Goal: Communication & Community: Answer question/provide support

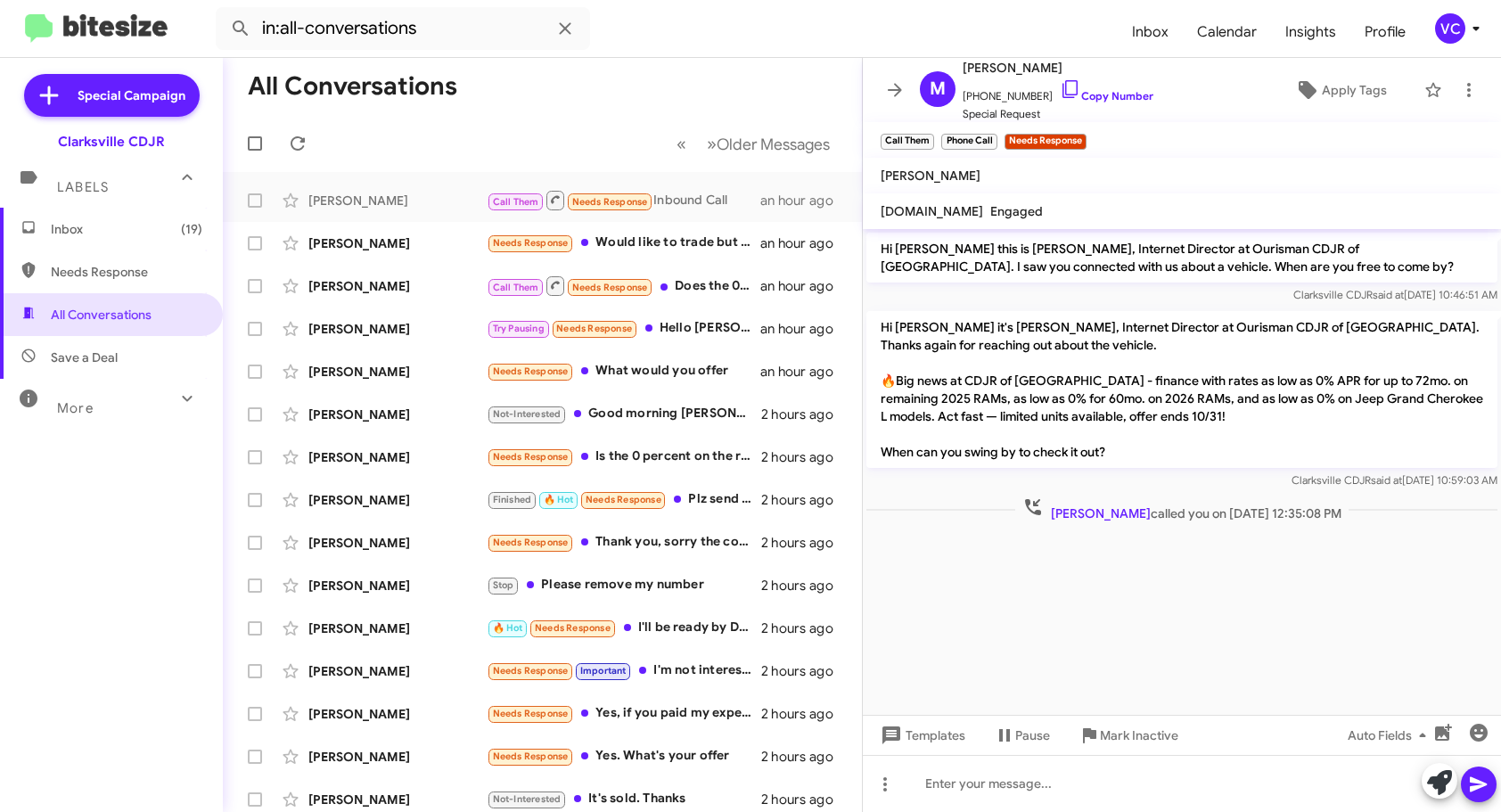
click at [668, 89] on mat-toolbar-row "All Conversations" at bounding box center [542, 86] width 639 height 57
click at [1137, 629] on cdk-virtual-scroll-viewport "Hi Malgor this is Victoria Cook, Internet Director at Ourisman CDJR of Clarksvi…" at bounding box center [1182, 472] width 638 height 486
click at [581, 102] on mat-toolbar-row "All Conversations" at bounding box center [542, 86] width 639 height 57
click at [1060, 579] on cdk-virtual-scroll-viewport "Hi Malgor this is Victoria Cook, Internet Director at Ourisman CDJR of Clarksvi…" at bounding box center [1182, 472] width 638 height 486
click at [1140, 94] on link "Copy Number" at bounding box center [1106, 95] width 94 height 13
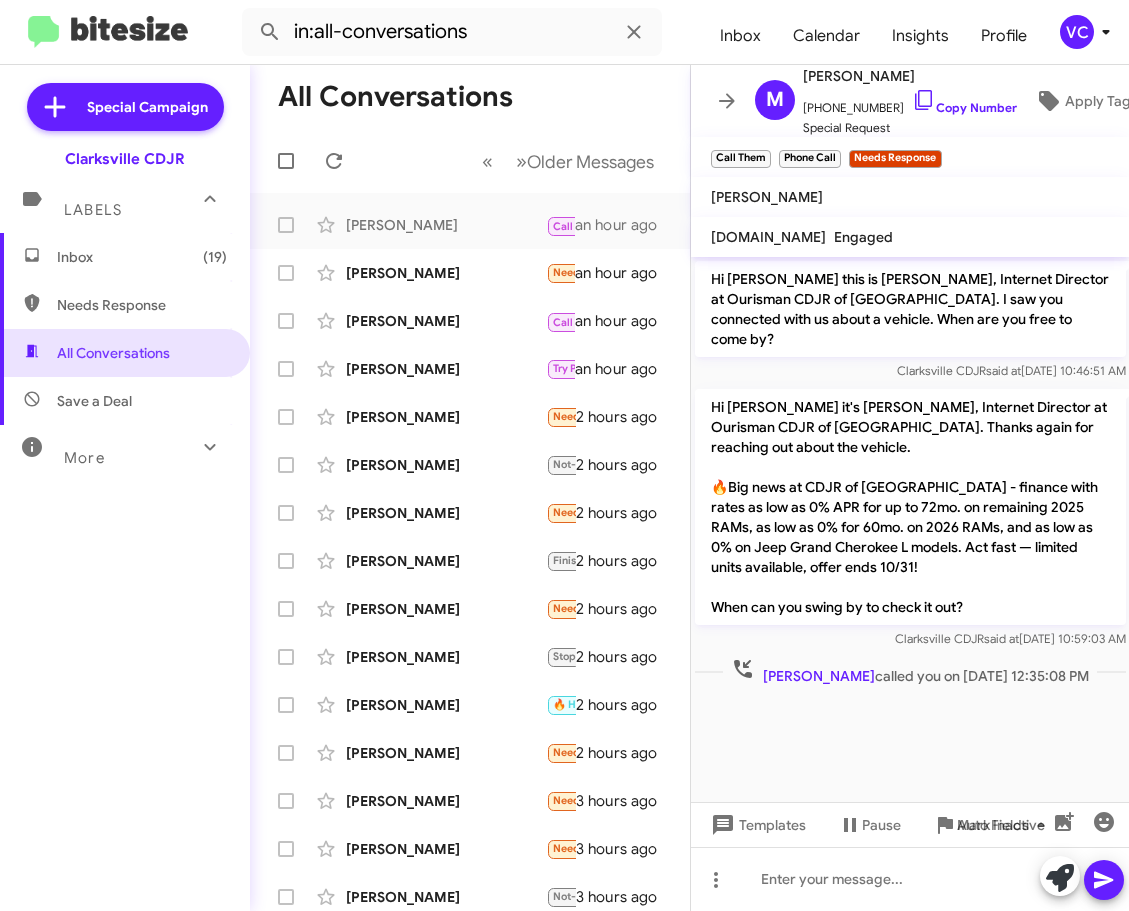
click at [893, 705] on cdk-virtual-scroll-viewport "Hi Malgor this is Victoria Cook, Internet Director at Ourisman CDJR of Clarksvi…" at bounding box center [910, 529] width 439 height 545
drag, startPoint x: 978, startPoint y: 759, endPoint x: 788, endPoint y: 746, distance: 190.4
click at [978, 759] on cdk-virtual-scroll-viewport "Hi Malgor this is Victoria Cook, Internet Director at Ourisman CDJR of Clarksvi…" at bounding box center [910, 529] width 439 height 545
drag, startPoint x: 813, startPoint y: 735, endPoint x: 840, endPoint y: 675, distance: 65.8
click at [813, 734] on cdk-virtual-scroll-viewport "Hi Malgor this is Victoria Cook, Internet Director at Ourisman CDJR of Clarksvi…" at bounding box center [910, 529] width 439 height 545
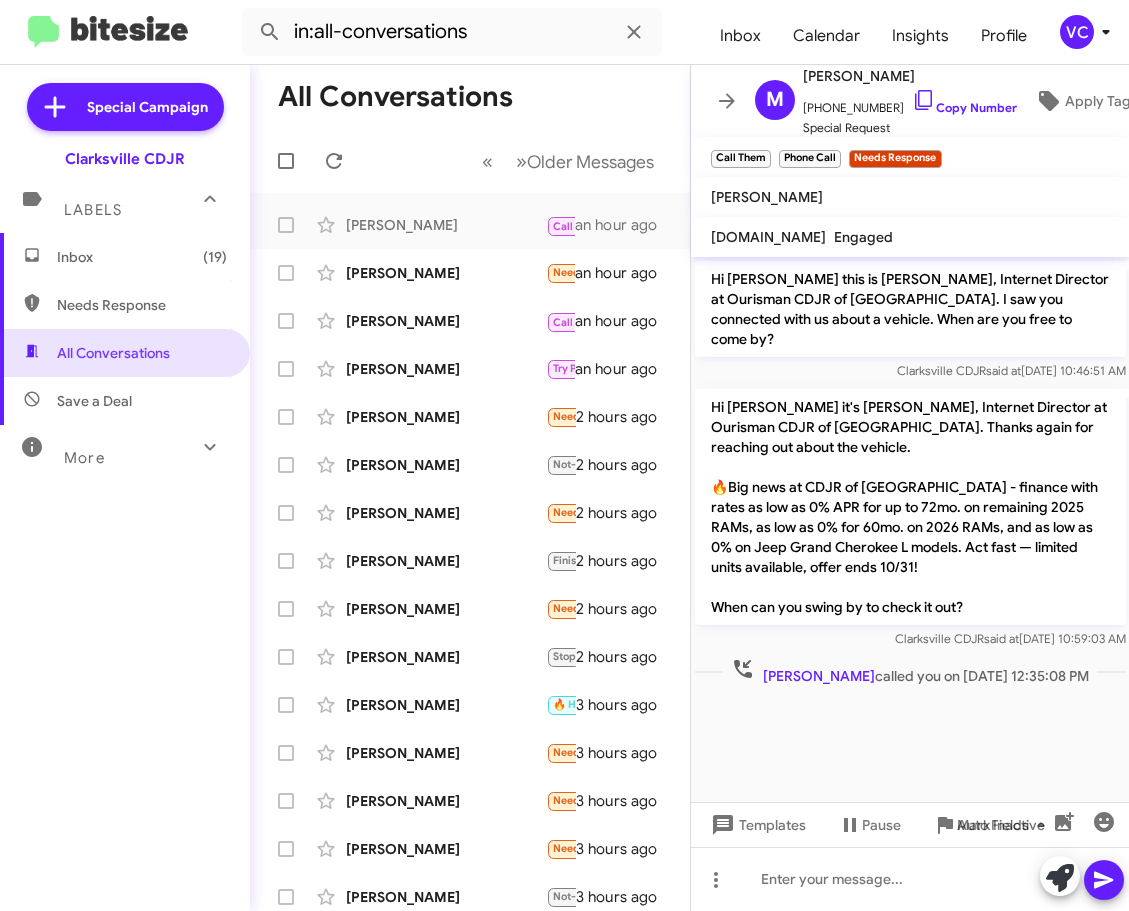
click at [876, 512] on p "Hi [PERSON_NAME] it's [PERSON_NAME], Internet Director at Ourisman CDJR of [GEO…" at bounding box center [910, 507] width 431 height 236
click at [828, 740] on cdk-virtual-scroll-viewport "Hi Malgor this is Victoria Cook, Internet Director at Ourisman CDJR of Clarksvi…" at bounding box center [910, 529] width 439 height 545
drag, startPoint x: 978, startPoint y: 737, endPoint x: 989, endPoint y: 722, distance: 18.6
click at [975, 736] on cdk-virtual-scroll-viewport "Hi Malgor this is Victoria Cook, Internet Director at Ourisman CDJR of Clarksvi…" at bounding box center [910, 529] width 439 height 545
click at [791, 738] on cdk-virtual-scroll-viewport "Hi Malgor this is Victoria Cook, Internet Director at Ourisman CDJR of Clarksvi…" at bounding box center [910, 529] width 439 height 545
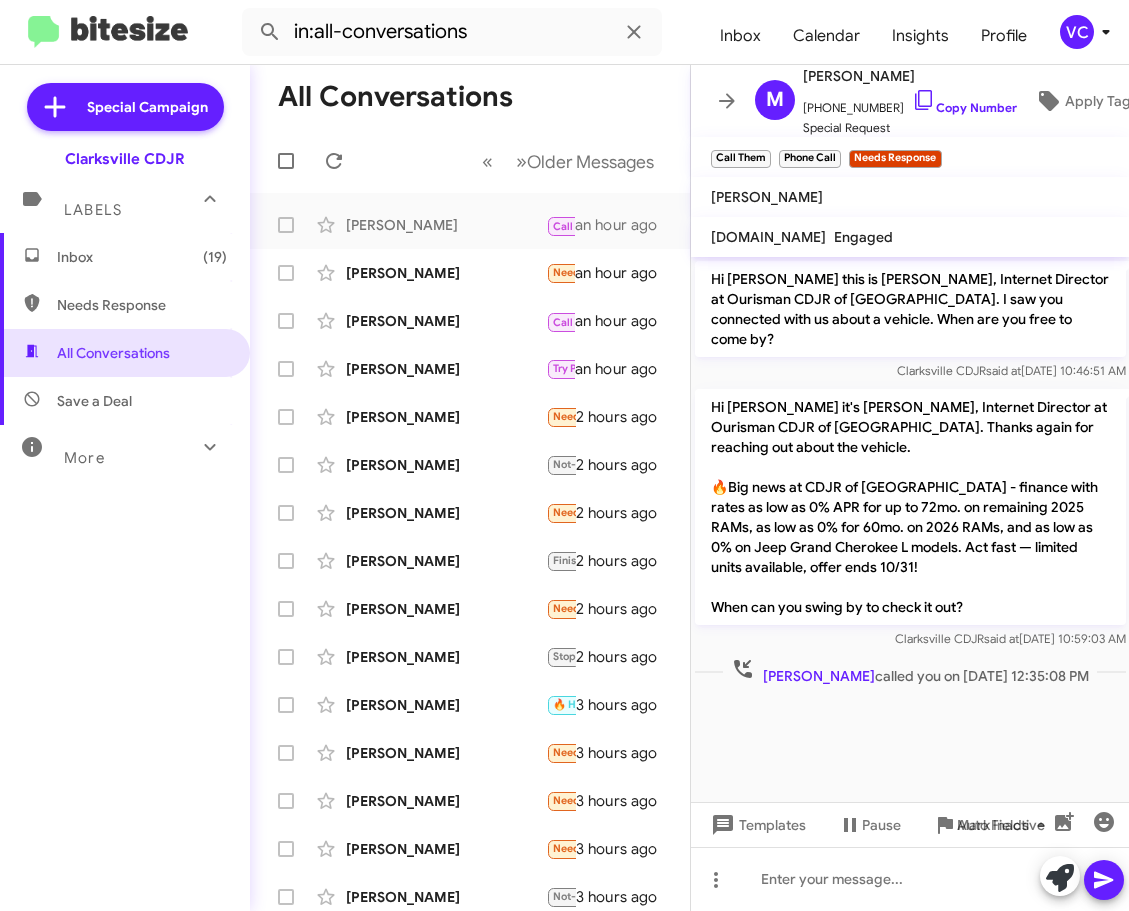
drag, startPoint x: 868, startPoint y: 740, endPoint x: 875, endPoint y: 730, distance: 12.2
click at [868, 740] on cdk-virtual-scroll-viewport "Hi Malgor this is Victoria Cook, Internet Director at Ourisman CDJR of Clarksvi…" at bounding box center [910, 529] width 439 height 545
drag, startPoint x: 936, startPoint y: 470, endPoint x: 884, endPoint y: 446, distance: 57.3
click at [933, 469] on p "Hi [PERSON_NAME] it's [PERSON_NAME], Internet Director at Ourisman CDJR of [GEO…" at bounding box center [910, 507] width 431 height 236
click at [335, 154] on icon at bounding box center [334, 161] width 16 height 16
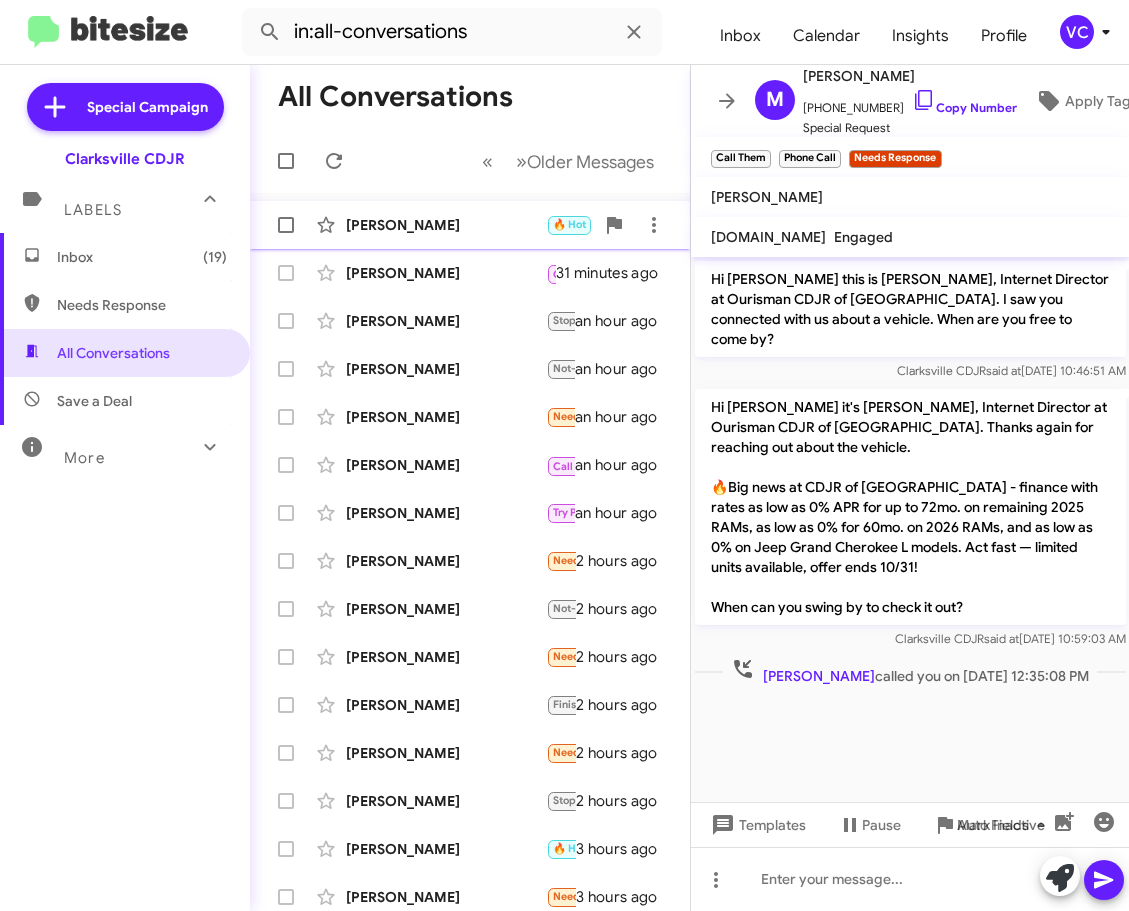
click at [441, 221] on div "[PERSON_NAME]" at bounding box center [446, 225] width 200 height 20
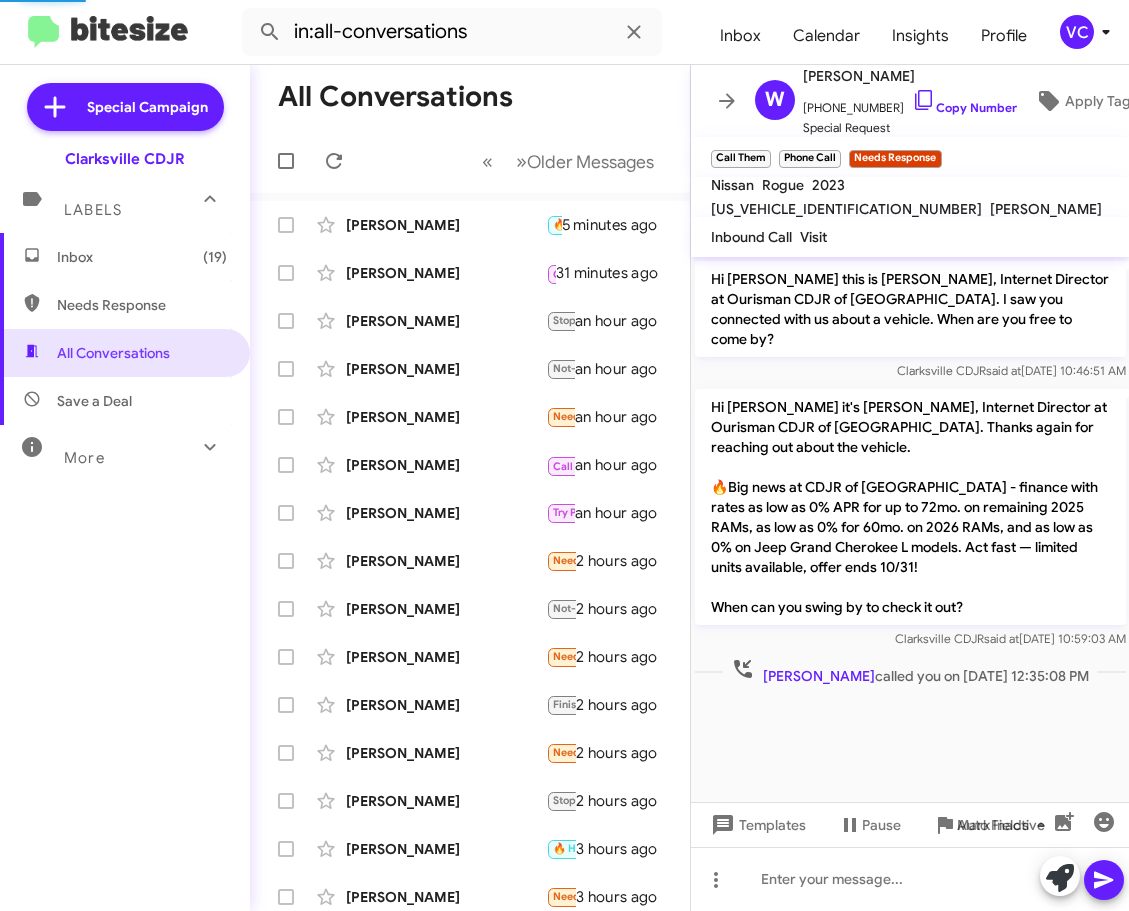
scroll to position [339, 0]
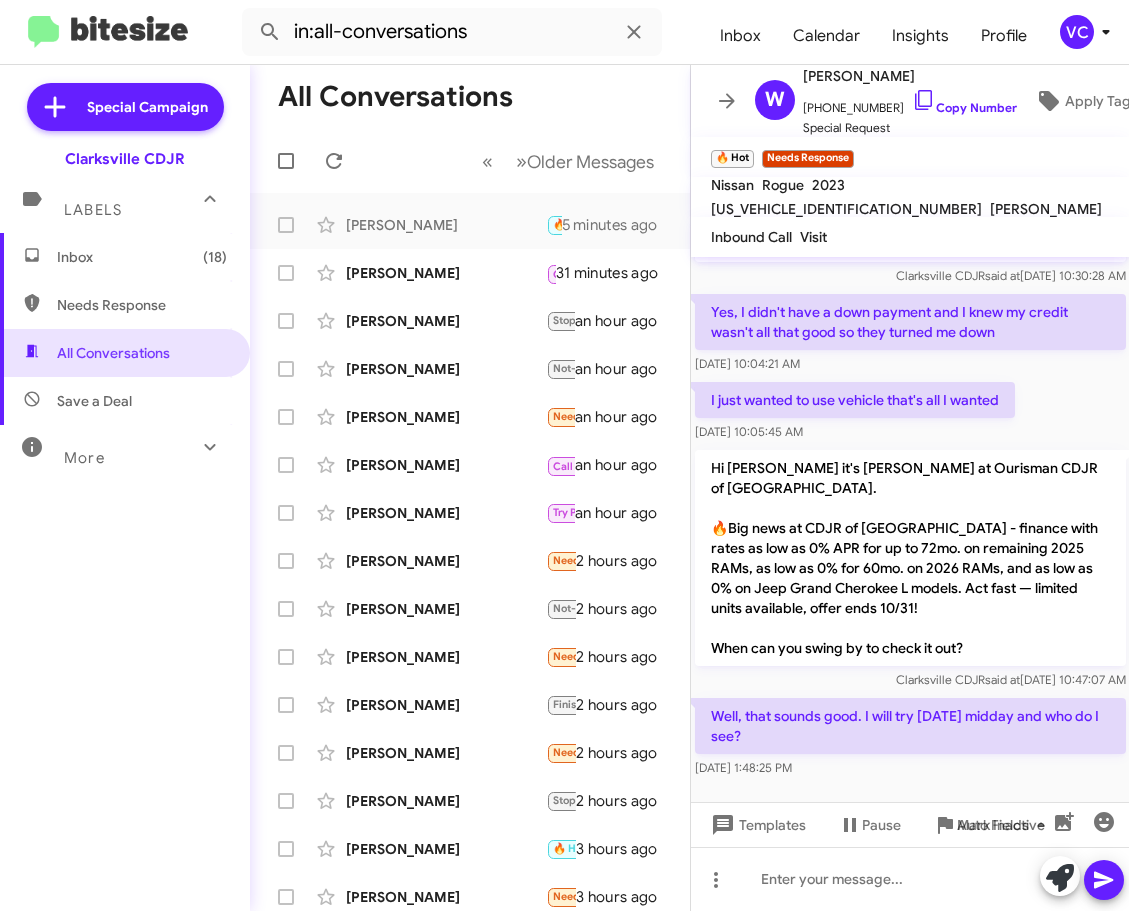
click at [936, 758] on div "Oct 3, 2025, 1:48:25 PM" at bounding box center [910, 768] width 431 height 20
click at [873, 897] on div at bounding box center [910, 879] width 439 height 64
click at [948, 100] on link "Copy Number" at bounding box center [964, 107] width 105 height 15
click at [779, 894] on div at bounding box center [910, 879] width 439 height 64
click at [843, 892] on div at bounding box center [910, 879] width 439 height 64
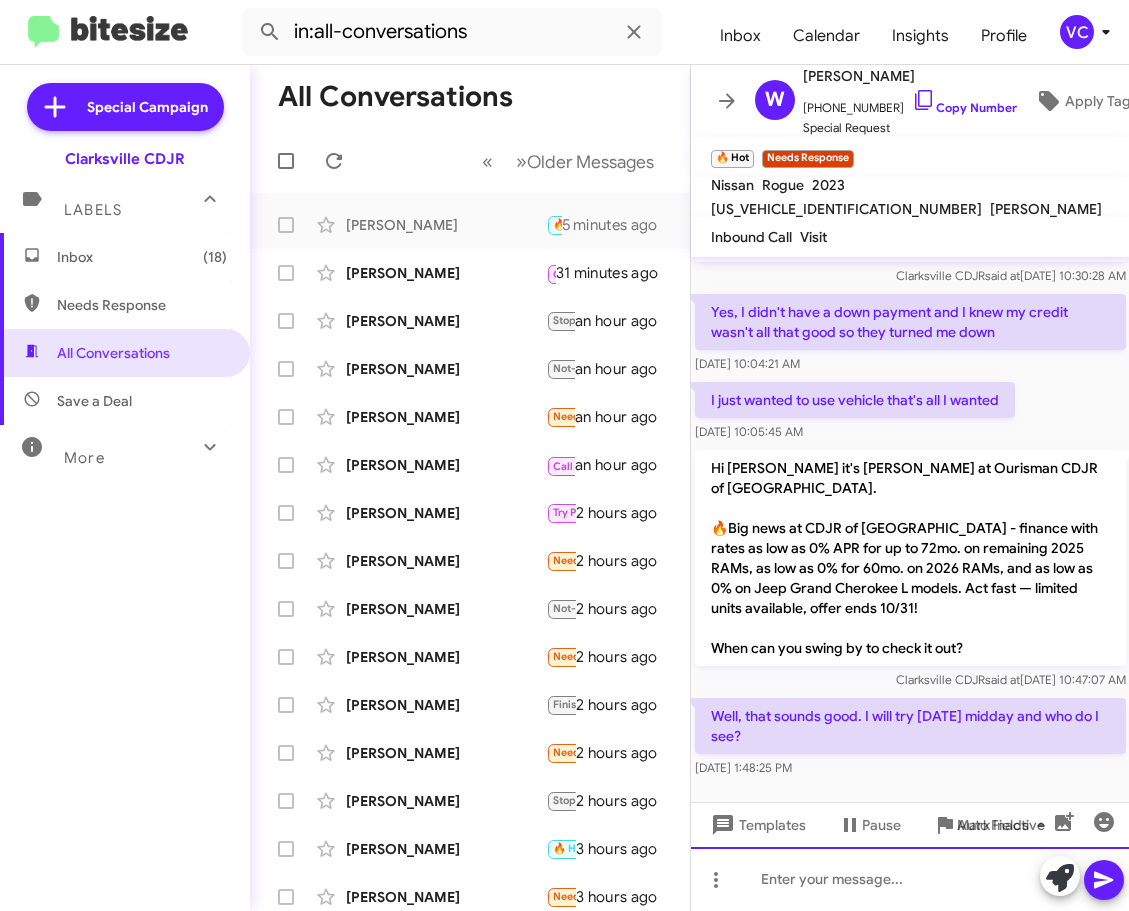
click at [771, 893] on div at bounding box center [910, 879] width 439 height 64
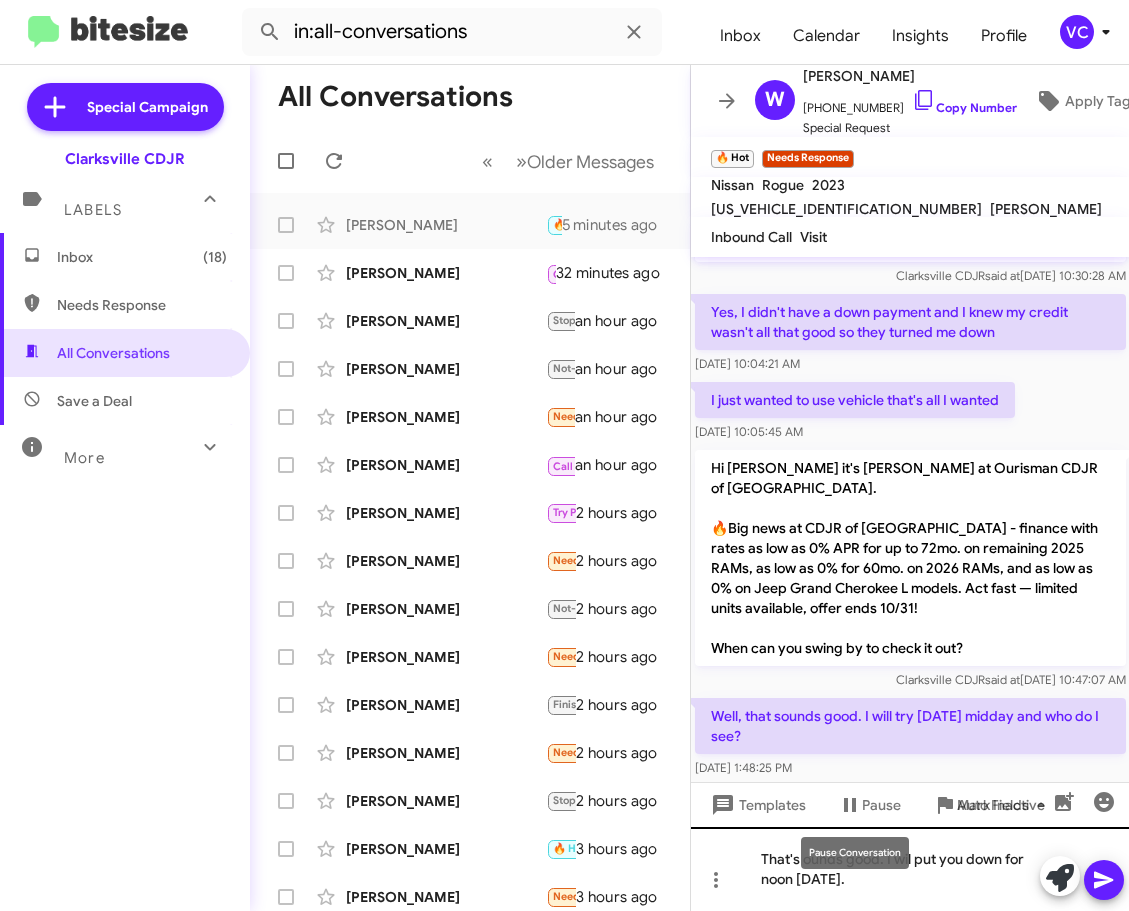
drag, startPoint x: 843, startPoint y: 815, endPoint x: 895, endPoint y: 887, distance: 88.8
click at [858, 862] on div "Pause Conversation" at bounding box center [855, 853] width 108 height 32
click at [985, 903] on div "That's ounds good. I wil put you down for noon tomorrow." at bounding box center [910, 869] width 439 height 84
click at [919, 859] on div "That's sounds good. I wil put you down for noon tomorrow." at bounding box center [910, 869] width 439 height 84
click at [938, 890] on div "That's sounds good. I will put you down for noon tomorrow." at bounding box center [910, 869] width 439 height 84
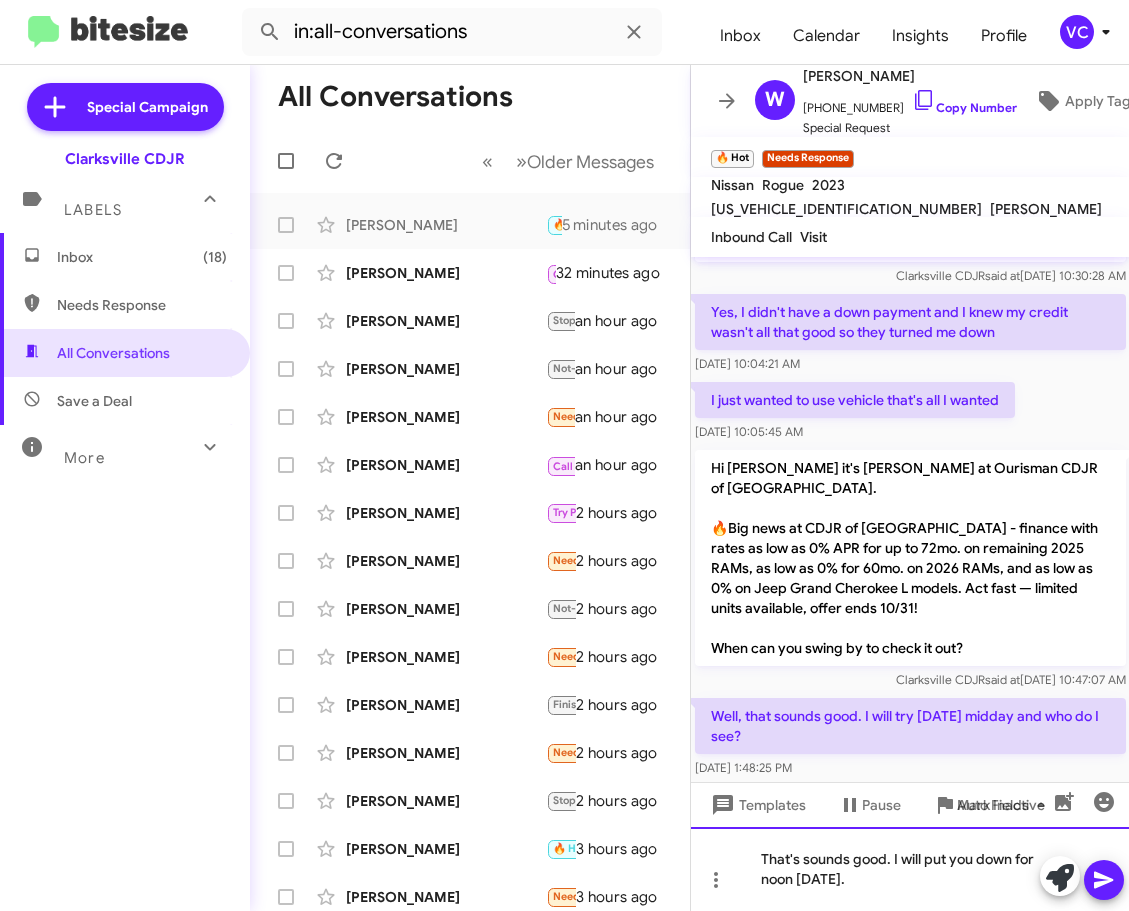
click at [937, 890] on div "That's sounds good. I will put you down for noon tomorrow." at bounding box center [910, 869] width 439 height 84
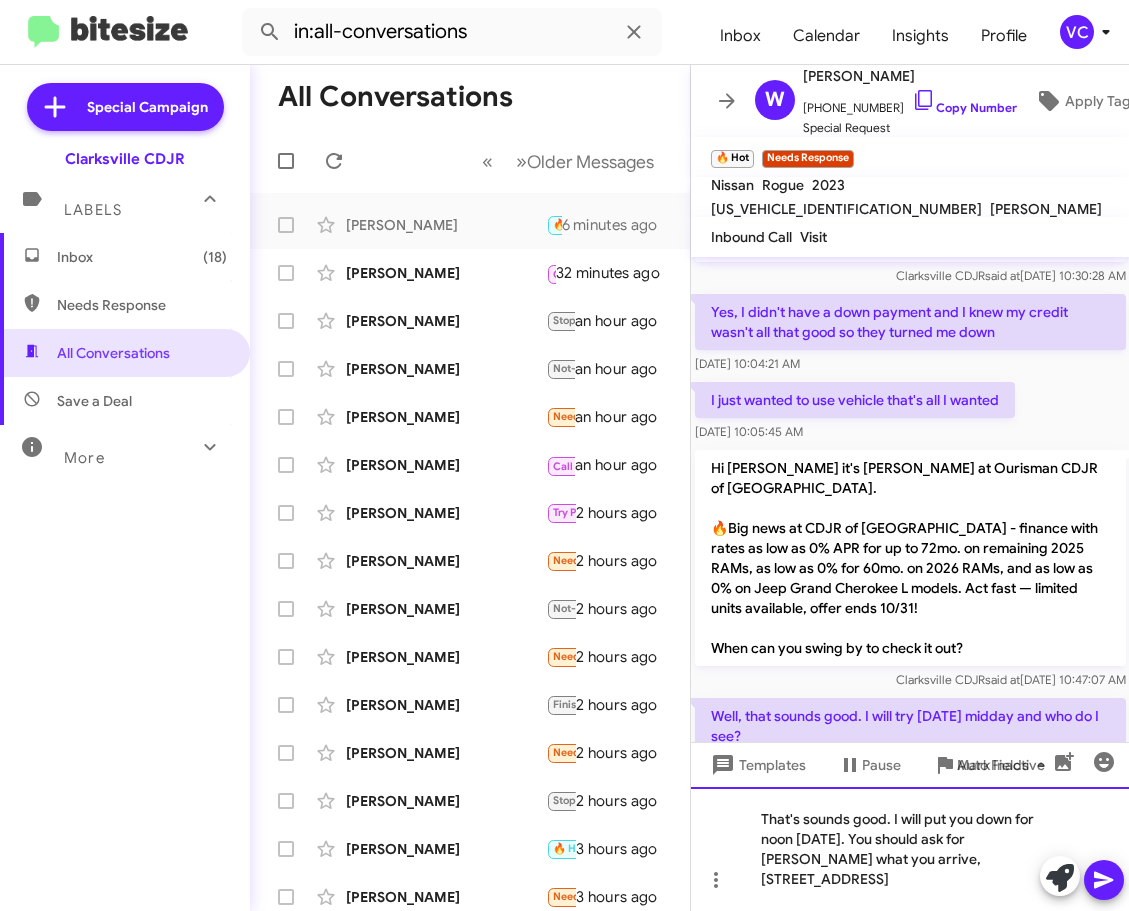
click at [923, 897] on div "That's sounds good. I will put you down for noon [DATE]. You should ask for [PE…" at bounding box center [910, 849] width 439 height 124
click at [898, 888] on div "That's sounds good. I will put you down for noon [DATE]. You should ask for [PE…" at bounding box center [910, 849] width 439 height 124
click at [1098, 887] on icon at bounding box center [1103, 880] width 19 height 17
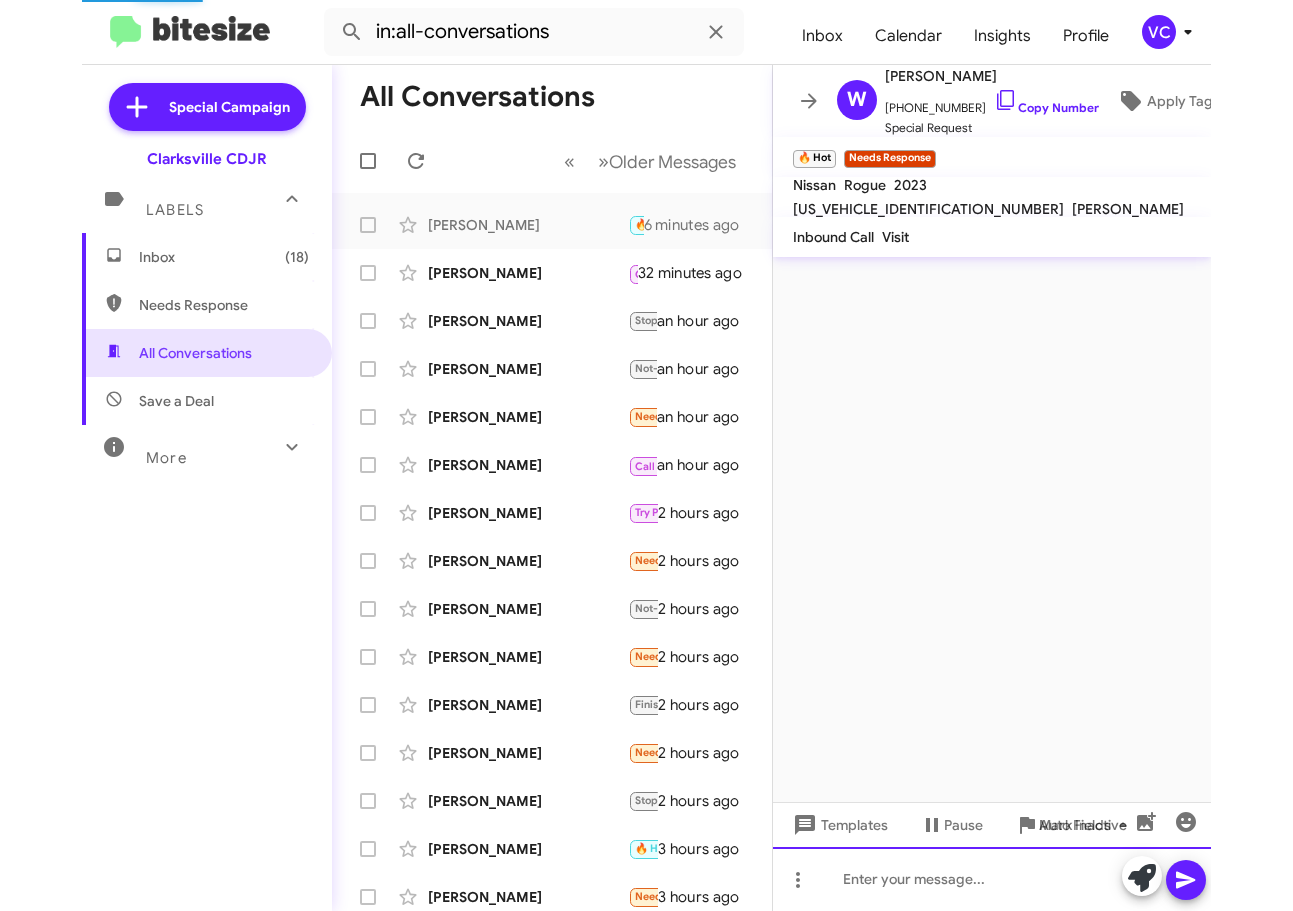
scroll to position [0, 0]
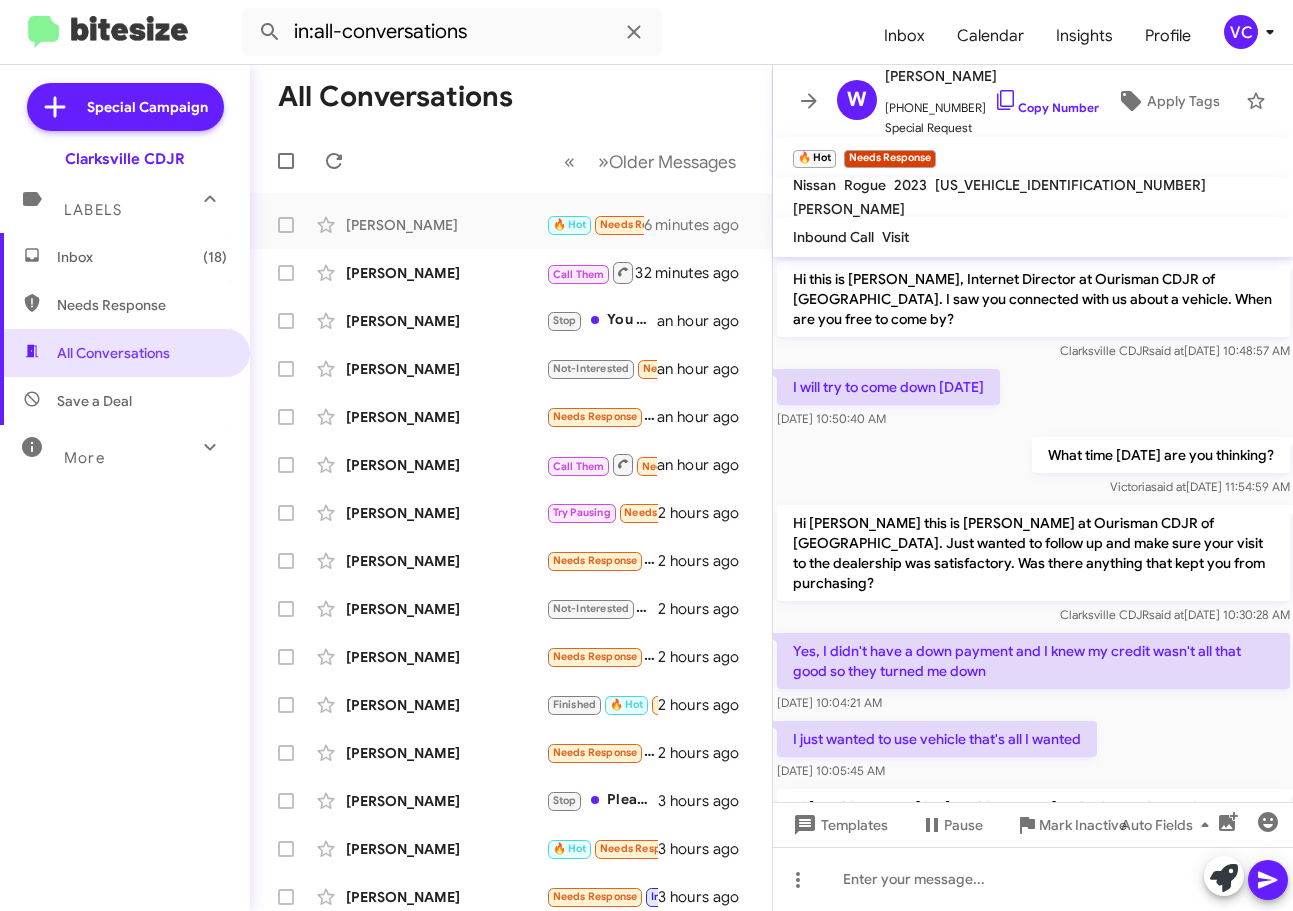
click at [1211, 717] on div "I just wanted to use vehicle that's all I wanted Oct 3, 2025, 10:05:45 AM" at bounding box center [1033, 751] width 521 height 68
click at [424, 250] on span "Malgor Rakowski Call Them Needs Response Hi ,can you send me some number 32 min…" at bounding box center [511, 273] width 522 height 48
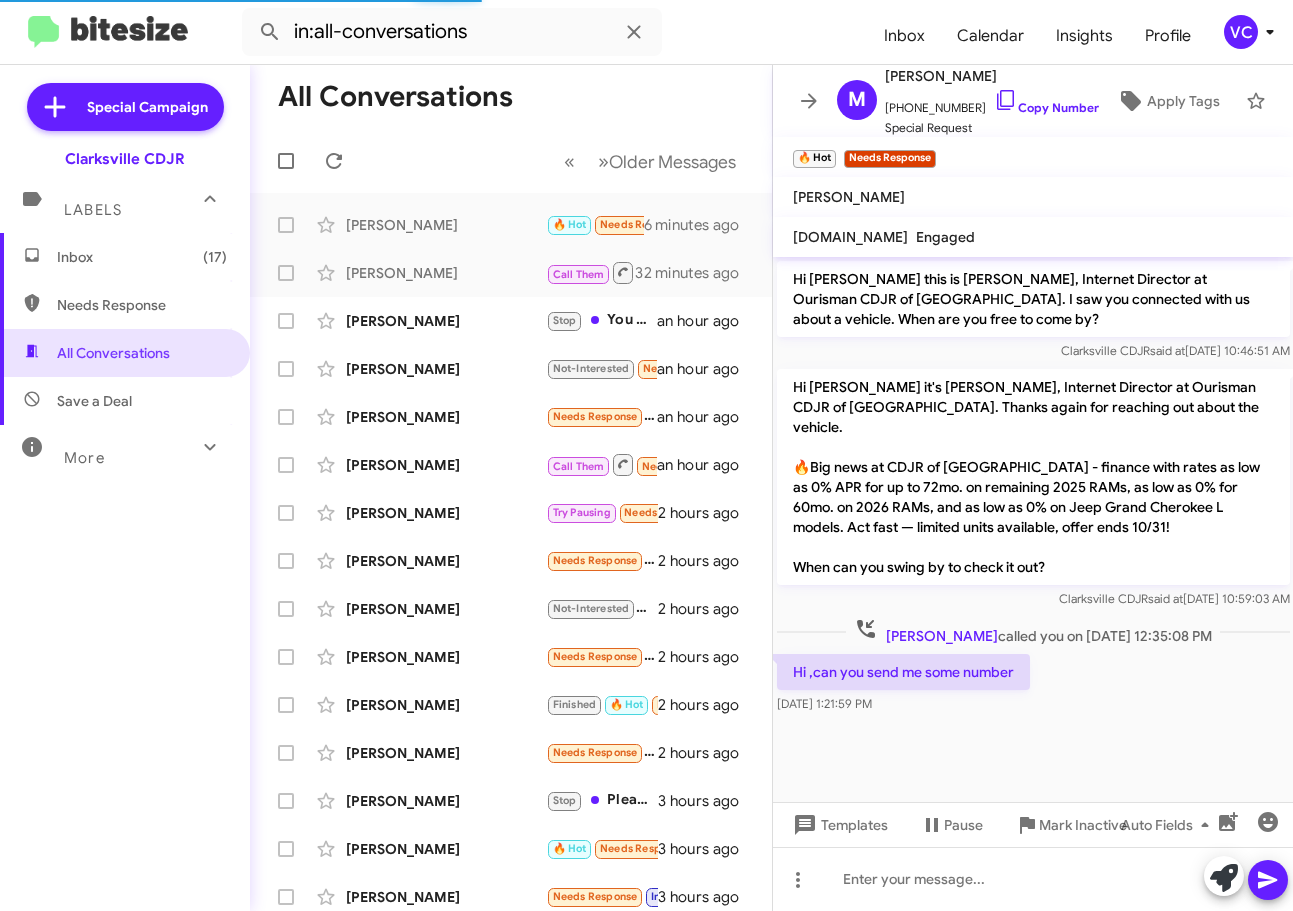
click at [1188, 682] on div "Hi ,can you send me some number Oct 3, 2025, 1:21:59 PM" at bounding box center [1033, 684] width 521 height 68
click at [1180, 502] on p "Hi [PERSON_NAME] it's [PERSON_NAME], Internet Director at Ourisman CDJR of [GEO…" at bounding box center [1033, 477] width 513 height 216
click at [1186, 682] on div "Hi ,can you send me some number Oct 3, 2025, 1:21:59 PM" at bounding box center [1033, 684] width 521 height 68
click at [1195, 689] on div "Hi ,can you send me some number Oct 3, 2025, 1:21:59 PM" at bounding box center [1033, 684] width 521 height 68
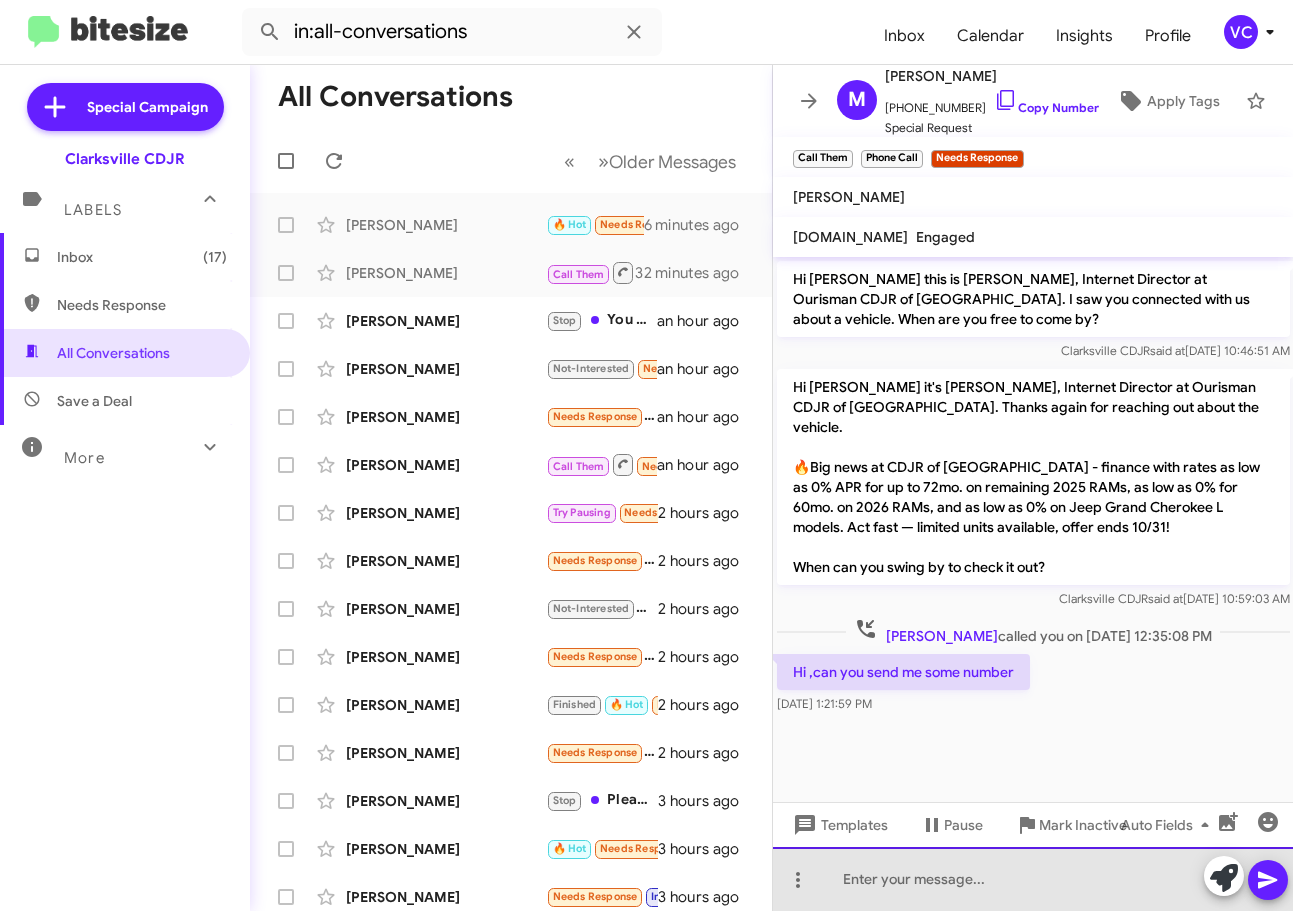
click at [997, 890] on div at bounding box center [1033, 879] width 521 height 64
click at [1006, 894] on div at bounding box center [1033, 879] width 521 height 64
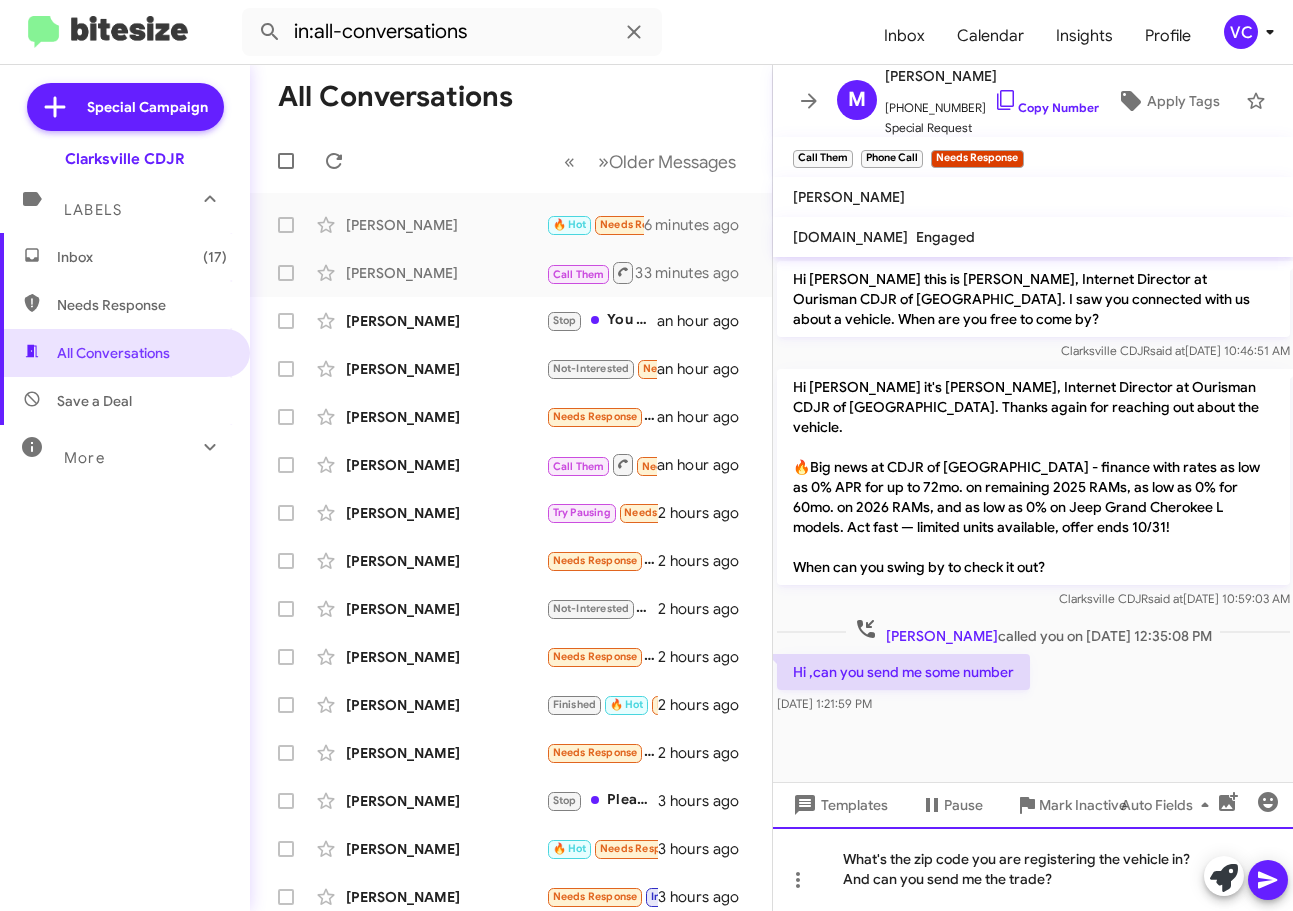
click at [1068, 885] on div "What's the zip code you are registering the vehicle in? And can you send me the…" at bounding box center [1033, 869] width 521 height 84
click at [1255, 879] on button at bounding box center [1268, 880] width 40 height 40
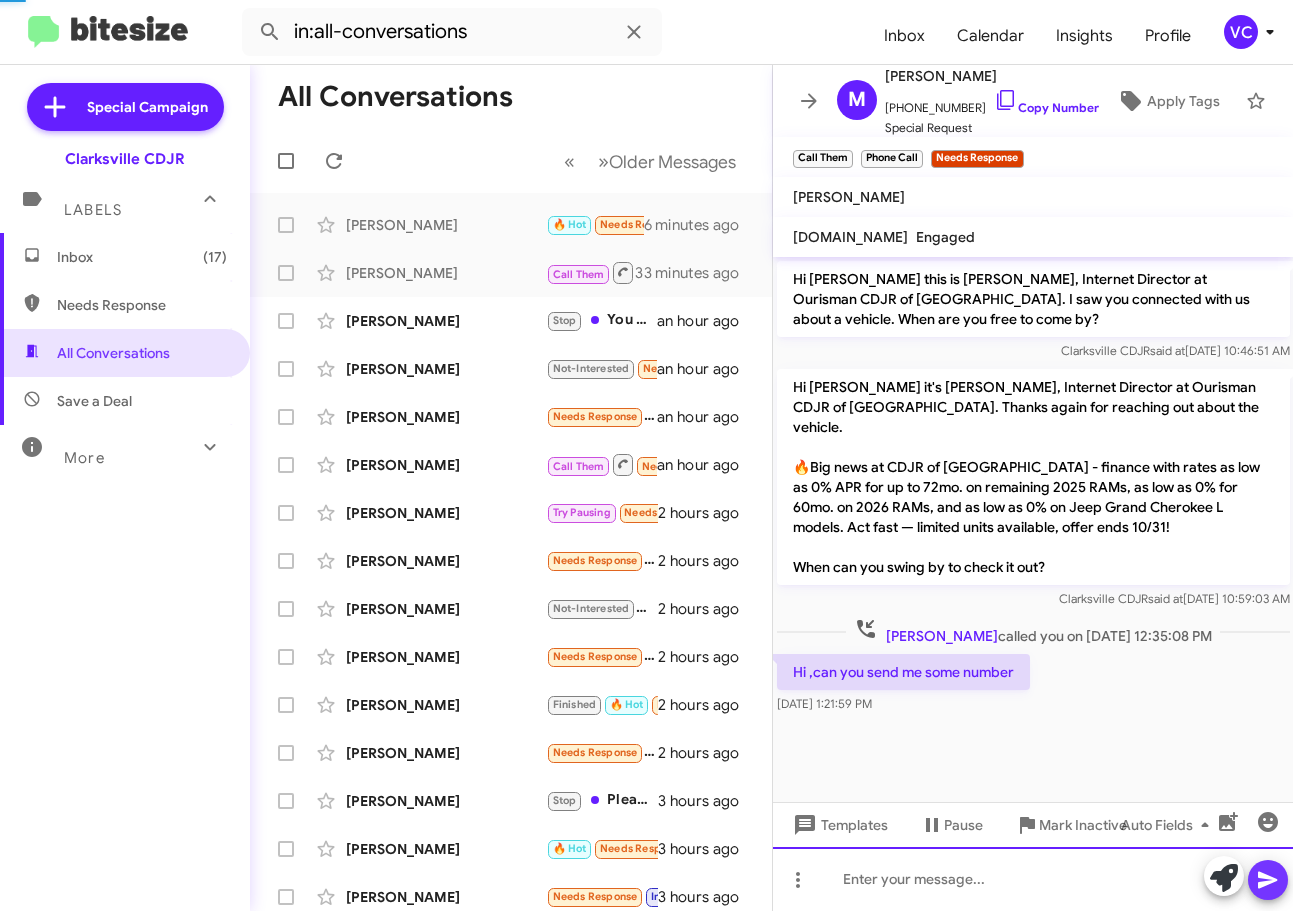
scroll to position [9, 0]
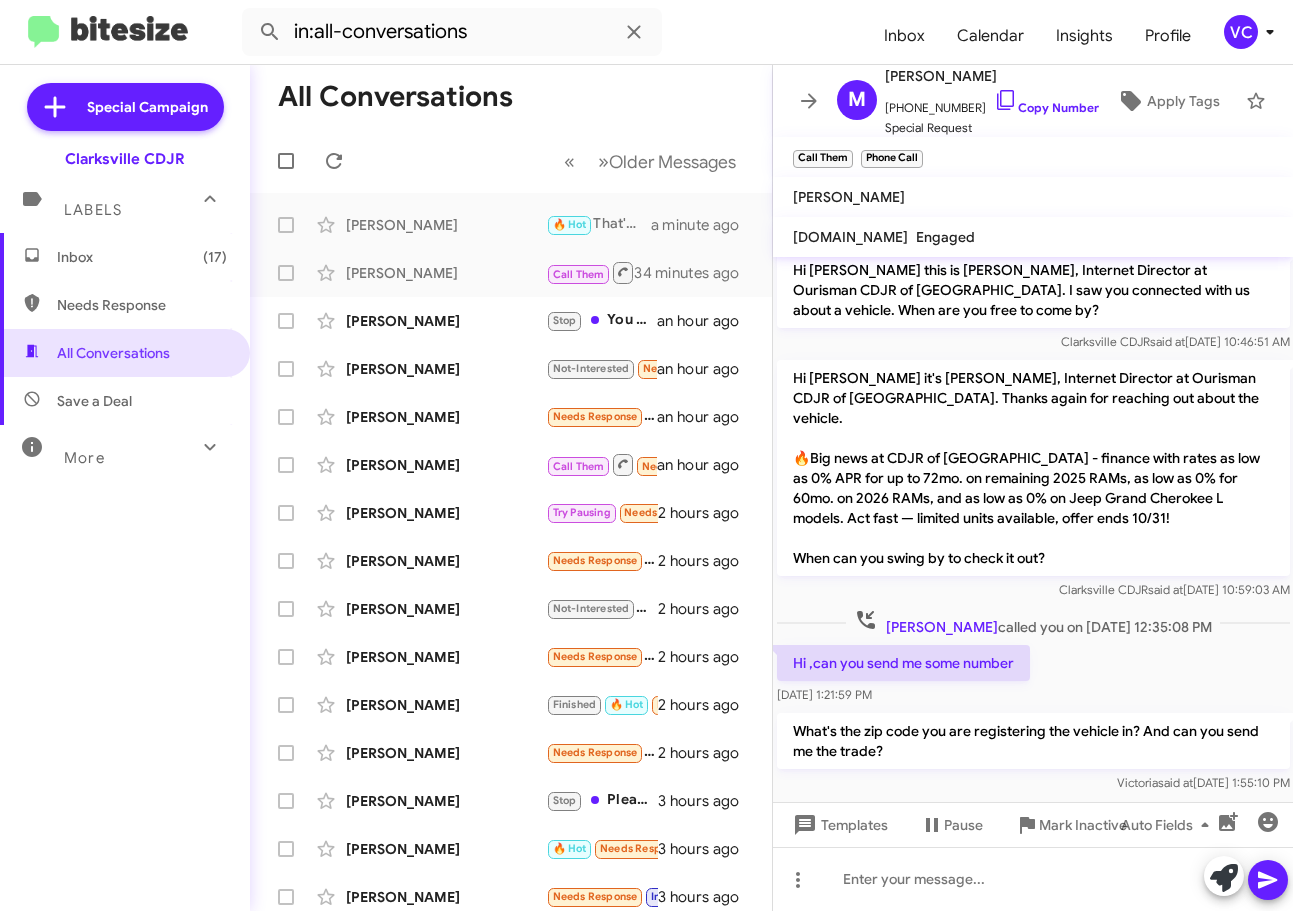
click at [1066, 641] on div "Hi ,can you send me some number Oct 3, 2025, 1:21:59 PM" at bounding box center [1033, 675] width 521 height 68
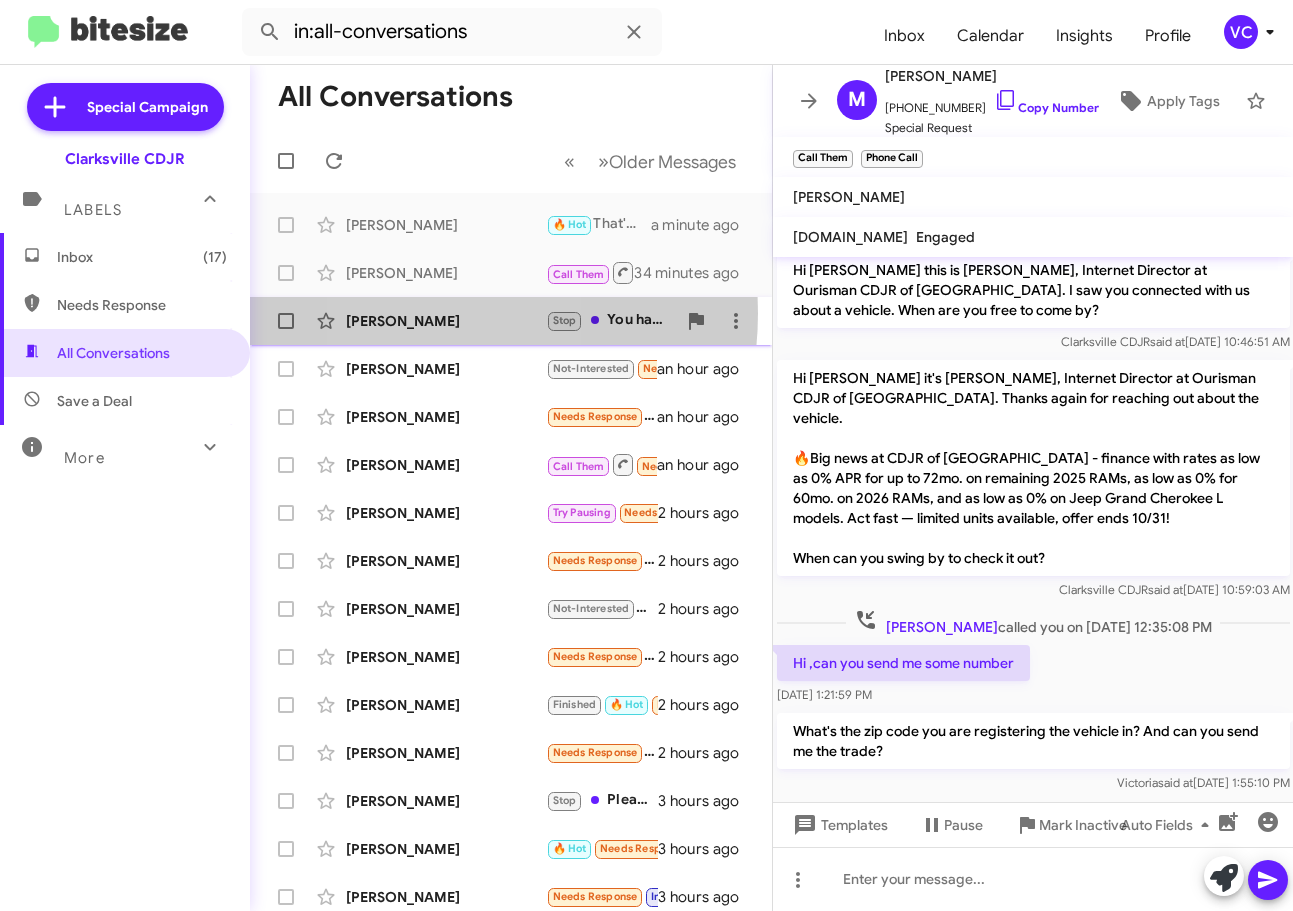
click at [415, 313] on div "[PERSON_NAME]" at bounding box center [446, 321] width 200 height 20
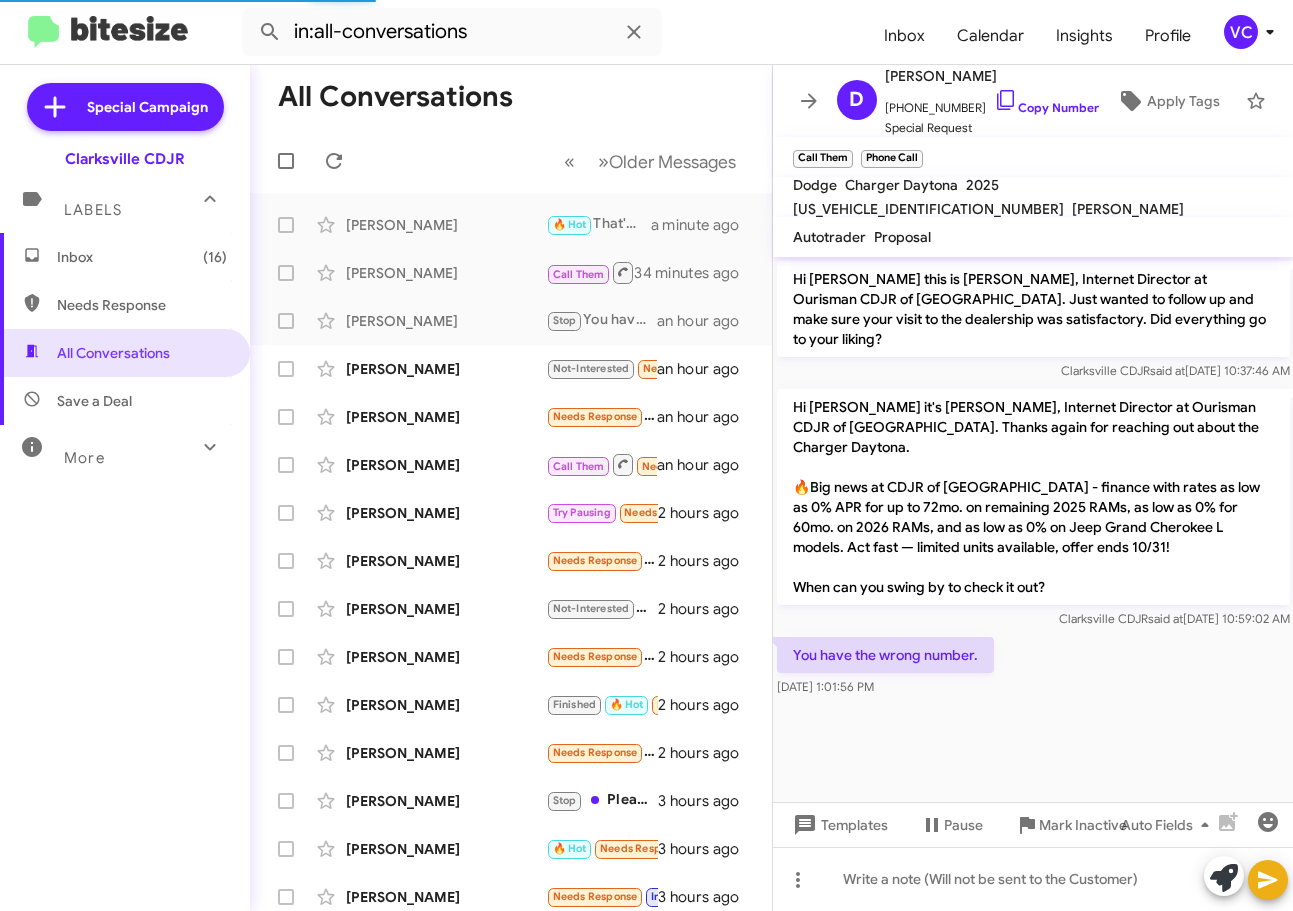
click at [1129, 701] on div at bounding box center [1033, 708] width 521 height 15
click at [1064, 100] on link "Copy Number" at bounding box center [1046, 107] width 105 height 15
copy div "Templates Pause Mark Inactive Auto Fields"
click at [1128, 701] on div at bounding box center [1033, 708] width 521 height 15
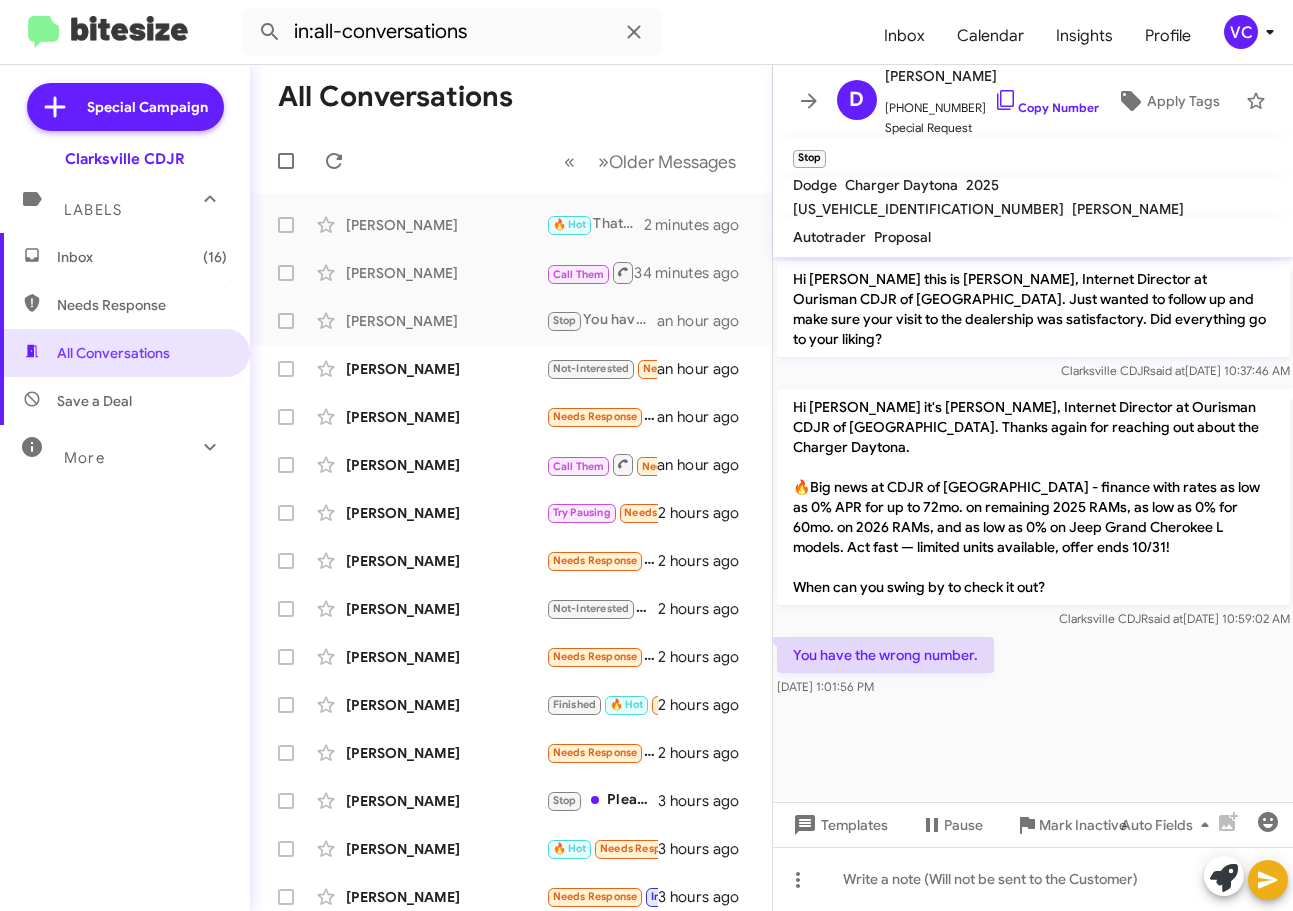
click at [1036, 648] on div "You have the wrong number. Oct 3, 2025, 1:01:56 PM" at bounding box center [1033, 667] width 521 height 68
click at [1037, 649] on div "You have the wrong number. Oct 3, 2025, 1:01:56 PM" at bounding box center [1033, 667] width 521 height 68
drag, startPoint x: 1179, startPoint y: 748, endPoint x: 1188, endPoint y: 413, distance: 335.1
click at [1180, 747] on cdk-virtual-scroll-viewport "Hi David this is Victoria Cook, Internet Director at Ourisman CDJR of Clarksvil…" at bounding box center [1033, 529] width 521 height 545
click at [1060, 100] on link "Copy Number" at bounding box center [1046, 107] width 105 height 15
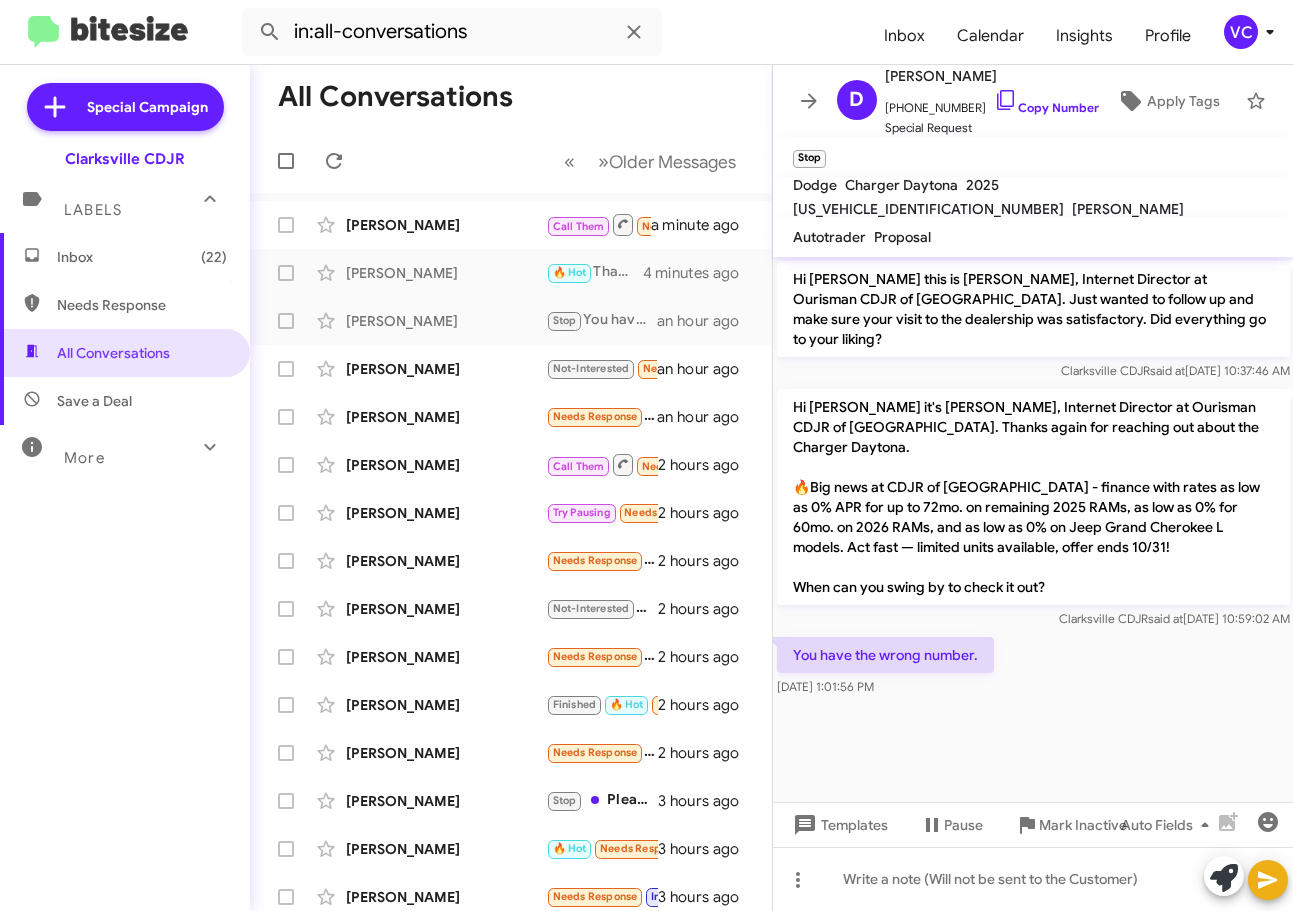
click at [1134, 695] on cdk-virtual-scroll-viewport "Hi David this is Victoria Cook, Internet Director at Ourisman CDJR of Clarksvil…" at bounding box center [1033, 529] width 521 height 545
click at [1069, 741] on cdk-virtual-scroll-viewport "Hi David this is Victoria Cook, Internet Director at Ourisman CDJR of Clarksvil…" at bounding box center [1033, 529] width 521 height 545
click at [1069, 738] on cdk-virtual-scroll-viewport "Hi David this is Victoria Cook, Internet Director at Ourisman CDJR of Clarksvil…" at bounding box center [1033, 529] width 521 height 545
click at [1069, 736] on cdk-virtual-scroll-viewport "Hi David this is Victoria Cook, Internet Director at Ourisman CDJR of Clarksvil…" at bounding box center [1033, 529] width 521 height 545
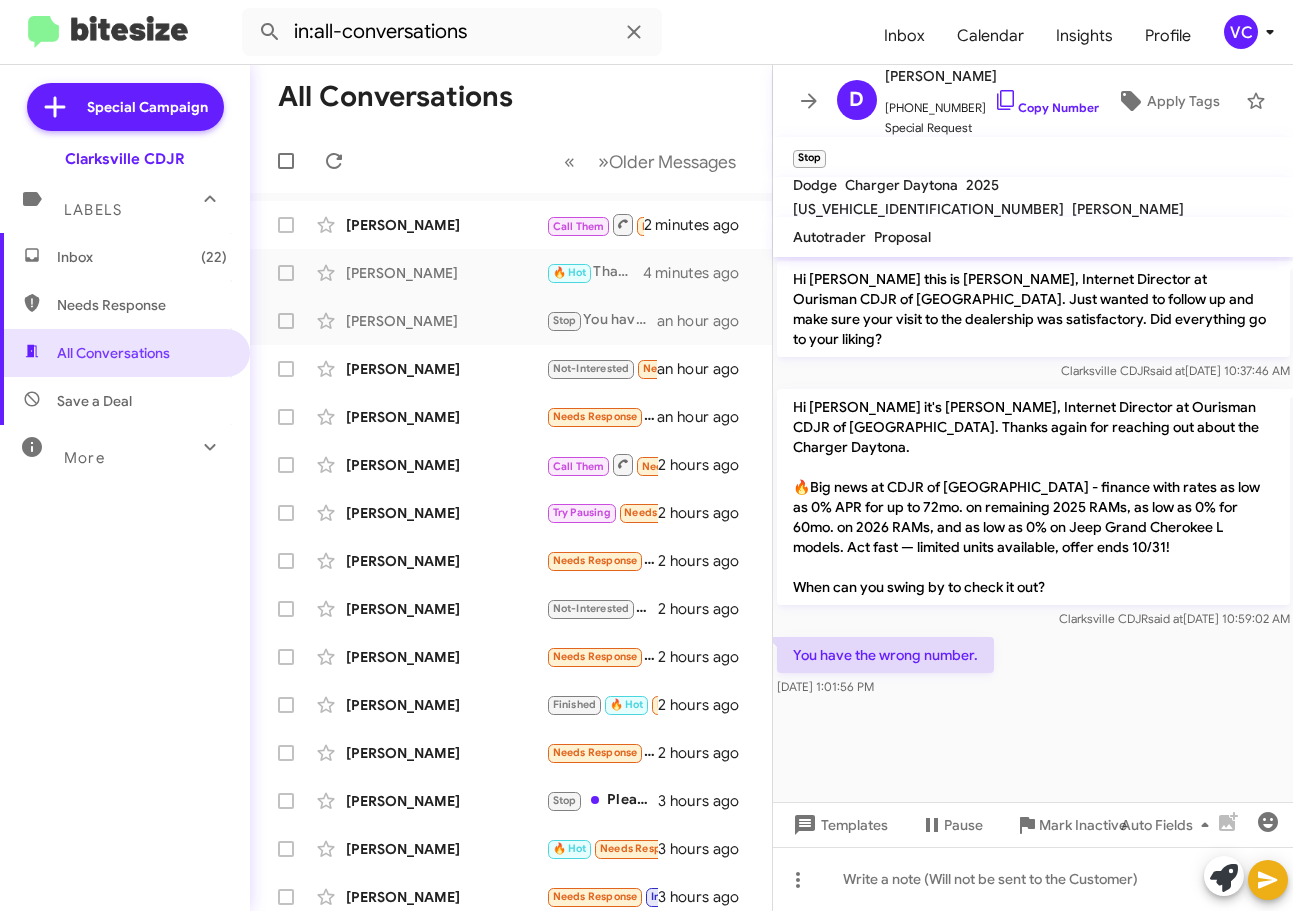
click at [1095, 738] on cdk-virtual-scroll-viewport "Hi David this is Victoria Cook, Internet Director at Ourisman CDJR of Clarksvil…" at bounding box center [1033, 529] width 521 height 545
click at [1084, 684] on cdk-virtual-scroll-viewport "Hi David this is Victoria Cook, Internet Director at Ourisman CDJR of Clarksvil…" at bounding box center [1033, 529] width 521 height 545
click at [1039, 677] on cdk-virtual-scroll-viewport "Hi David this is Victoria Cook, Internet Director at Ourisman CDJR of Clarksvil…" at bounding box center [1033, 529] width 521 height 545
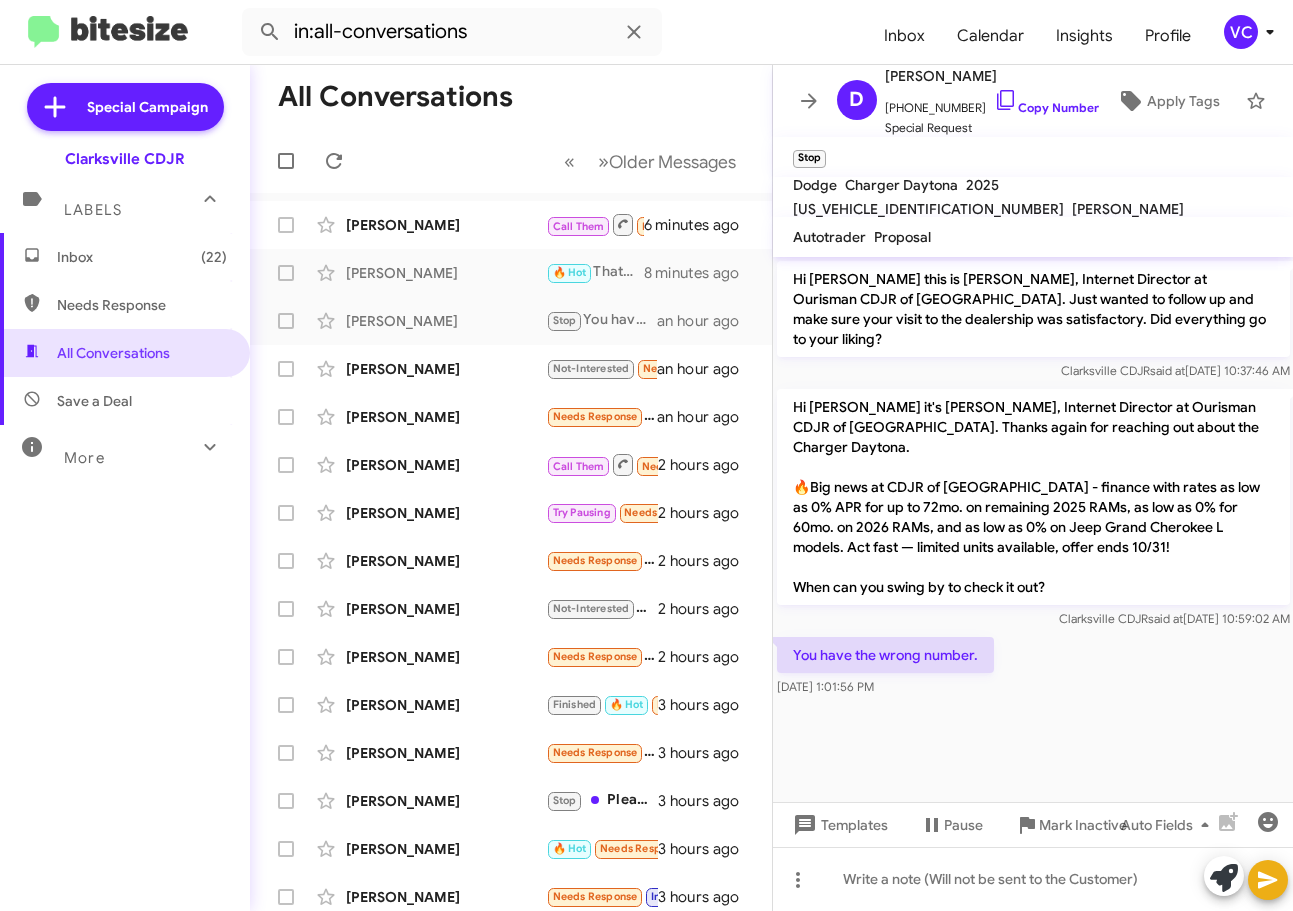
click at [1040, 680] on cdk-virtual-scroll-viewport "Hi David this is Victoria Cook, Internet Director at Ourisman CDJR of Clarksvil…" at bounding box center [1033, 529] width 521 height 545
click at [1038, 707] on cdk-virtual-scroll-viewport "Hi David this is Victoria Cook, Internet Director at Ourisman CDJR of Clarksvil…" at bounding box center [1033, 529] width 521 height 545
drag, startPoint x: 1149, startPoint y: 725, endPoint x: 1137, endPoint y: 710, distance: 19.2
click at [1146, 723] on cdk-virtual-scroll-viewport "Hi David this is Victoria Cook, Internet Director at Ourisman CDJR of Clarksvil…" at bounding box center [1033, 529] width 521 height 545
drag, startPoint x: 1110, startPoint y: 668, endPoint x: 1048, endPoint y: 672, distance: 62.1
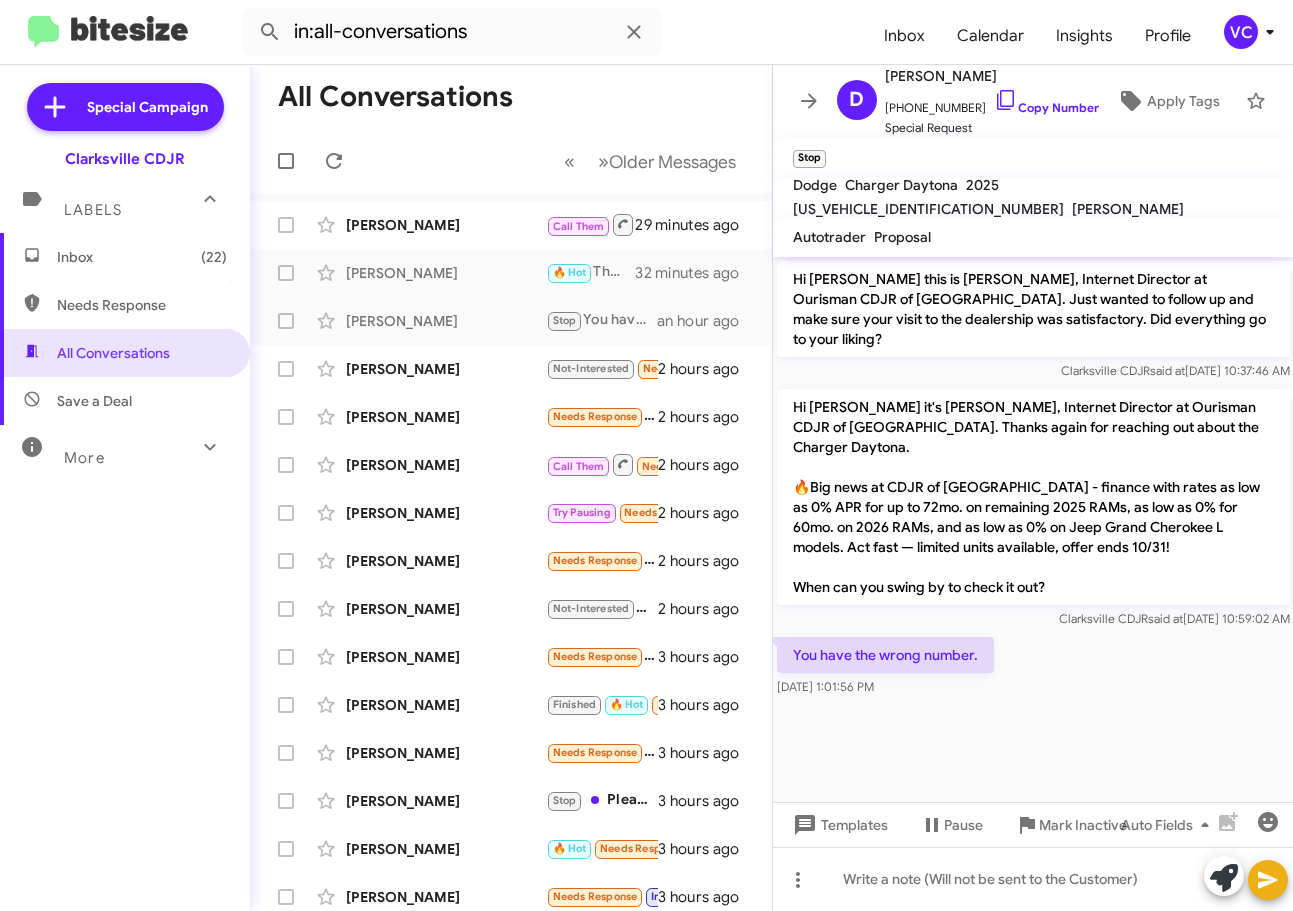
click at [1110, 701] on div at bounding box center [1033, 708] width 521 height 15
click at [462, 386] on div "Dakota Clyma Not-Interested Needs Response yall are the worse dealer i have eve…" at bounding box center [511, 369] width 490 height 40
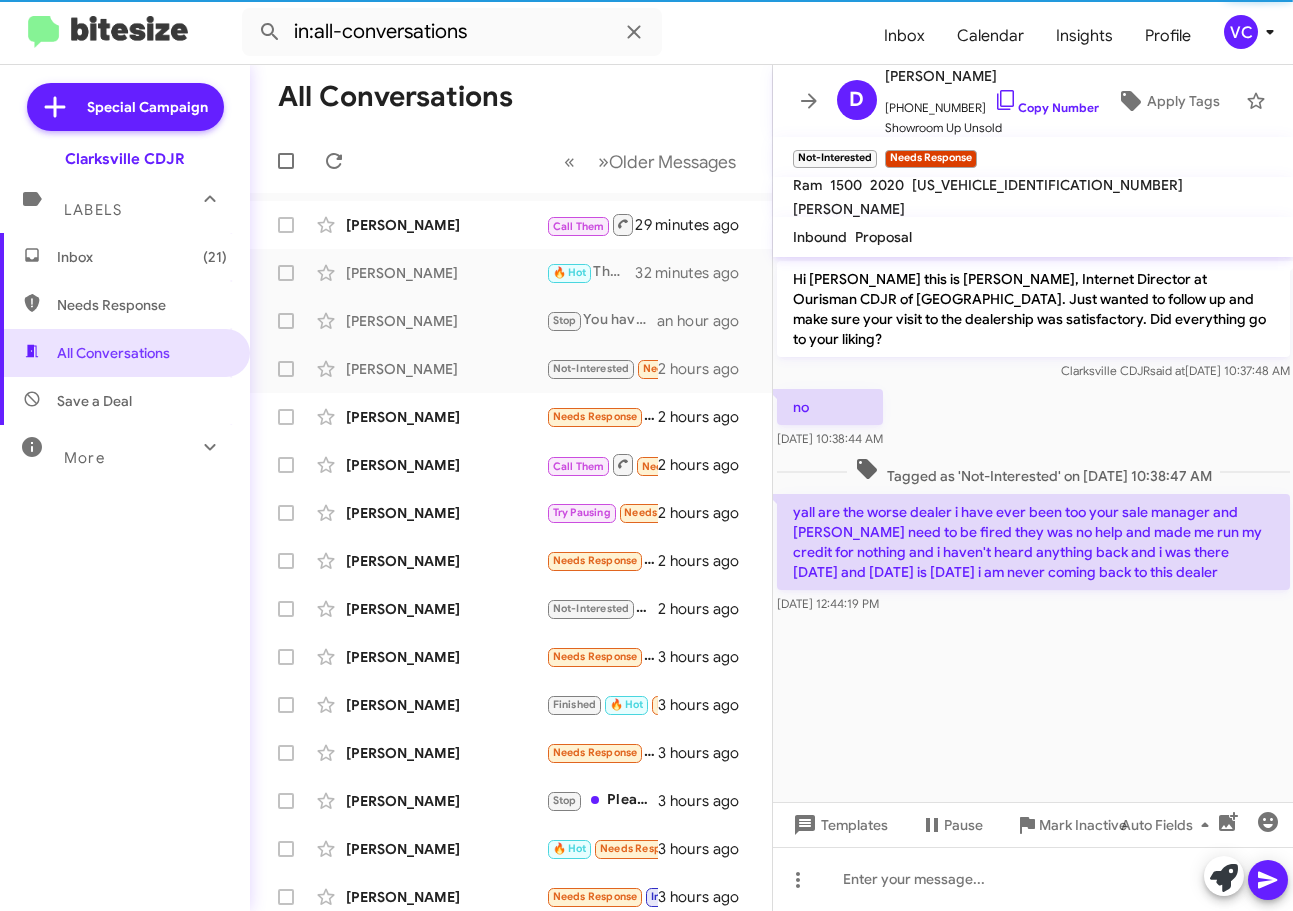
click at [1005, 690] on cdk-virtual-scroll-viewport "Hi Dakota this is Victoria Cook, Internet Director at Ourisman CDJR of Clarksvi…" at bounding box center [1033, 529] width 521 height 545
drag, startPoint x: 1109, startPoint y: 618, endPoint x: 1134, endPoint y: 637, distance: 31.4
click at [1122, 622] on cdk-virtual-scroll-viewport "Hi Dakota this is Victoria Cook, Internet Director at Ourisman CDJR of Clarksvi…" at bounding box center [1033, 529] width 521 height 545
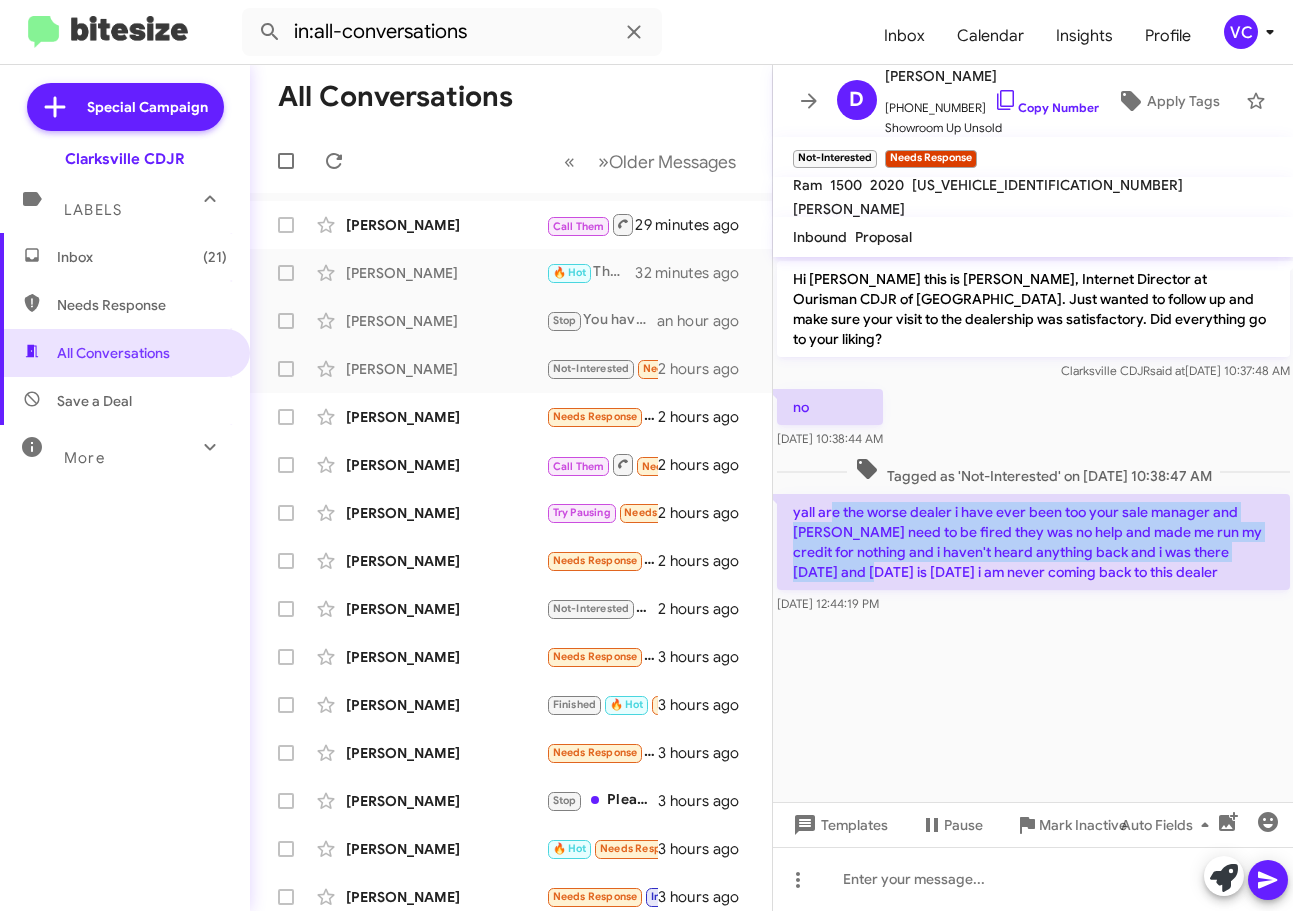
drag, startPoint x: 833, startPoint y: 501, endPoint x: 1283, endPoint y: 545, distance: 452.1
click at [1283, 535] on p "yall are the worse dealer i have ever been too your sale manager and [PERSON_NA…" at bounding box center [1033, 542] width 513 height 96
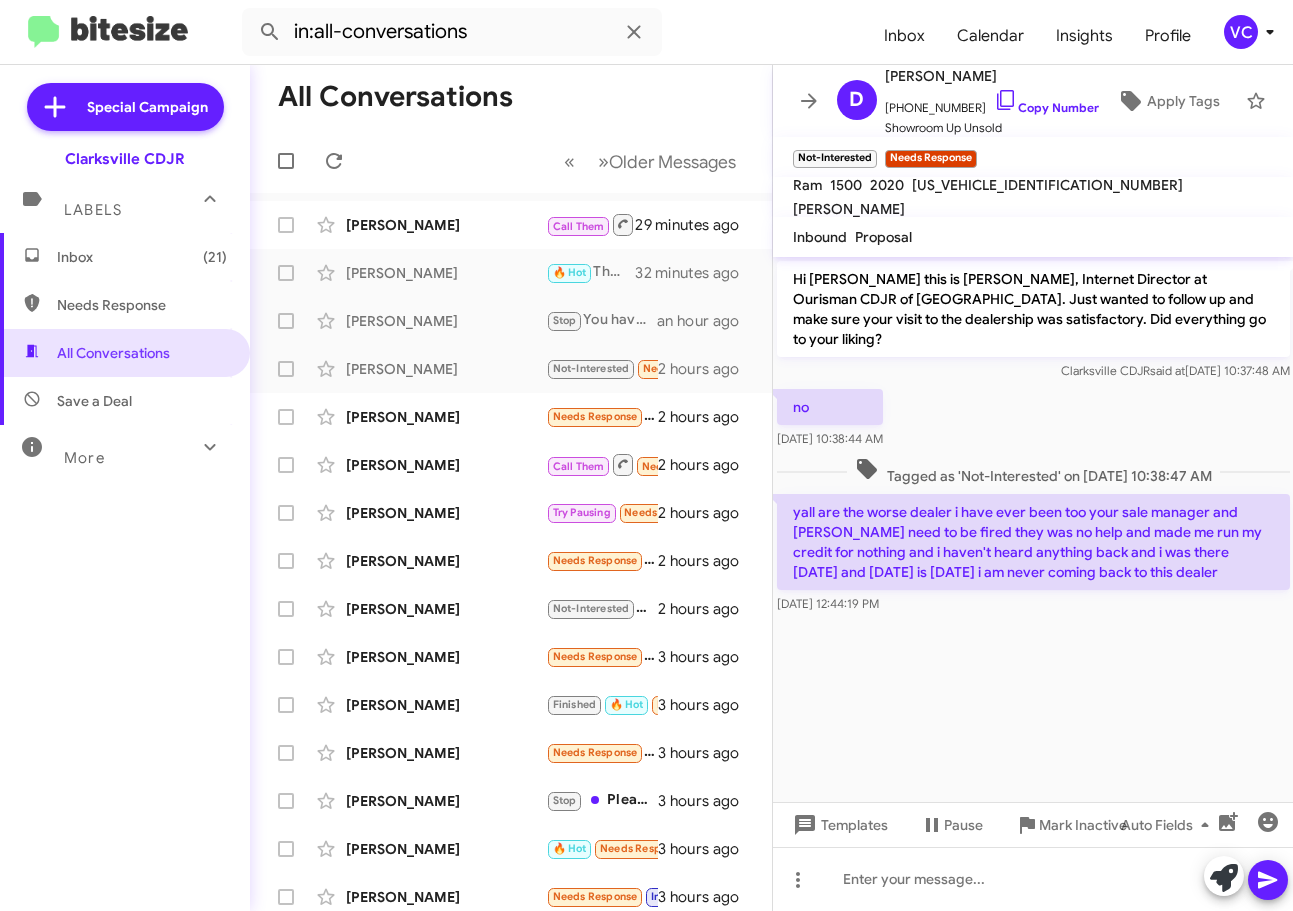
click at [1243, 671] on cdk-virtual-scroll-viewport "Hi Dakota this is Victoria Cook, Internet Director at Ourisman CDJR of Clarksvi…" at bounding box center [1033, 529] width 521 height 545
click at [1206, 702] on cdk-virtual-scroll-viewport "Hi Dakota this is Victoria Cook, Internet Director at Ourisman CDJR of Clarksvi…" at bounding box center [1033, 529] width 521 height 545
click at [1178, 710] on cdk-virtual-scroll-viewport "Hi Dakota this is Victoria Cook, Internet Director at Ourisman CDJR of Clarksvi…" at bounding box center [1033, 529] width 521 height 545
click at [1178, 716] on cdk-virtual-scroll-viewport "Hi Dakota this is Victoria Cook, Internet Director at Ourisman CDJR of Clarksvi…" at bounding box center [1033, 529] width 521 height 545
click at [1171, 460] on span "Tagged as 'Not-Interested' on [DATE] 10:38:47 AM" at bounding box center [1032, 471] width 373 height 29
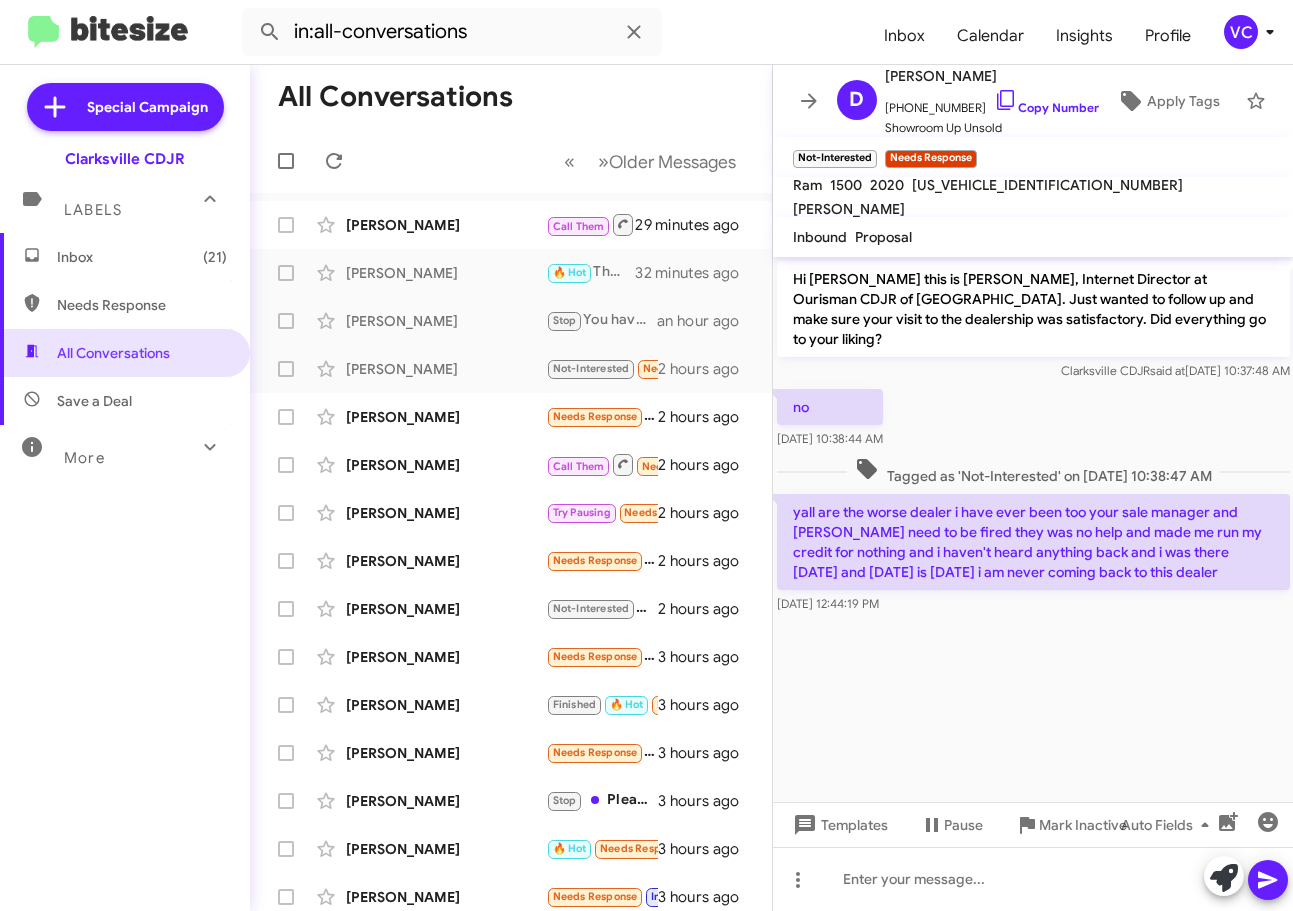
click at [1125, 698] on cdk-virtual-scroll-viewport "Hi Dakota this is Victoria Cook, Internet Director at Ourisman CDJR of Clarksvi…" at bounding box center [1033, 529] width 521 height 545
drag, startPoint x: 947, startPoint y: 509, endPoint x: 1035, endPoint y: 513, distance: 88.1
click at [1033, 510] on p "yall are the worse dealer i have ever been too your sale manager and [PERSON_NA…" at bounding box center [1033, 542] width 513 height 96
click at [1102, 691] on cdk-virtual-scroll-viewport "Hi Dakota this is Victoria Cook, Internet Director at Ourisman CDJR of Clarksvi…" at bounding box center [1033, 529] width 521 height 545
click at [1082, 692] on cdk-virtual-scroll-viewport "Hi Dakota this is Victoria Cook, Internet Director at Ourisman CDJR of Clarksvi…" at bounding box center [1033, 529] width 521 height 545
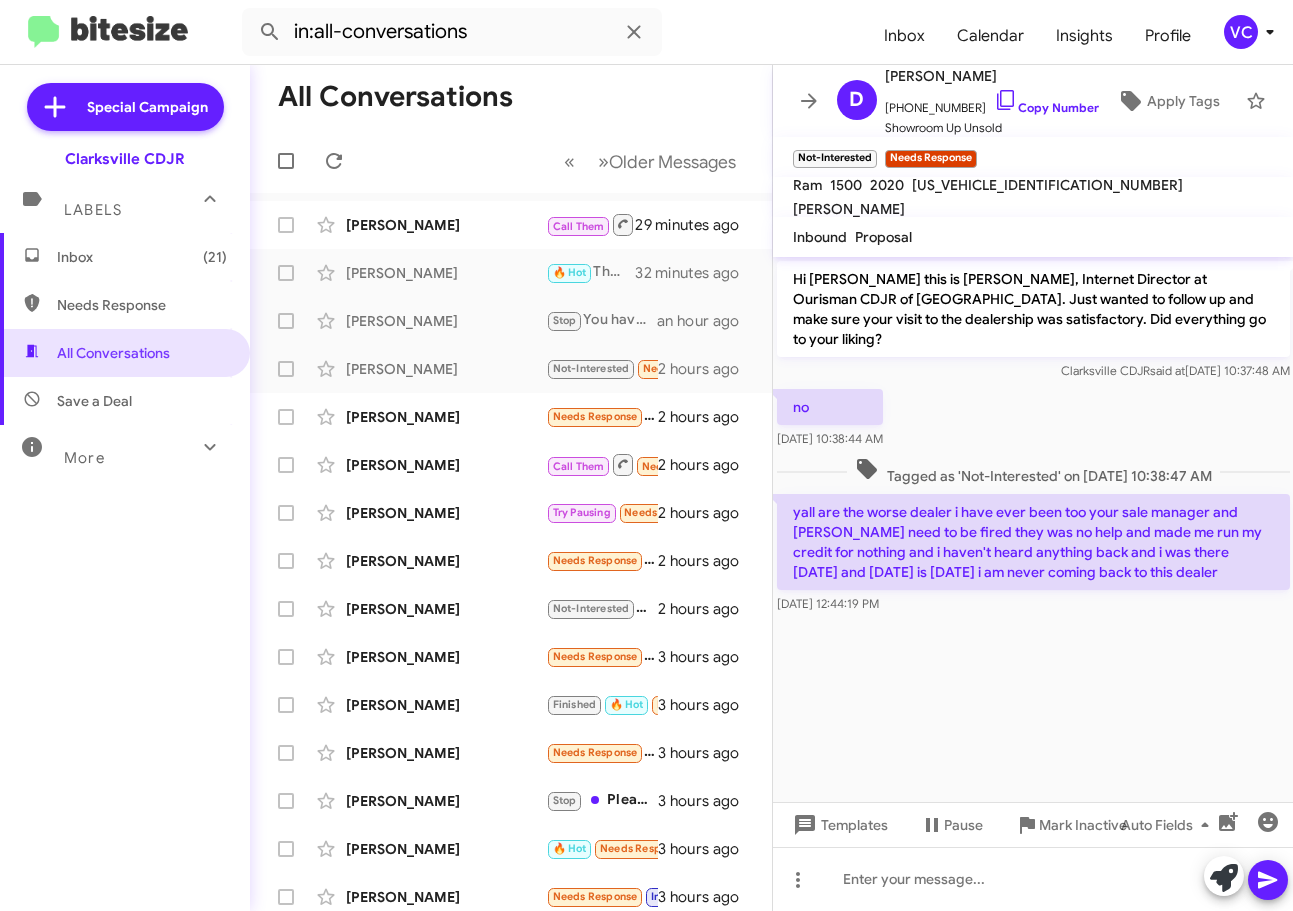
click at [1080, 695] on cdk-virtual-scroll-viewport "Hi Dakota this is Victoria Cook, Internet Director at Ourisman CDJR of Clarksvi…" at bounding box center [1033, 529] width 521 height 545
drag, startPoint x: 1080, startPoint y: 698, endPoint x: 1100, endPoint y: 606, distance: 94.1
click at [1080, 700] on cdk-virtual-scroll-viewport "Hi Dakota this is Victoria Cook, Internet Director at Ourisman CDJR of Clarksvi…" at bounding box center [1033, 529] width 521 height 545
click at [1061, 396] on div "no [DATE] 10:38:44 AM" at bounding box center [1033, 419] width 521 height 68
click at [1139, 638] on cdk-virtual-scroll-viewport "Hi Dakota this is Victoria Cook, Internet Director at Ourisman CDJR of Clarksvi…" at bounding box center [1033, 529] width 521 height 545
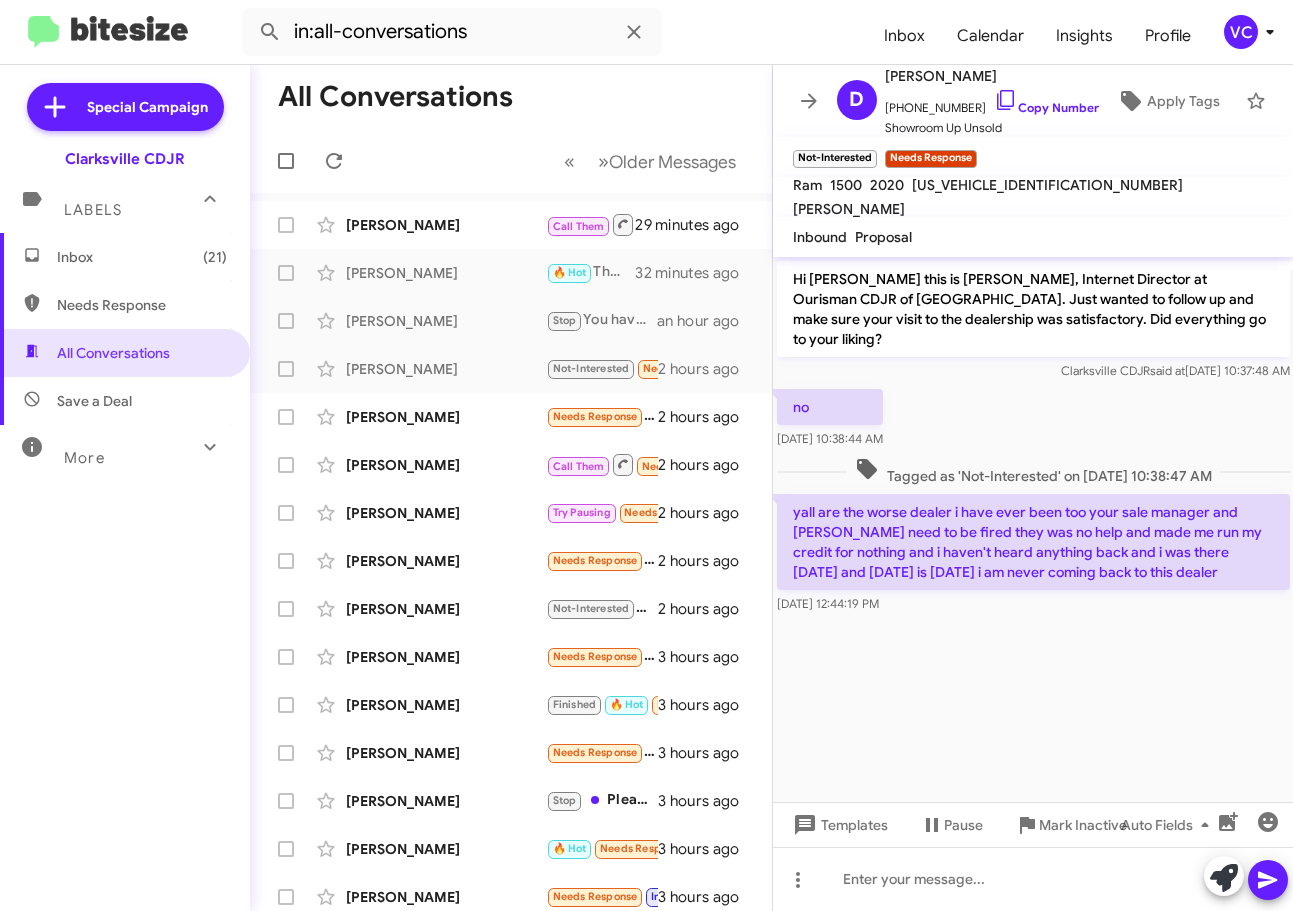
click at [1139, 638] on cdk-virtual-scroll-viewport "Hi Dakota this is Victoria Cook, Internet Director at Ourisman CDJR of Clarksvi…" at bounding box center [1033, 529] width 521 height 545
click at [1118, 702] on cdk-virtual-scroll-viewport "Hi Dakota this is Victoria Cook, Internet Director at Ourisman CDJR of Clarksvi…" at bounding box center [1033, 529] width 521 height 545
click at [1083, 386] on div "no [DATE] 10:38:44 AM" at bounding box center [1033, 419] width 521 height 68
click at [1076, 688] on cdk-virtual-scroll-viewport "Hi Dakota this is Victoria Cook, Internet Director at Ourisman CDJR of Clarksvi…" at bounding box center [1033, 529] width 521 height 545
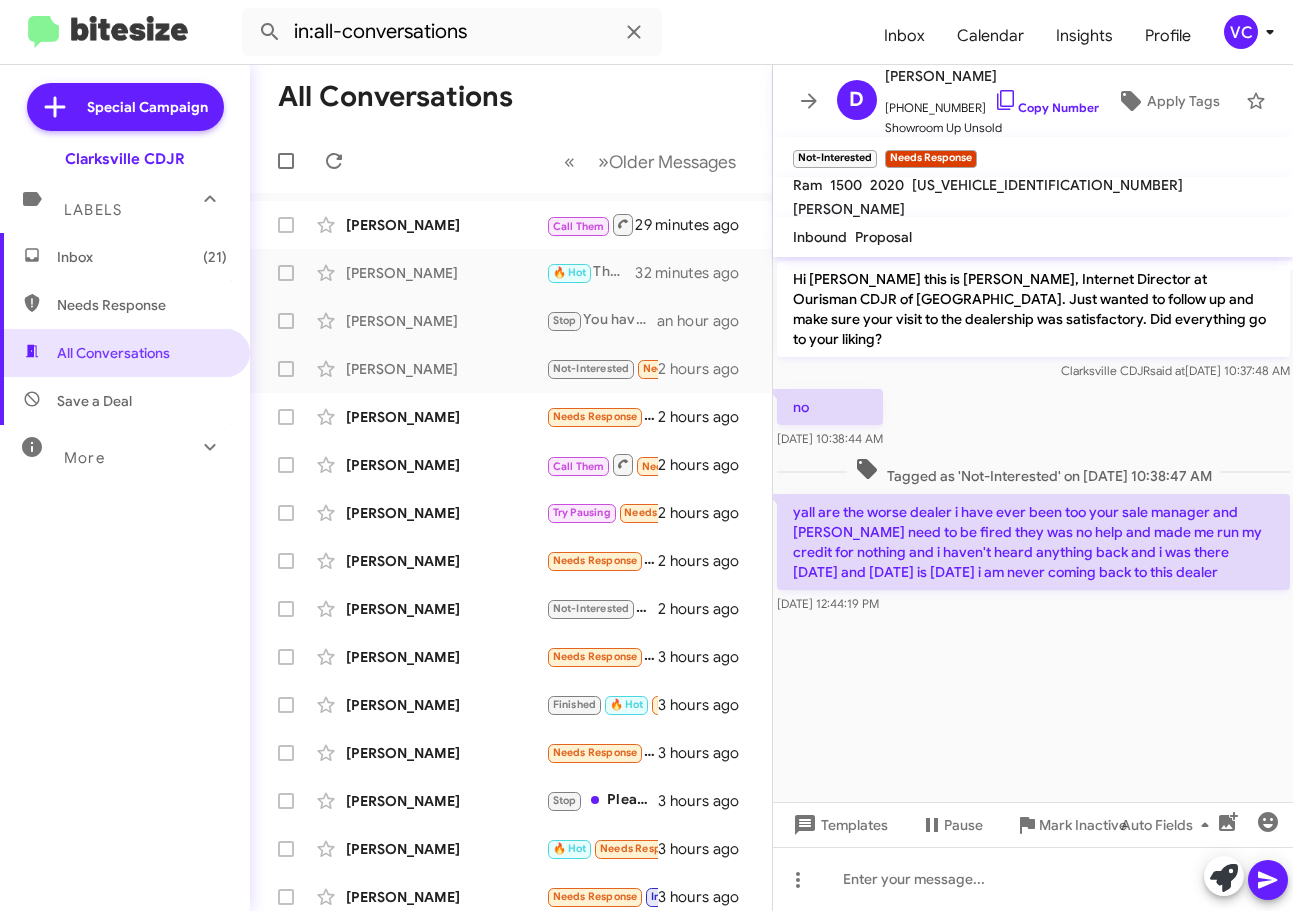
click at [1079, 691] on cdk-virtual-scroll-viewport "Hi Dakota this is Victoria Cook, Internet Director at Ourisman CDJR of Clarksvi…" at bounding box center [1033, 529] width 521 height 545
click at [1060, 363] on span "Clarksville CDJR said at Oct 1, 2025, 10:37:48 AM" at bounding box center [1174, 370] width 229 height 15
click at [1066, 627] on cdk-virtual-scroll-viewport "Hi Dakota this is Victoria Cook, Internet Director at Ourisman CDJR of Clarksvi…" at bounding box center [1033, 529] width 521 height 545
click at [1047, 100] on link "Copy Number" at bounding box center [1046, 107] width 105 height 15
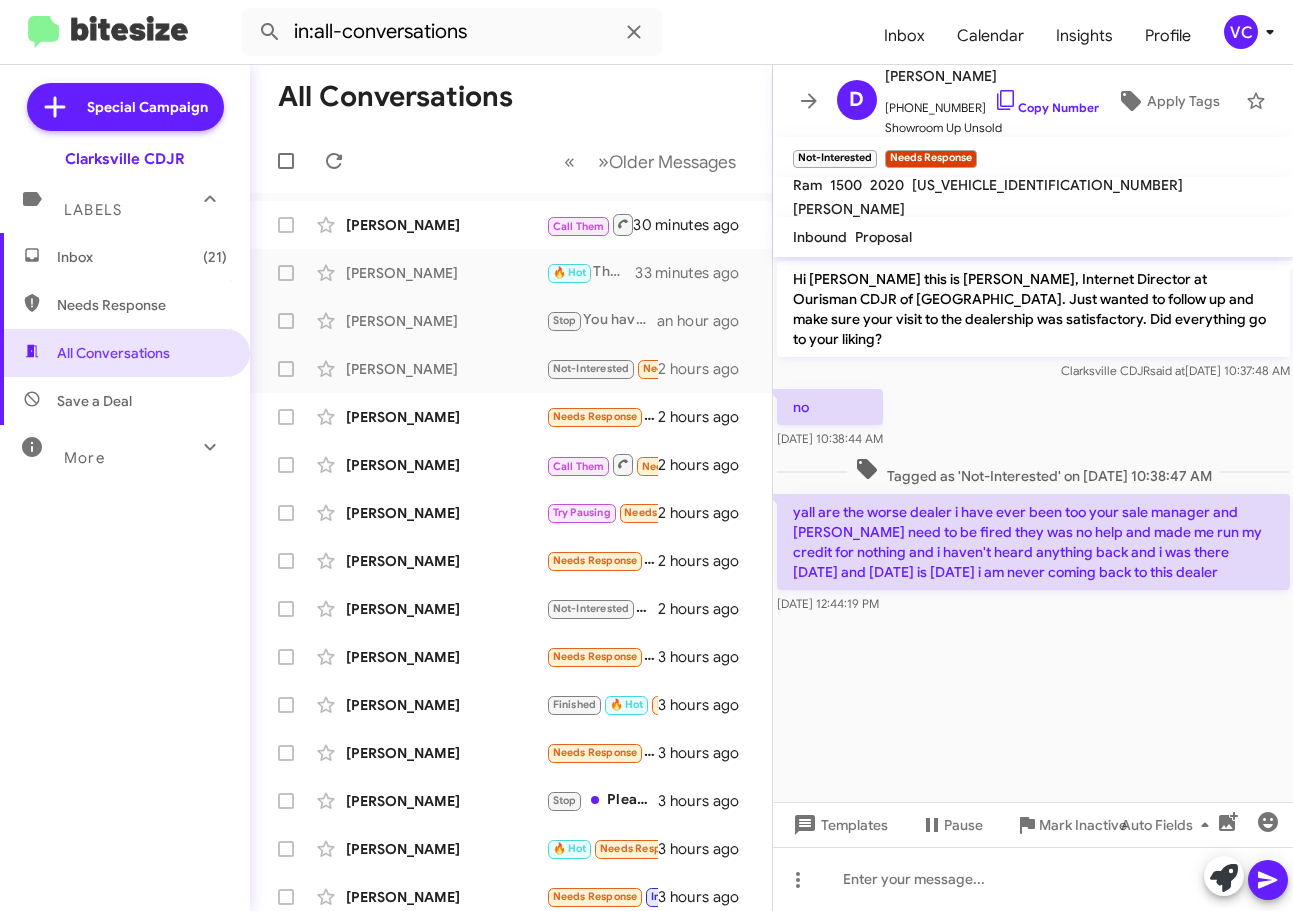
drag, startPoint x: 787, startPoint y: 488, endPoint x: 1115, endPoint y: 570, distance: 338.1
click at [1115, 570] on div "yall are the worse dealer i have ever been too your sale manager and tim need t…" at bounding box center [1033, 554] width 513 height 120
copy div "yall are the worse dealer i have ever been too your sale manager and tim need t…"
click at [999, 671] on cdk-virtual-scroll-viewport "Hi Dakota this is Victoria Cook, Internet Director at Ourisman CDJR of Clarksvi…" at bounding box center [1033, 529] width 521 height 545
click at [992, 884] on div at bounding box center [1033, 879] width 521 height 64
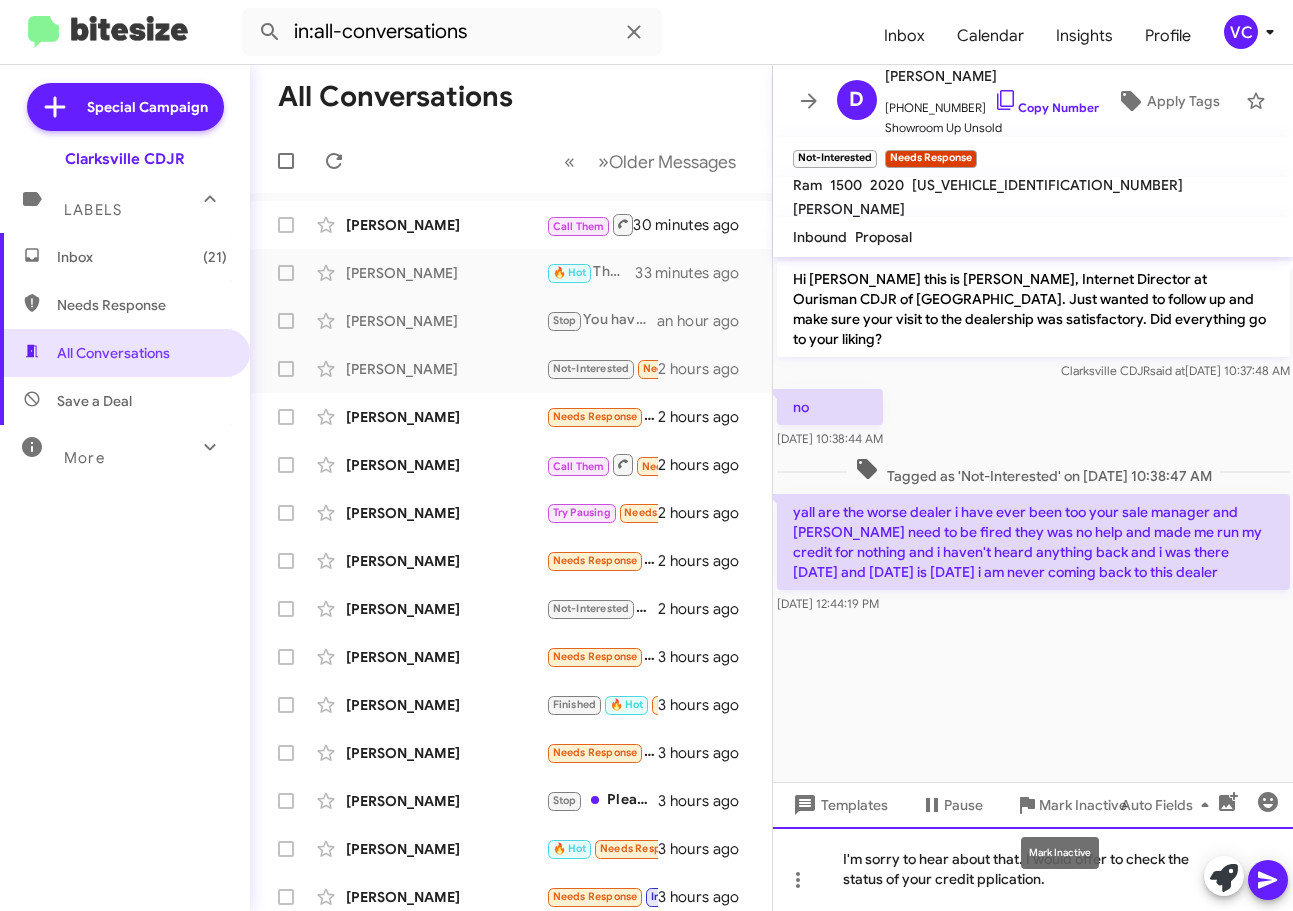
drag, startPoint x: 1016, startPoint y: 880, endPoint x: 1029, endPoint y: 885, distance: 13.9
click at [1029, 885] on div "I'm sorry to hear about that. I would offer to check the status of your credit …" at bounding box center [1033, 869] width 521 height 84
click at [1088, 885] on div "I'm sorry to hear about that. I would offer to check the status of your credit …" at bounding box center [1033, 869] width 521 height 84
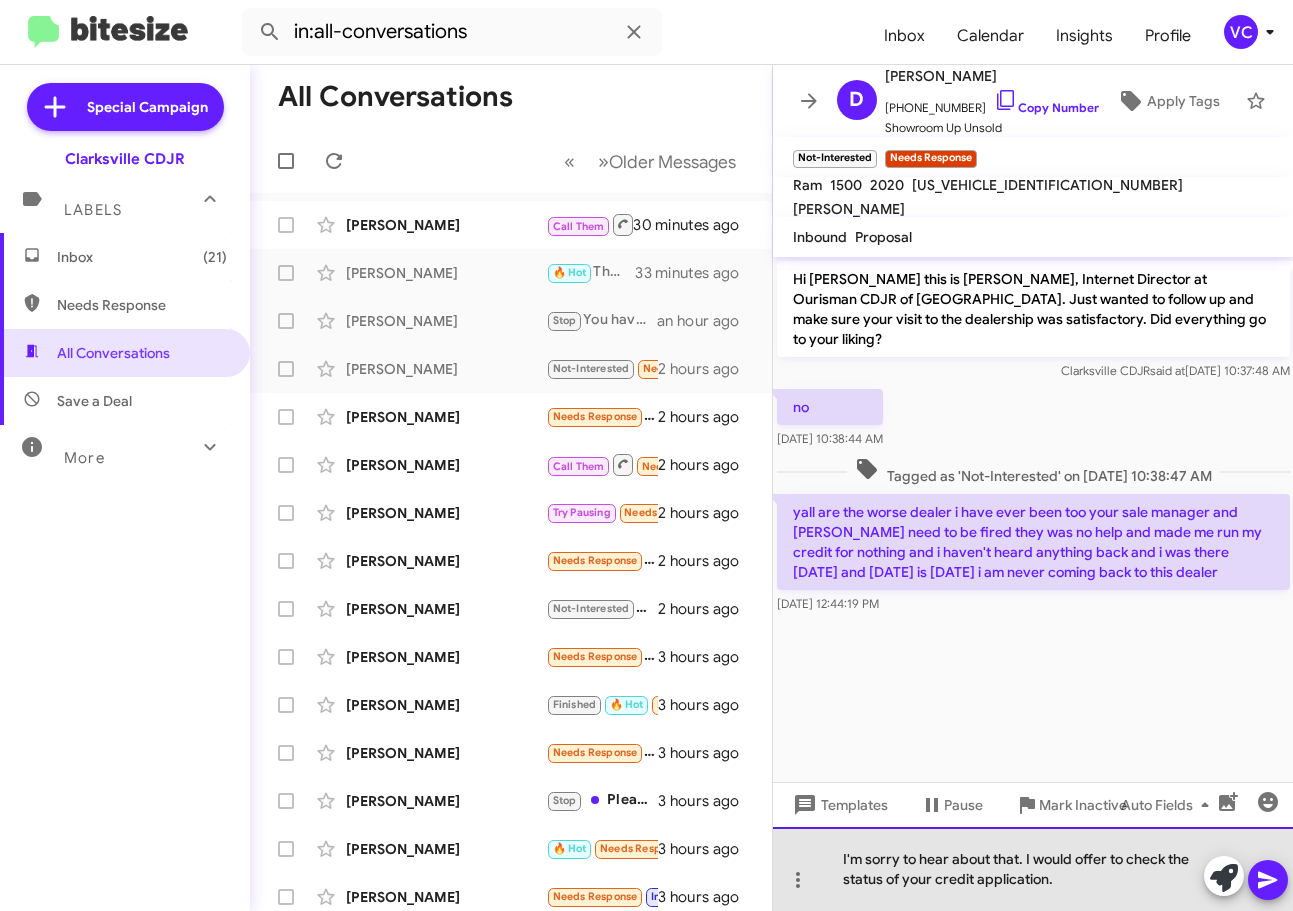
click at [1091, 879] on div "I'm sorry to hear about that. I would offer to check the status of your credit …" at bounding box center [1033, 869] width 521 height 84
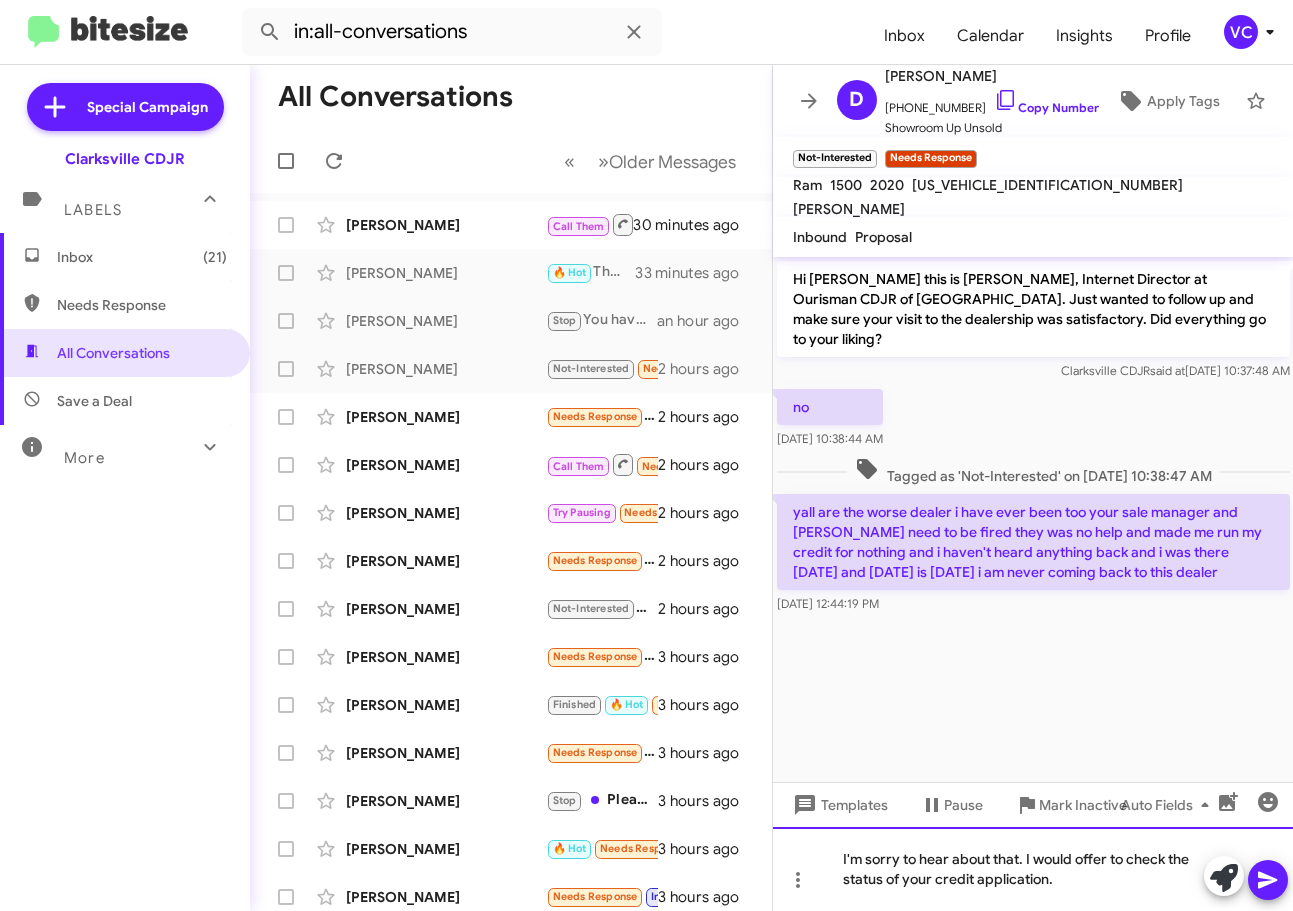
click at [1097, 878] on div "I'm sorry to hear about that. I would offer to check the status of your credit …" at bounding box center [1033, 869] width 521 height 84
click at [1081, 877] on div "I'm sorry to hear about that. I would offer to check the status of your credit …" at bounding box center [1033, 869] width 521 height 84
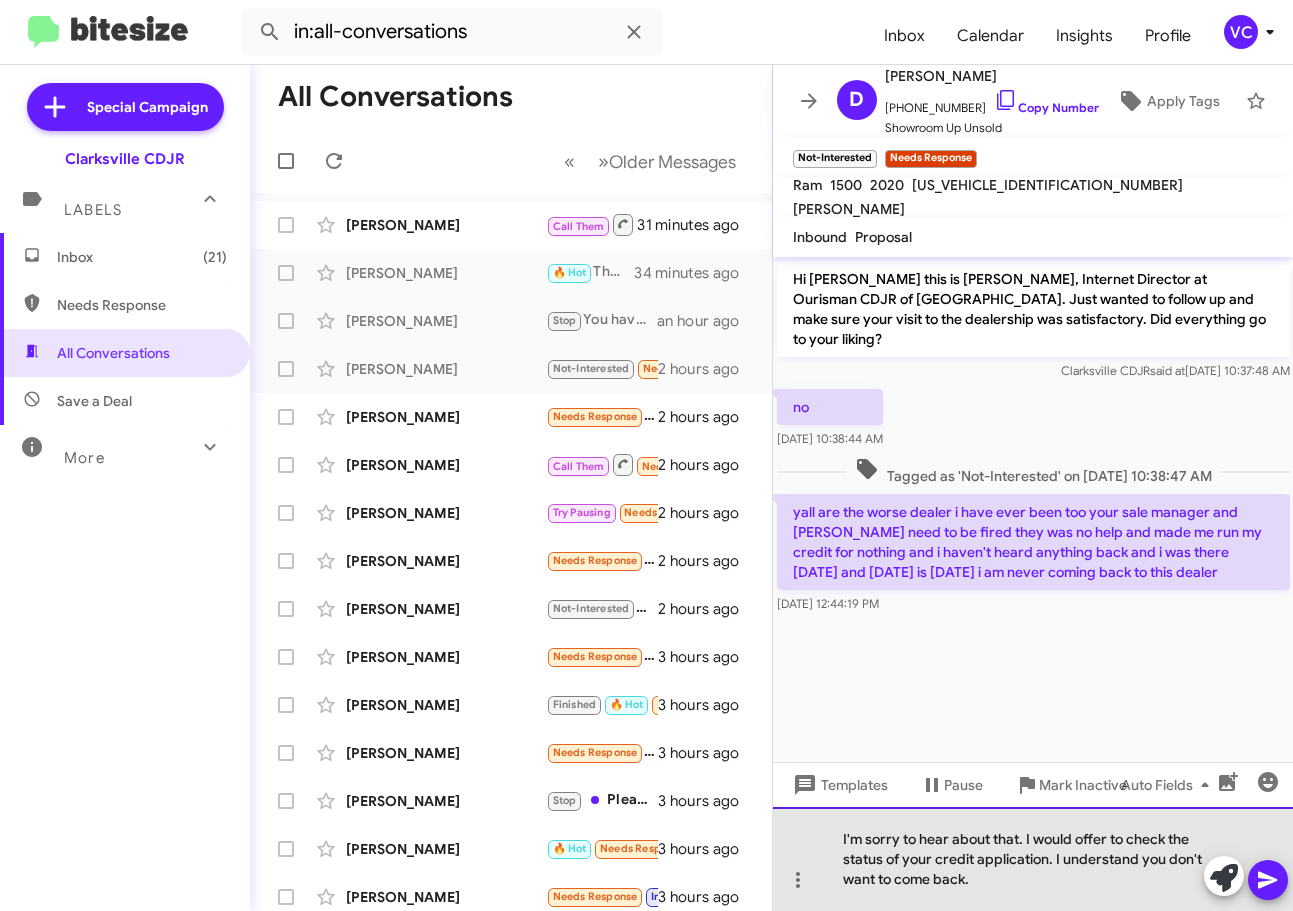
click at [971, 878] on div "I'm sorry to hear about that. I would offer to check the status of your credit …" at bounding box center [1033, 859] width 521 height 104
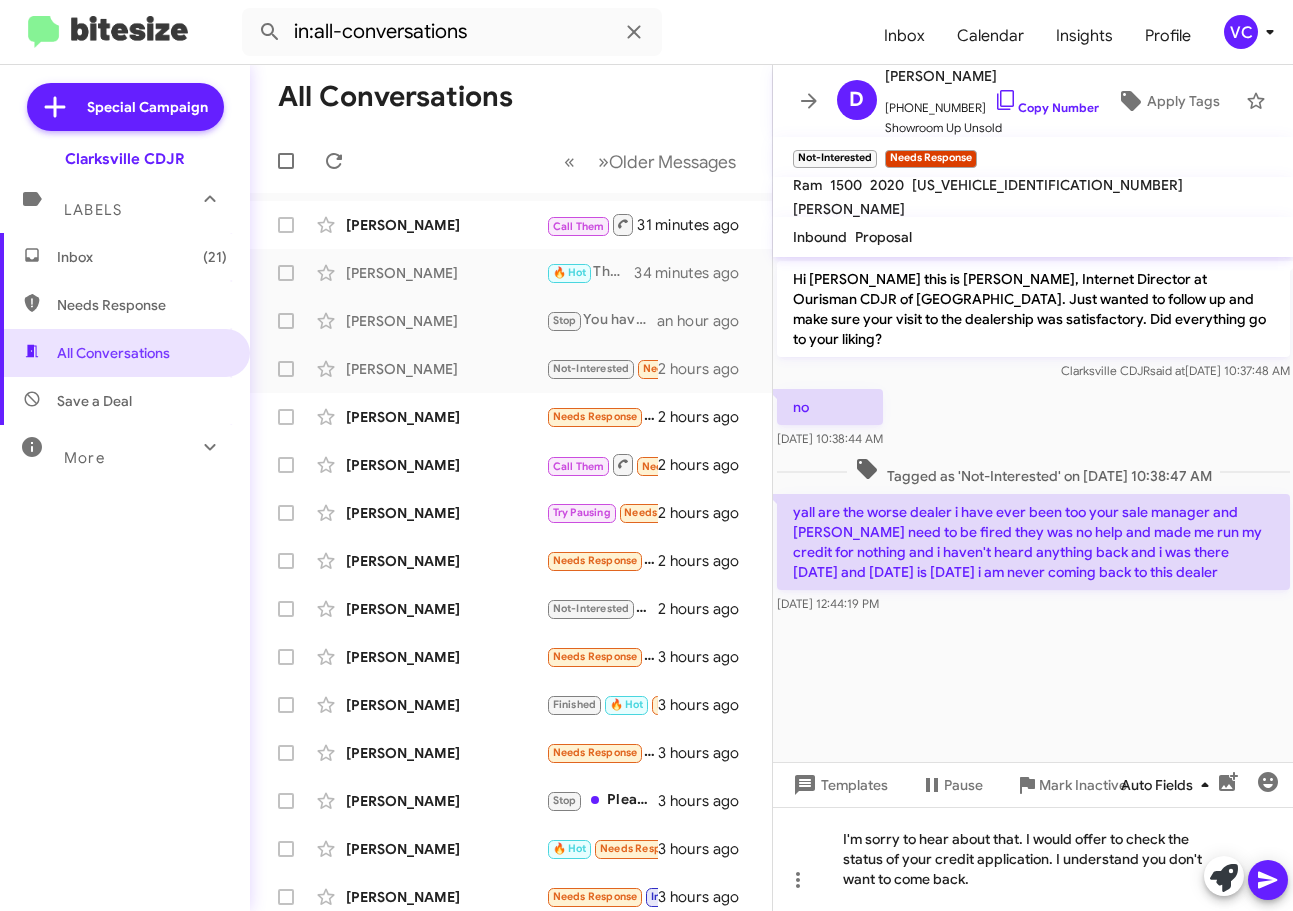
drag, startPoint x: 1262, startPoint y: 884, endPoint x: 1178, endPoint y: 814, distance: 109.3
click at [1264, 884] on icon at bounding box center [1267, 880] width 19 height 17
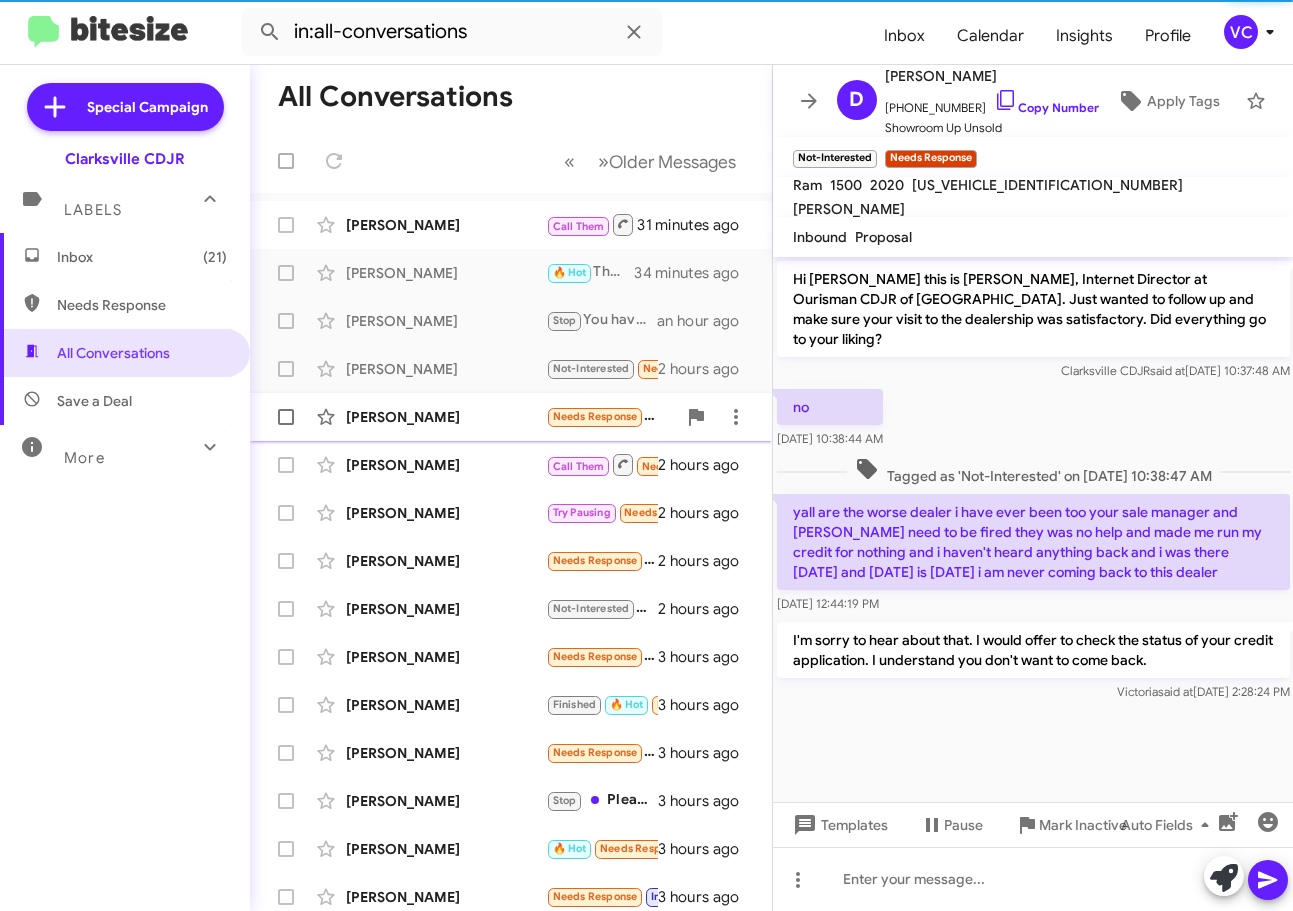
click at [425, 407] on div "[PERSON_NAME]" at bounding box center [446, 417] width 200 height 20
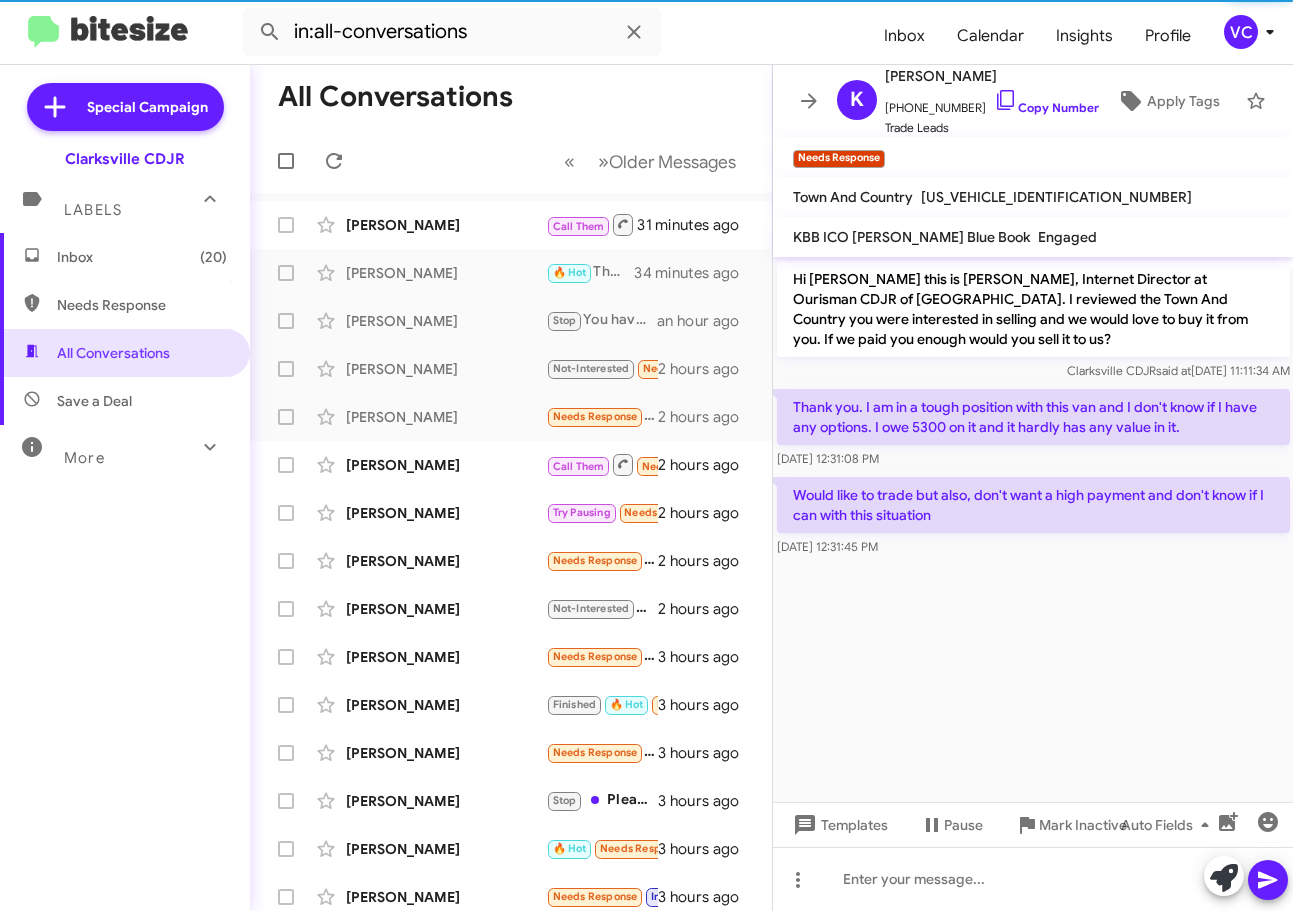
click at [933, 749] on cdk-virtual-scroll-viewport "Hi [PERSON_NAME] this is [PERSON_NAME], Internet Director at Ourisman CDJR of […" at bounding box center [1033, 529] width 521 height 545
click at [963, 313] on p "Hi [PERSON_NAME] this is [PERSON_NAME], Internet Director at Ourisman CDJR of […" at bounding box center [1033, 309] width 513 height 96
click at [1058, 683] on cdk-virtual-scroll-viewport "Hi [PERSON_NAME] this is [PERSON_NAME], Internet Director at Ourisman CDJR of […" at bounding box center [1033, 529] width 521 height 545
click at [1078, 672] on cdk-virtual-scroll-viewport "Hi [PERSON_NAME] this is [PERSON_NAME], Internet Director at Ourisman CDJR of […" at bounding box center [1033, 529] width 521 height 545
click at [1078, 677] on cdk-virtual-scroll-viewport "Hi [PERSON_NAME] this is [PERSON_NAME], Internet Director at Ourisman CDJR of […" at bounding box center [1033, 529] width 521 height 545
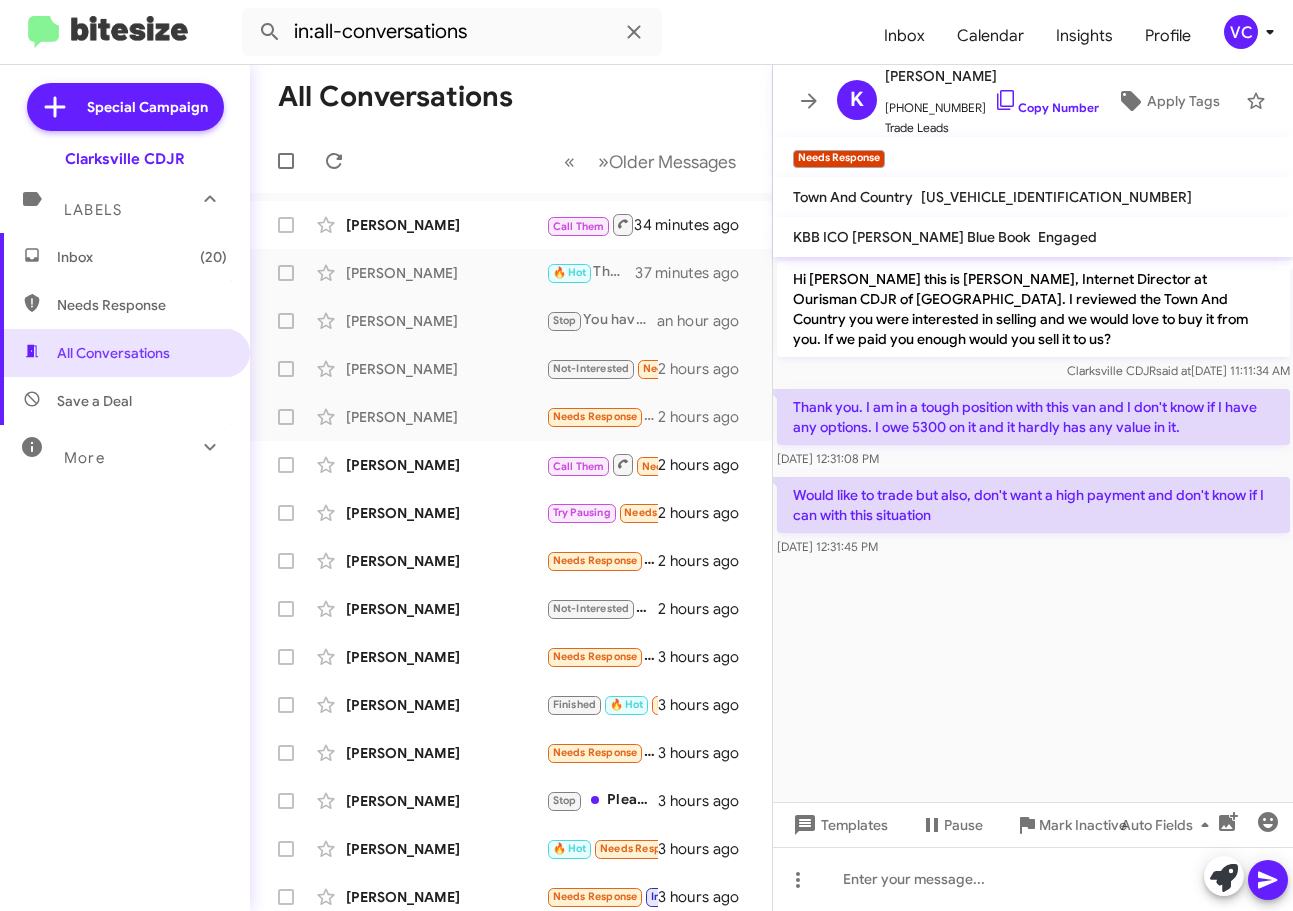
click at [1025, 615] on cdk-virtual-scroll-viewport "Hi [PERSON_NAME] this is [PERSON_NAME], Internet Director at Ourisman CDJR of […" at bounding box center [1033, 529] width 521 height 545
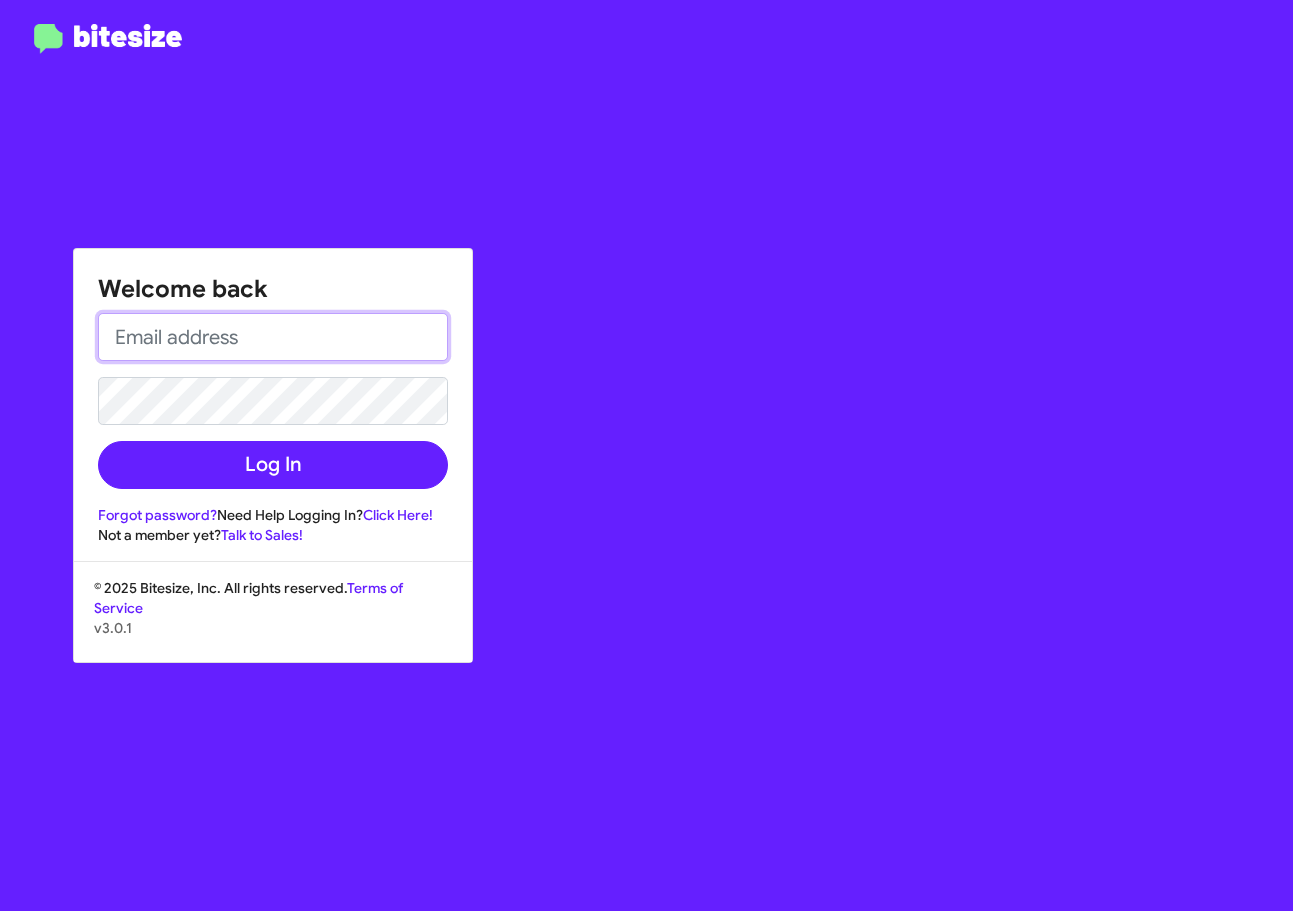
type input "[EMAIL_ADDRESS][DOMAIN_NAME]"
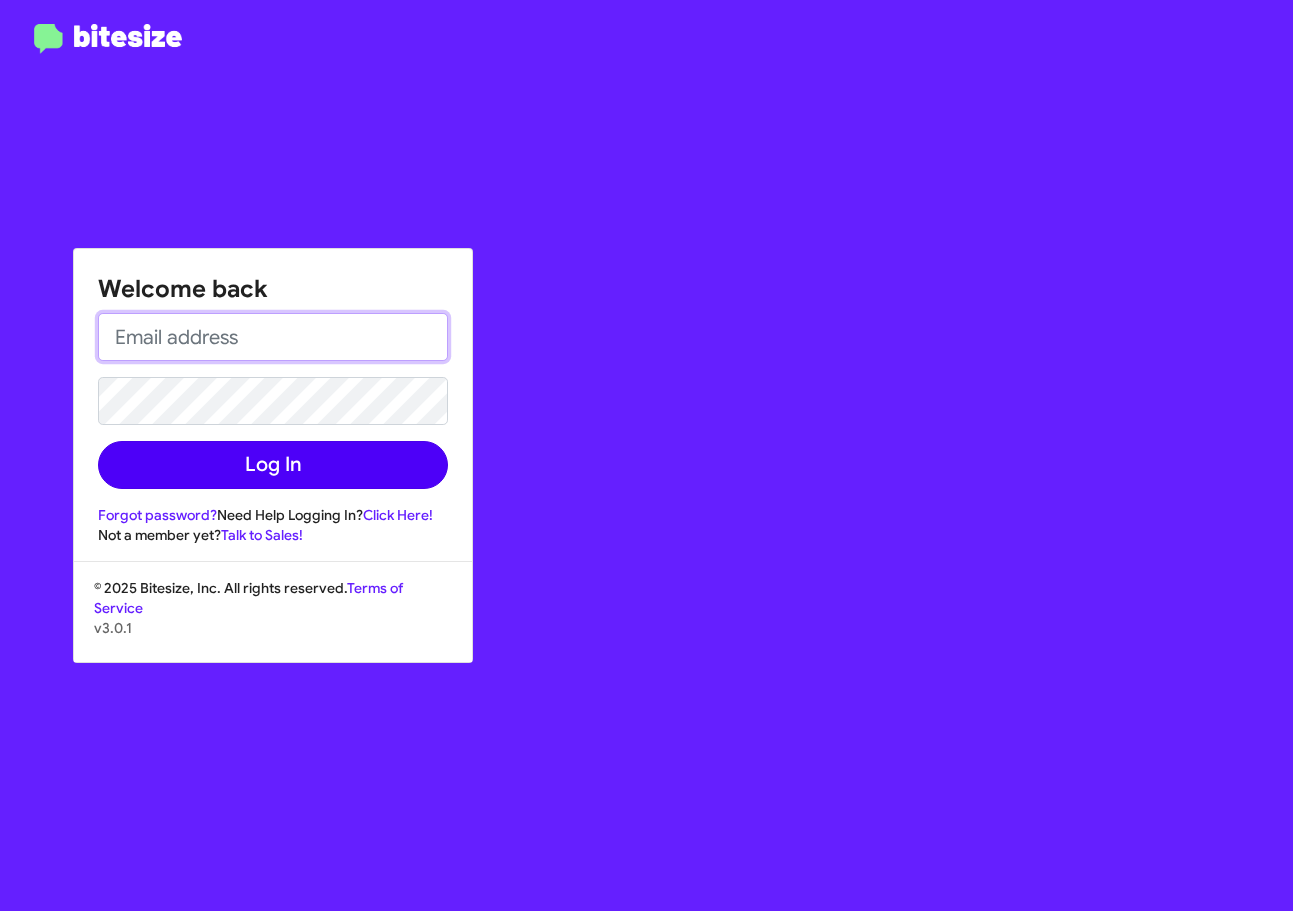
type input "[EMAIL_ADDRESS][DOMAIN_NAME]"
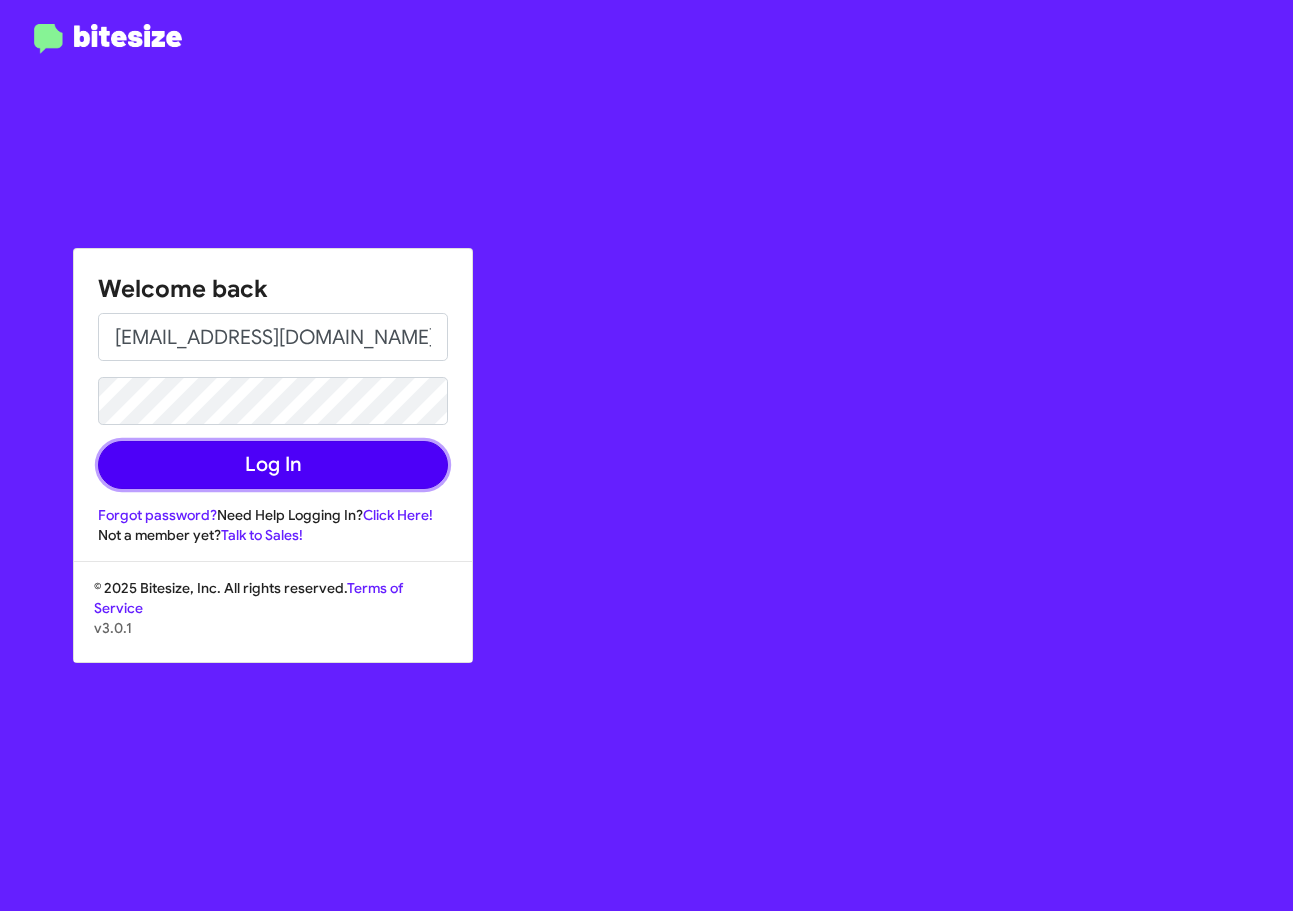
click at [358, 453] on button "Log In" at bounding box center [273, 465] width 350 height 48
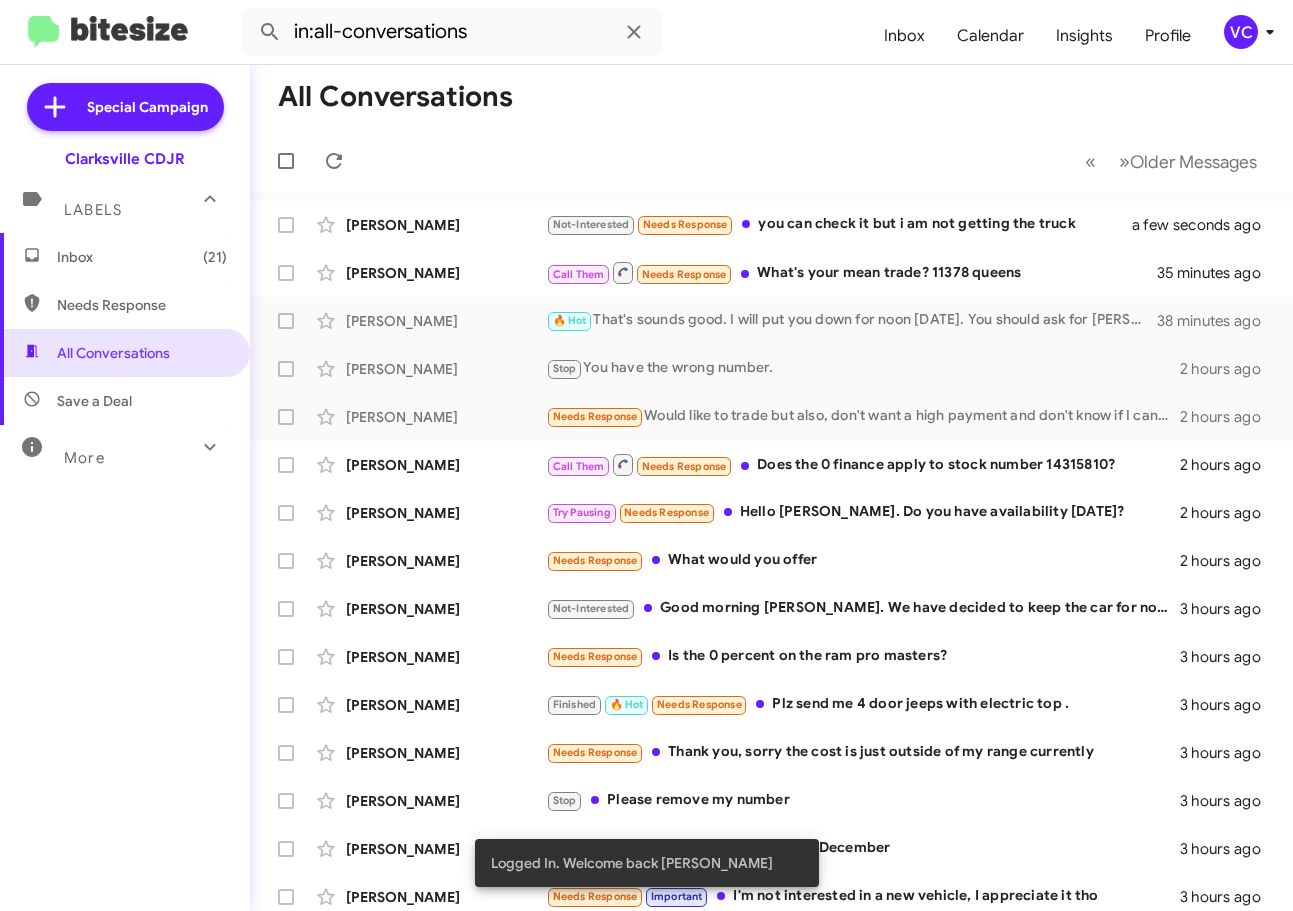
click at [661, 105] on mat-toolbar-row "All Conversations" at bounding box center [771, 97] width 1043 height 64
click at [704, 114] on mat-toolbar-row "All Conversations" at bounding box center [771, 97] width 1043 height 64
click at [857, 228] on div "Not-Interested Needs Response you can check it but i am not getting the truck" at bounding box center [871, 224] width 651 height 23
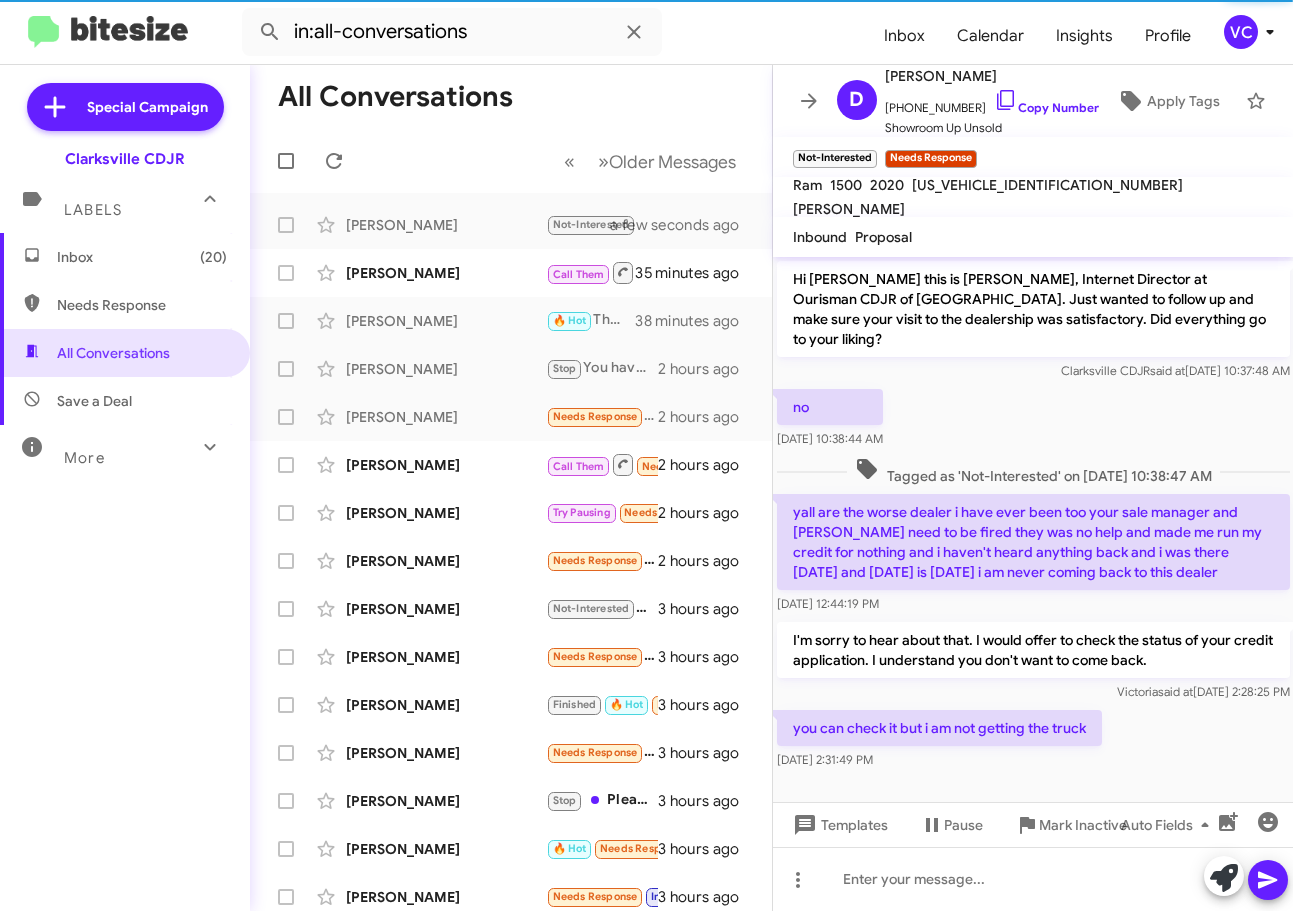
click at [644, 115] on mat-toolbar-row "All Conversations" at bounding box center [511, 97] width 522 height 64
click at [1140, 745] on div "you can check it but i am not getting the truck [DATE] 2:31:49 PM" at bounding box center [1033, 740] width 521 height 68
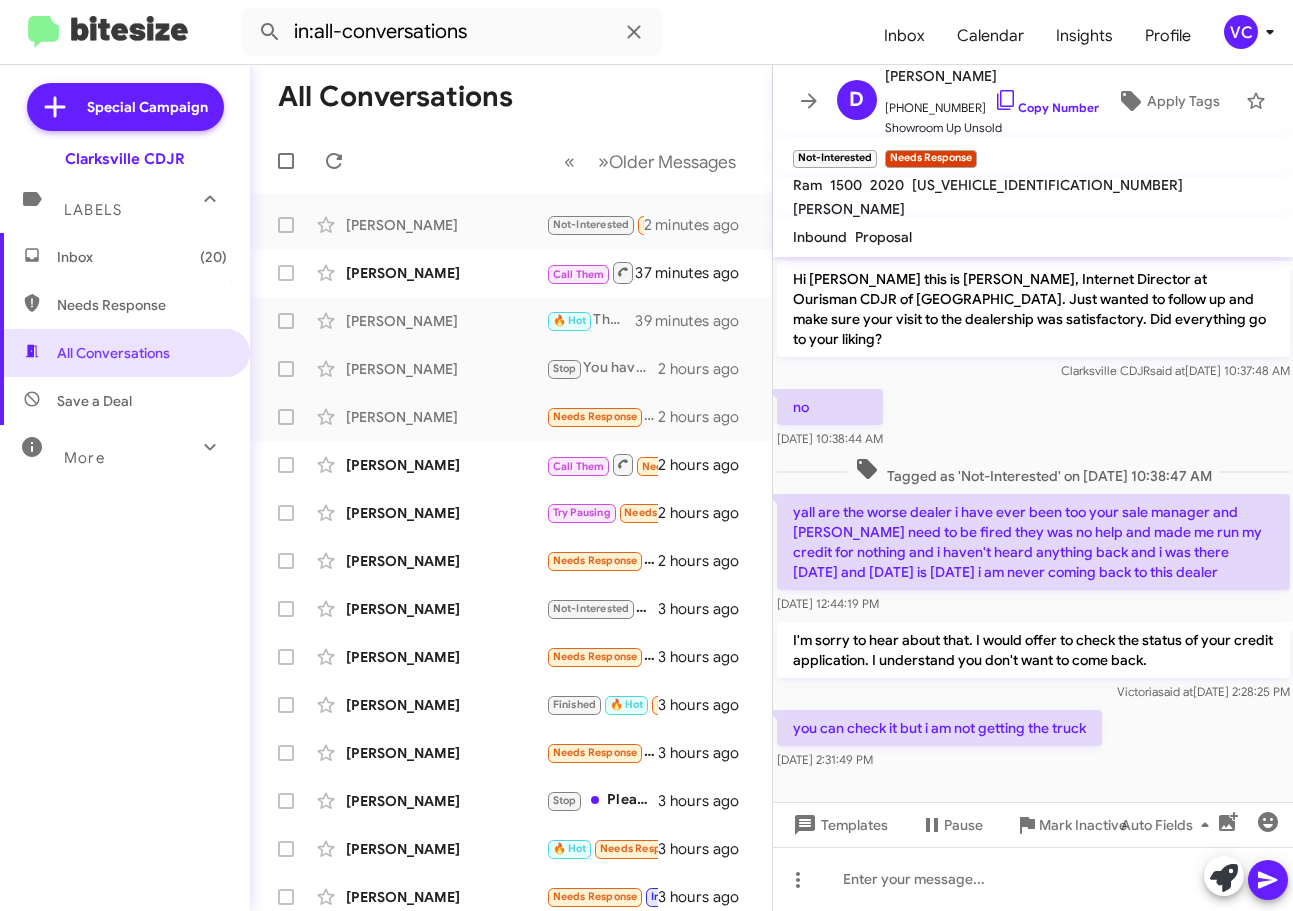
drag, startPoint x: 1155, startPoint y: 804, endPoint x: 1157, endPoint y: 762, distance: 42.0
click at [1156, 804] on div "Auto Fields" at bounding box center [1184, 824] width 208 height 45
click at [1163, 706] on div "you can check it but i am not getting the truck [DATE] 2:31:49 PM" at bounding box center [1033, 740] width 521 height 68
click at [1145, 711] on div "you can check it but i am not getting the truck [DATE] 2:31:49 PM" at bounding box center [1033, 740] width 521 height 68
click at [1171, 405] on div "no [DATE] 10:38:44 AM" at bounding box center [1033, 419] width 521 height 68
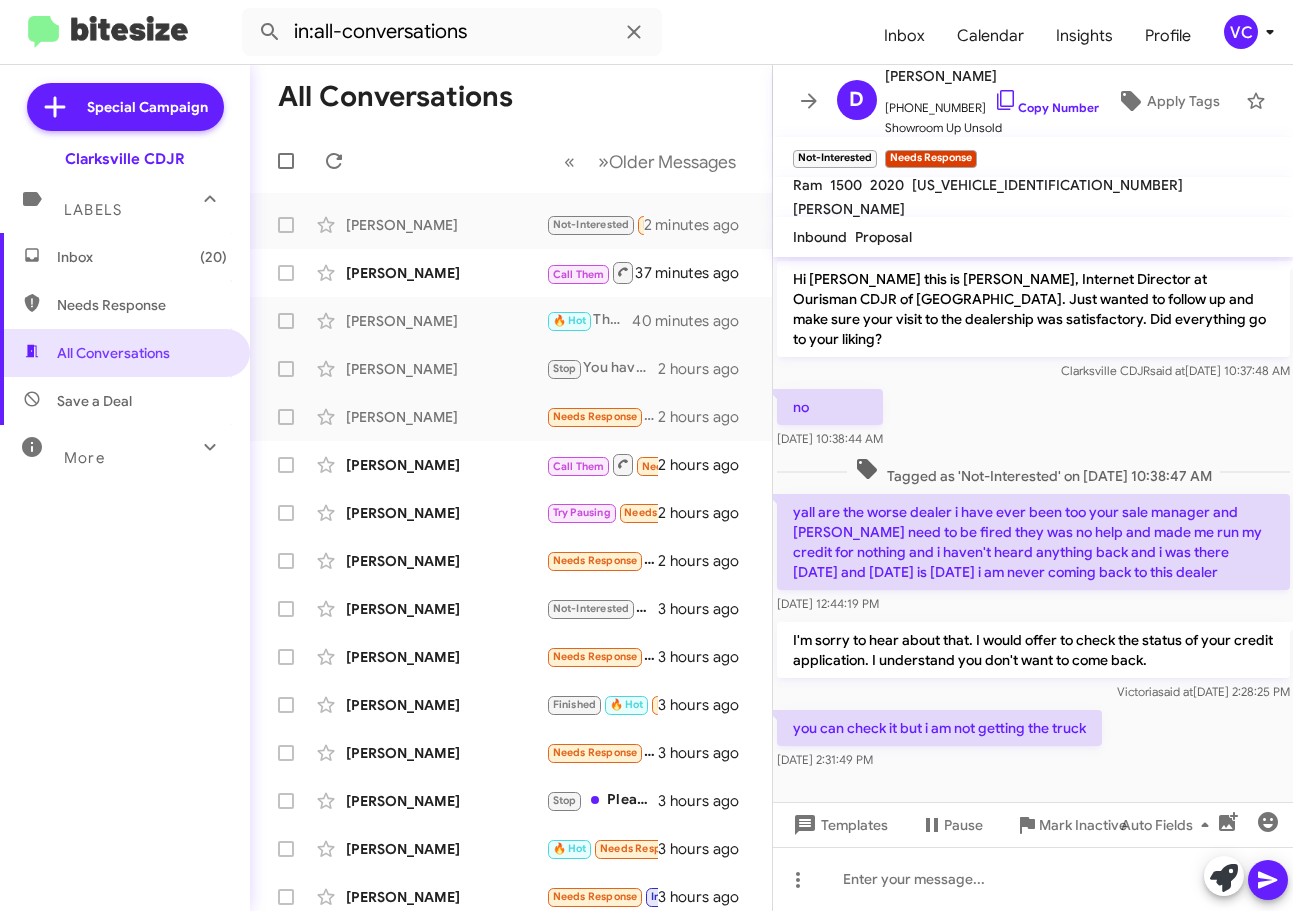
click at [1155, 718] on div "you can check it but i am not getting the truck [DATE] 2:31:49 PM" at bounding box center [1033, 740] width 521 height 68
click at [1148, 406] on div "no [DATE] 10:38:44 AM" at bounding box center [1033, 419] width 521 height 68
click at [1195, 729] on div "you can check it but i am not getting the truck [DATE] 2:31:49 PM" at bounding box center [1033, 740] width 521 height 68
click at [1156, 774] on div at bounding box center [1033, 789] width 521 height 30
click at [1167, 726] on div "you can check it but i am not getting the truck [DATE] 2:31:49 PM" at bounding box center [1033, 740] width 521 height 68
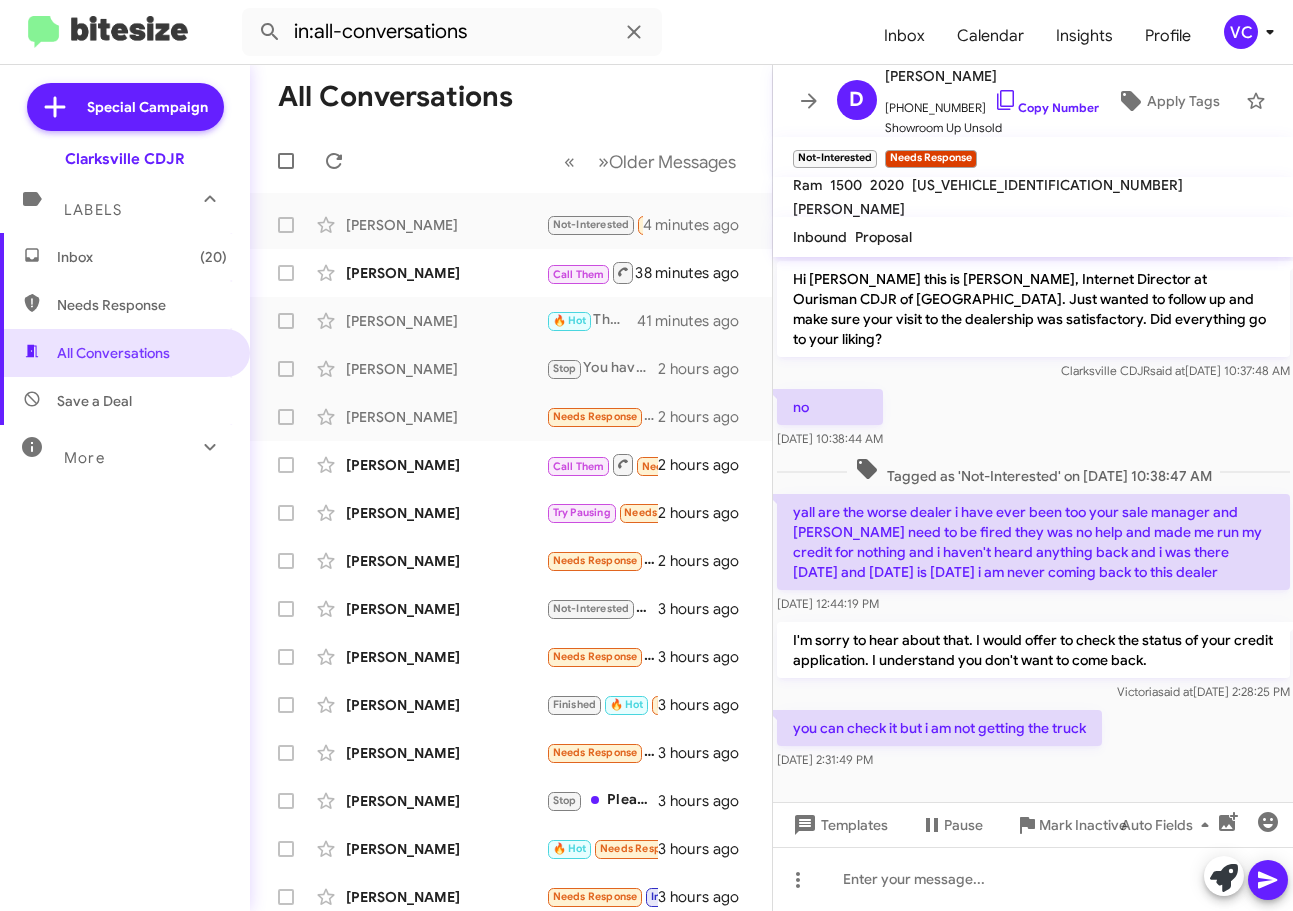
click at [1118, 431] on div "no [DATE] 10:38:44 AM" at bounding box center [1033, 419] width 521 height 68
click at [1180, 748] on div "you can check it but i am not getting the truck [DATE] 2:31:49 PM" at bounding box center [1033, 740] width 521 height 68
click at [1174, 737] on div "you can check it but i am not getting the truck [DATE] 2:31:49 PM" at bounding box center [1033, 740] width 521 height 68
click at [1014, 108] on link "Copy Number" at bounding box center [1046, 107] width 105 height 15
click at [1189, 706] on div "you can check it but i am not getting the truck [DATE] 2:31:49 PM" at bounding box center [1033, 740] width 521 height 68
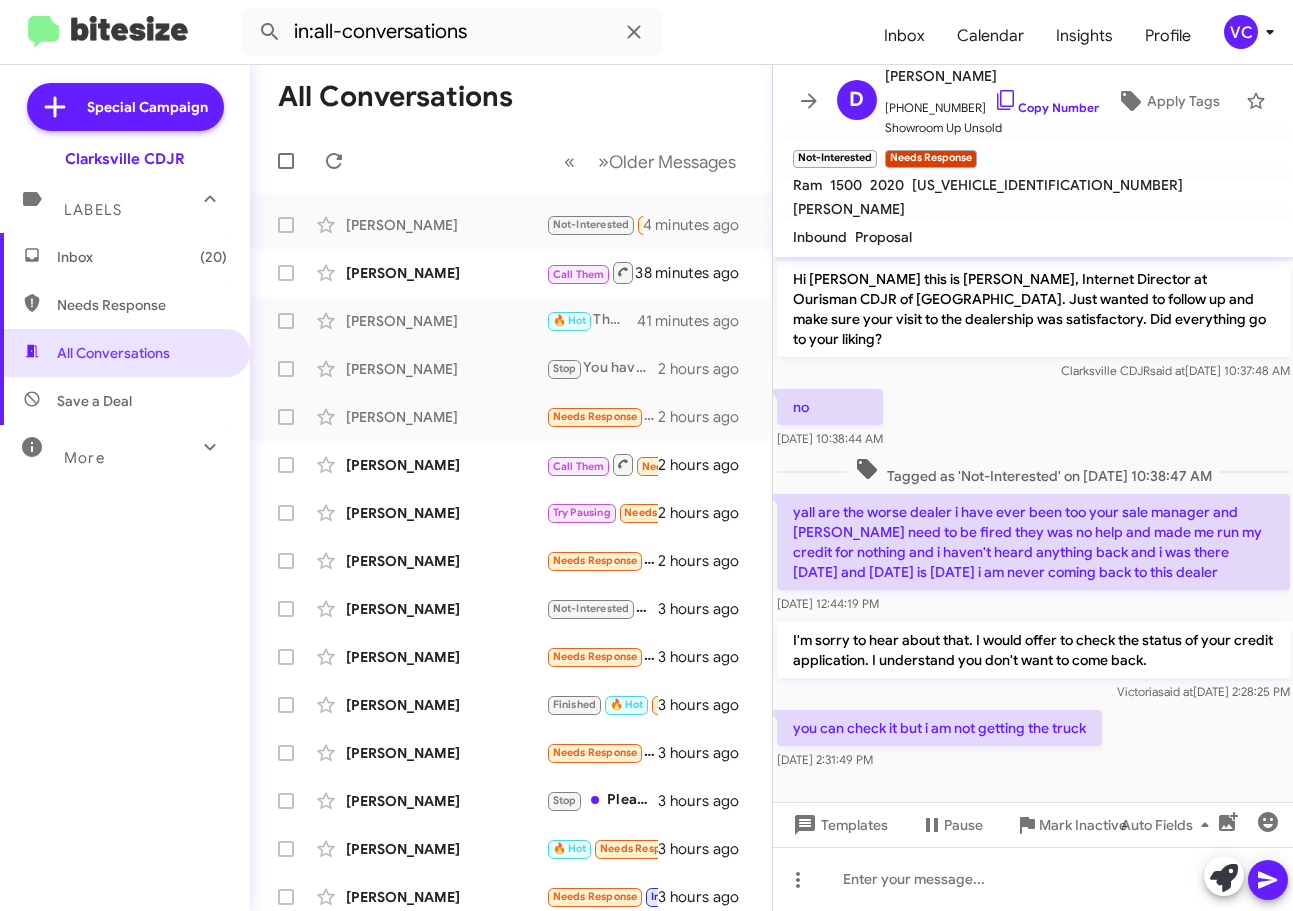
click at [1148, 706] on div "you can check it but i am not getting the truck [DATE] 2:31:49 PM" at bounding box center [1033, 740] width 521 height 68
click at [1156, 706] on div "you can check it but i am not getting the truck [DATE] 2:31:49 PM" at bounding box center [1033, 740] width 521 height 68
click at [1130, 413] on div "no [DATE] 10:38:44 AM" at bounding box center [1033, 419] width 521 height 68
click at [1186, 706] on div "you can check it but i am not getting the truck [DATE] 2:31:49 PM" at bounding box center [1033, 740] width 521 height 68
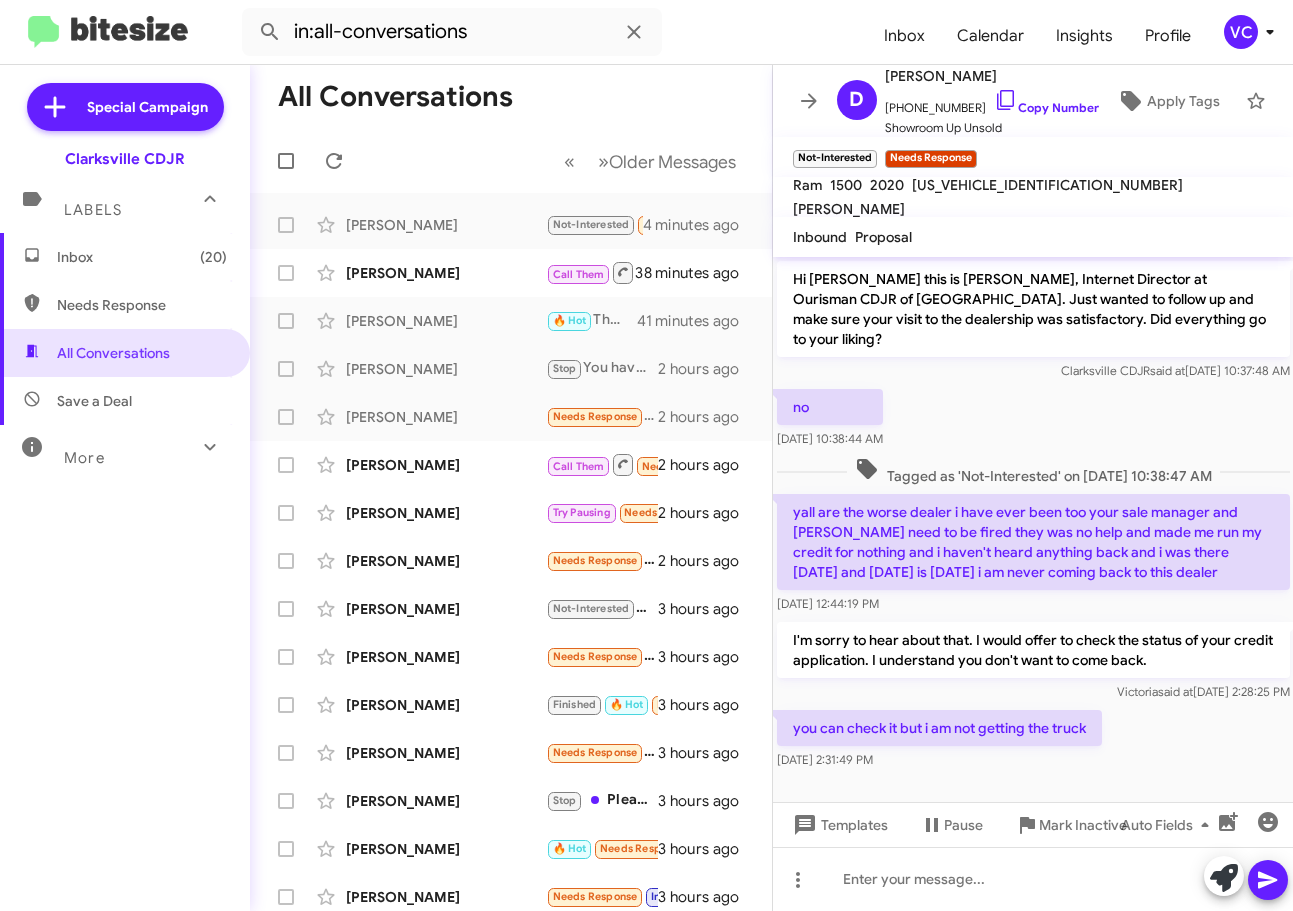
click at [1186, 706] on div "you can check it but i am not getting the truck [DATE] 2:31:49 PM" at bounding box center [1033, 740] width 521 height 68
click at [1188, 706] on div "you can check it but i am not getting the truck [DATE] 2:31:49 PM" at bounding box center [1033, 740] width 521 height 68
click at [1193, 708] on div "you can check it but i am not getting the truck [DATE] 2:31:49 PM" at bounding box center [1033, 740] width 521 height 68
click at [1155, 389] on div "no [DATE] 10:38:44 AM" at bounding box center [1033, 419] width 521 height 68
click at [1158, 387] on div "no [DATE] 10:38:44 AM" at bounding box center [1033, 419] width 521 height 68
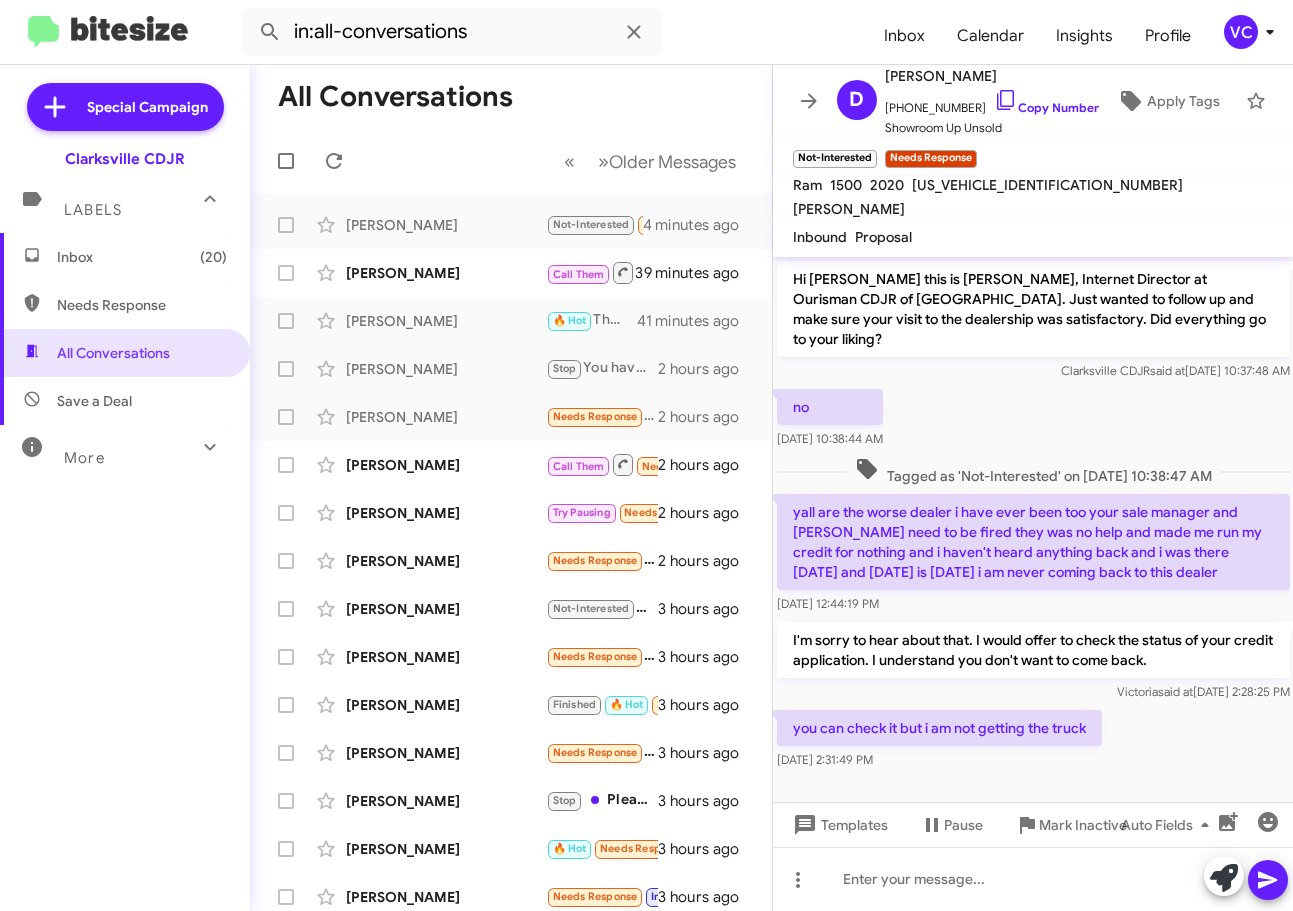
click at [1162, 748] on div "you can check it but i am not getting the truck [DATE] 2:31:49 PM" at bounding box center [1033, 740] width 521 height 68
click at [1176, 735] on div "you can check it but i am not getting the truck [DATE] 2:31:49 PM" at bounding box center [1033, 740] width 521 height 68
click at [1176, 736] on div "you can check it but i am not getting the truck [DATE] 2:31:49 PM" at bounding box center [1033, 740] width 521 height 68
click at [1165, 340] on mat-tooltip-component "[DATE] 10:37:48 AM" at bounding box center [1118, 312] width 135 height 60
click at [1174, 713] on div "you can check it but i am not getting the truck [DATE] 2:31:49 PM" at bounding box center [1033, 740] width 521 height 68
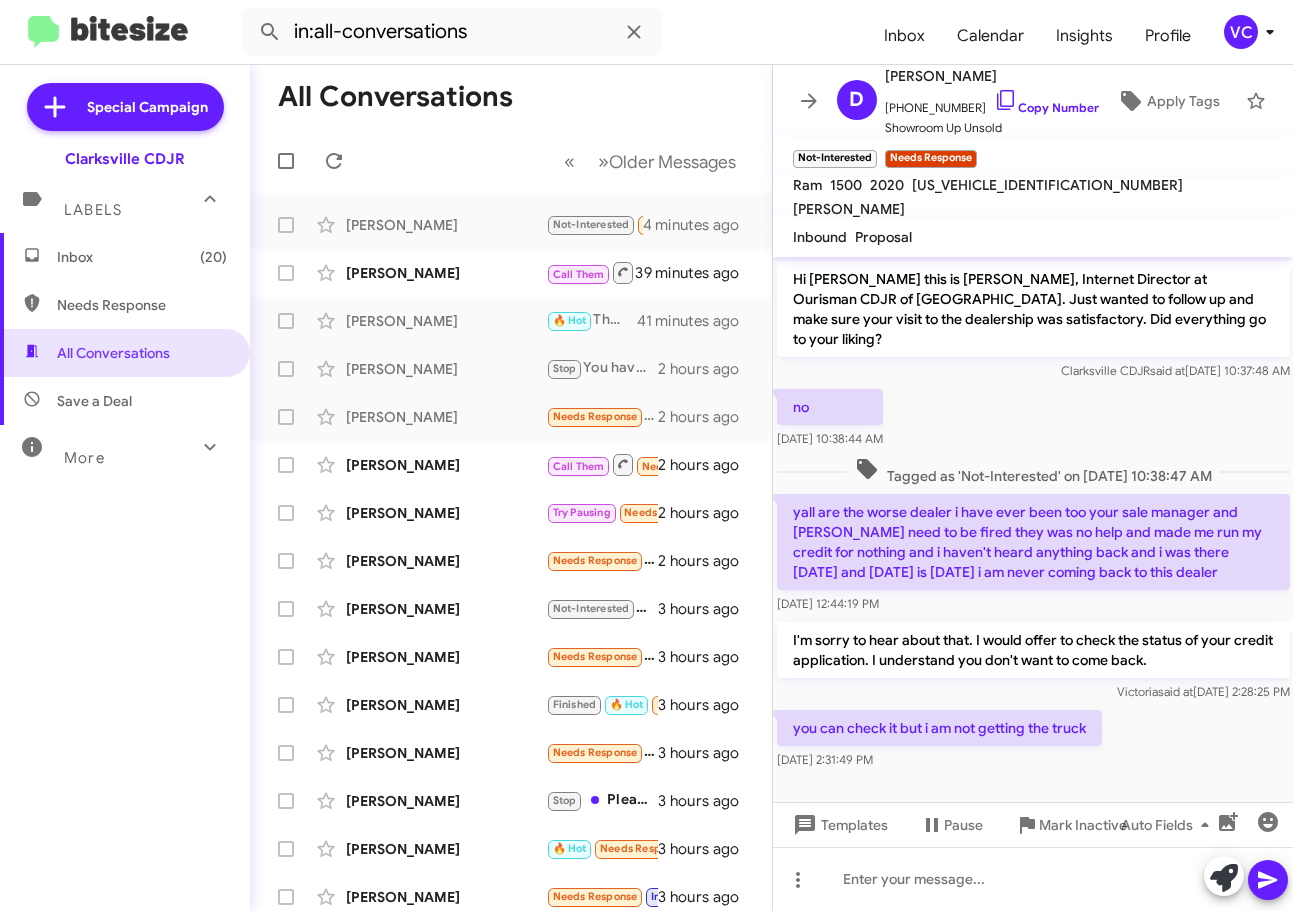
click at [1178, 714] on div "you can check it but i am not getting the truck [DATE] 2:31:49 PM" at bounding box center [1033, 740] width 521 height 68
click at [1182, 720] on div "you can check it but i am not getting the truck [DATE] 2:31:49 PM" at bounding box center [1033, 740] width 521 height 68
click at [1189, 713] on div "you can check it but i am not getting the truck [DATE] 2:31:49 PM" at bounding box center [1033, 740] width 521 height 68
click at [1154, 420] on div "no [DATE] 10:38:44 AM" at bounding box center [1033, 419] width 521 height 68
click at [1221, 737] on div "you can check it but i am not getting the truck [DATE] 2:31:49 PM" at bounding box center [1033, 740] width 521 height 68
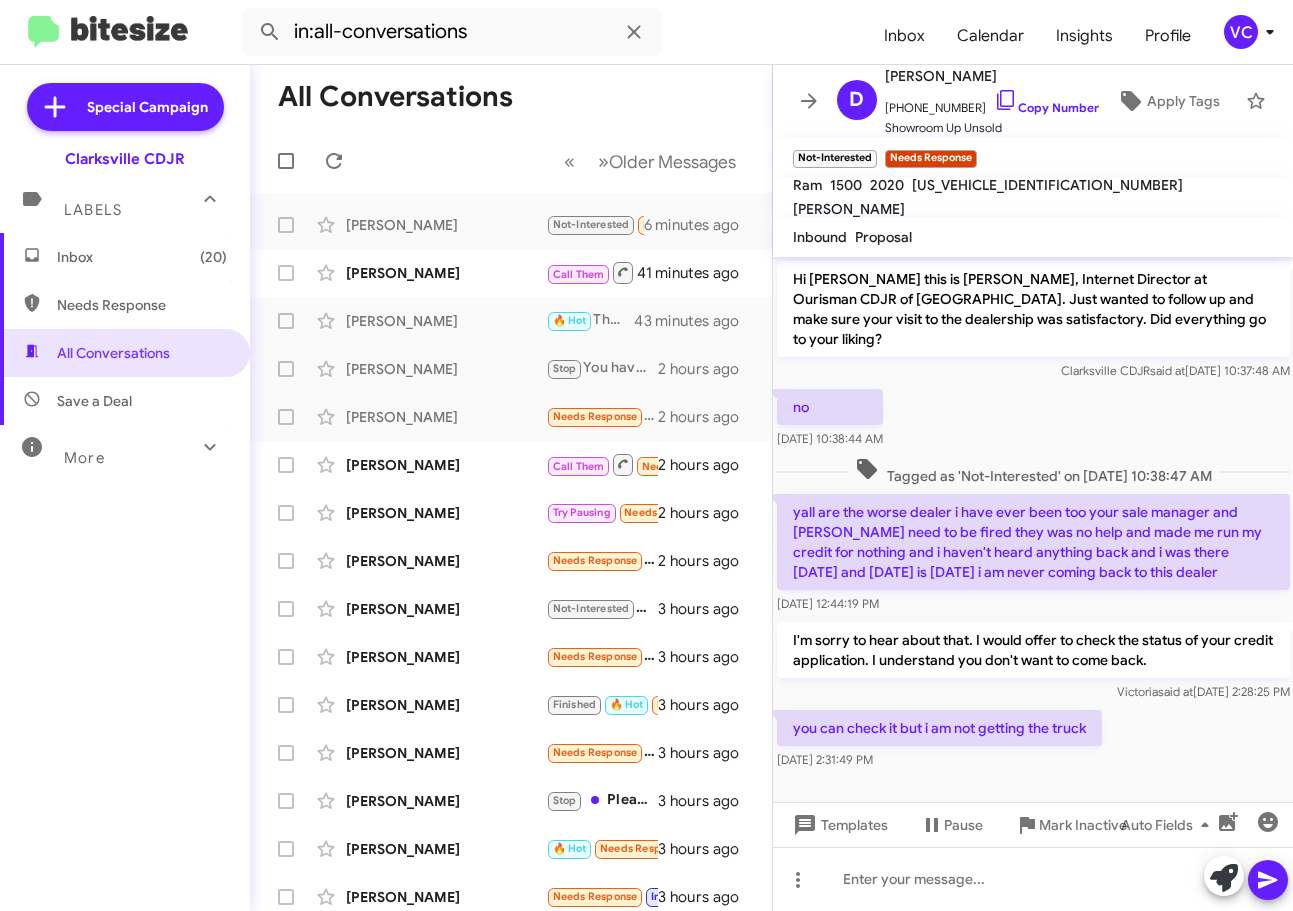
click at [1177, 752] on div "you can check it but i am not getting the truck [DATE] 2:31:49 PM" at bounding box center [1033, 740] width 521 height 68
click at [1168, 393] on div "no [DATE] 10:38:44 AM" at bounding box center [1033, 419] width 521 height 68
click at [1166, 750] on div "you can check it but i am not getting the truck [DATE] 2:31:49 PM" at bounding box center [1033, 740] width 521 height 68
click at [1166, 774] on div at bounding box center [1033, 789] width 521 height 30
click at [1168, 399] on div "no [DATE] 10:38:44 AM" at bounding box center [1033, 419] width 521 height 68
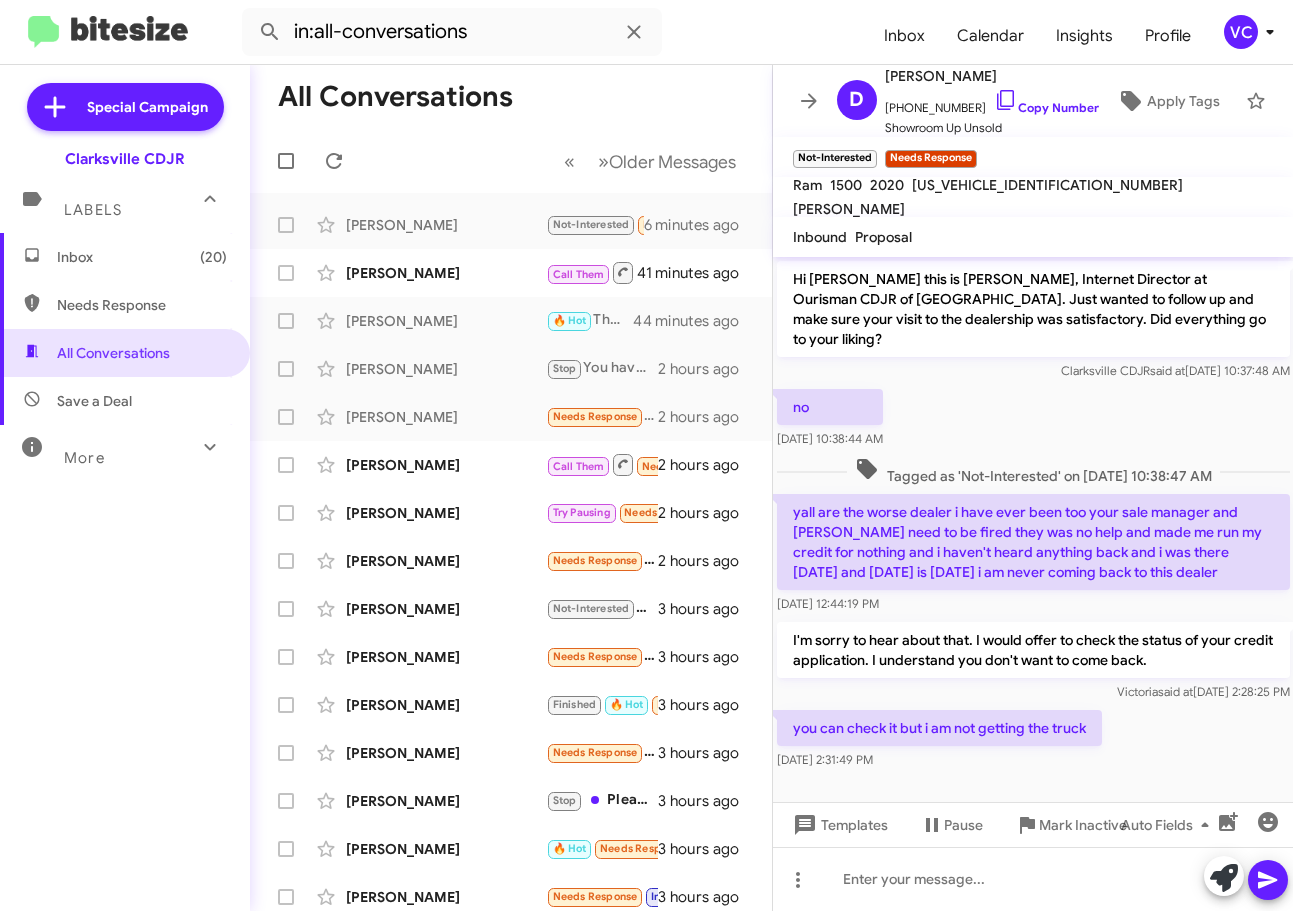
click at [1230, 774] on div at bounding box center [1033, 789] width 521 height 30
click at [1218, 774] on div at bounding box center [1033, 789] width 521 height 30
click at [946, 885] on div at bounding box center [1033, 879] width 521 height 64
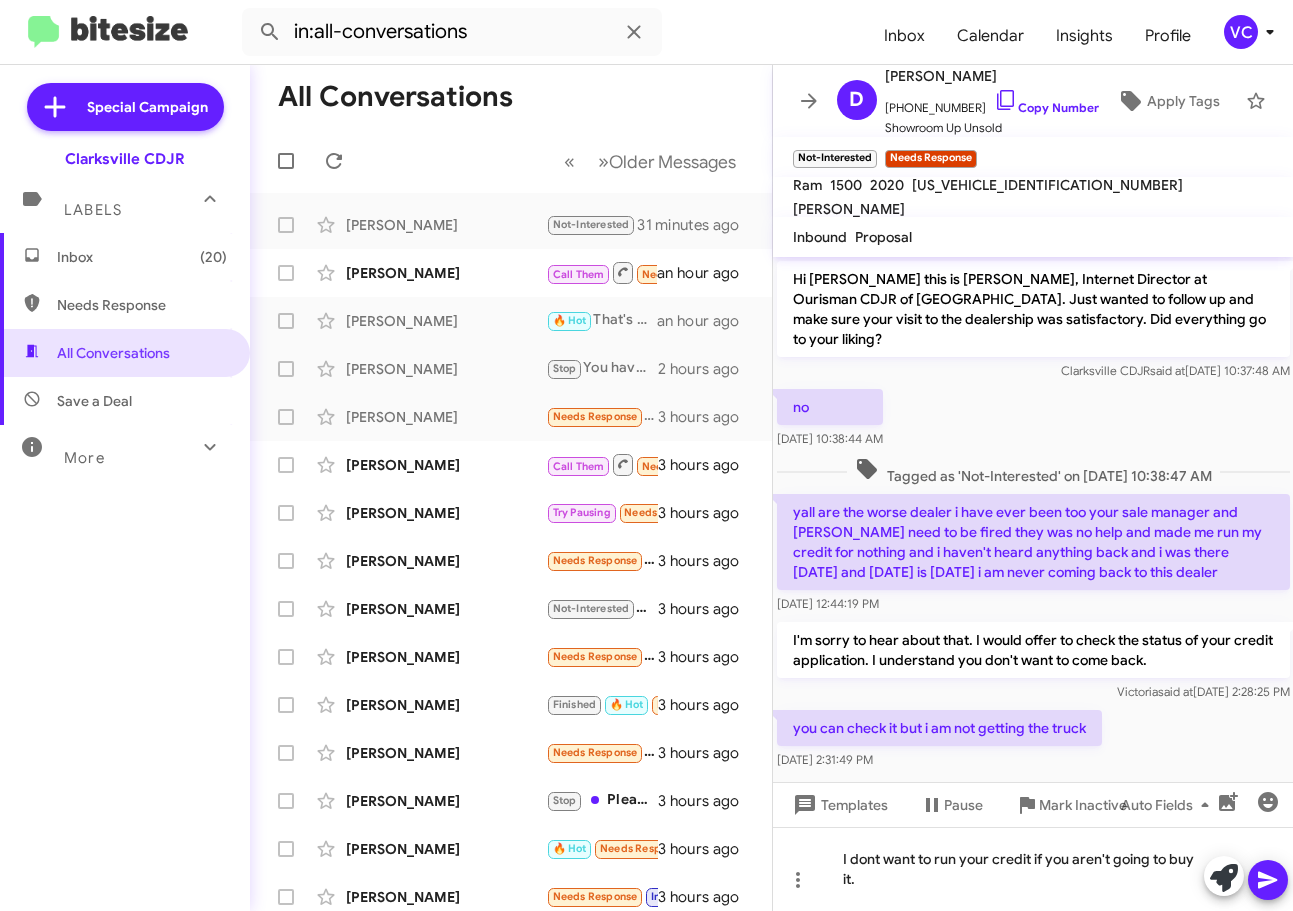
drag, startPoint x: 861, startPoint y: 855, endPoint x: 919, endPoint y: 383, distance: 475.5
click at [883, 389] on p "no" at bounding box center [830, 407] width 106 height 36
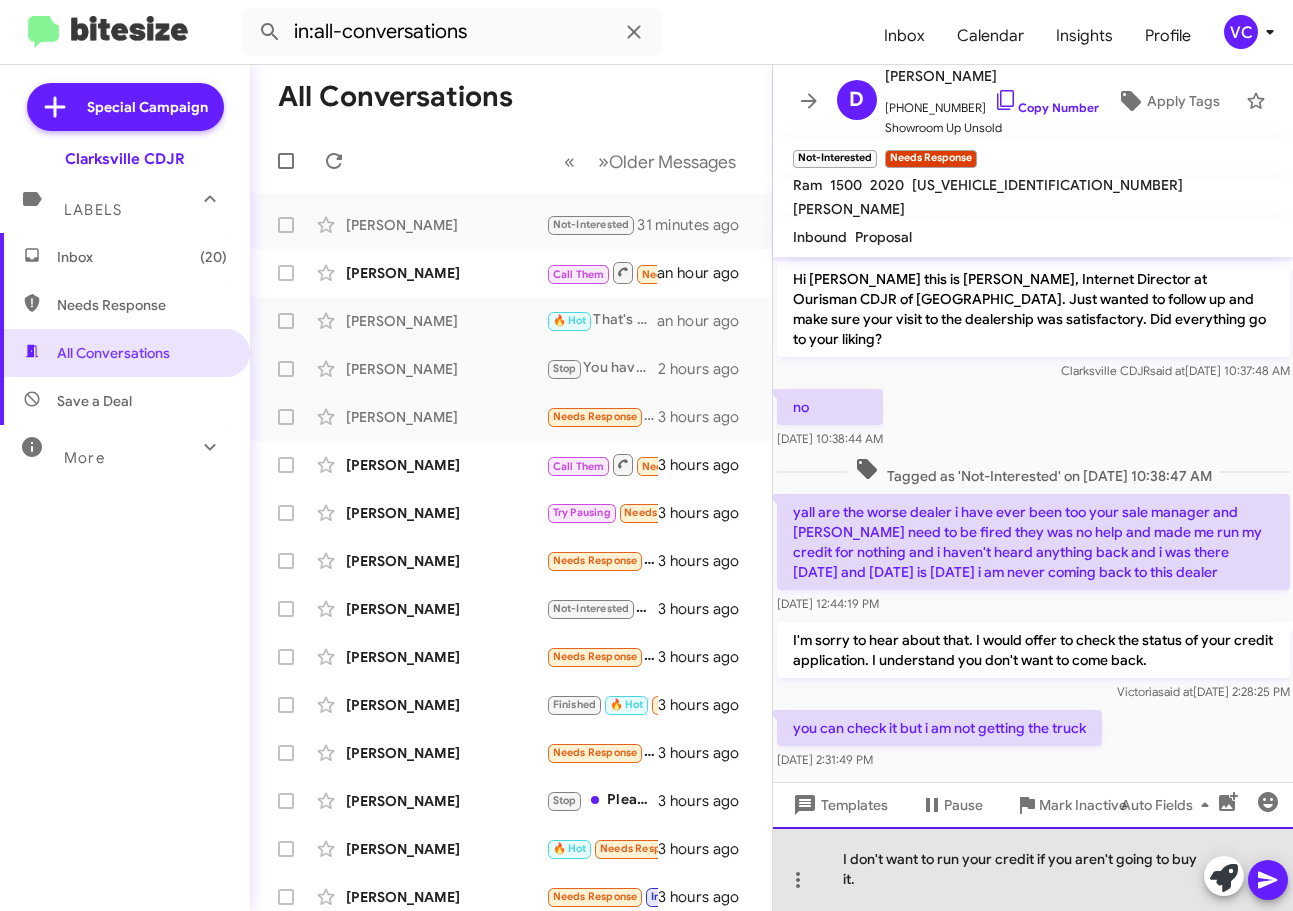
click at [905, 895] on div "I don't want to run your credit if you aren't going to buy it." at bounding box center [1033, 869] width 521 height 84
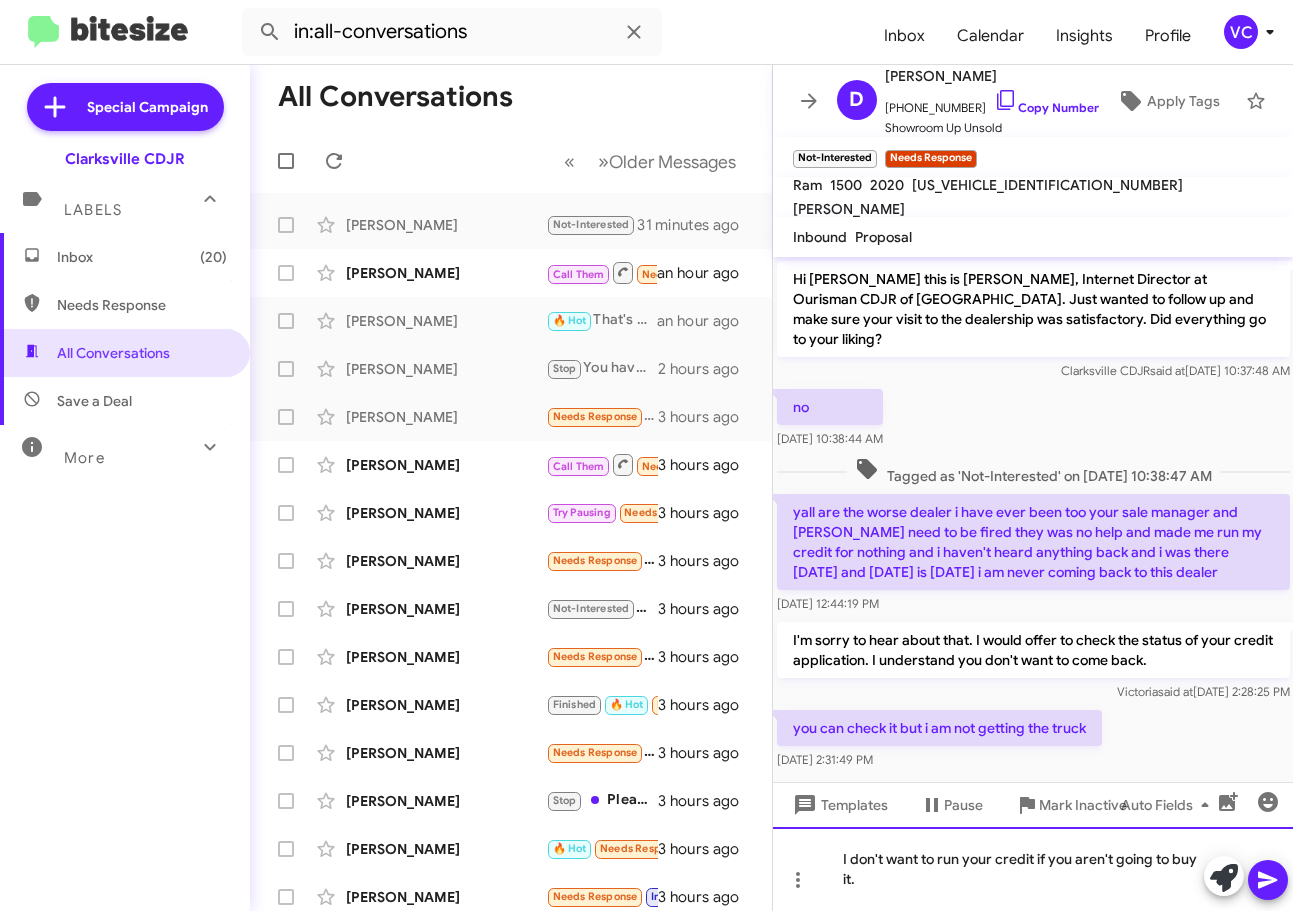
click at [908, 879] on div "I don't want to run your credit if you aren't going to buy it." at bounding box center [1033, 869] width 521 height 84
click at [1270, 874] on icon at bounding box center [1268, 880] width 24 height 24
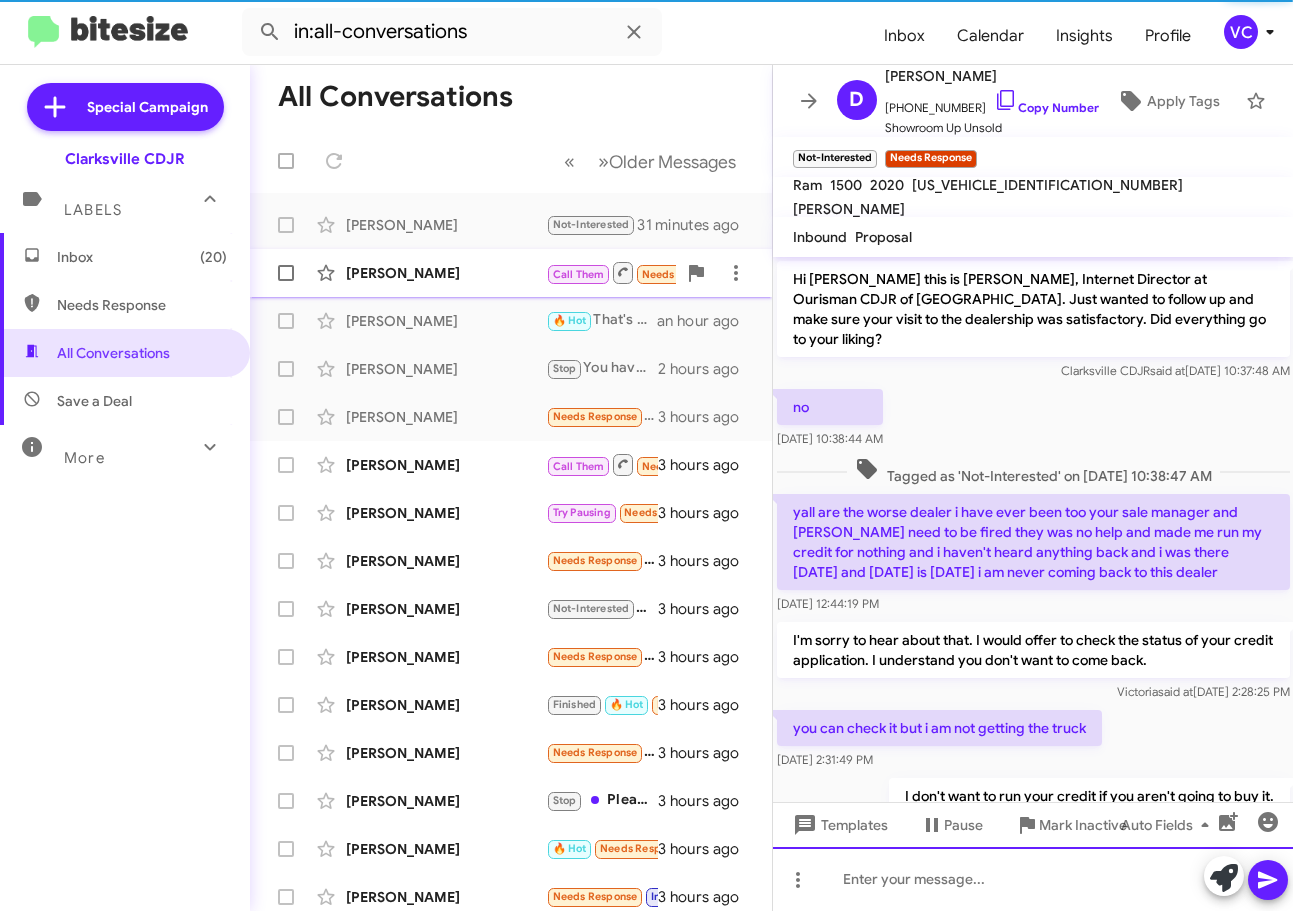
scroll to position [55, 0]
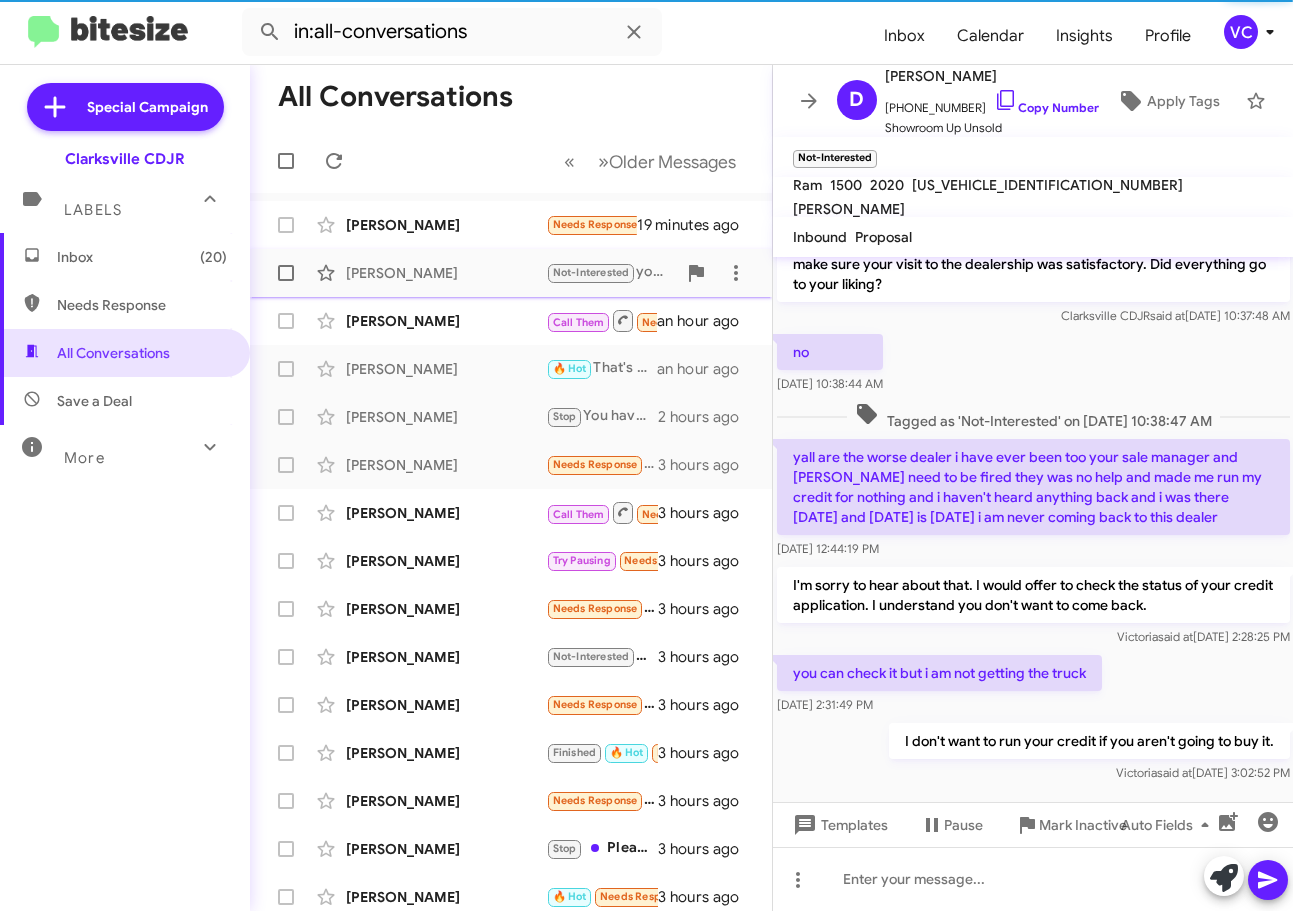
click at [435, 270] on div "[PERSON_NAME]" at bounding box center [446, 273] width 200 height 20
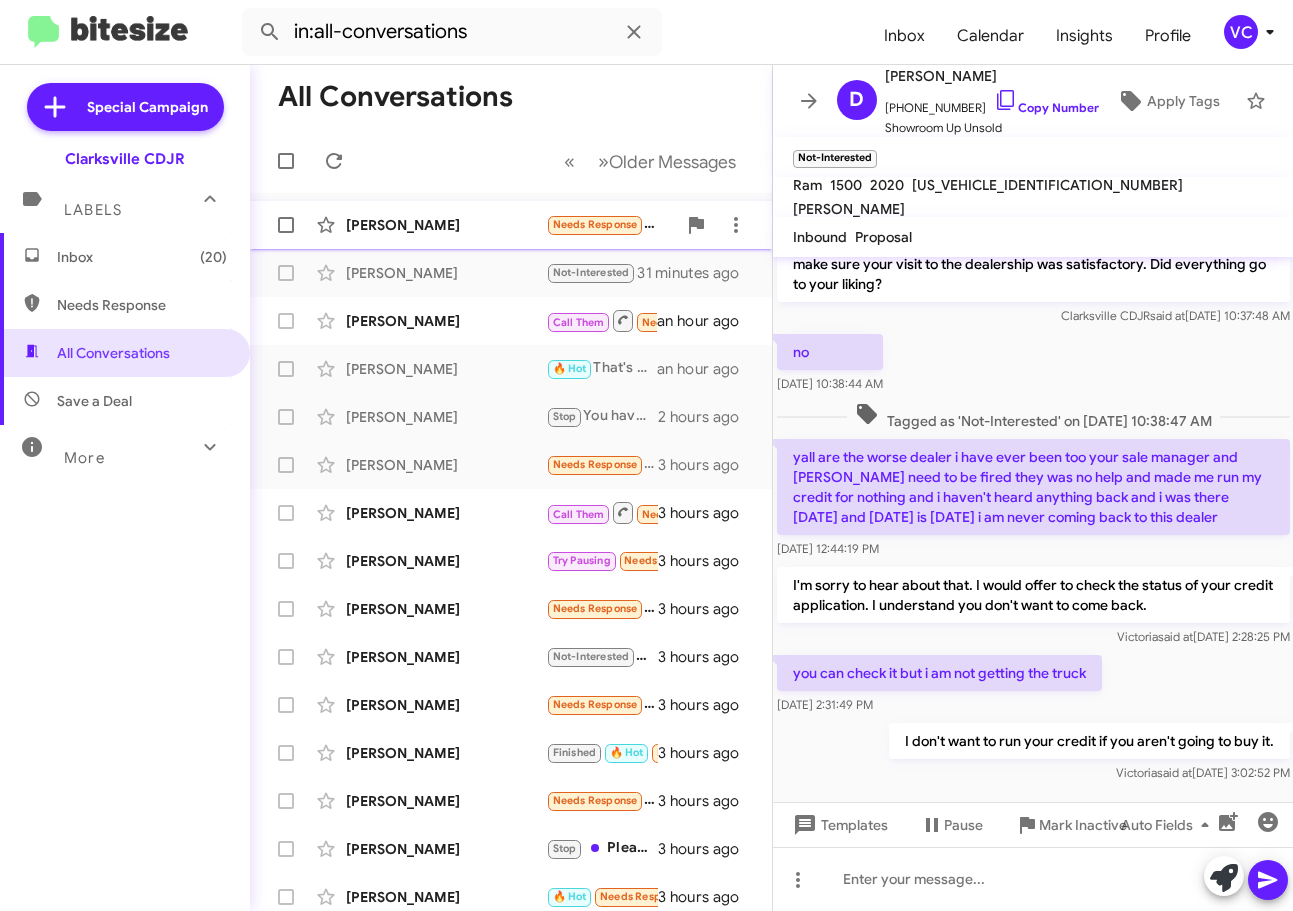
click at [451, 221] on div "[PERSON_NAME]" at bounding box center [446, 225] width 200 height 20
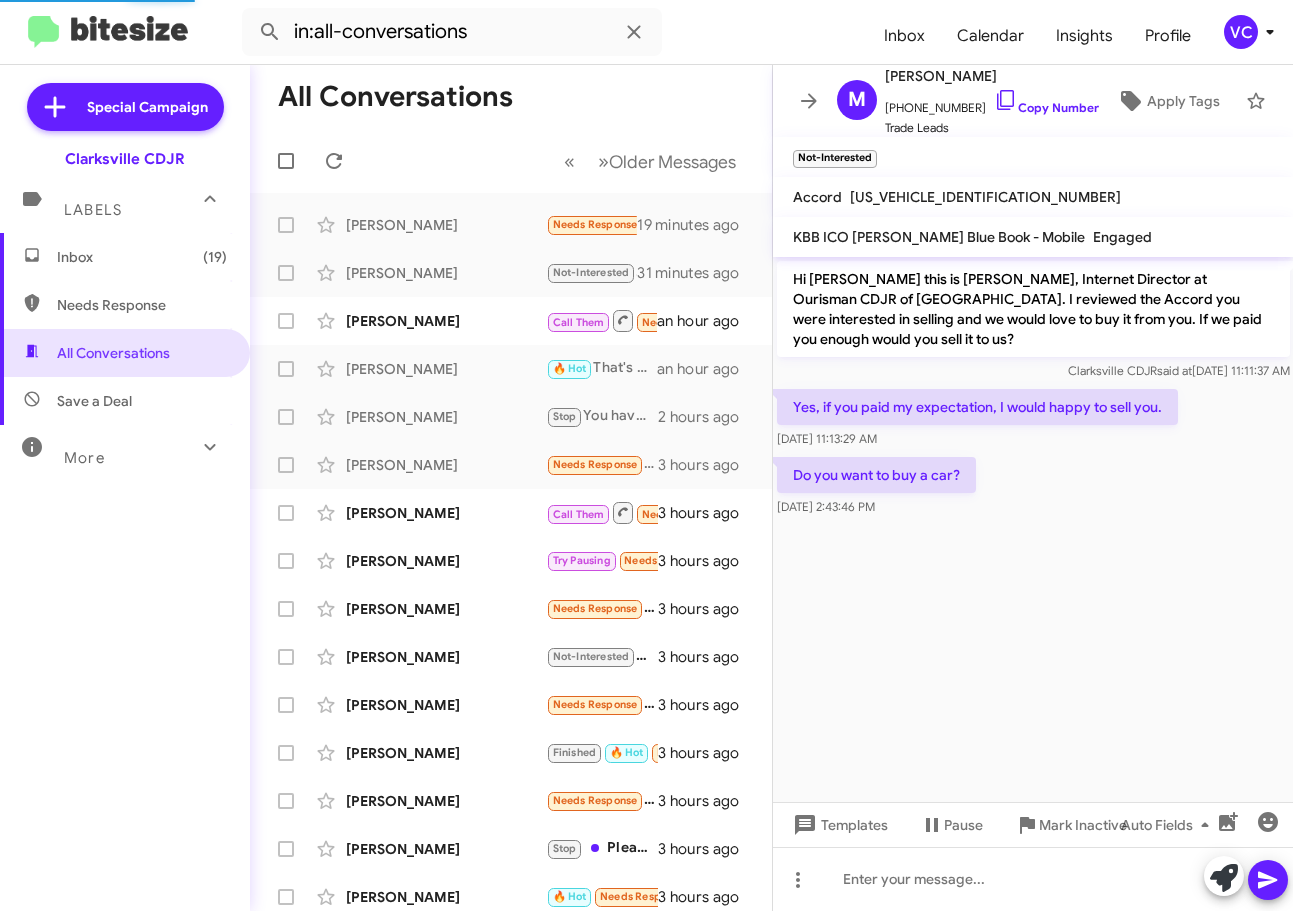
click at [1143, 578] on cdk-virtual-scroll-viewport "Hi [PERSON_NAME] this is [PERSON_NAME], Internet Director at Ourisman CDJR of […" at bounding box center [1033, 529] width 521 height 545
click at [912, 341] on p "Hi [PERSON_NAME] this is [PERSON_NAME], Internet Director at Ourisman CDJR of […" at bounding box center [1033, 309] width 513 height 96
click at [1002, 530] on div at bounding box center [1033, 528] width 521 height 15
drag, startPoint x: 917, startPoint y: 407, endPoint x: 1097, endPoint y: 423, distance: 180.7
click at [1092, 411] on p "Yes, if you paid my expectation, I would happy to sell you." at bounding box center [977, 407] width 401 height 36
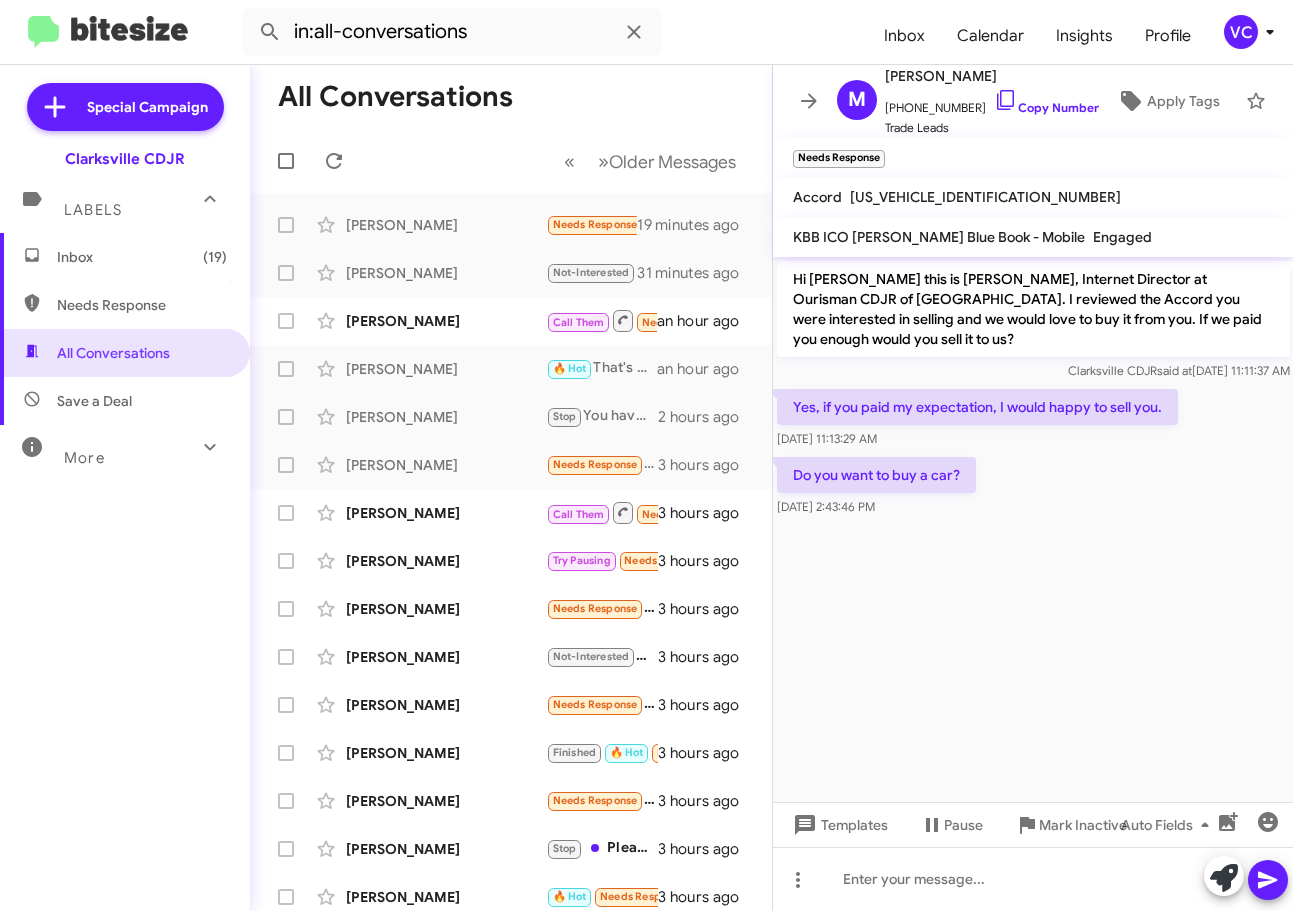
click at [1115, 562] on cdk-virtual-scroll-viewport "Hi [PERSON_NAME] this is [PERSON_NAME], Internet Director at Ourisman CDJR of […" at bounding box center [1033, 529] width 521 height 545
click at [1125, 602] on cdk-virtual-scroll-viewport "Hi [PERSON_NAME] this is [PERSON_NAME], Internet Director at Ourisman CDJR of […" at bounding box center [1033, 529] width 521 height 545
click at [1129, 613] on cdk-virtual-scroll-viewport "Hi [PERSON_NAME] this is [PERSON_NAME], Internet Director at Ourisman CDJR of […" at bounding box center [1033, 529] width 521 height 545
click at [1138, 637] on cdk-virtual-scroll-viewport "Hi [PERSON_NAME] this is [PERSON_NAME], Internet Director at Ourisman CDJR of […" at bounding box center [1033, 529] width 521 height 545
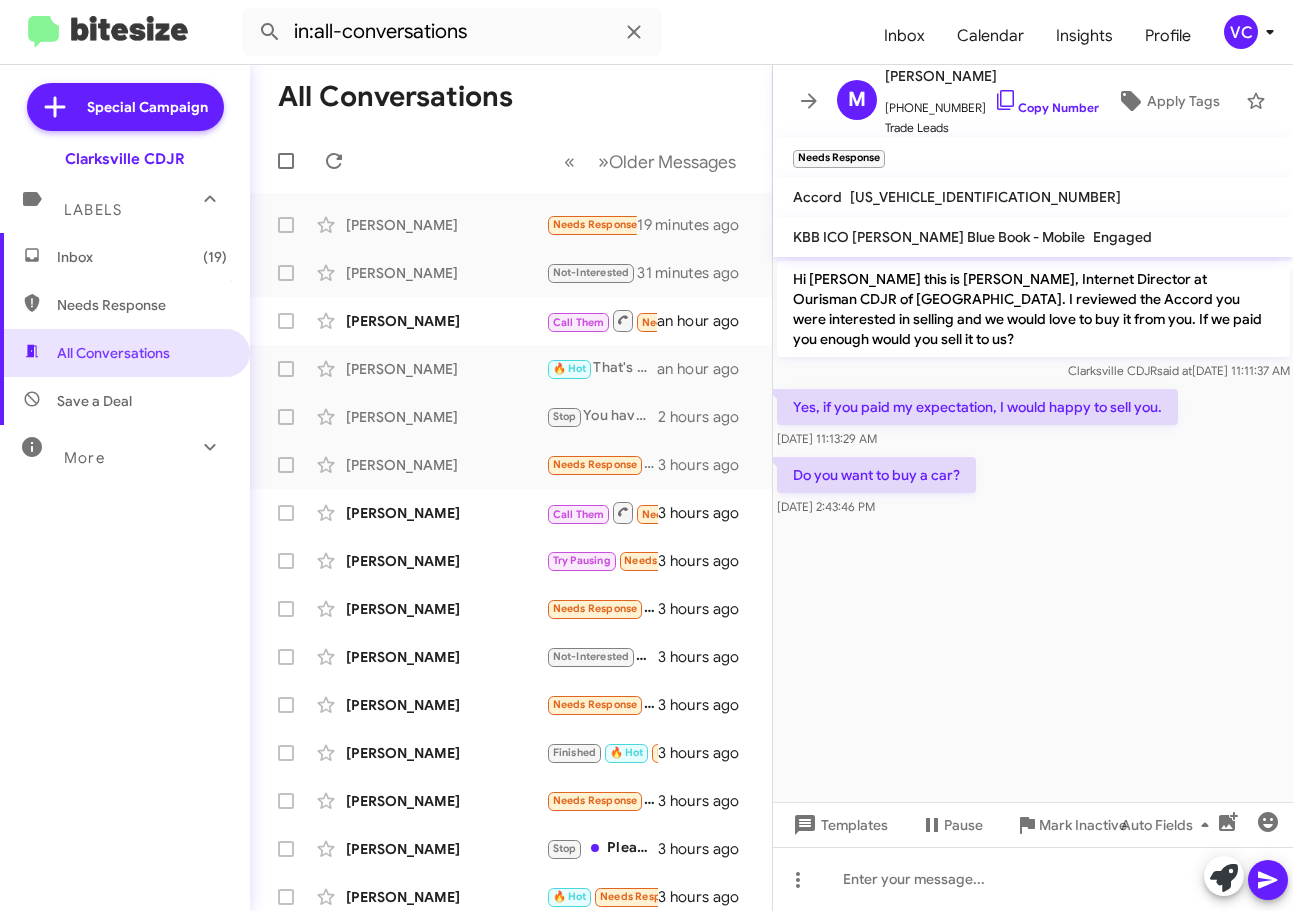
click at [985, 333] on p "Hi [PERSON_NAME] this is [PERSON_NAME], Internet Director at Ourisman CDJR of […" at bounding box center [1033, 309] width 513 height 96
click at [1044, 600] on cdk-virtual-scroll-viewport "Hi [PERSON_NAME] this is [PERSON_NAME], Internet Director at Ourisman CDJR of […" at bounding box center [1033, 529] width 521 height 545
click at [1067, 640] on cdk-virtual-scroll-viewport "Hi [PERSON_NAME] this is [PERSON_NAME], Internet Director at Ourisman CDJR of […" at bounding box center [1033, 529] width 521 height 545
click at [1068, 648] on cdk-virtual-scroll-viewport "Hi [PERSON_NAME] this is [PERSON_NAME], Internet Director at Ourisman CDJR of […" at bounding box center [1033, 529] width 521 height 545
click at [1069, 653] on cdk-virtual-scroll-viewport "Hi [PERSON_NAME] this is [PERSON_NAME], Internet Director at Ourisman CDJR of […" at bounding box center [1033, 529] width 521 height 545
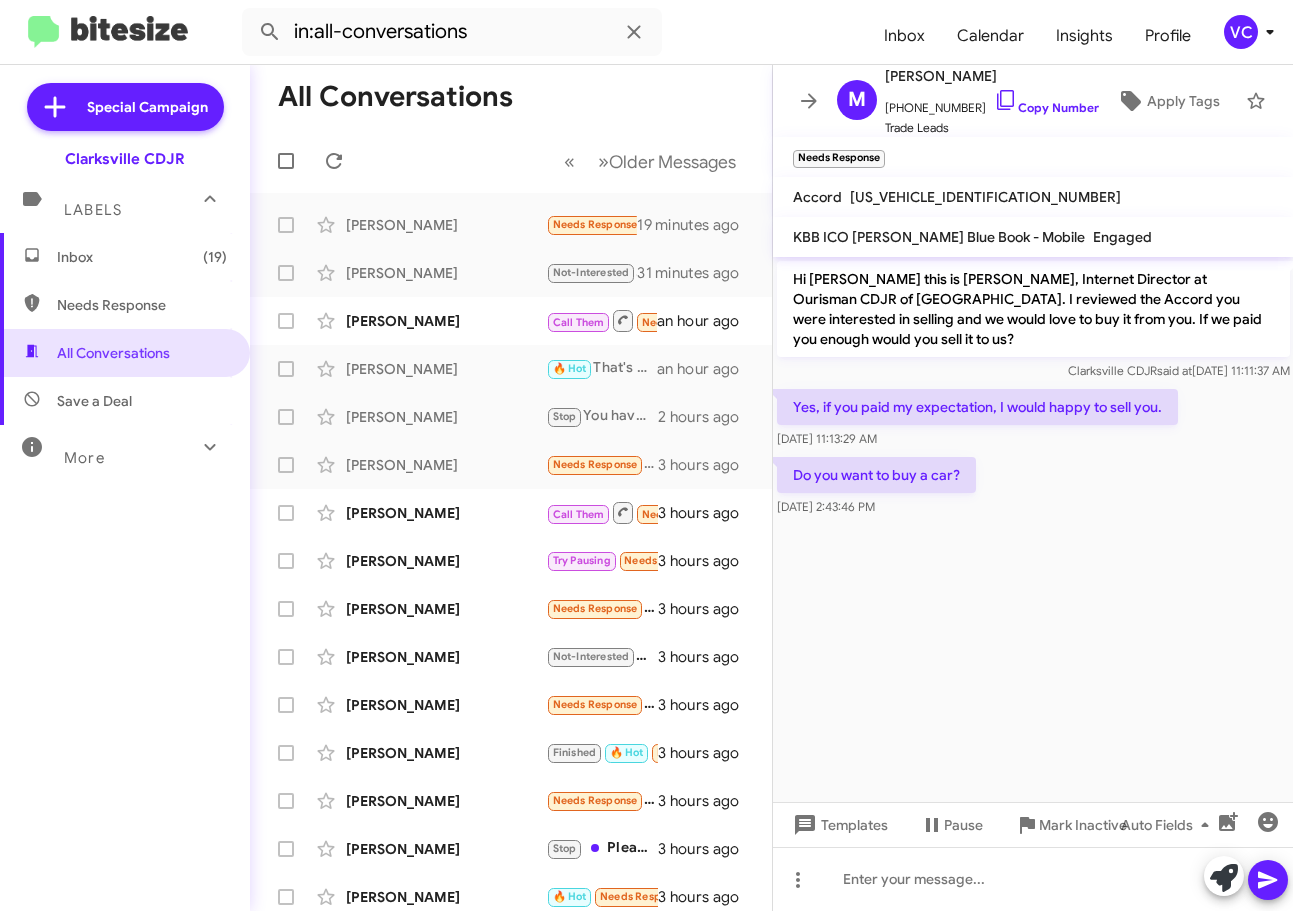
click at [1077, 659] on cdk-virtual-scroll-viewport "Hi [PERSON_NAME] this is [PERSON_NAME], Internet Director at Ourisman CDJR of […" at bounding box center [1033, 529] width 521 height 545
click at [1033, 100] on link "Copy Number" at bounding box center [1046, 107] width 105 height 15
click at [1108, 611] on cdk-virtual-scroll-viewport "Hi [PERSON_NAME] this is [PERSON_NAME], Internet Director at Ourisman CDJR of […" at bounding box center [1033, 529] width 521 height 545
click at [1161, 657] on cdk-virtual-scroll-viewport "Hi [PERSON_NAME] this is [PERSON_NAME], Internet Director at Ourisman CDJR of […" at bounding box center [1033, 529] width 521 height 545
click at [1122, 595] on cdk-virtual-scroll-viewport "Hi [PERSON_NAME] this is [PERSON_NAME], Internet Director at Ourisman CDJR of […" at bounding box center [1033, 529] width 521 height 545
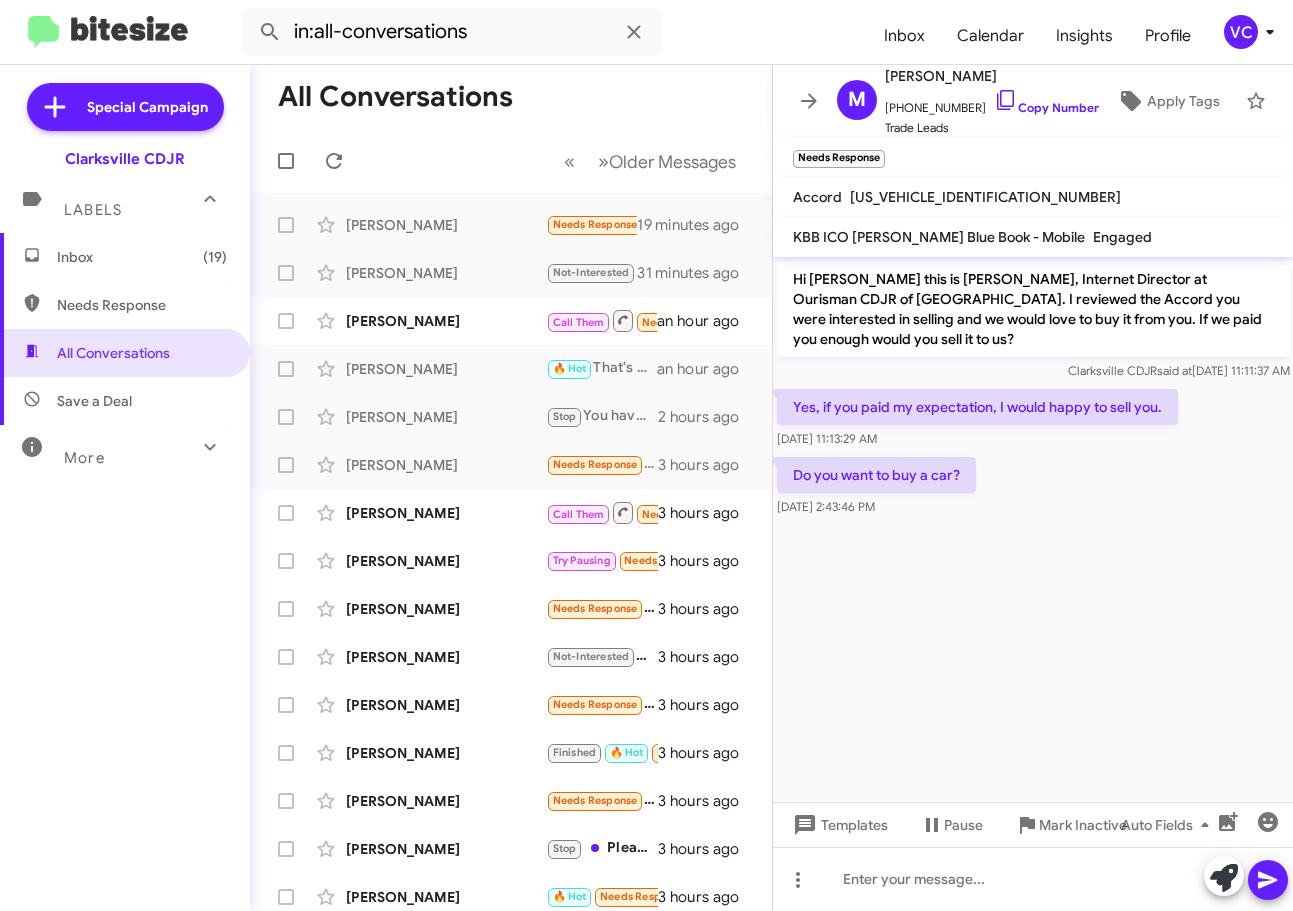
click at [1001, 601] on cdk-virtual-scroll-viewport "Hi [PERSON_NAME] this is [PERSON_NAME], Internet Director at Ourisman CDJR of […" at bounding box center [1033, 529] width 521 height 545
click at [1122, 434] on div "[DATE] 11:13:29 AM" at bounding box center [977, 439] width 401 height 20
click at [1164, 651] on cdk-virtual-scroll-viewport "Hi [PERSON_NAME] this is [PERSON_NAME], Internet Director at Ourisman CDJR of […" at bounding box center [1033, 529] width 521 height 545
drag, startPoint x: 962, startPoint y: 626, endPoint x: 939, endPoint y: 739, distance: 115.3
click at [965, 626] on cdk-virtual-scroll-viewport "Hi [PERSON_NAME] this is [PERSON_NAME], Internet Director at Ourisman CDJR of […" at bounding box center [1033, 529] width 521 height 545
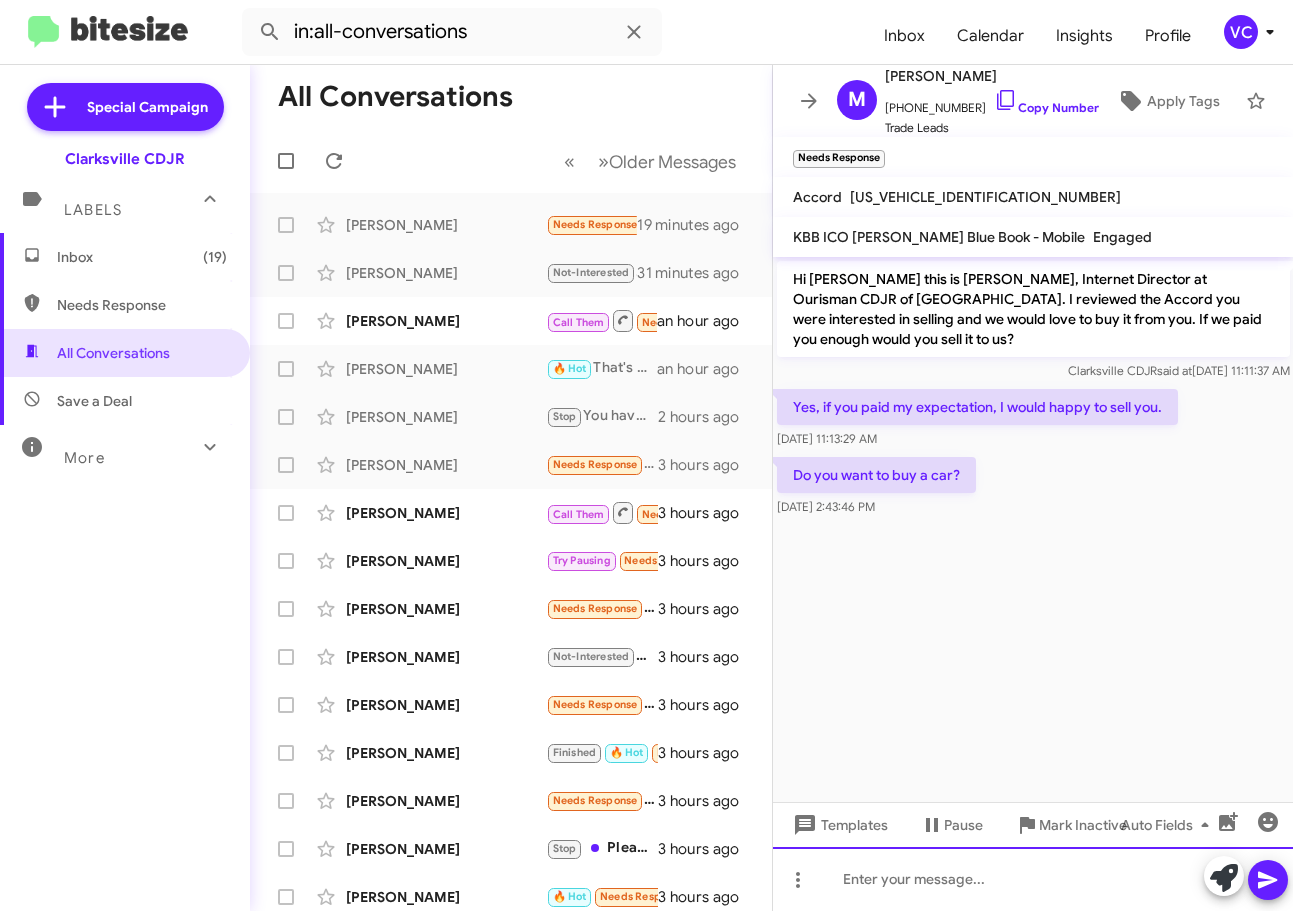
click at [923, 889] on div at bounding box center [1033, 879] width 521 height 64
drag, startPoint x: 897, startPoint y: 888, endPoint x: 981, endPoint y: 349, distance: 545.5
click at [981, 349] on p "Hi [PERSON_NAME] this is [PERSON_NAME], Internet Director at Ourisman CDJR of […" at bounding box center [1033, 309] width 513 height 96
click at [900, 876] on div "What is rhe expectation for the 2007 Honda Accord?" at bounding box center [1033, 879] width 521 height 64
click at [1265, 883] on icon at bounding box center [1267, 880] width 19 height 17
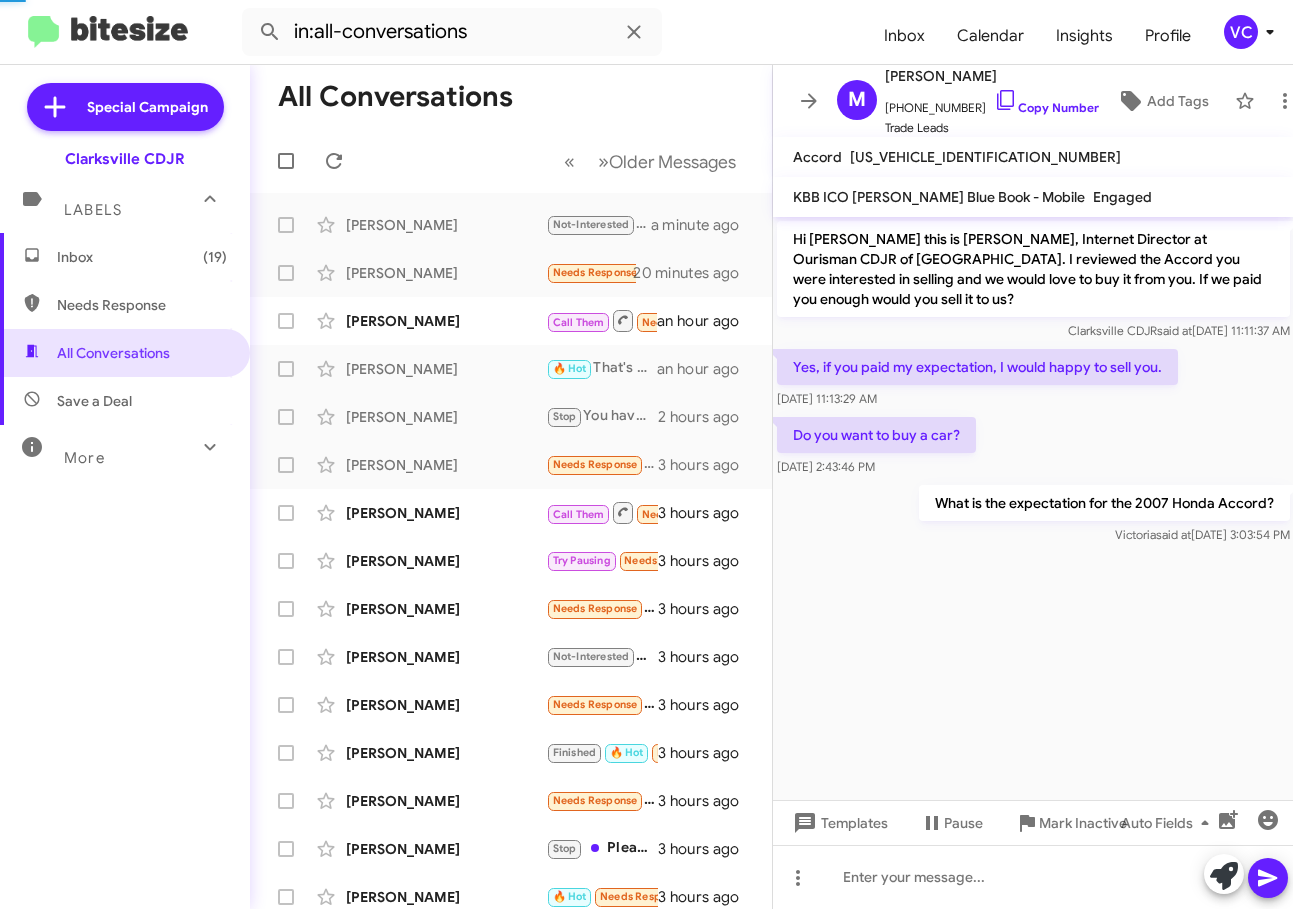
drag, startPoint x: 1160, startPoint y: 668, endPoint x: 1131, endPoint y: 486, distance: 184.3
click at [1157, 663] on cdk-virtual-scroll-viewport "Hi [PERSON_NAME] this is [PERSON_NAME], Internet Director at Ourisman CDJR of […" at bounding box center [1033, 508] width 521 height 583
drag, startPoint x: 1131, startPoint y: 486, endPoint x: 1071, endPoint y: 509, distance: 64.3
click at [1131, 483] on div "What is the expectation for the 2007 Honda Accord? [PERSON_NAME] said at [DATE]…" at bounding box center [1033, 515] width 521 height 68
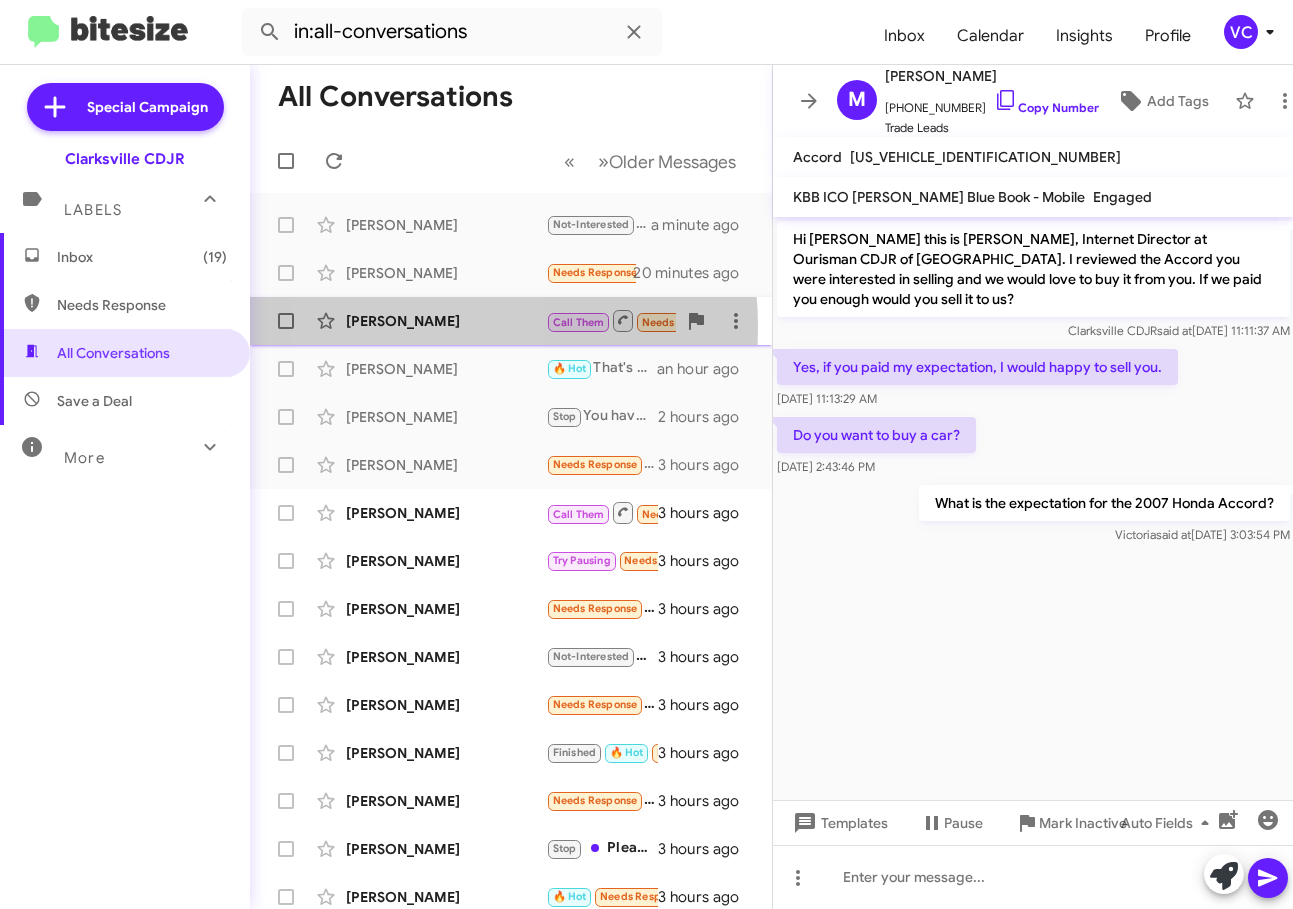
click at [397, 327] on div "[PERSON_NAME]" at bounding box center [446, 321] width 200 height 20
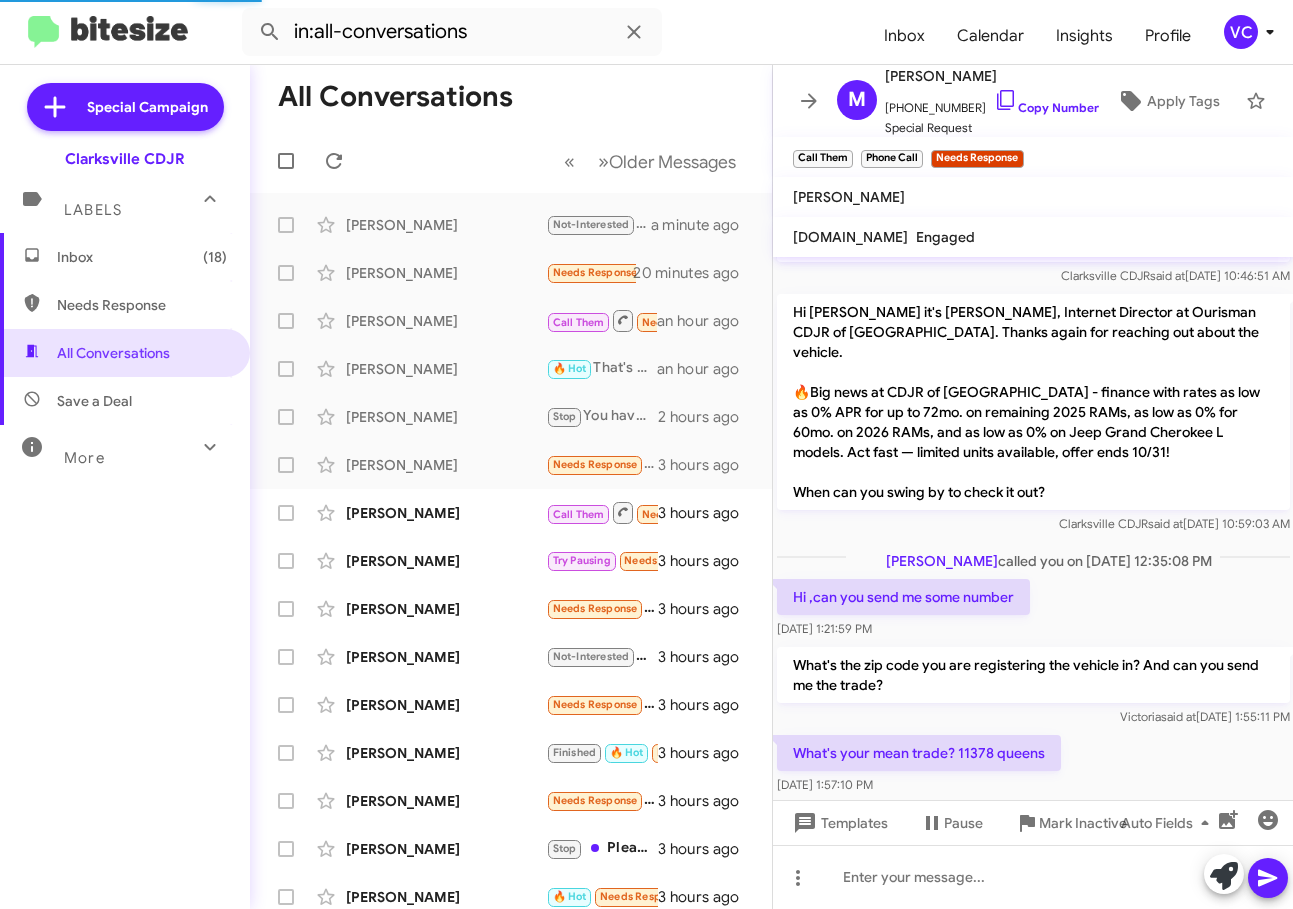
scroll to position [84, 0]
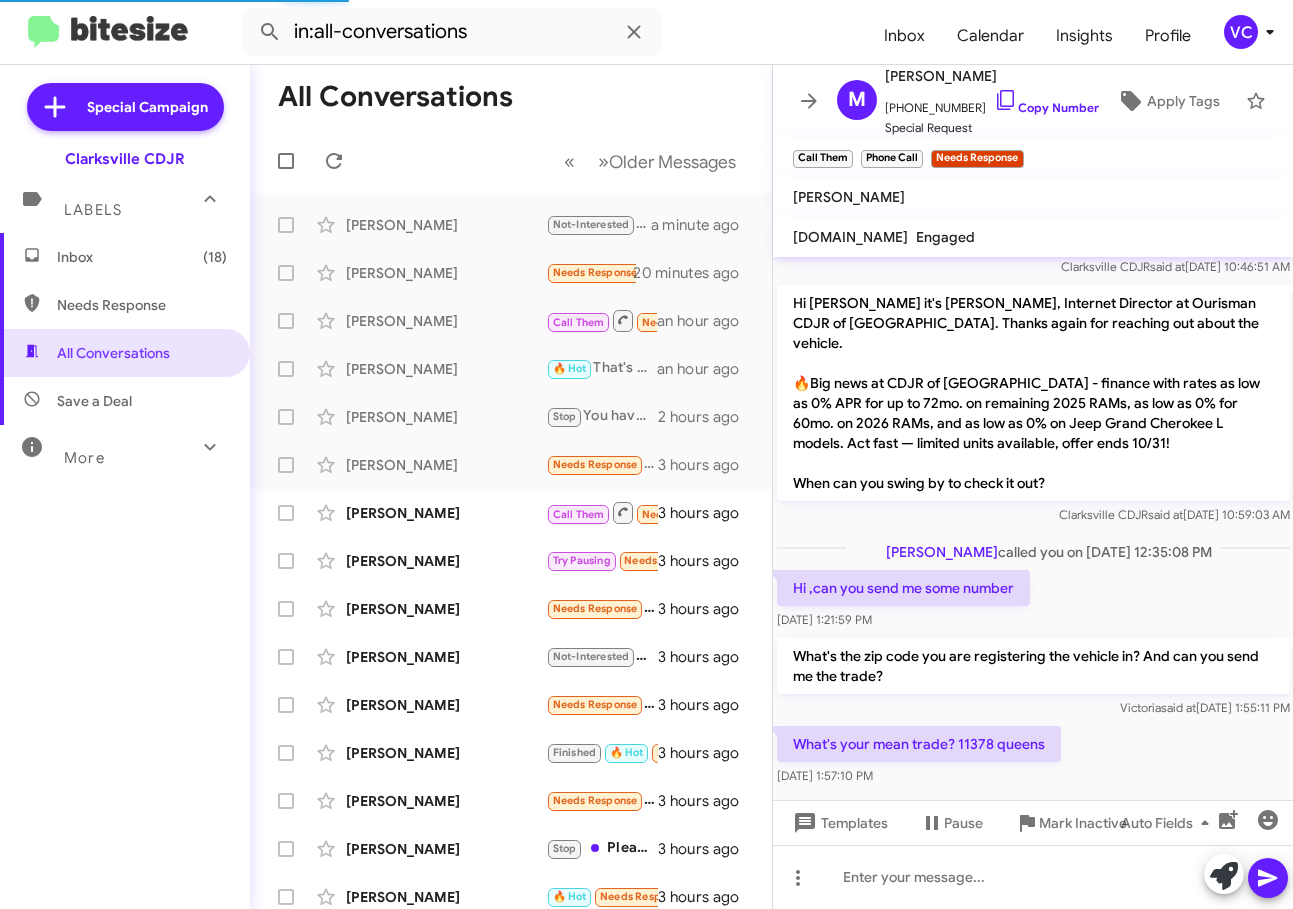
click at [1159, 727] on div "What's your mean trade? 11378 queens [DATE] 1:57:10 PM" at bounding box center [1033, 756] width 521 height 68
click at [1185, 482] on div "Hi [PERSON_NAME] it's [PERSON_NAME], Internet Director at Ourisman CDJR of [GEO…" at bounding box center [1033, 405] width 513 height 240
click at [1181, 747] on div "What's your mean trade? 11378 queens [DATE] 1:57:10 PM" at bounding box center [1033, 756] width 521 height 68
click at [1181, 750] on div "What's your mean trade? 11378 queens [DATE] 1:57:10 PM" at bounding box center [1033, 756] width 521 height 68
click at [972, 726] on p "What's your mean trade? 11378 queens" at bounding box center [919, 744] width 284 height 36
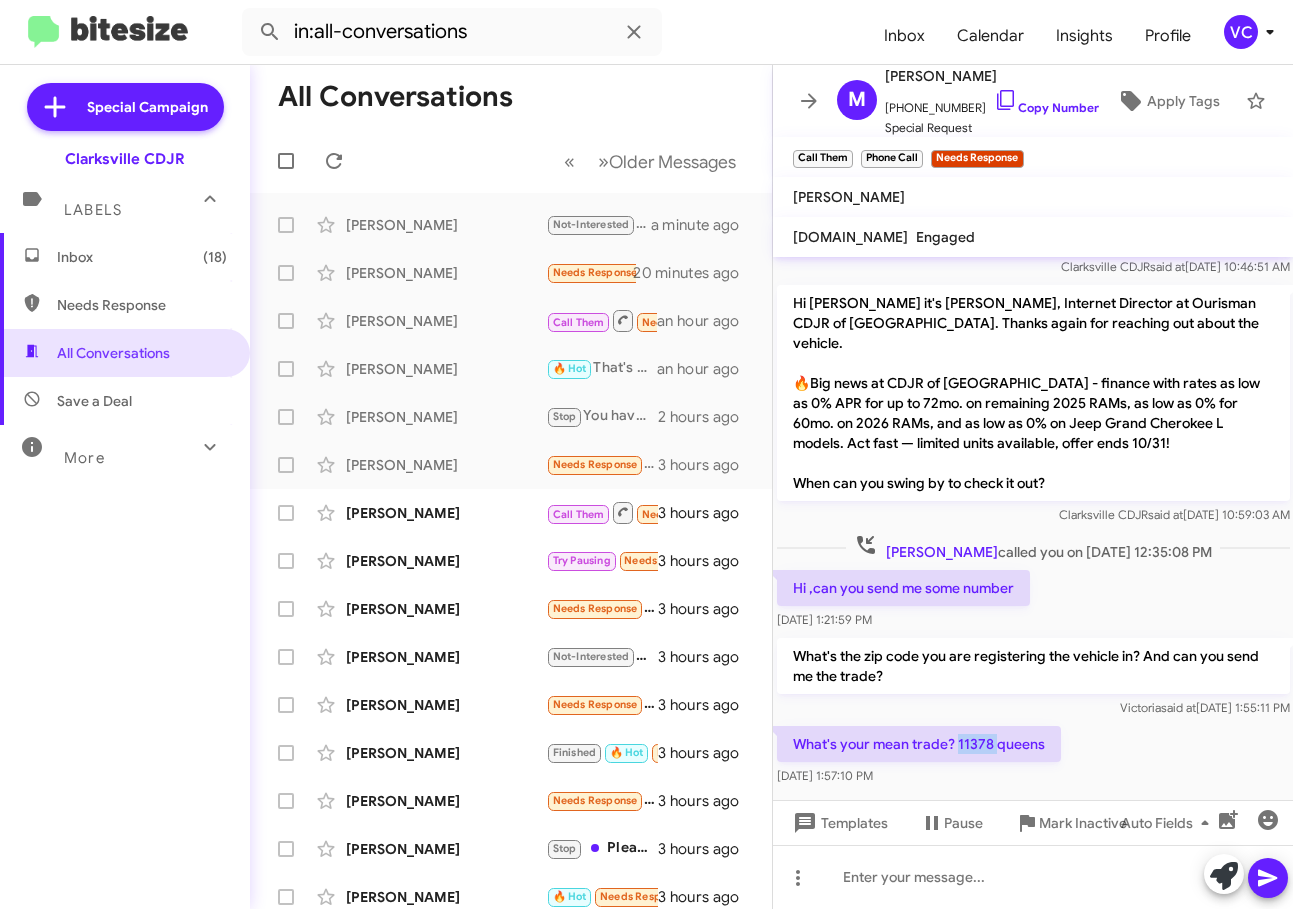
click at [972, 726] on p "What's your mean trade? 11378 queens" at bounding box center [919, 744] width 284 height 36
drag, startPoint x: 972, startPoint y: 717, endPoint x: 1054, endPoint y: 819, distance: 130.9
click at [1114, 746] on div "What's your mean trade? 11378 queens [DATE] 1:57:10 PM" at bounding box center [1033, 756] width 521 height 68
click at [974, 893] on div at bounding box center [1033, 877] width 521 height 64
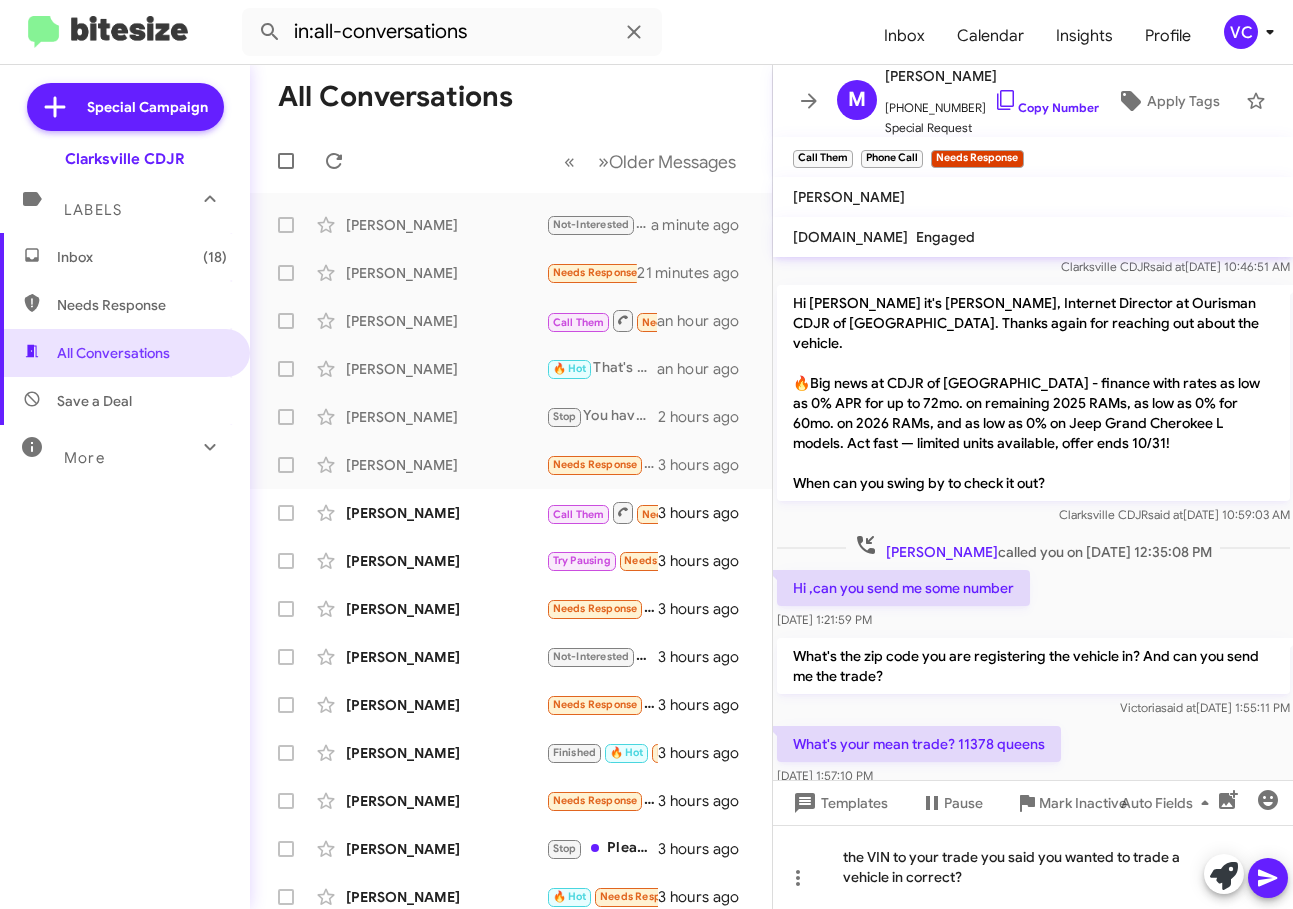
click at [1263, 886] on icon at bounding box center [1268, 878] width 24 height 24
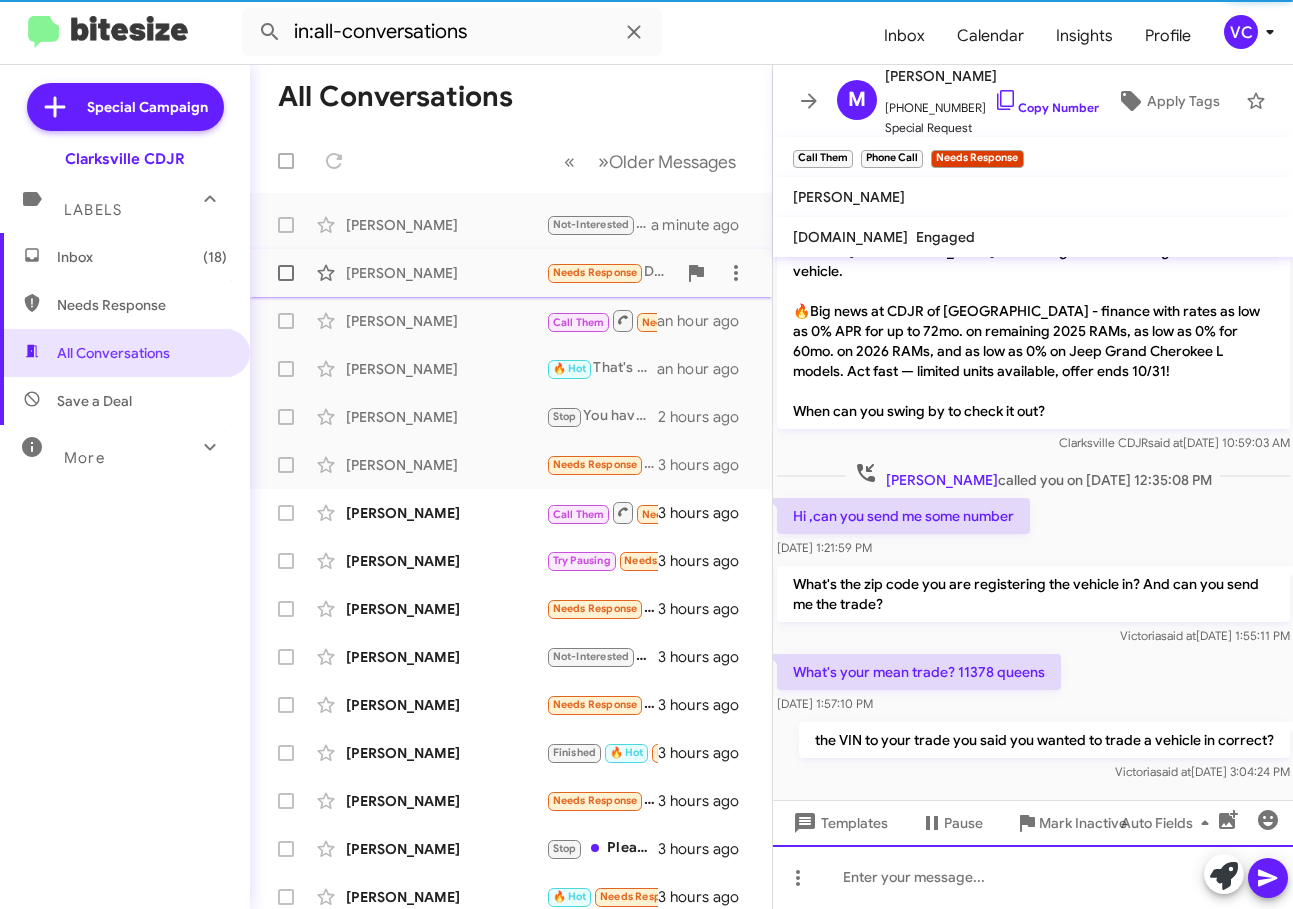
scroll to position [157, 0]
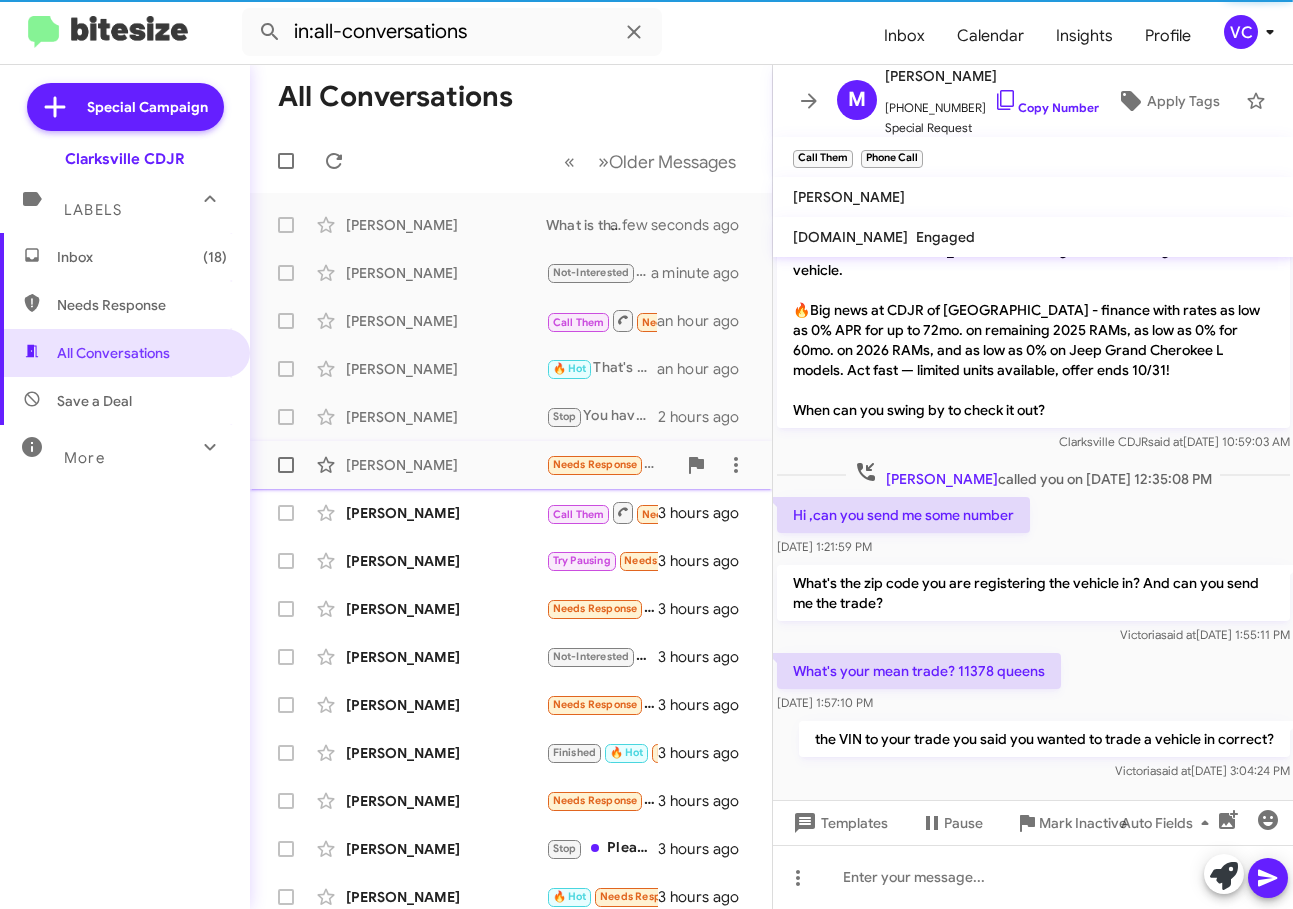
click at [457, 461] on div "[PERSON_NAME]" at bounding box center [446, 465] width 200 height 20
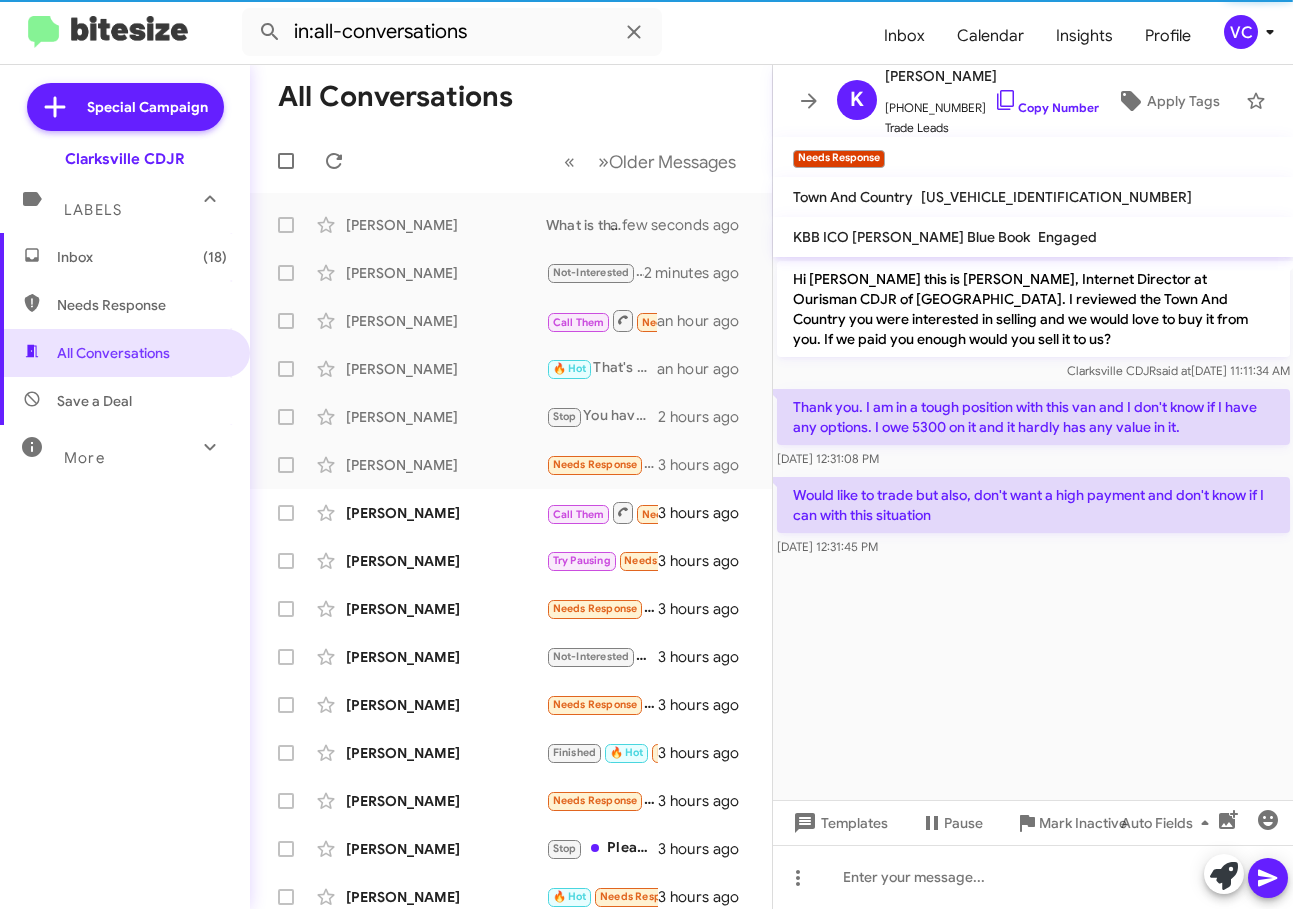
click at [1076, 637] on cdk-virtual-scroll-viewport "Hi [PERSON_NAME] this is [PERSON_NAME], Internet Director at Ourisman CDJR of […" at bounding box center [1033, 528] width 521 height 543
click at [985, 292] on p "Hi [PERSON_NAME] this is [PERSON_NAME], Internet Director at Ourisman CDJR of […" at bounding box center [1033, 309] width 513 height 96
click at [1029, 667] on cdk-virtual-scroll-viewport "Hi [PERSON_NAME] this is [PERSON_NAME], Internet Director at Ourisman CDJR of […" at bounding box center [1033, 528] width 521 height 543
click at [1084, 638] on cdk-virtual-scroll-viewport "Hi [PERSON_NAME] this is [PERSON_NAME], Internet Director at Ourisman CDJR of […" at bounding box center [1033, 528] width 521 height 543
click at [1142, 676] on cdk-virtual-scroll-viewport "Hi [PERSON_NAME] this is [PERSON_NAME], Internet Director at Ourisman CDJR of […" at bounding box center [1033, 528] width 521 height 543
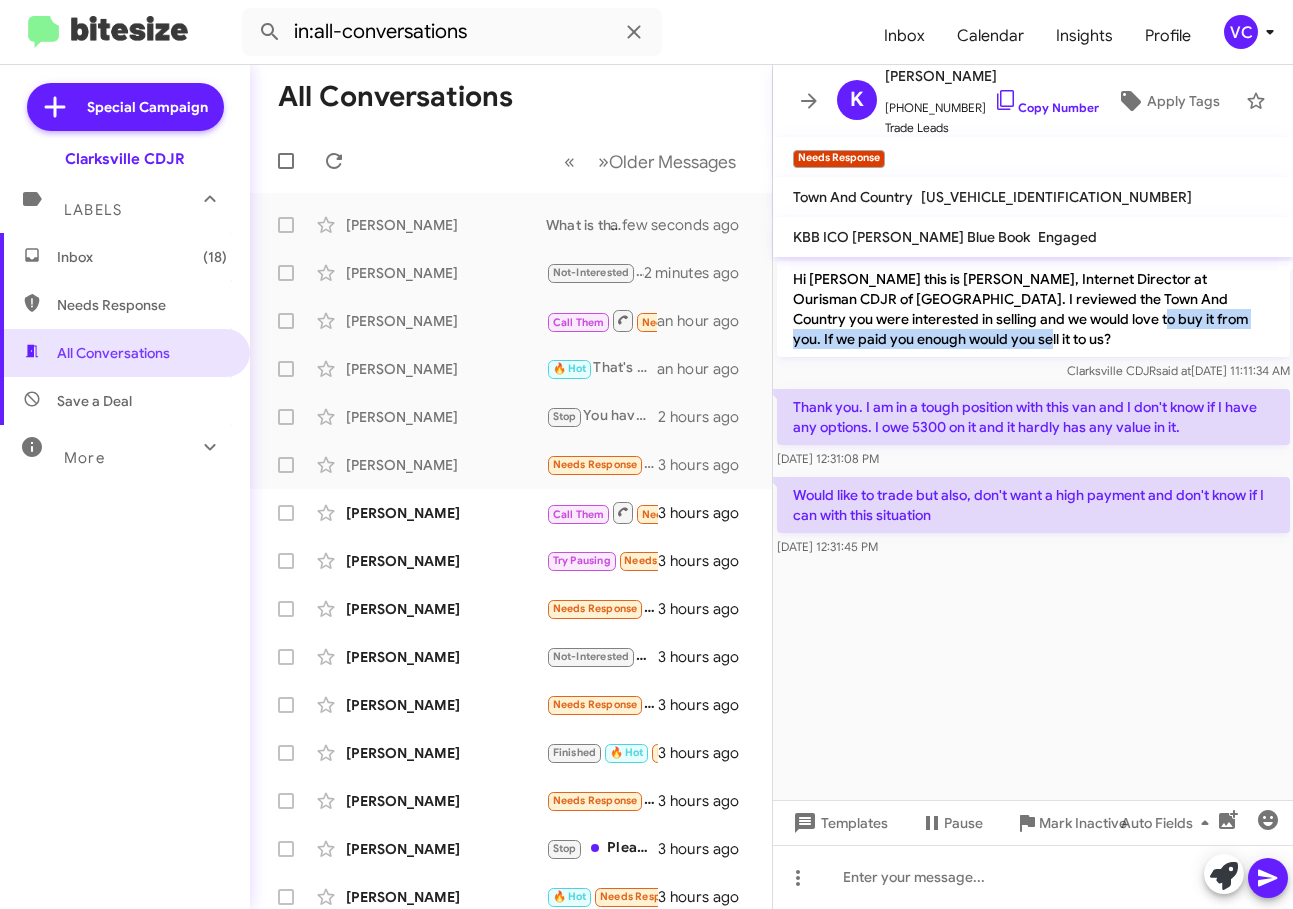
drag, startPoint x: 992, startPoint y: 328, endPoint x: 1018, endPoint y: 396, distance: 72.8
click at [992, 327] on p "Hi [PERSON_NAME] this is [PERSON_NAME], Internet Director at Ourisman CDJR of […" at bounding box center [1033, 309] width 513 height 96
click at [1055, 581] on cdk-virtual-scroll-viewport "Hi [PERSON_NAME] this is [PERSON_NAME], Internet Director at Ourisman CDJR of […" at bounding box center [1033, 528] width 521 height 543
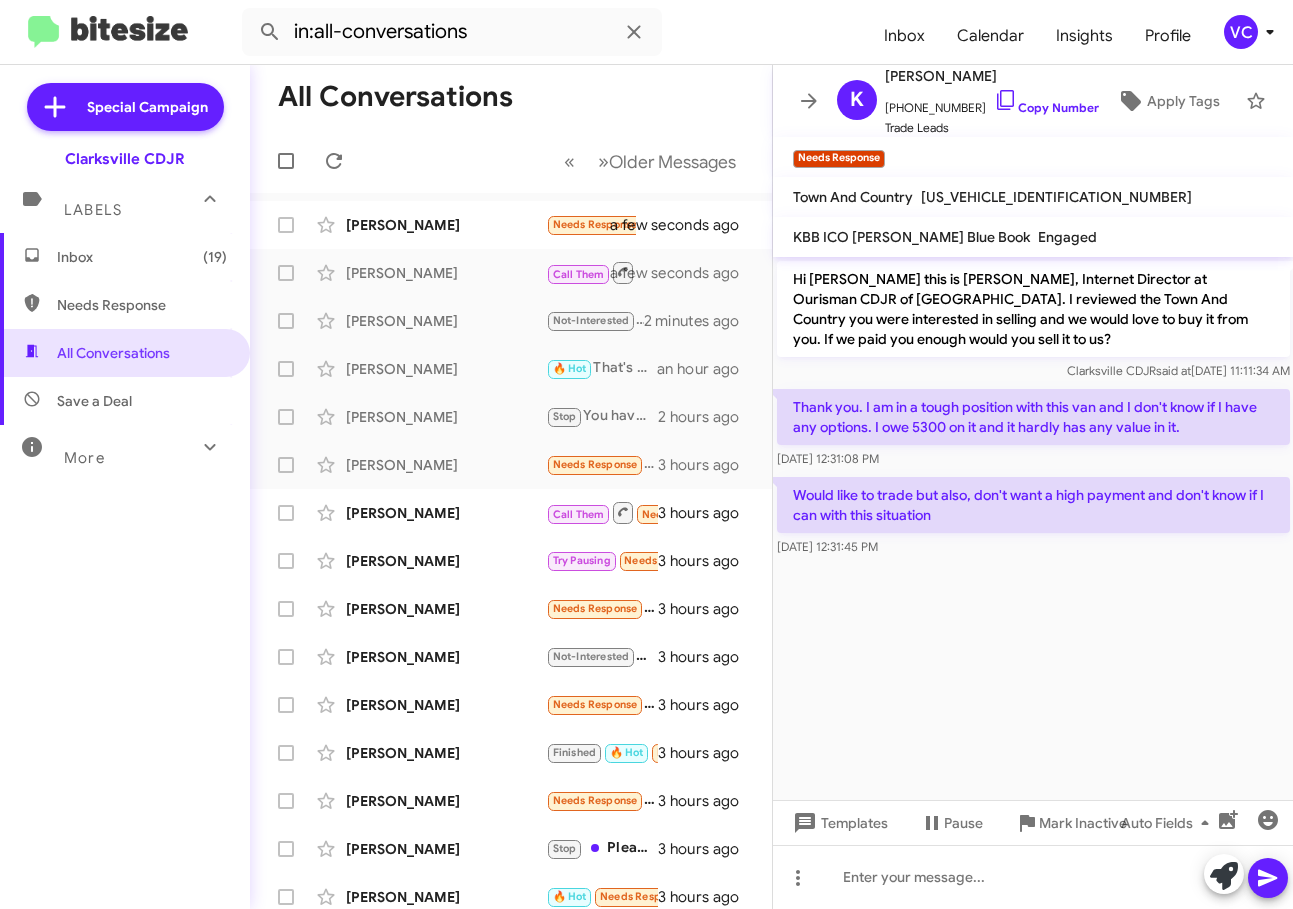
click at [1067, 577] on cdk-virtual-scroll-viewport "Hi [PERSON_NAME] this is [PERSON_NAME], Internet Director at Ourisman CDJR of […" at bounding box center [1033, 528] width 521 height 543
click at [1146, 654] on cdk-virtual-scroll-viewport "Hi [PERSON_NAME] this is [PERSON_NAME], Internet Director at Ourisman CDJR of […" at bounding box center [1033, 528] width 521 height 543
click at [1146, 663] on cdk-virtual-scroll-viewport "Hi [PERSON_NAME] this is [PERSON_NAME], Internet Director at Ourisman CDJR of […" at bounding box center [1033, 528] width 521 height 543
click at [1110, 429] on p "Thank you. I am in a tough position with this van and I don't know if I have an…" at bounding box center [1033, 417] width 513 height 56
click at [1085, 688] on cdk-virtual-scroll-viewport "Hi [PERSON_NAME] this is [PERSON_NAME], Internet Director at Ourisman CDJR of […" at bounding box center [1033, 528] width 521 height 543
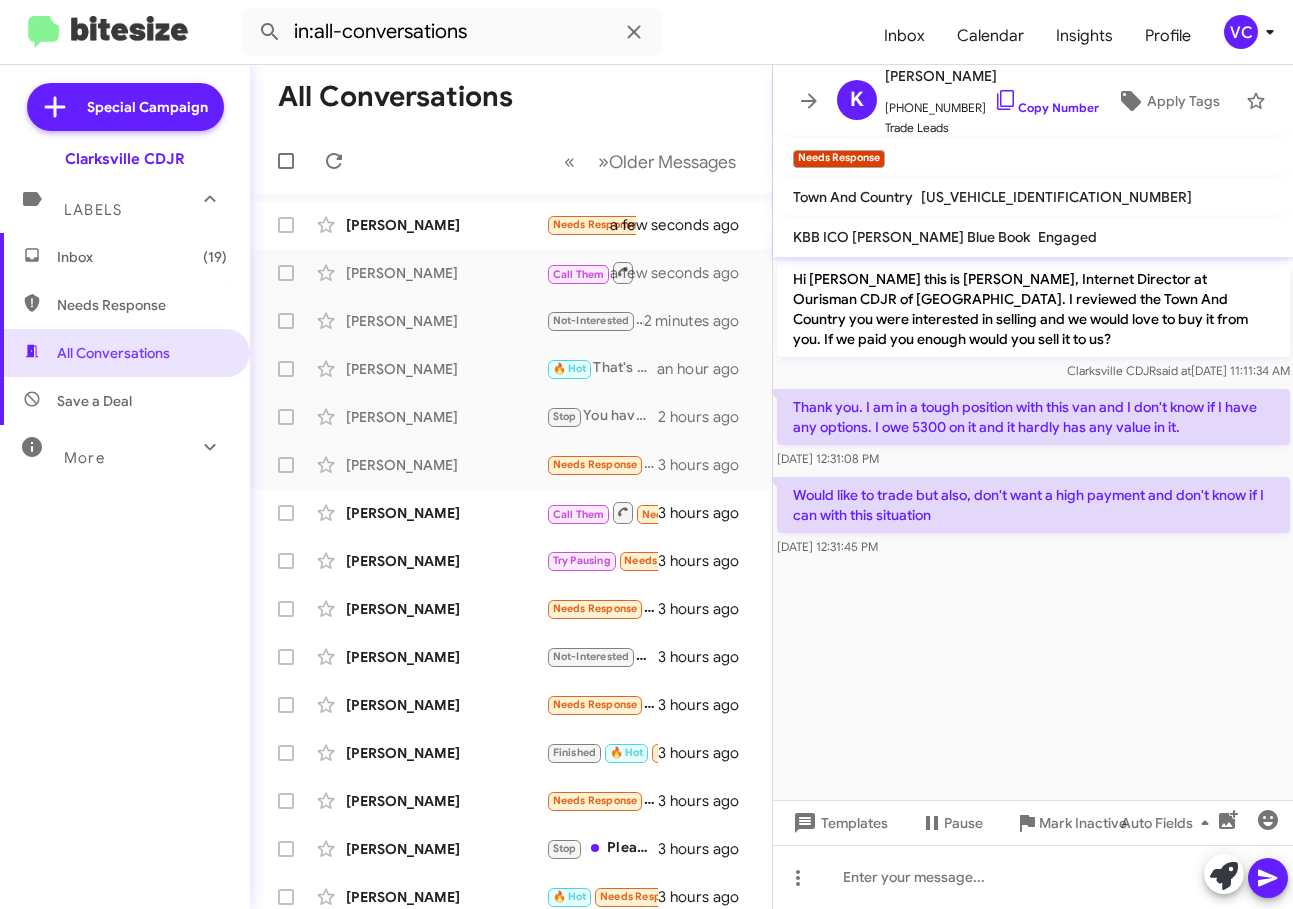
drag, startPoint x: 854, startPoint y: 480, endPoint x: 1096, endPoint y: 557, distance: 253.9
click at [1013, 503] on p "Would like to trade but also, don't want a high payment and don't know if I can…" at bounding box center [1033, 505] width 513 height 56
click at [1104, 691] on cdk-virtual-scroll-viewport "Hi [PERSON_NAME] this is [PERSON_NAME], Internet Director at Ourisman CDJR of […" at bounding box center [1033, 528] width 521 height 543
click at [1113, 684] on cdk-virtual-scroll-viewport "Hi [PERSON_NAME] this is [PERSON_NAME], Internet Director at Ourisman CDJR of […" at bounding box center [1033, 528] width 521 height 543
click at [1110, 691] on cdk-virtual-scroll-viewport "Hi [PERSON_NAME] this is [PERSON_NAME], Internet Director at Ourisman CDJR of […" at bounding box center [1033, 528] width 521 height 543
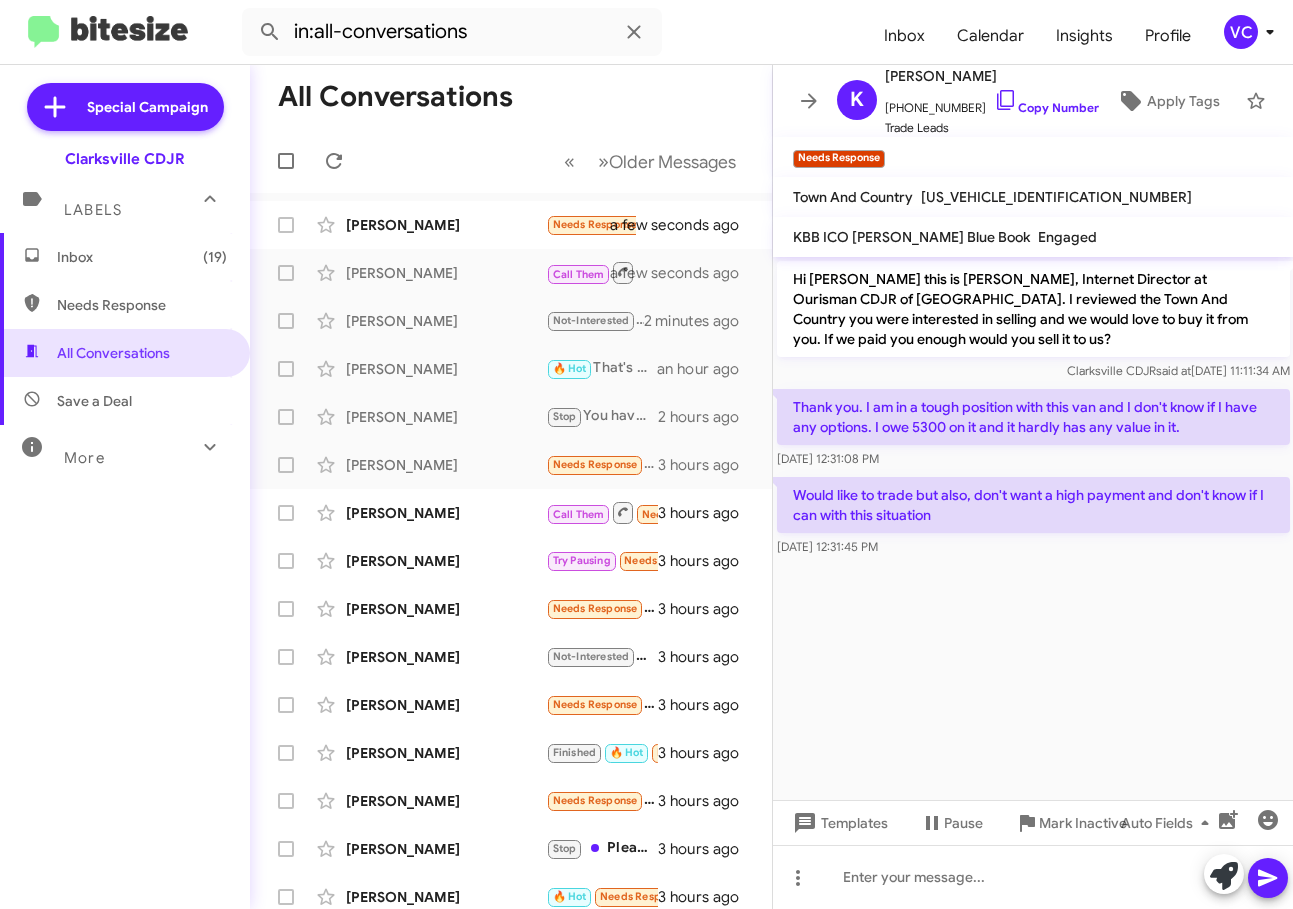
click at [1127, 388] on div "Thank you. I am in a tough position with this van and I don't know if I have an…" at bounding box center [1033, 429] width 521 height 88
drag, startPoint x: 1139, startPoint y: 715, endPoint x: 1149, endPoint y: 718, distance: 10.4
click at [1149, 718] on cdk-virtual-scroll-viewport "Hi [PERSON_NAME] this is [PERSON_NAME], Internet Director at Ourisman CDJR of […" at bounding box center [1033, 528] width 521 height 543
click at [1007, 74] on span "[PERSON_NAME]" at bounding box center [992, 76] width 214 height 24
click at [1003, 100] on link "Copy Number" at bounding box center [1046, 107] width 105 height 15
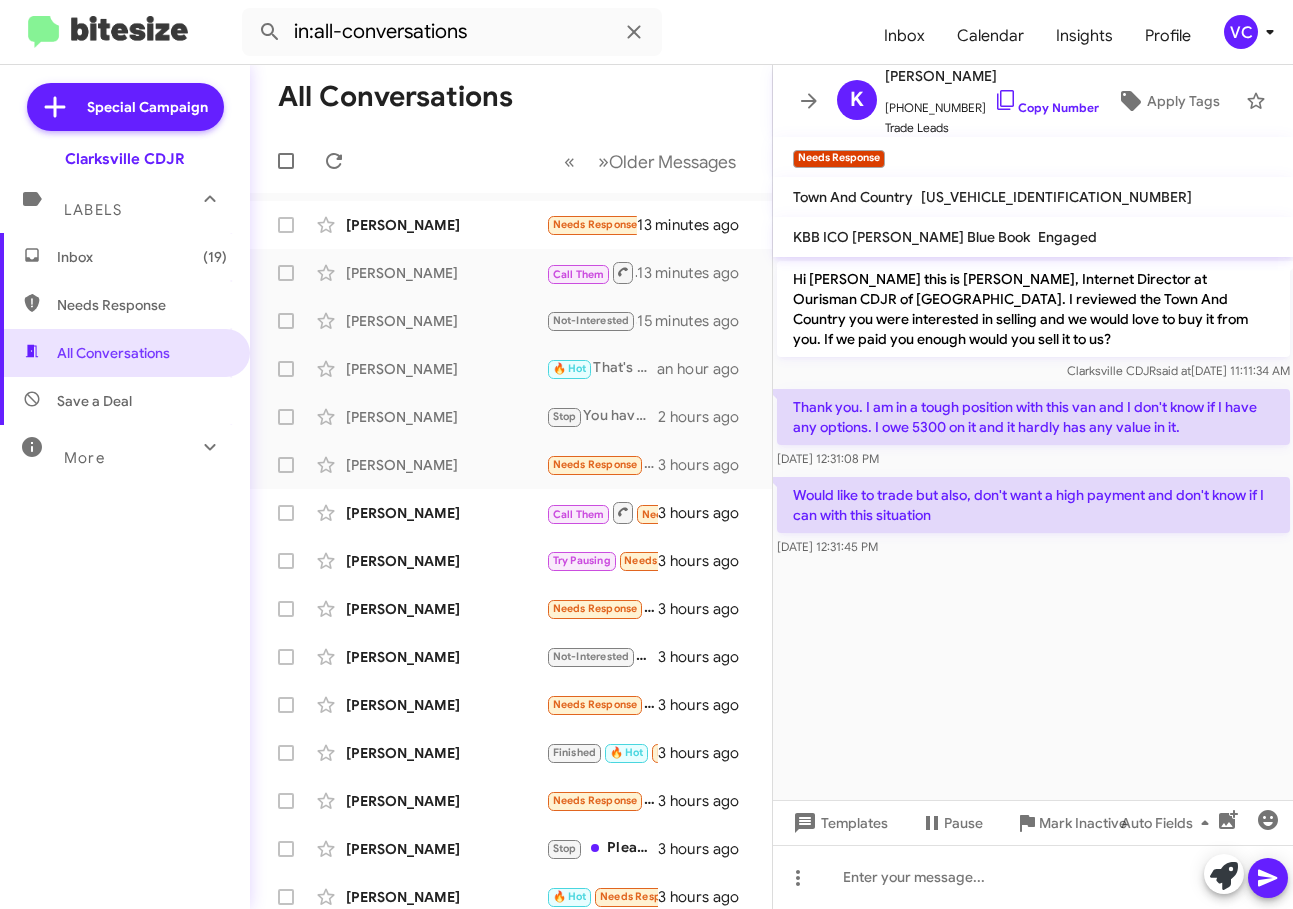
click at [980, 651] on cdk-virtual-scroll-viewport "Hi [PERSON_NAME] this is [PERSON_NAME], Internet Director at Ourisman CDJR of […" at bounding box center [1033, 528] width 521 height 543
click at [1051, 690] on cdk-virtual-scroll-viewport "Hi [PERSON_NAME] this is [PERSON_NAME], Internet Director at Ourisman CDJR of […" at bounding box center [1033, 528] width 521 height 543
click at [1028, 679] on cdk-virtual-scroll-viewport "Hi [PERSON_NAME] this is [PERSON_NAME], Internet Director at Ourisman CDJR of […" at bounding box center [1033, 528] width 521 height 543
click at [1029, 678] on cdk-virtual-scroll-viewport "Hi [PERSON_NAME] this is [PERSON_NAME], Internet Director at Ourisman CDJR of […" at bounding box center [1033, 528] width 521 height 543
click at [1073, 726] on cdk-virtual-scroll-viewport "Hi [PERSON_NAME] this is [PERSON_NAME], Internet Director at Ourisman CDJR of […" at bounding box center [1033, 528] width 521 height 543
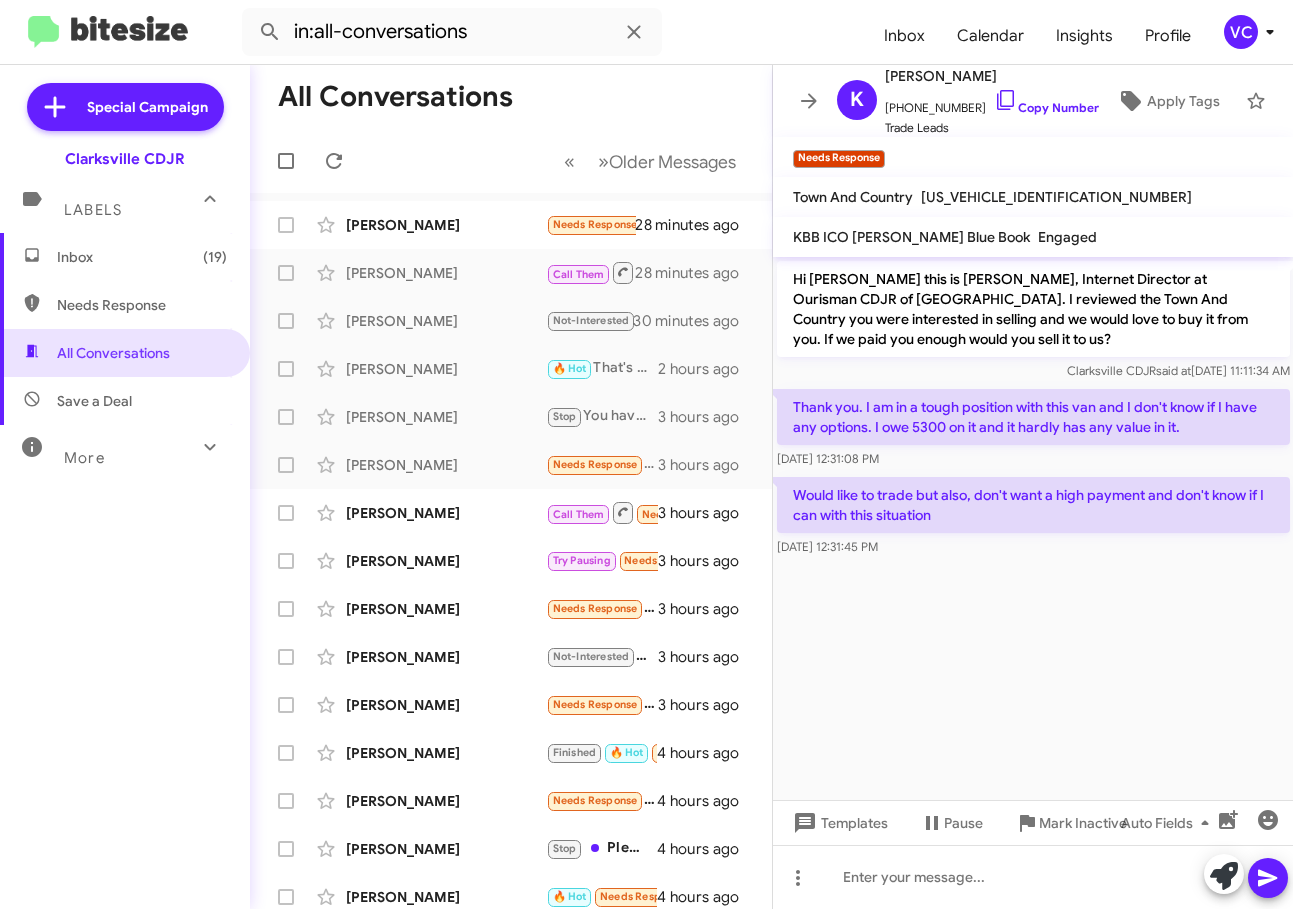
click at [1091, 725] on cdk-virtual-scroll-viewport "Hi [PERSON_NAME] this is [PERSON_NAME], Internet Director at Ourisman CDJR of […" at bounding box center [1033, 528] width 521 height 543
click at [1060, 100] on link "Copy Number" at bounding box center [1046, 107] width 105 height 15
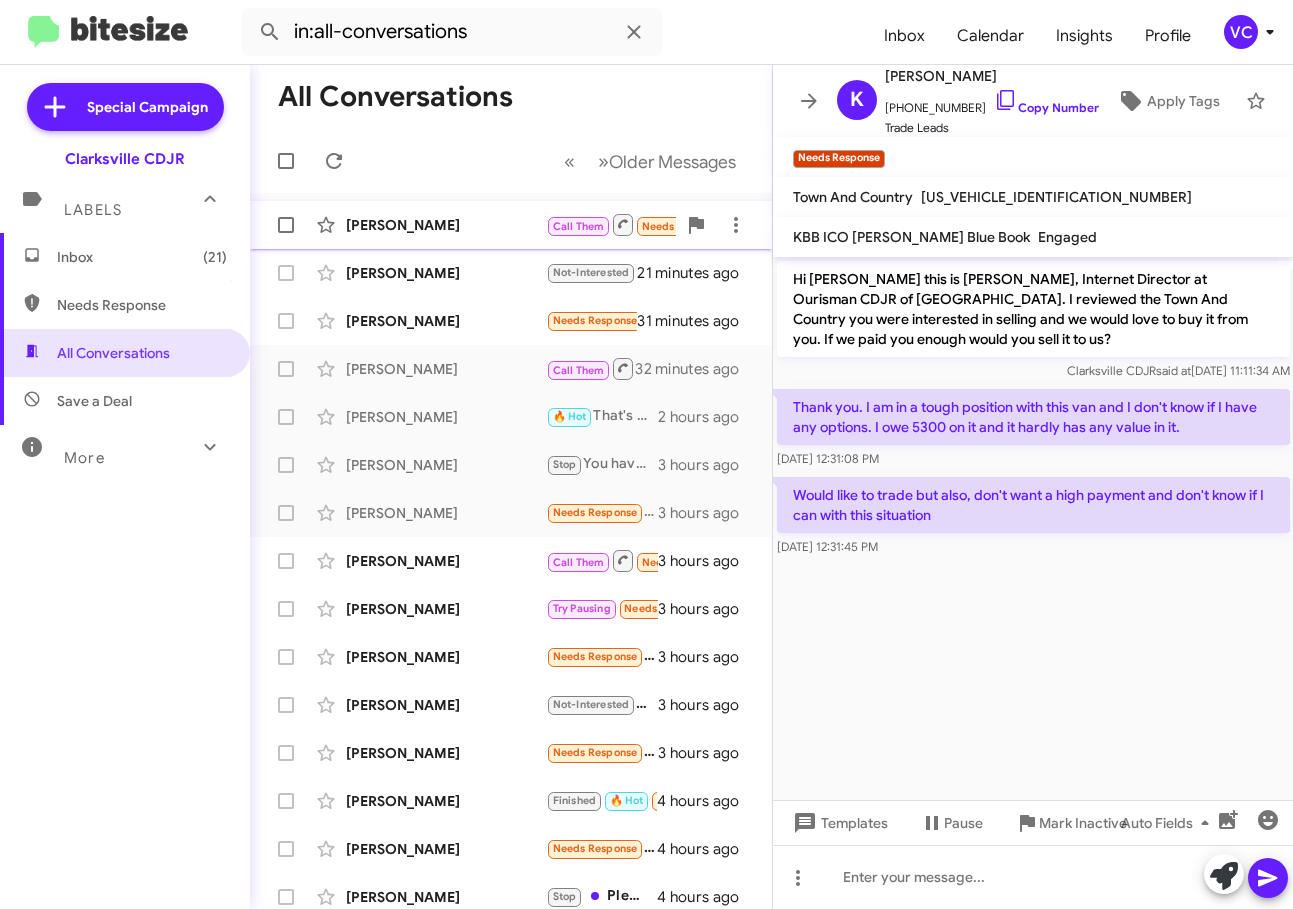
click at [475, 235] on div "[PERSON_NAME] Call Them Needs Response Inbound Call a minute ago" at bounding box center [511, 225] width 490 height 40
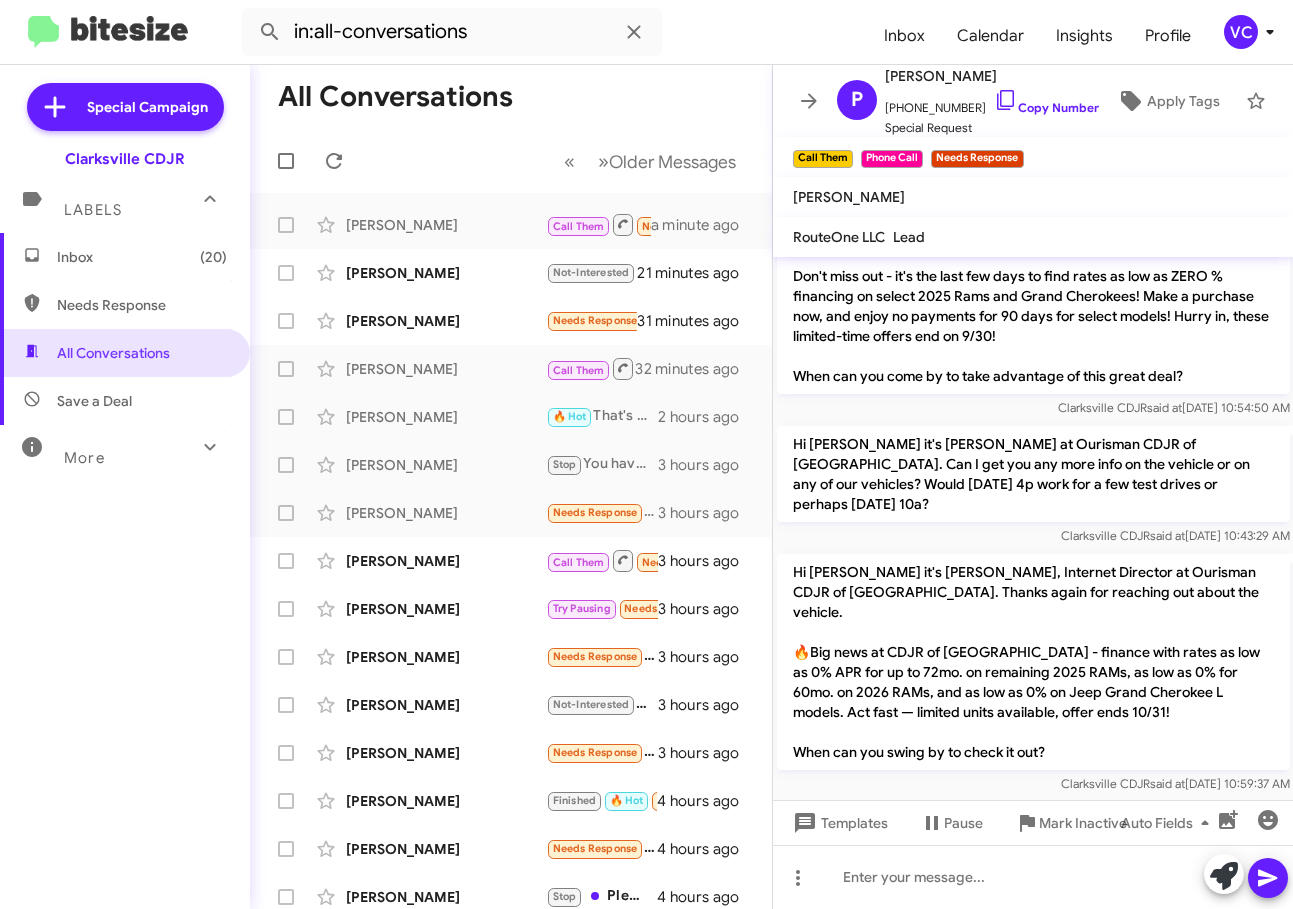
click at [1017, 798] on div "[PERSON_NAME] called you on [DATE] 3:35:11 PM" at bounding box center [1033, 816] width 521 height 37
click at [1067, 776] on span "Clarksville CDJR said at [DATE] 10:59:37 AM" at bounding box center [1174, 783] width 229 height 15
click at [1048, 105] on link "Copy Number" at bounding box center [1046, 107] width 105 height 15
drag, startPoint x: 934, startPoint y: 726, endPoint x: 887, endPoint y: 720, distance: 47.4
click at [934, 774] on div "Clarksville CDJR said at [DATE] 10:59:37 AM" at bounding box center [1033, 784] width 513 height 20
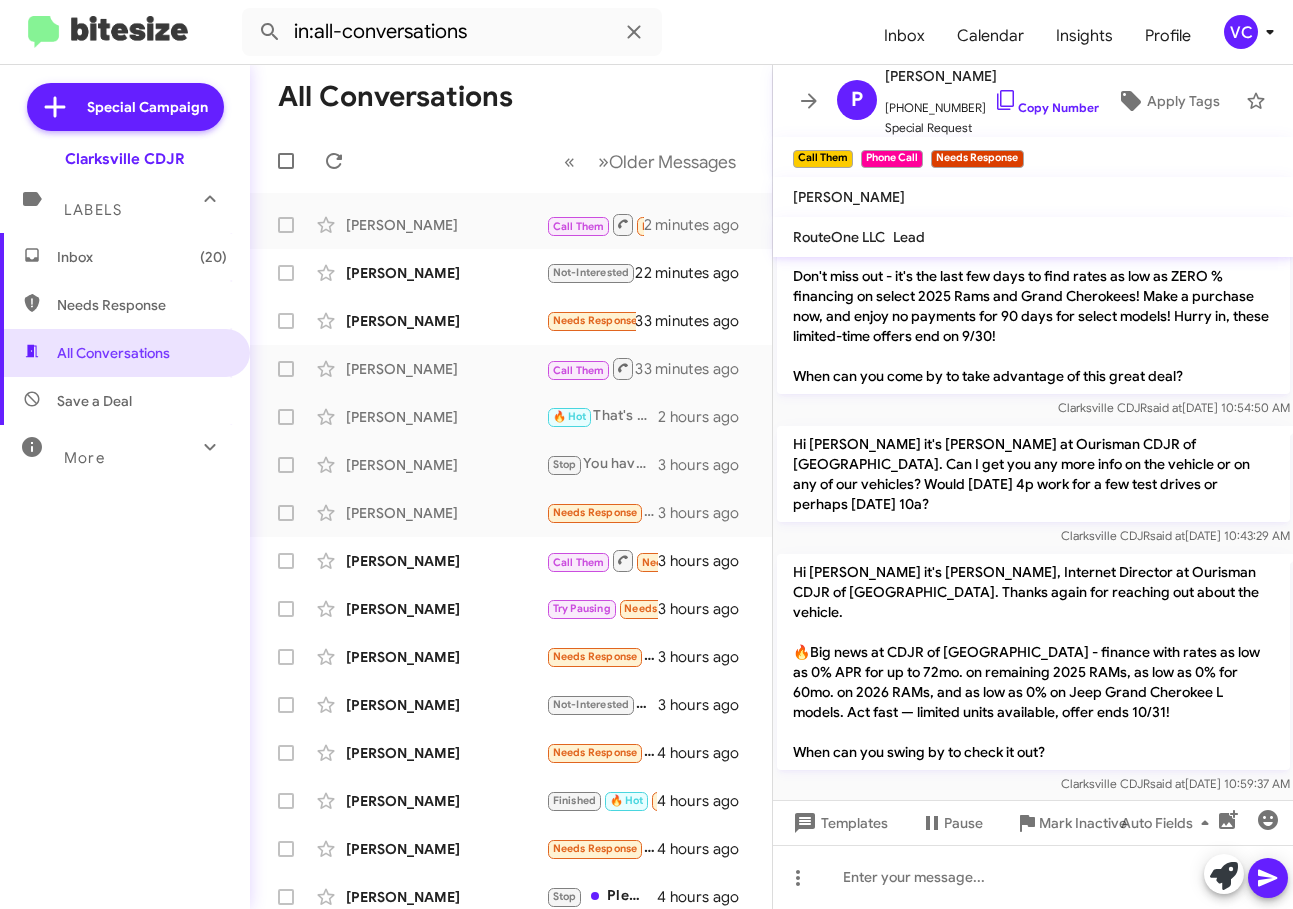
click at [1143, 703] on p "Hi [PERSON_NAME] it's [PERSON_NAME], Internet Director at Ourisman CDJR of [GEO…" at bounding box center [1033, 662] width 513 height 216
click at [1097, 649] on p "Hi [PERSON_NAME] it's [PERSON_NAME], Internet Director at Ourisman CDJR of [GEO…" at bounding box center [1033, 662] width 513 height 216
click at [1029, 144] on span "×" at bounding box center [1021, 149] width 16 height 24
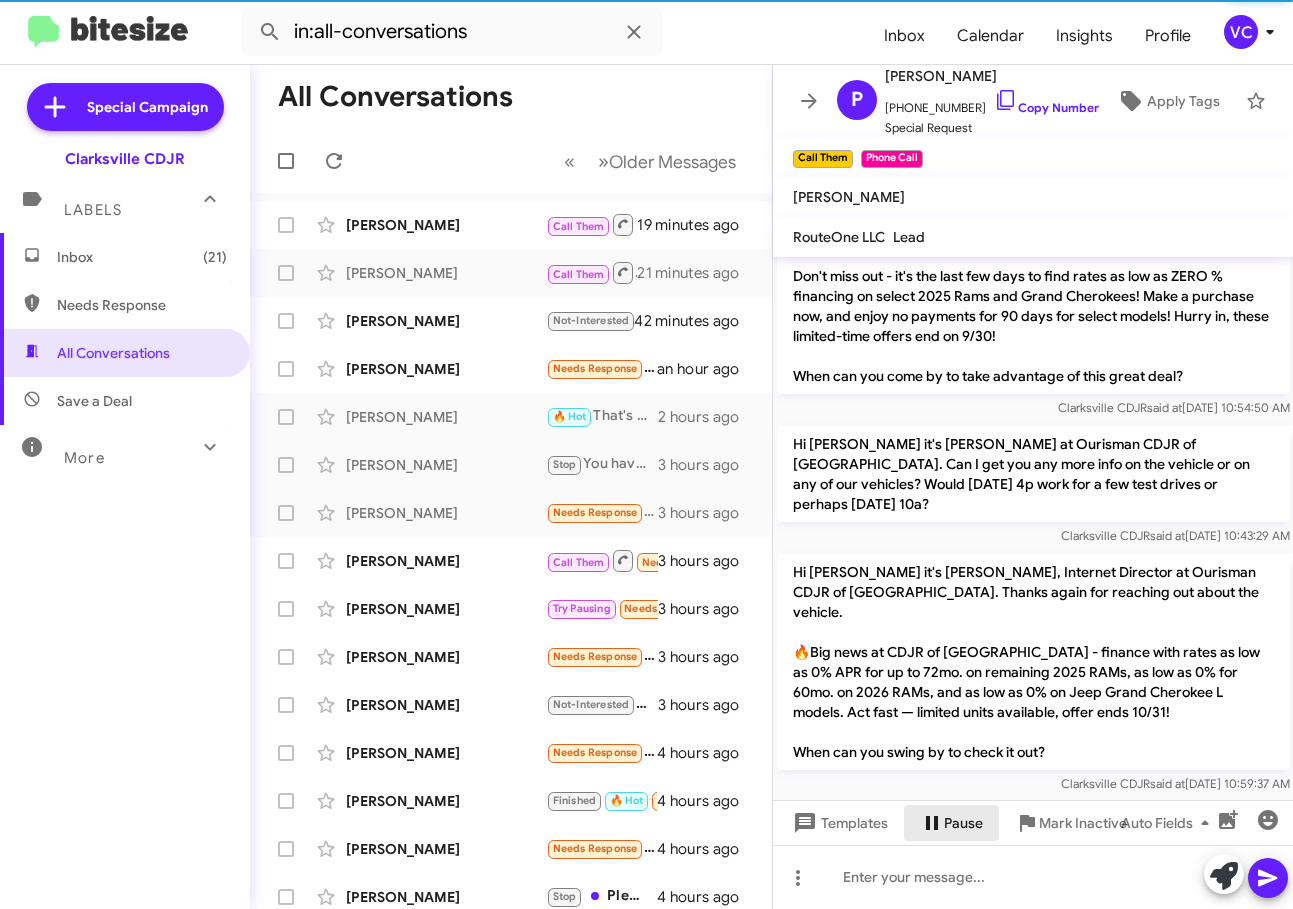
click at [941, 830] on icon at bounding box center [932, 823] width 24 height 24
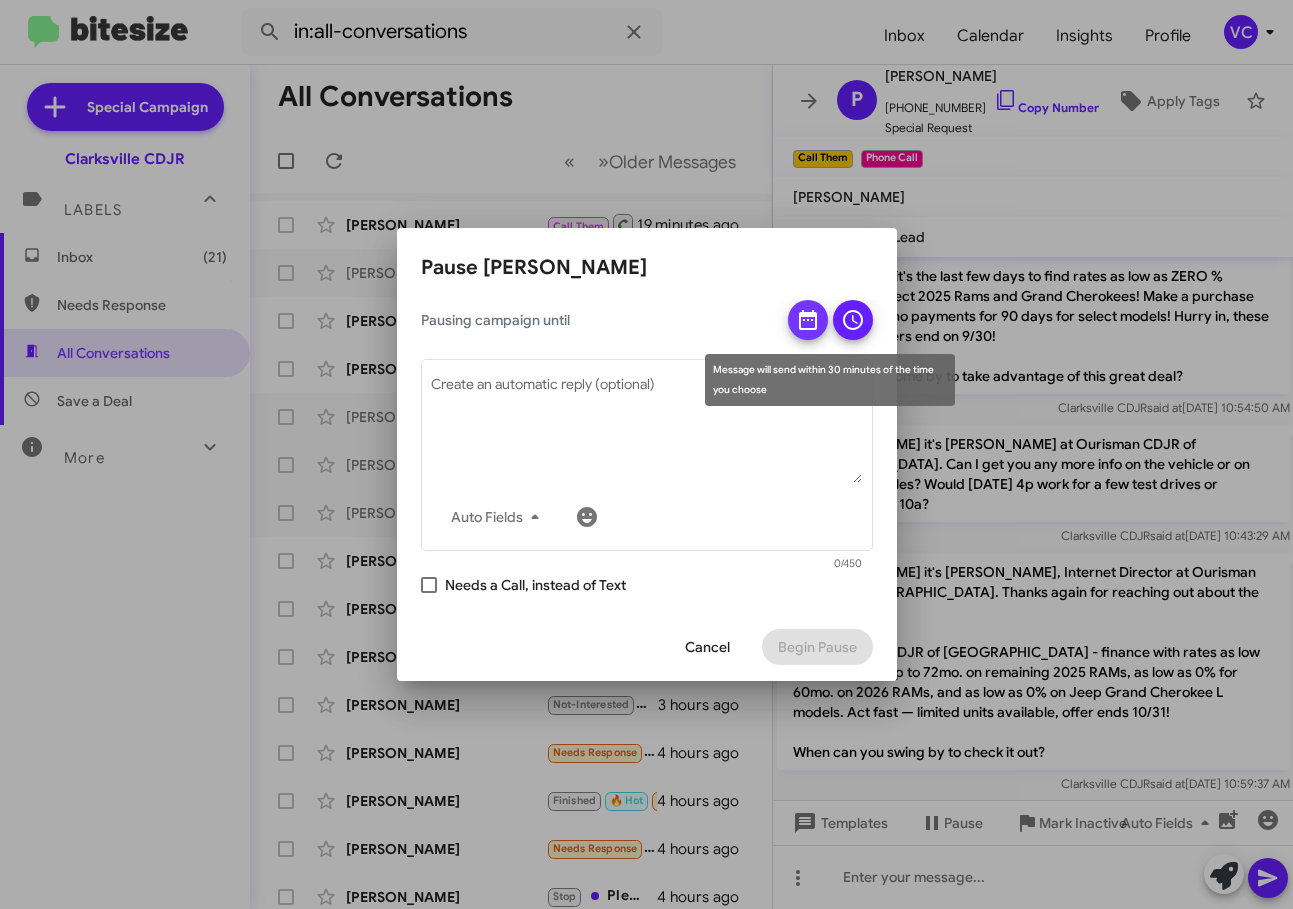
click at [808, 332] on span at bounding box center [808, 326] width 24 height 52
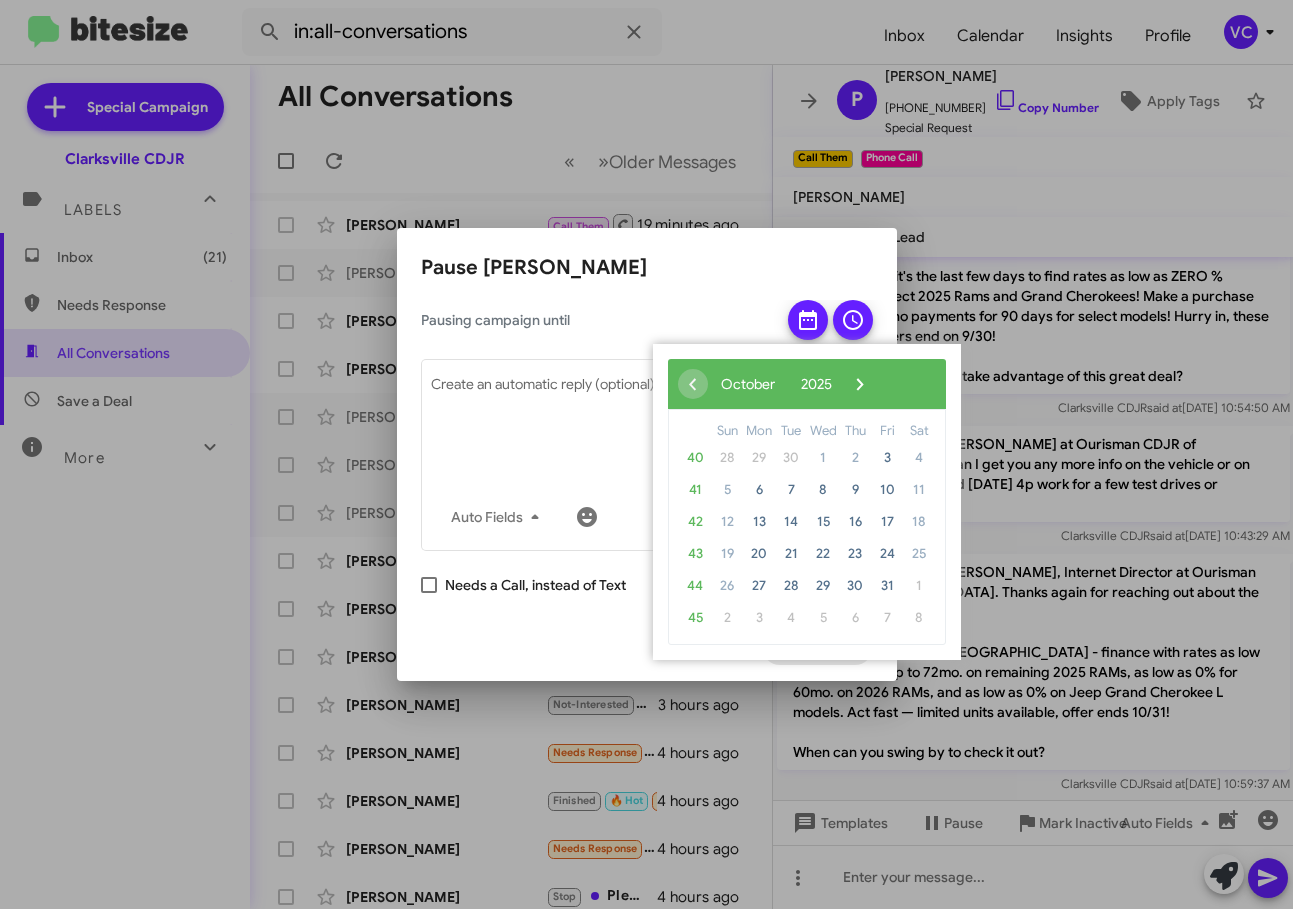
click at [733, 550] on span "19" at bounding box center [727, 554] width 32 height 32
click at [759, 556] on span "20" at bounding box center [759, 554] width 32 height 32
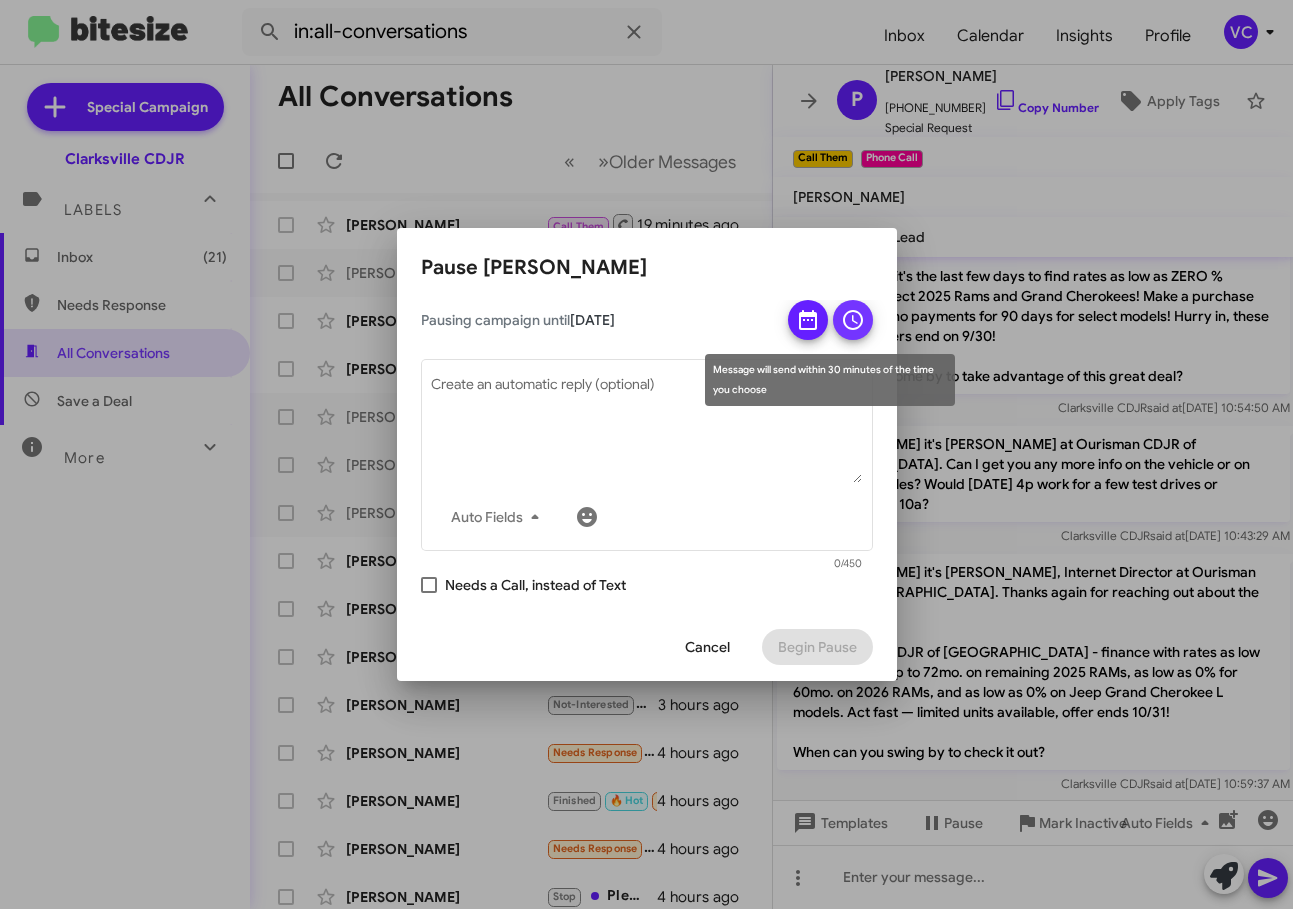
click at [856, 325] on icon at bounding box center [853, 320] width 24 height 24
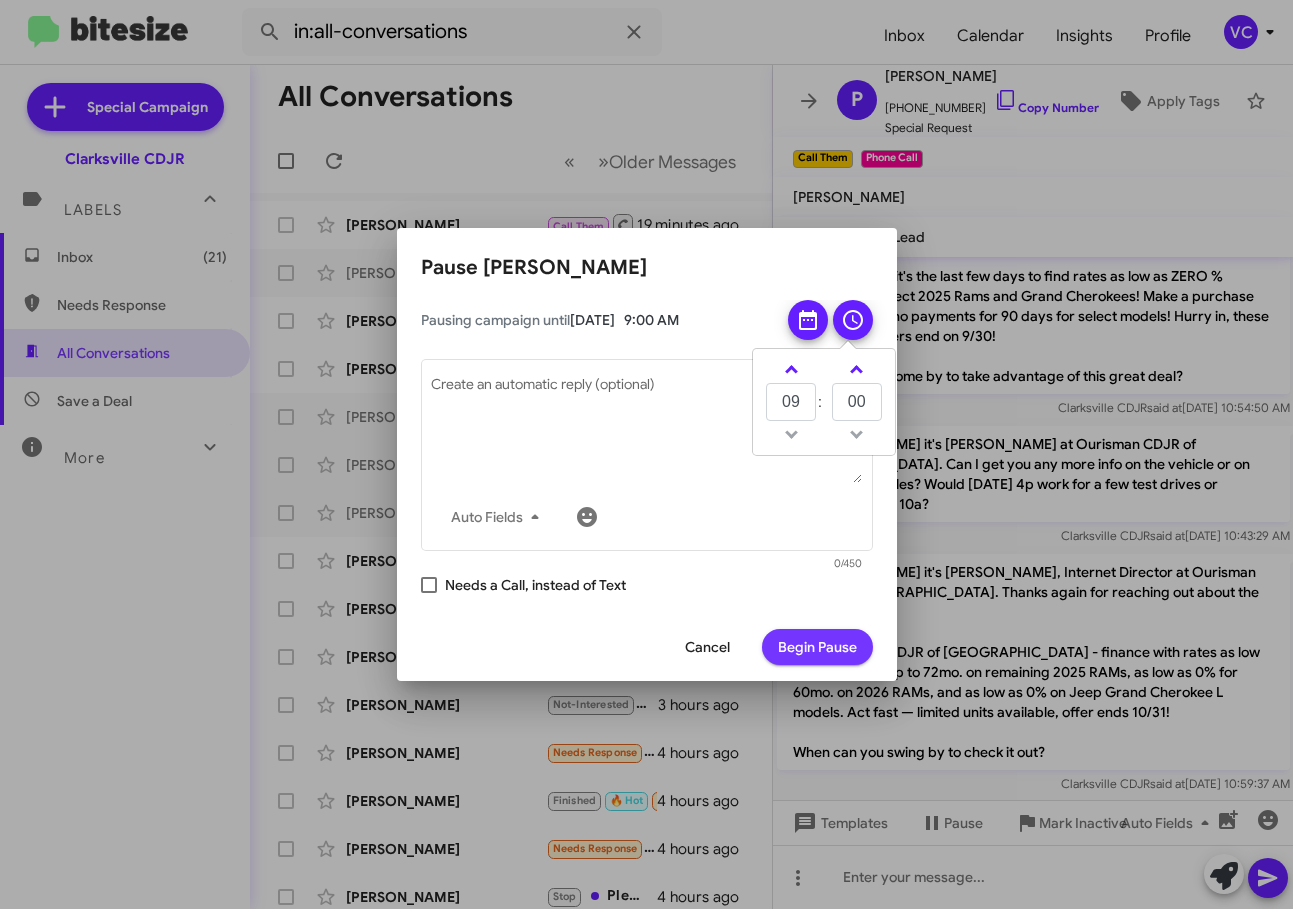
click at [804, 635] on span "Begin Pause" at bounding box center [817, 647] width 79 height 36
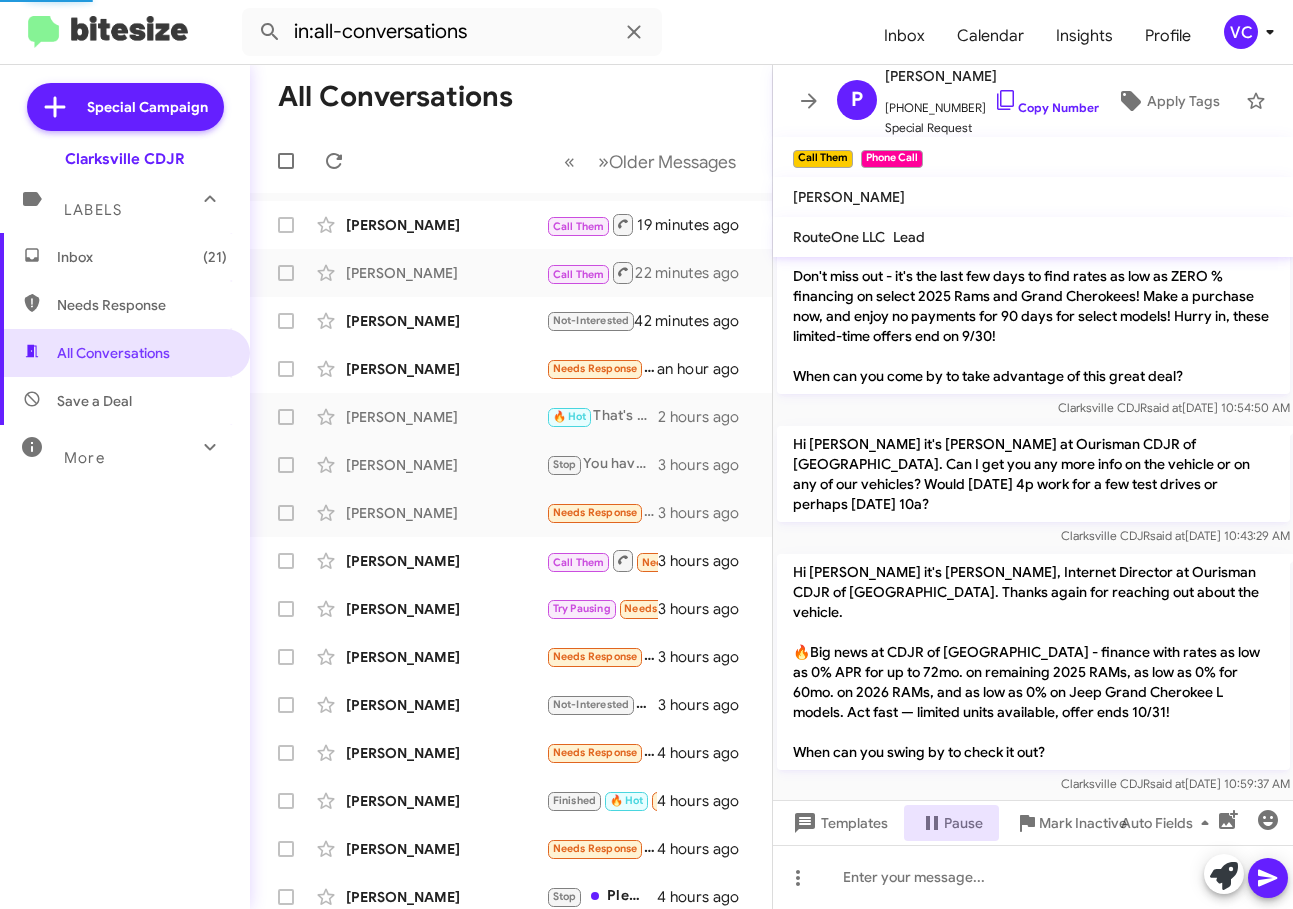
drag, startPoint x: 1178, startPoint y: 604, endPoint x: 1000, endPoint y: 493, distance: 209.8
click at [1169, 599] on p "Hi [PERSON_NAME] it's [PERSON_NAME], Internet Director at Ourisman CDJR of [GEO…" at bounding box center [1033, 662] width 513 height 216
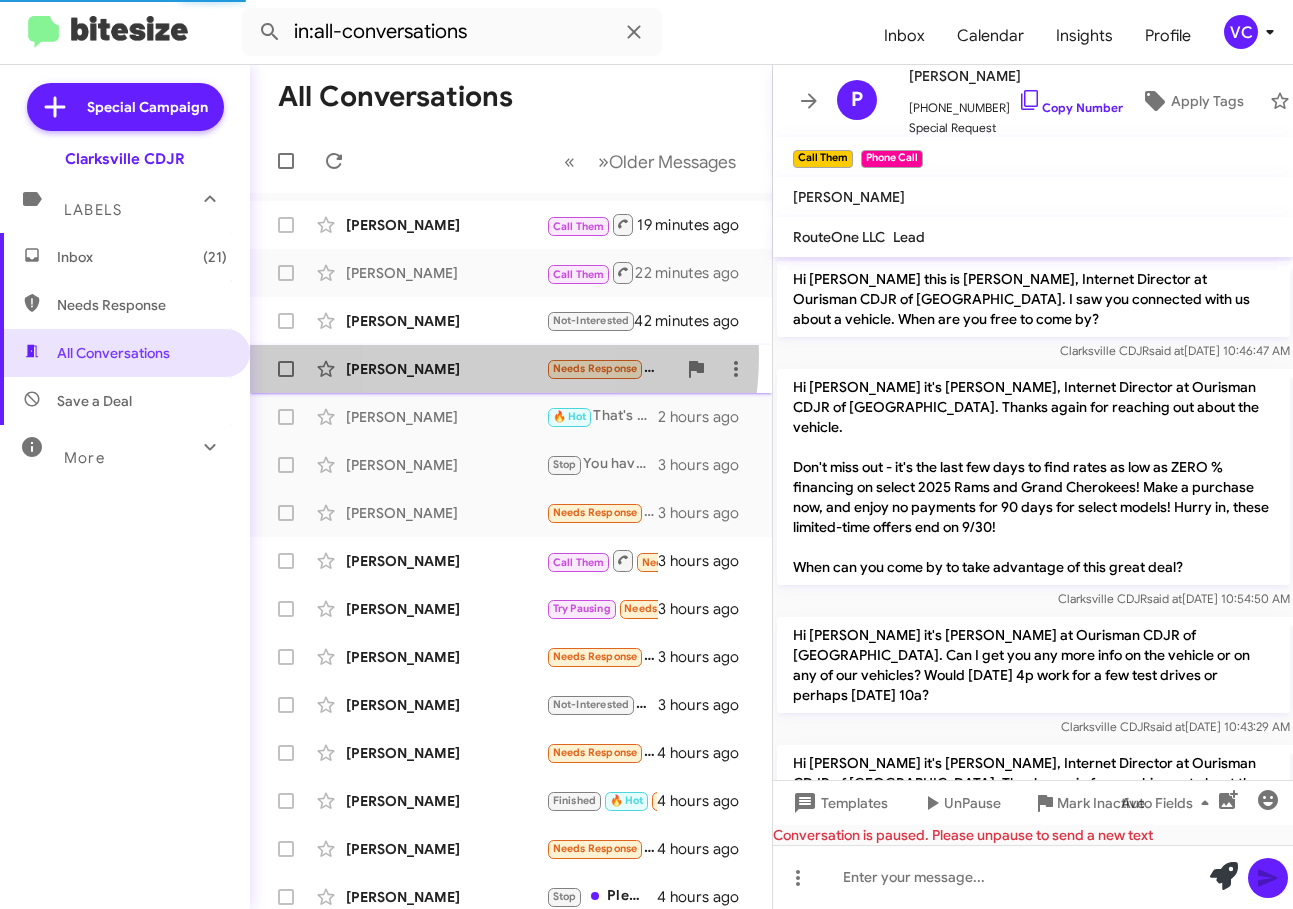
click at [433, 355] on div "[PERSON_NAME] Needs Response $2800 with as is condition an hour ago" at bounding box center [511, 369] width 490 height 40
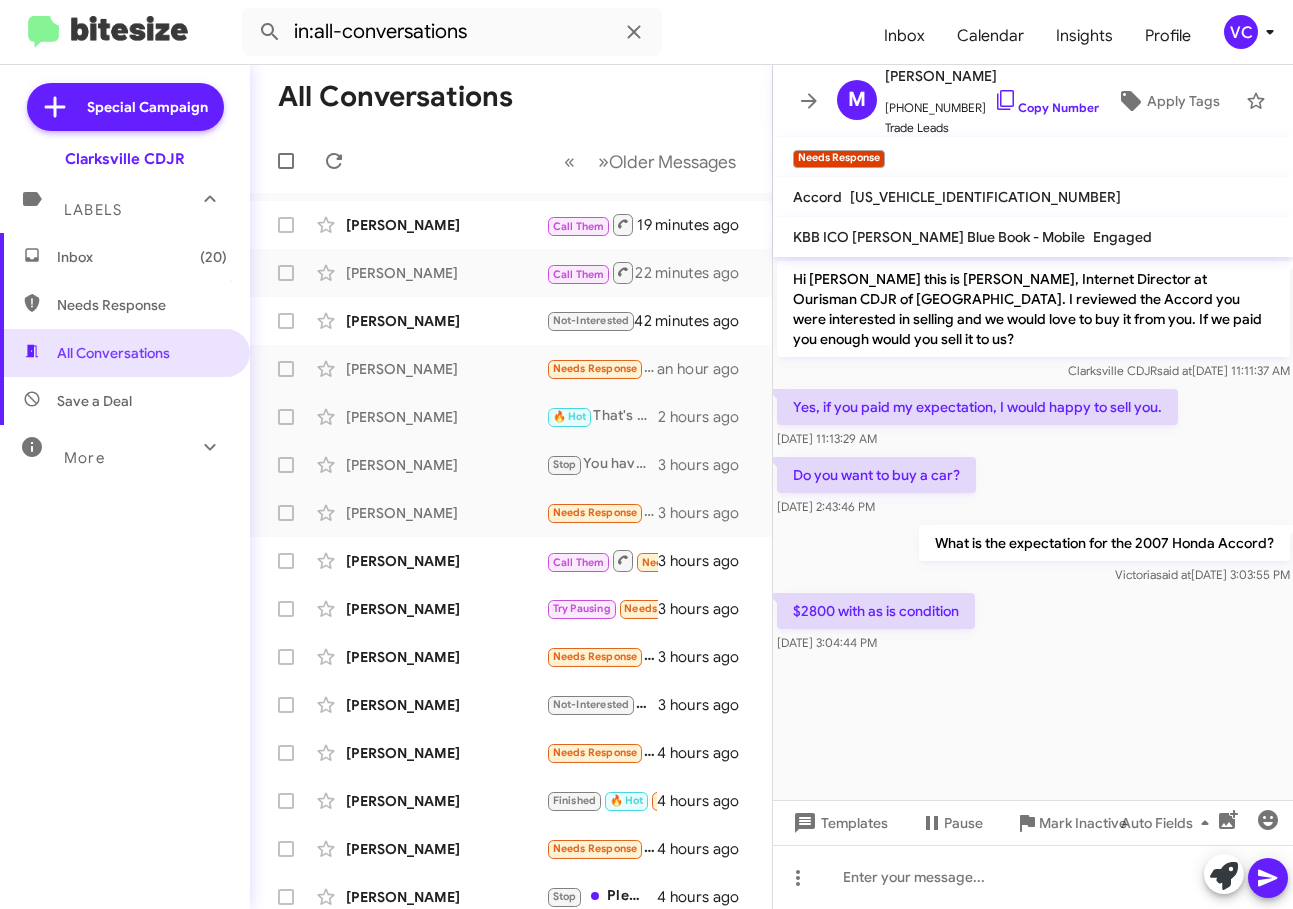
click at [1165, 516] on div "Do you want to buy a car? [DATE] 2:43:46 PM" at bounding box center [1033, 487] width 521 height 68
click at [1116, 726] on cdk-virtual-scroll-viewport "Hi [PERSON_NAME] this is [PERSON_NAME], Internet Director at Ourisman CDJR of […" at bounding box center [1033, 528] width 521 height 543
click at [1020, 107] on link "Copy Number" at bounding box center [1046, 107] width 105 height 15
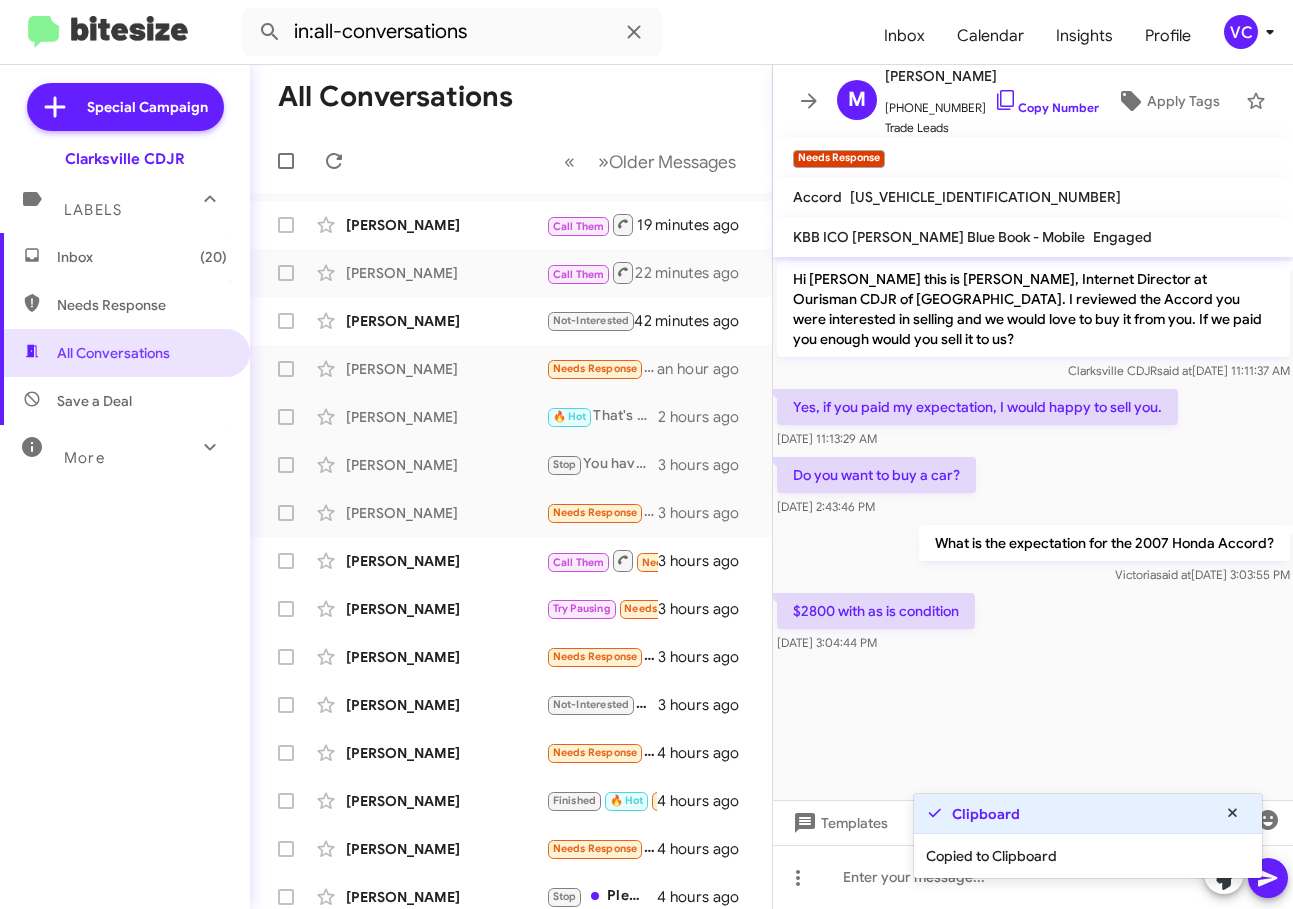
click at [1108, 669] on div at bounding box center [1033, 669] width 521 height 25
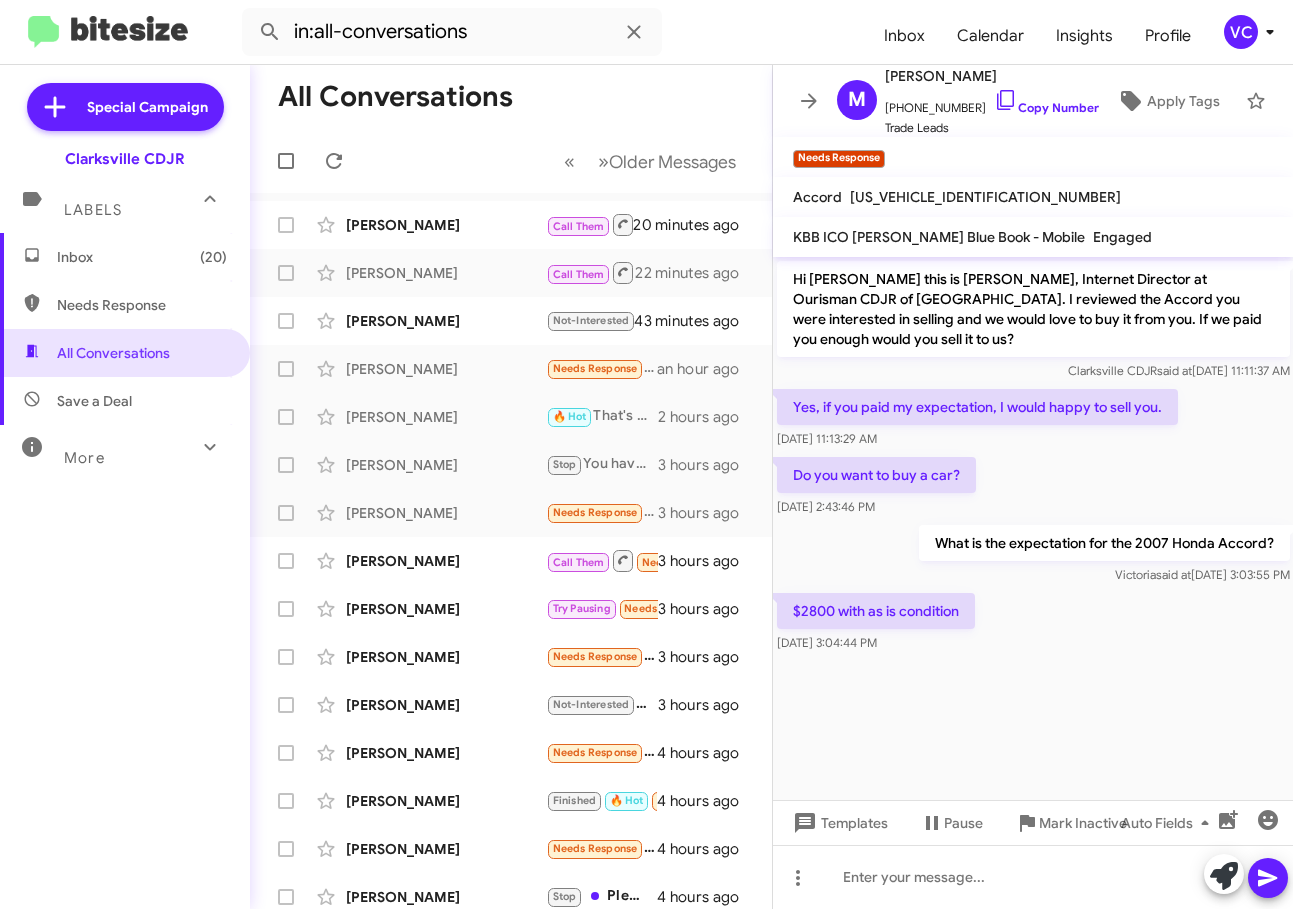
click at [943, 705] on cdk-virtual-scroll-viewport "Hi [PERSON_NAME] this is [PERSON_NAME], Internet Director at Ourisman CDJR of […" at bounding box center [1033, 528] width 521 height 543
click at [959, 882] on div at bounding box center [1033, 877] width 521 height 64
click at [1290, 879] on div "are you able to bring it past the dealership?" at bounding box center [1033, 877] width 521 height 64
click at [1278, 874] on icon at bounding box center [1268, 878] width 24 height 24
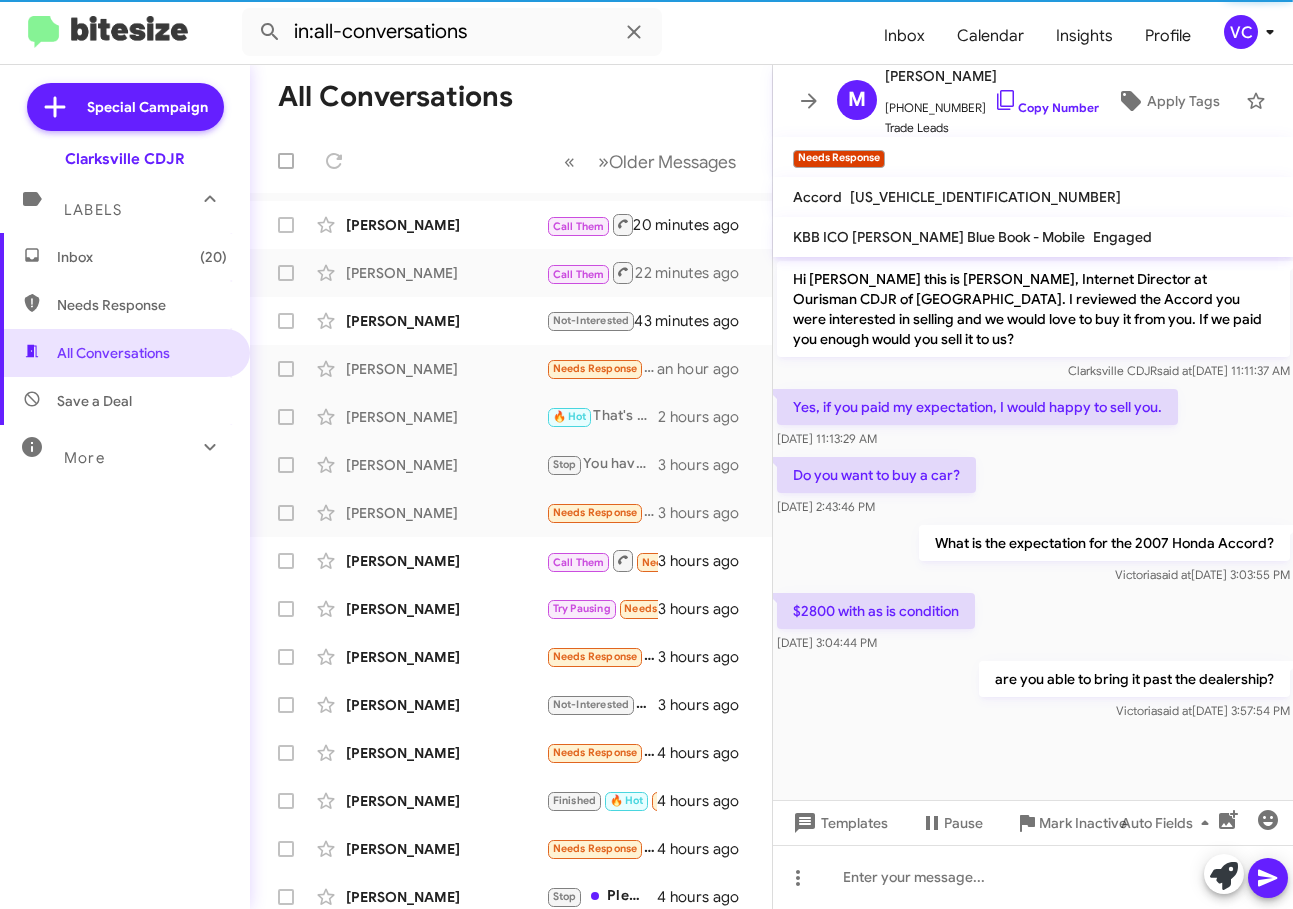
click at [1054, 435] on div "[DATE] 11:13:29 AM" at bounding box center [977, 439] width 401 height 20
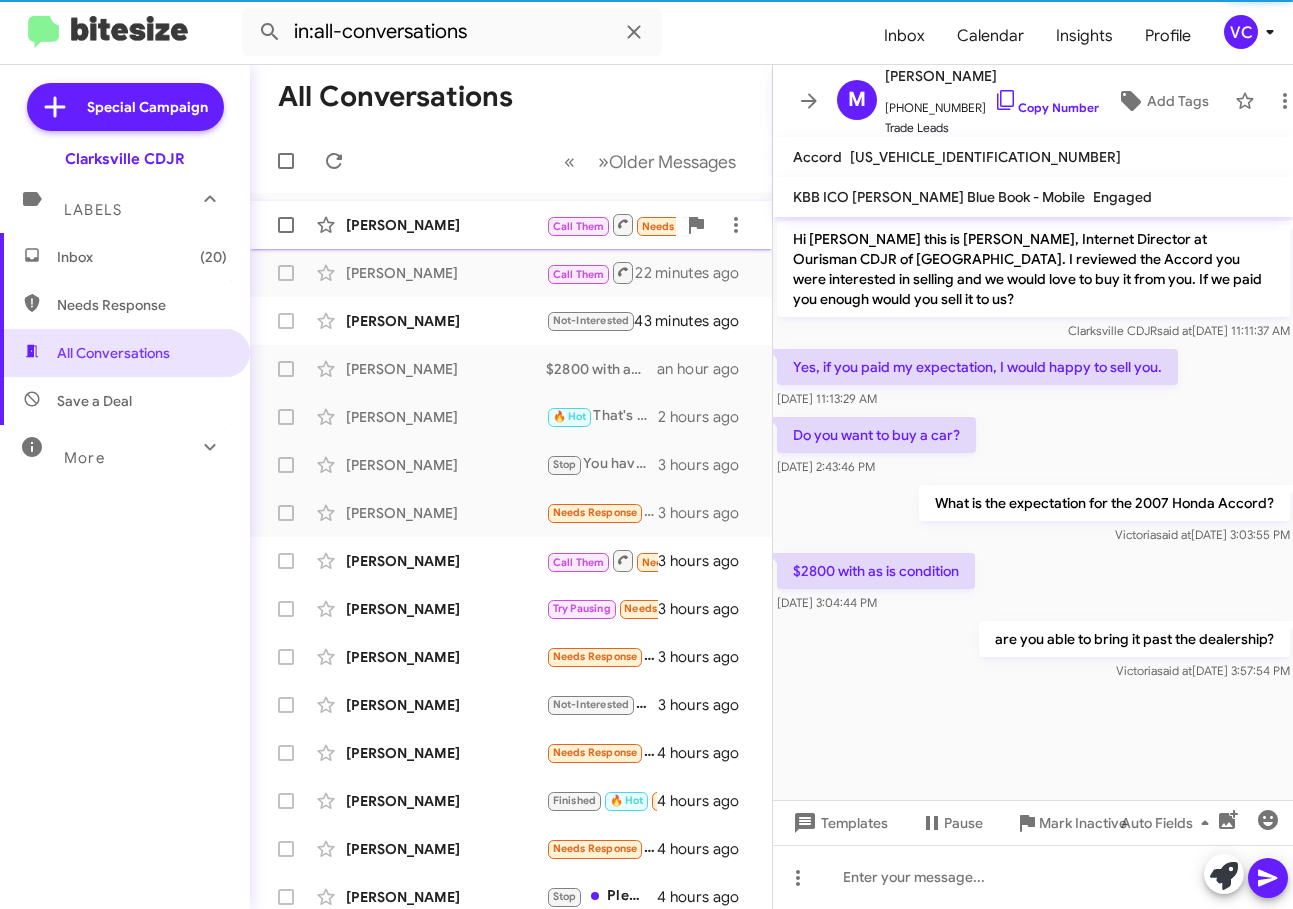
click at [446, 214] on div "[PERSON_NAME] Call Them Needs Response Yes ,do you see pictures 20 minutes ago" at bounding box center [511, 225] width 490 height 40
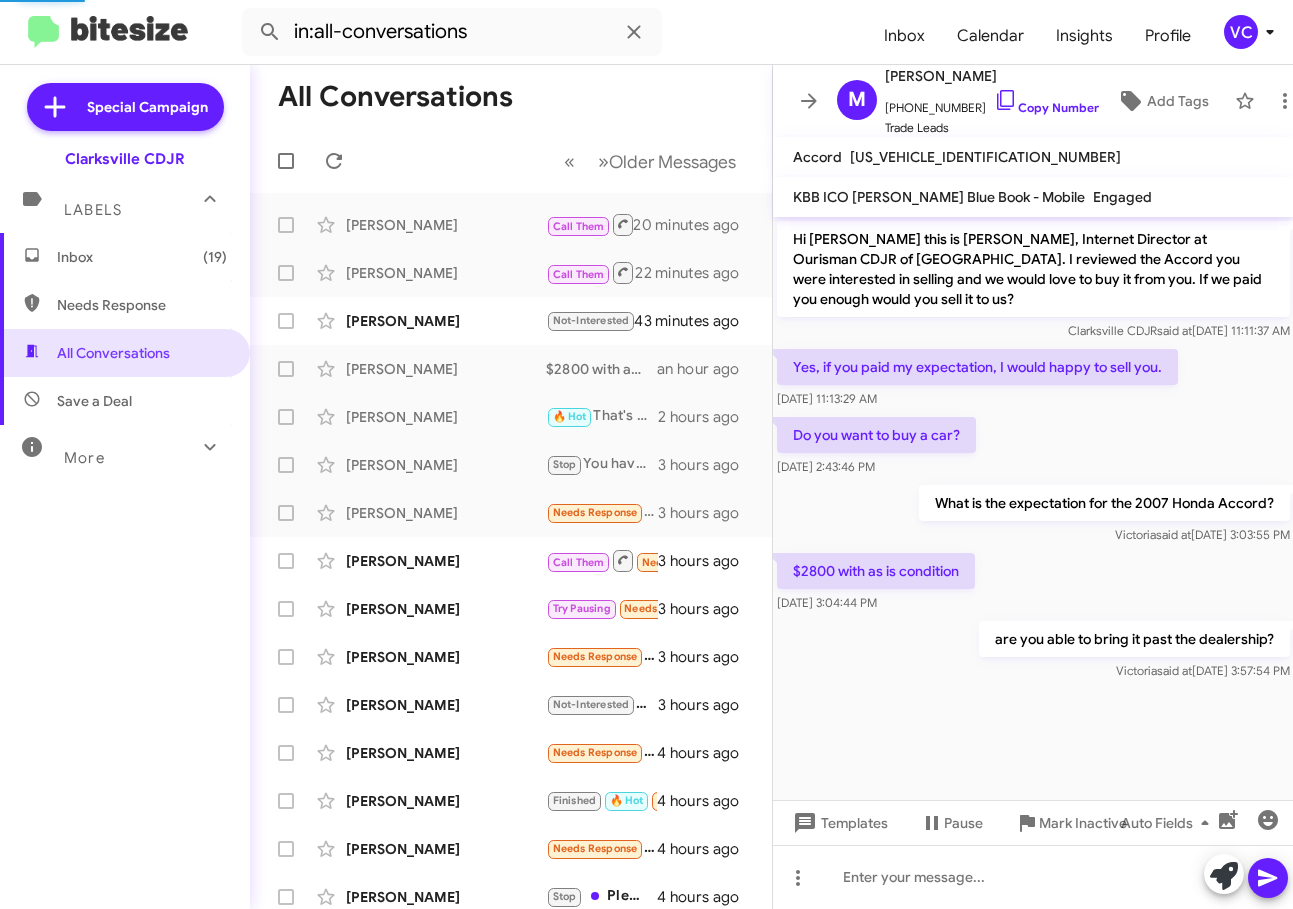
scroll to position [190, 0]
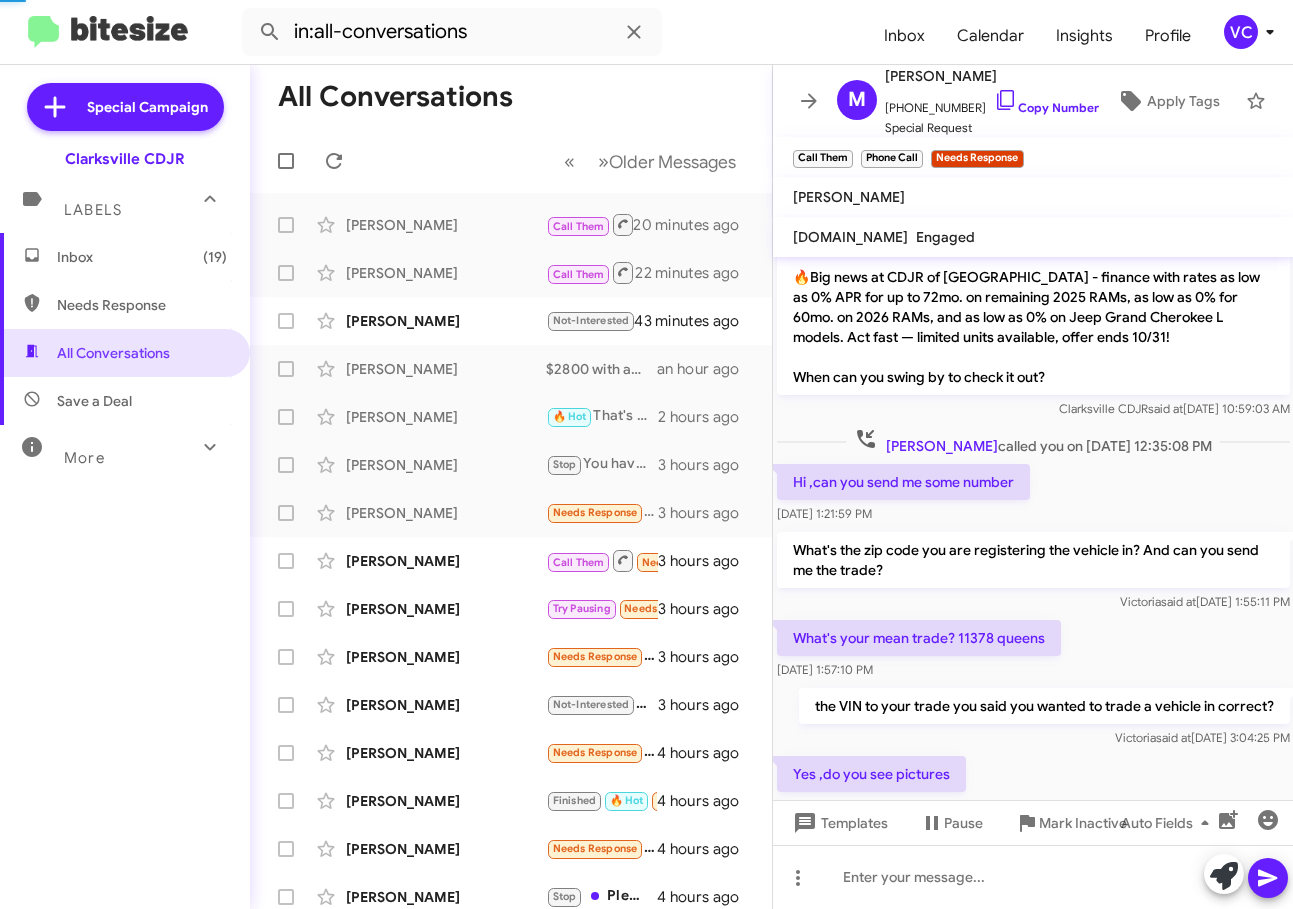
drag, startPoint x: 1062, startPoint y: 775, endPoint x: 1061, endPoint y: 758, distance: 17.0
click at [1061, 769] on div "Yes ,do you see pictures [DATE] 3:37:52 PM" at bounding box center [1033, 786] width 521 height 68
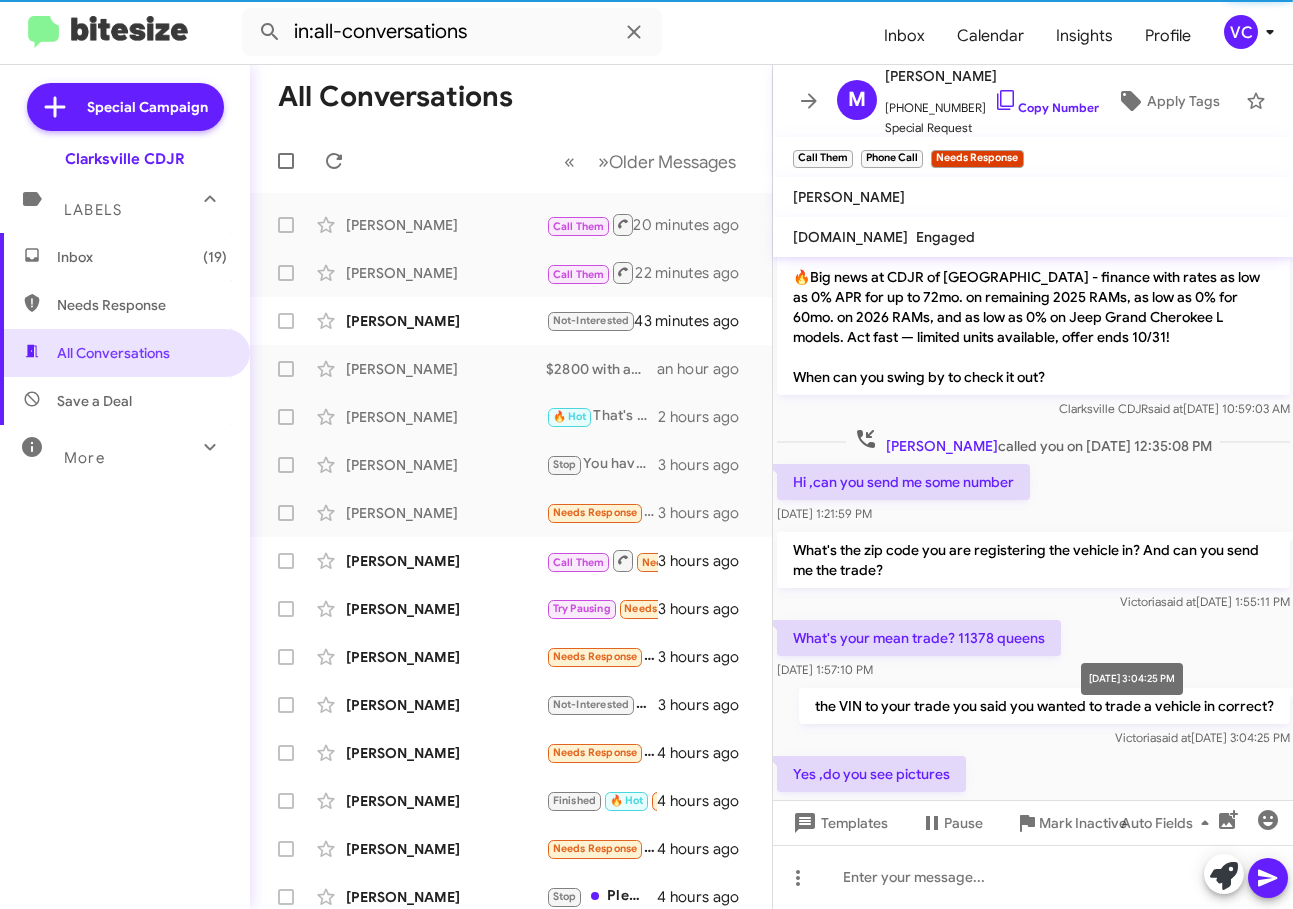
click at [1078, 680] on mat-tooltip-component "[DATE] 3:04:25 PM" at bounding box center [1132, 679] width 130 height 60
click at [1099, 776] on div "Yes ,do you see pictures [DATE] 3:37:52 PM" at bounding box center [1033, 786] width 521 height 68
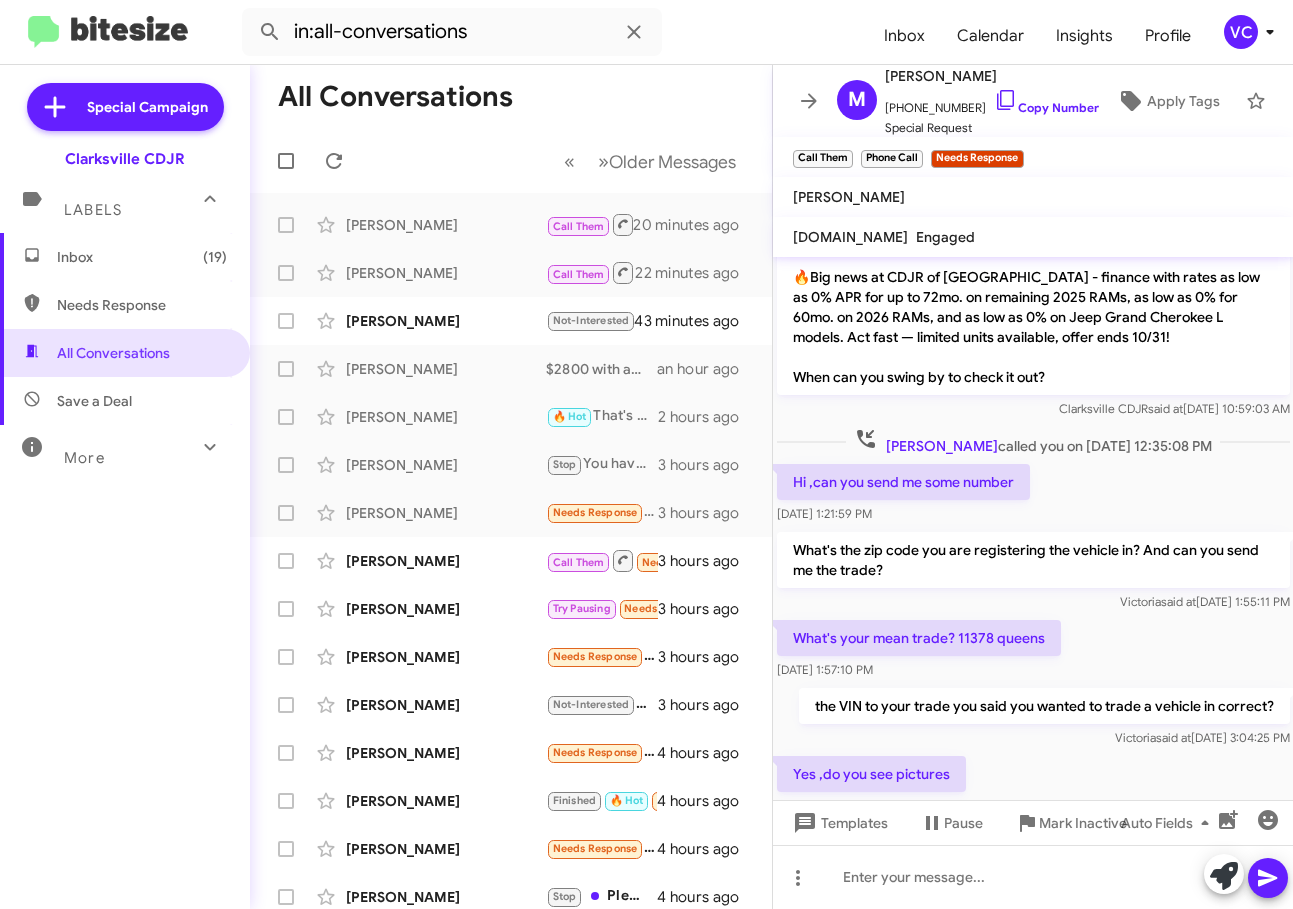
click at [1160, 594] on span "said at" at bounding box center [1177, 601] width 35 height 15
click at [1112, 752] on div "Yes ,do you see pictures [DATE] 3:37:52 PM" at bounding box center [1033, 786] width 521 height 68
click at [1045, 879] on div at bounding box center [1033, 877] width 521 height 64
click at [1065, 100] on link "Copy Number" at bounding box center [1046, 107] width 105 height 15
click at [1053, 767] on div "Yes ,do you see pictures [DATE] 3:37:52 PM" at bounding box center [1033, 786] width 521 height 68
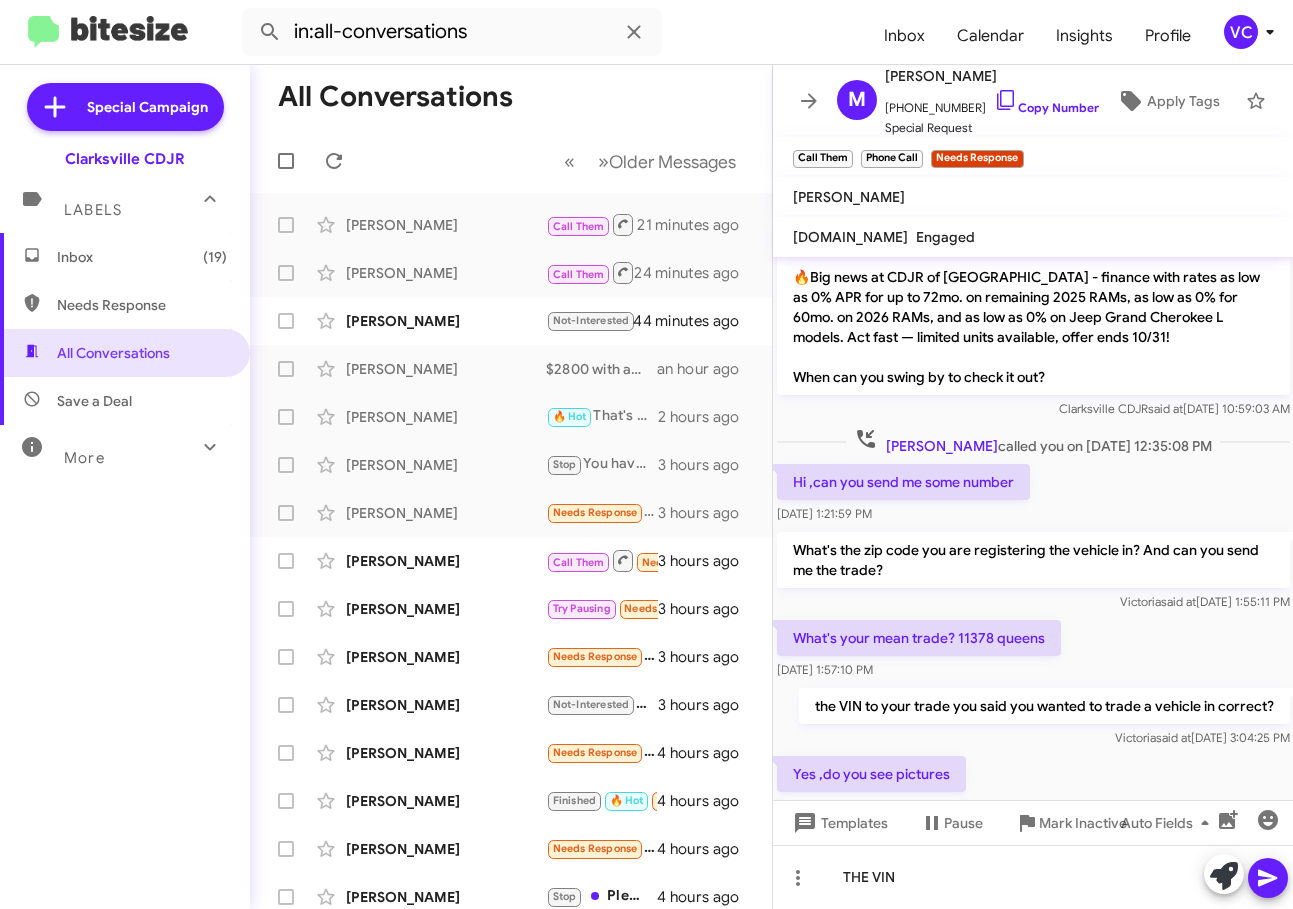
click at [1126, 593] on div "What's the zip code you are registering the vehicle in? And can you send me the…" at bounding box center [1033, 572] width 521 height 88
click at [1096, 767] on div "Yes ,do you see pictures [DATE] 3:37:52 PM" at bounding box center [1033, 786] width 521 height 68
click at [1140, 647] on div "What's your mean trade? 11378 queens [DATE] 1:57:10 PM" at bounding box center [1033, 650] width 521 height 68
click at [945, 893] on div "THE VIN" at bounding box center [1033, 877] width 521 height 64
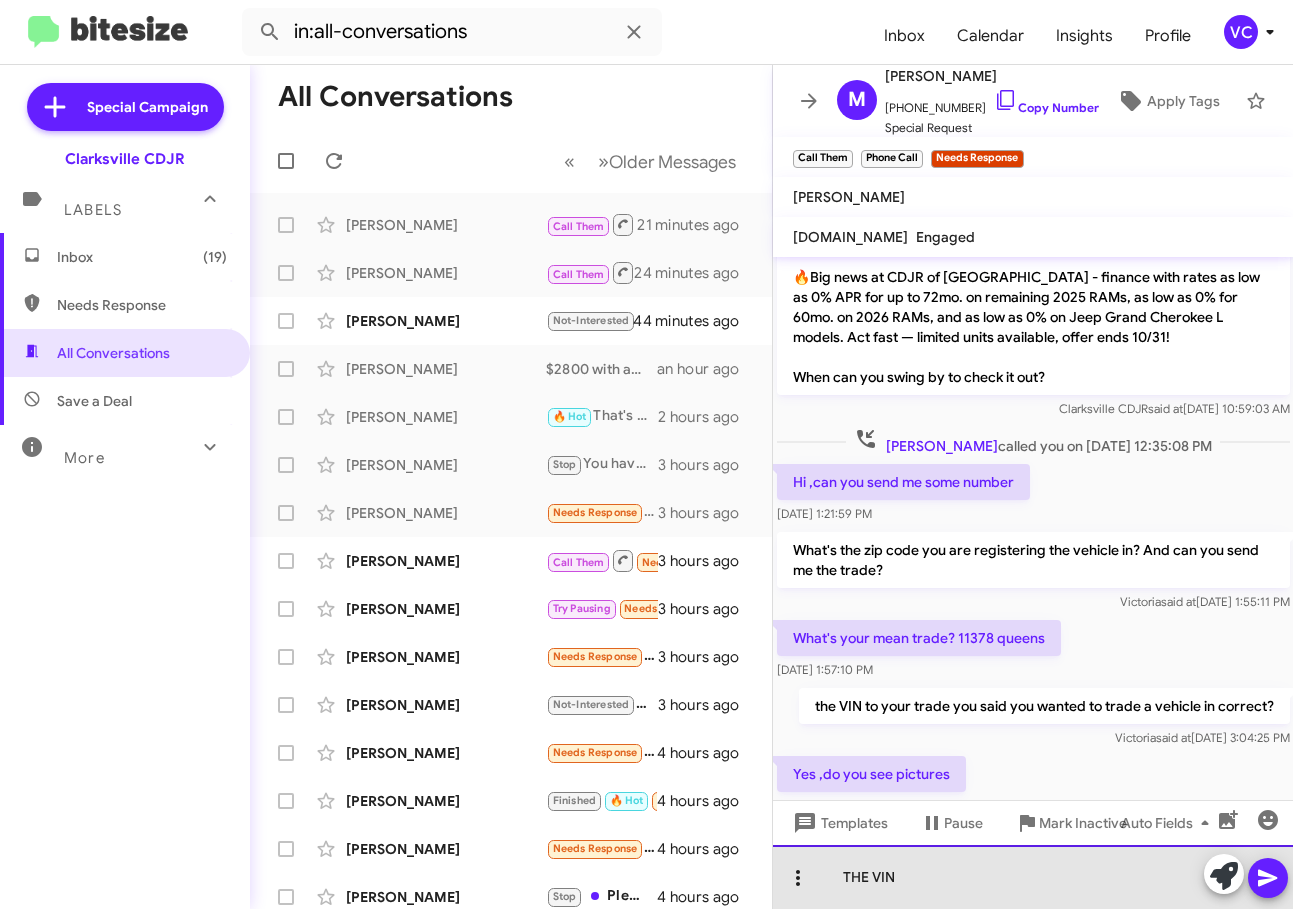
drag, startPoint x: 962, startPoint y: 877, endPoint x: 782, endPoint y: 881, distance: 180.0
click at [780, 876] on div "THE VIN" at bounding box center [1033, 877] width 521 height 64
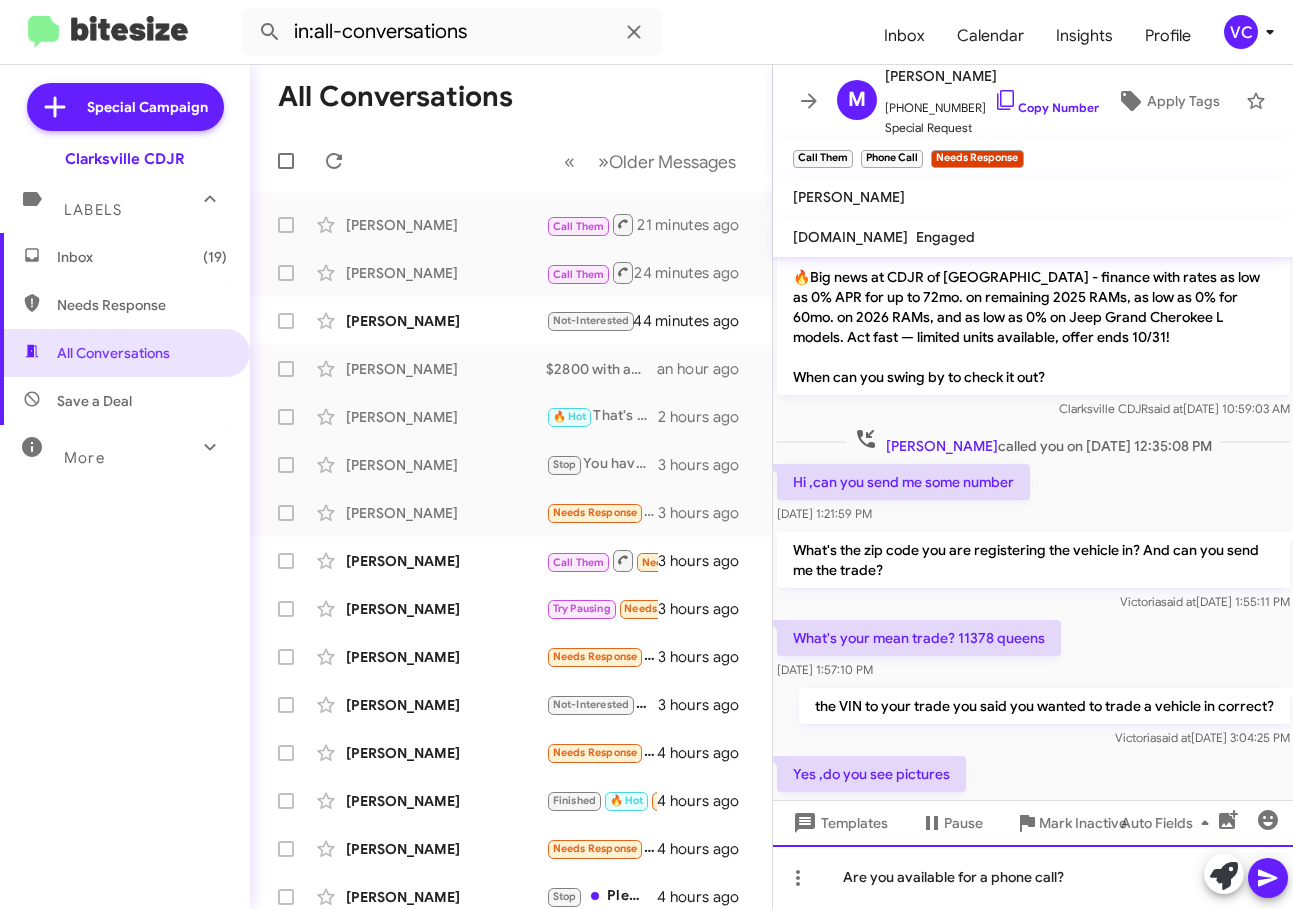
click at [1184, 873] on div "Are you available for a phone call?" at bounding box center [1033, 877] width 521 height 64
click at [1277, 883] on icon at bounding box center [1268, 878] width 24 height 24
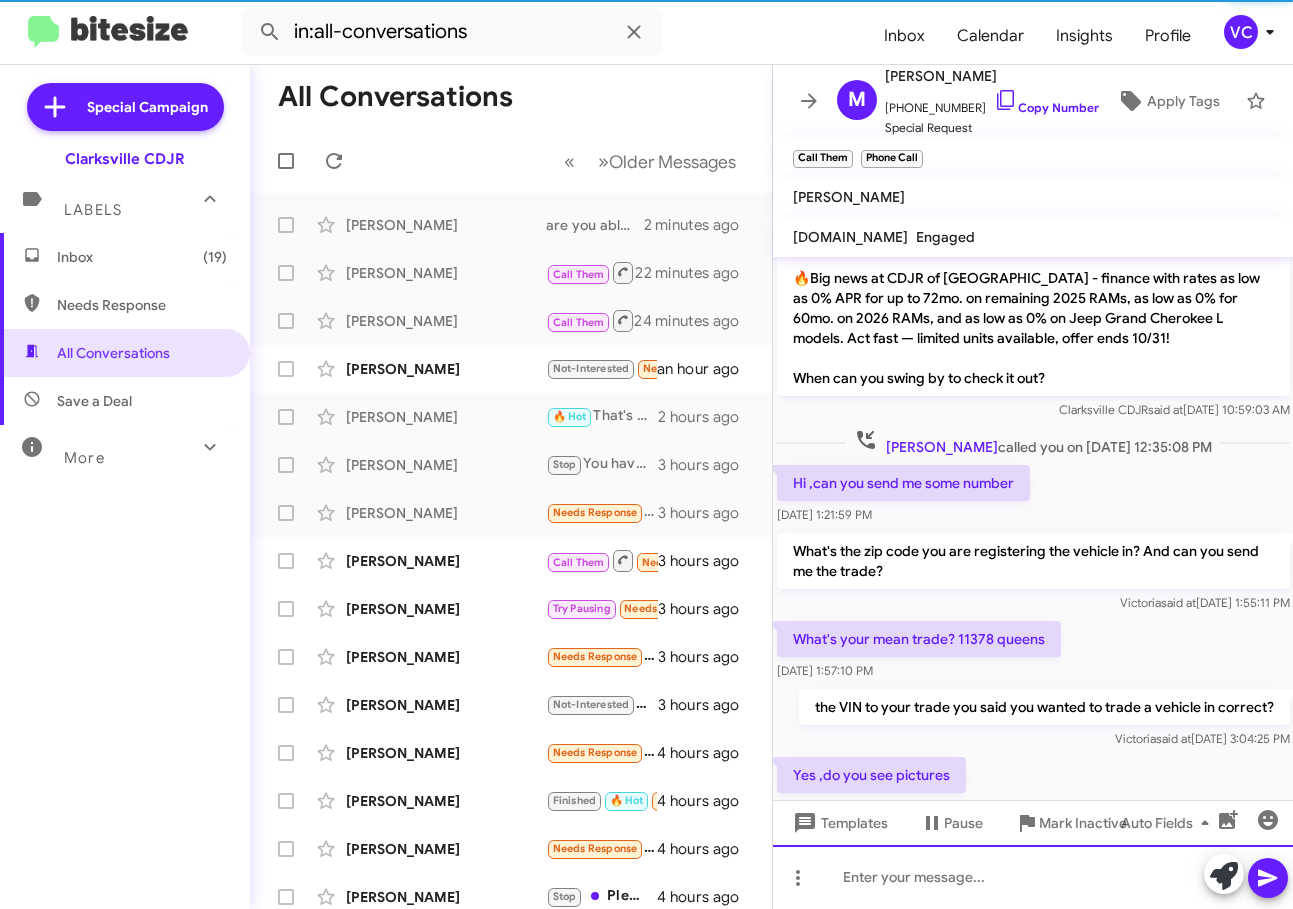
scroll to position [303, 0]
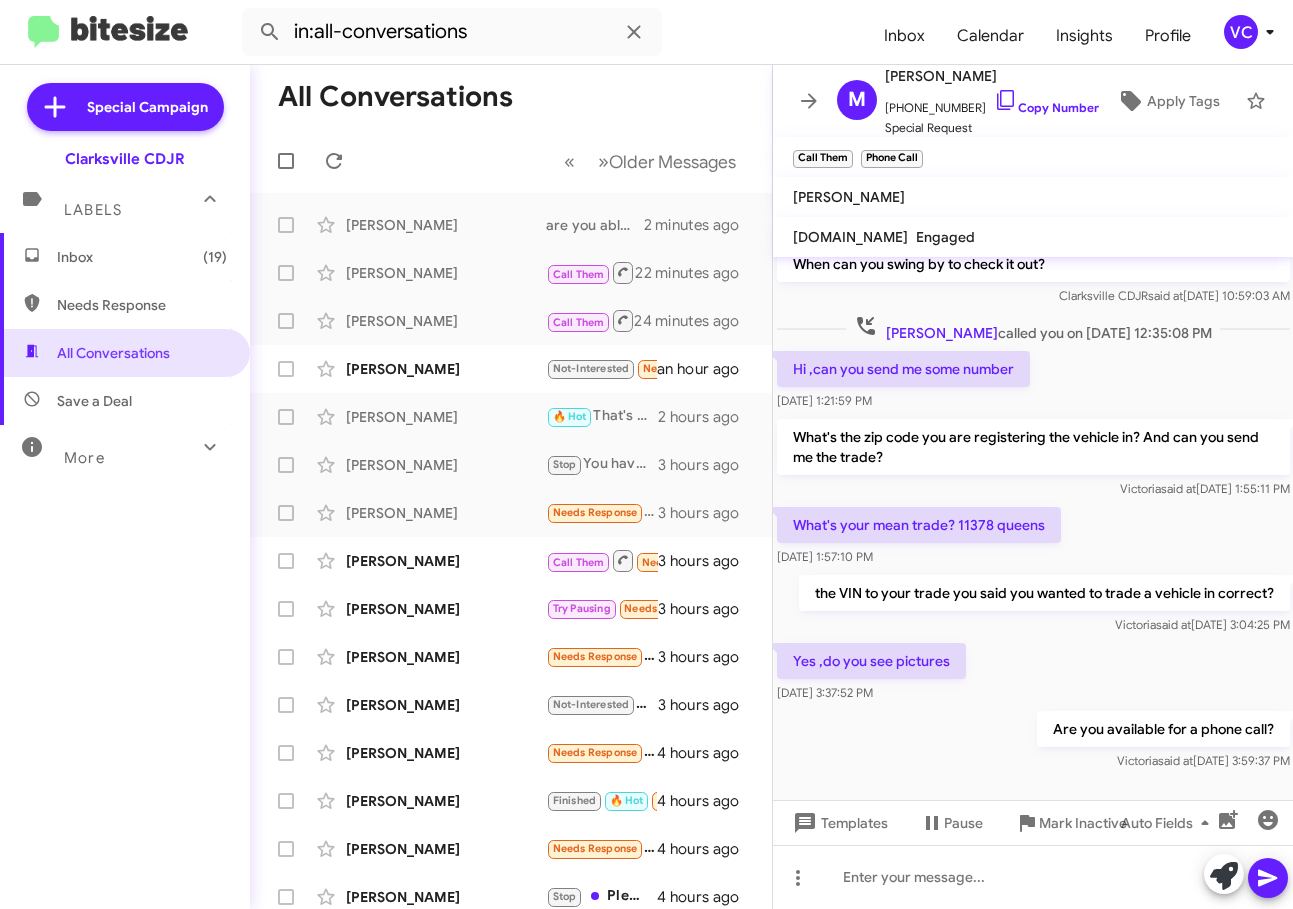
click at [1065, 659] on div "Yes ,do you see pictures [DATE] 3:37:52 PM" at bounding box center [1033, 673] width 521 height 68
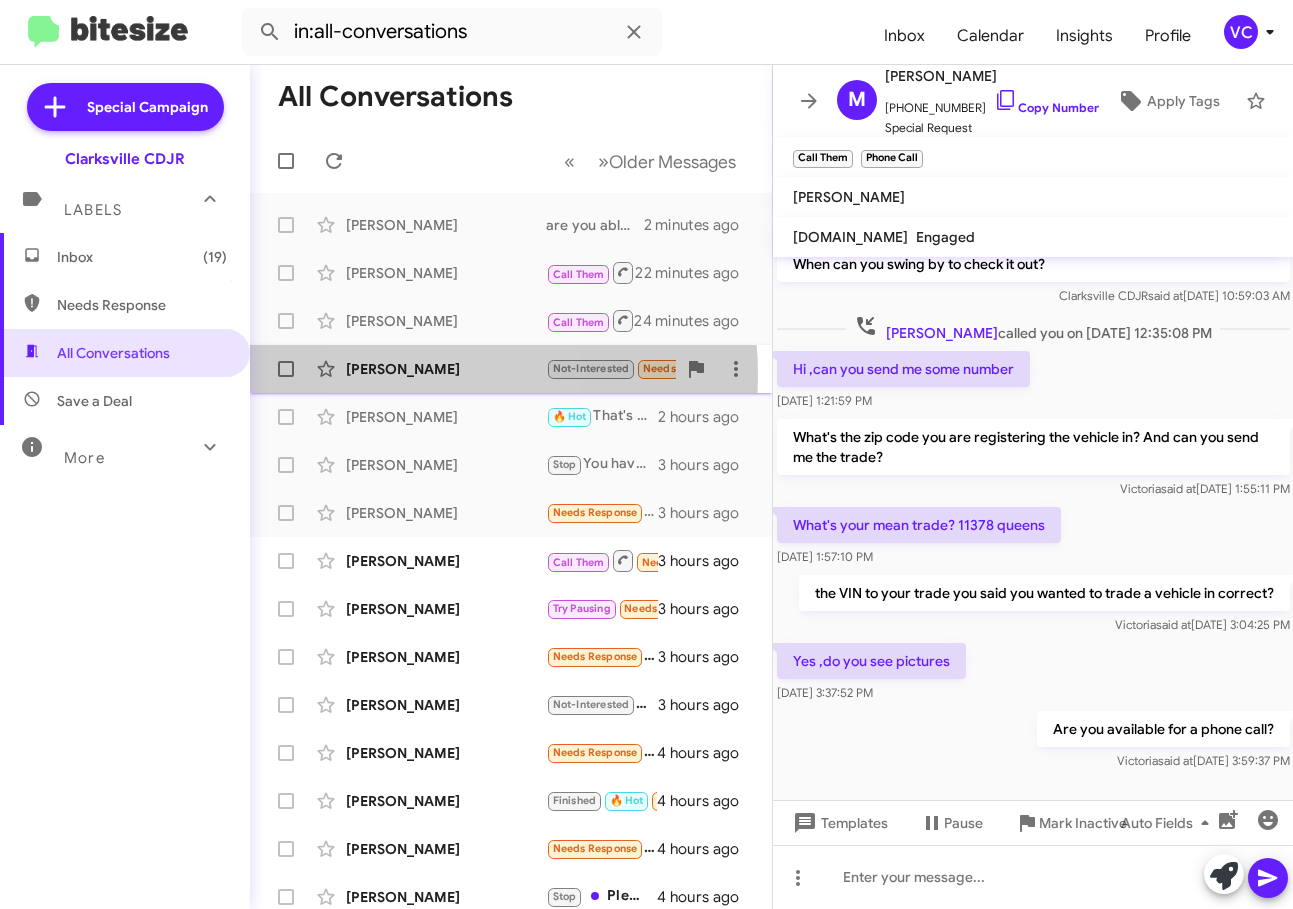
click at [415, 375] on div "[PERSON_NAME]" at bounding box center [446, 369] width 200 height 20
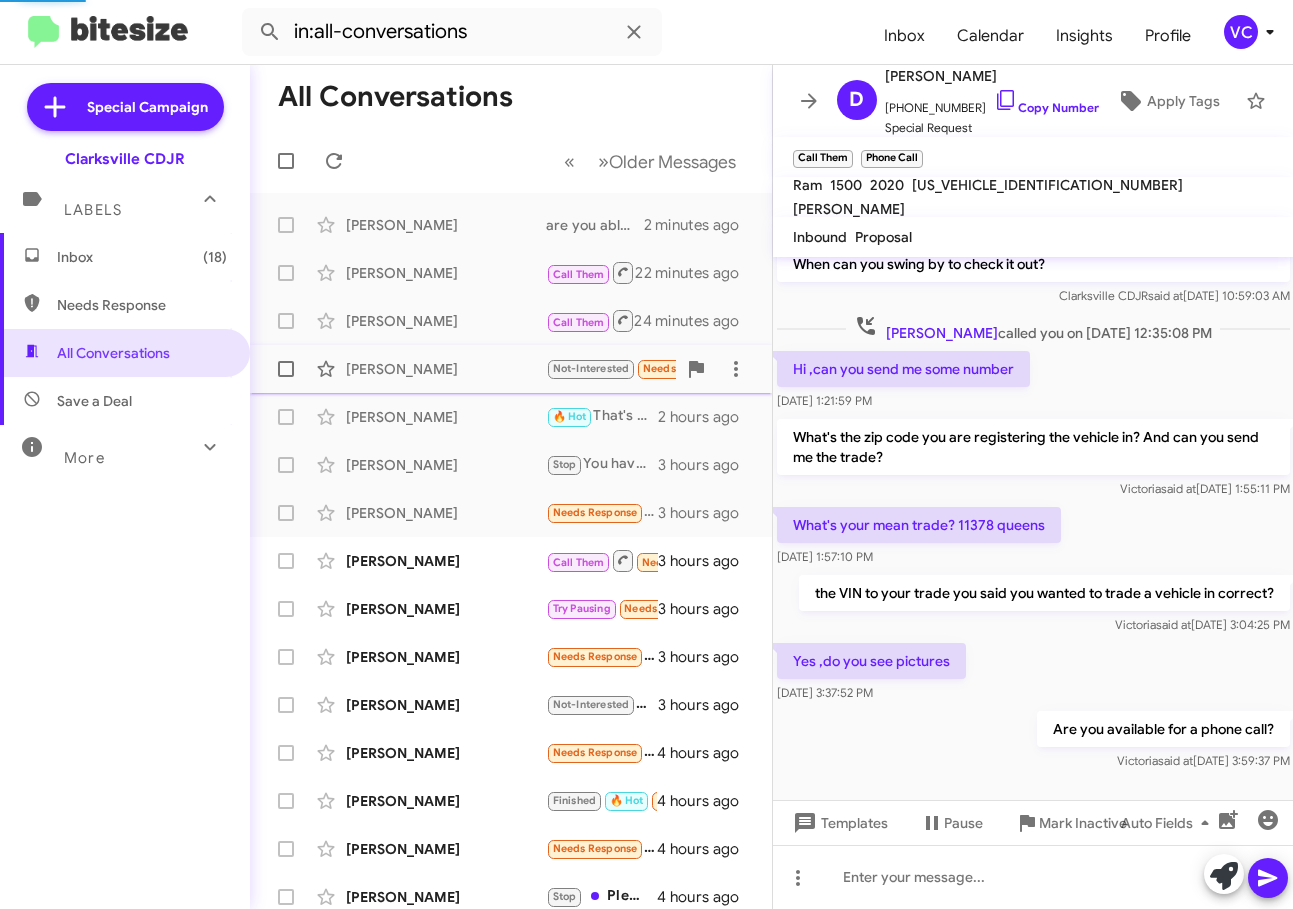
scroll to position [150, 0]
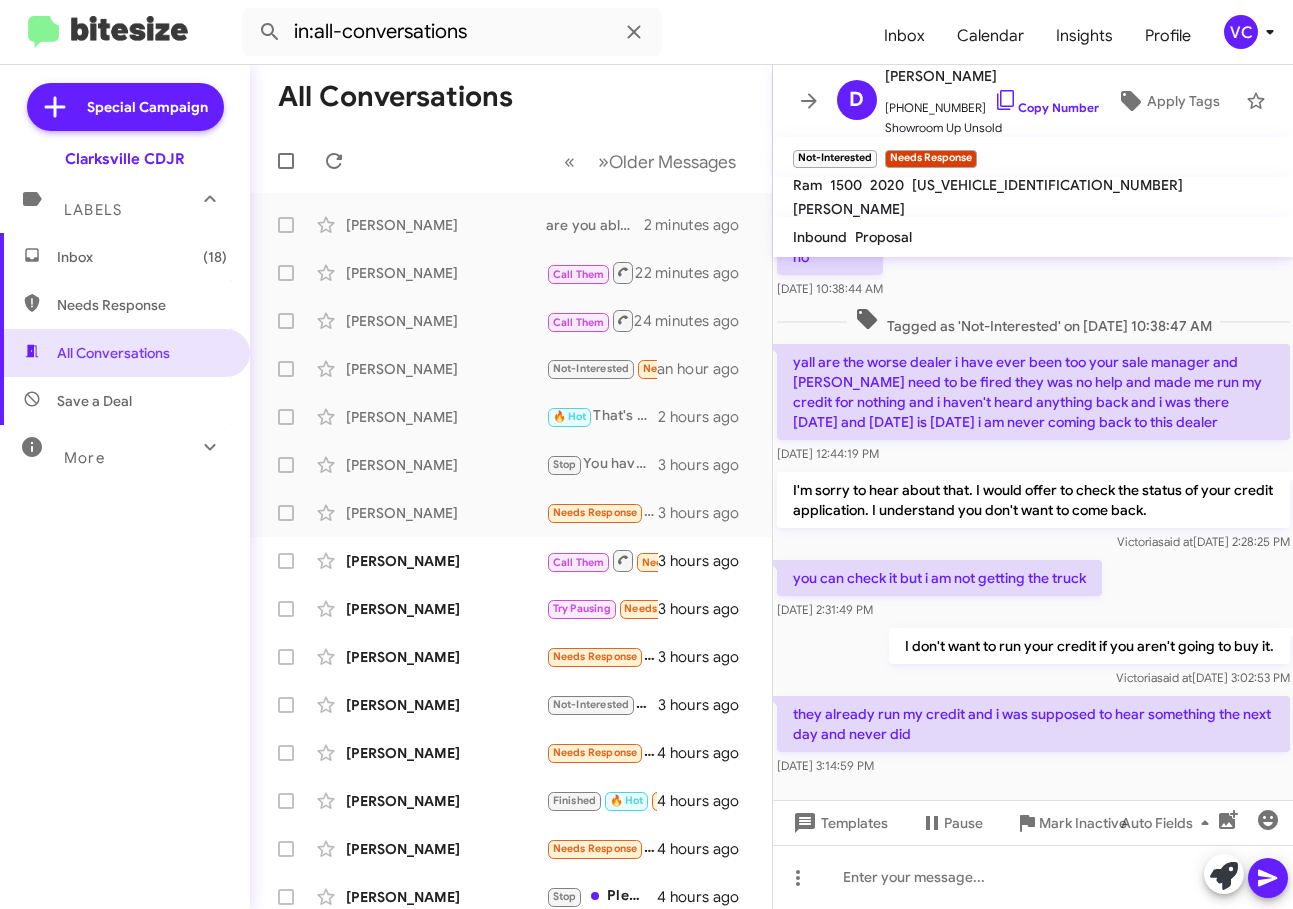
click at [912, 642] on p "I don't want to run your credit if you aren't going to buy it." at bounding box center [1088, 646] width 401 height 36
click at [1035, 898] on div at bounding box center [1033, 877] width 521 height 64
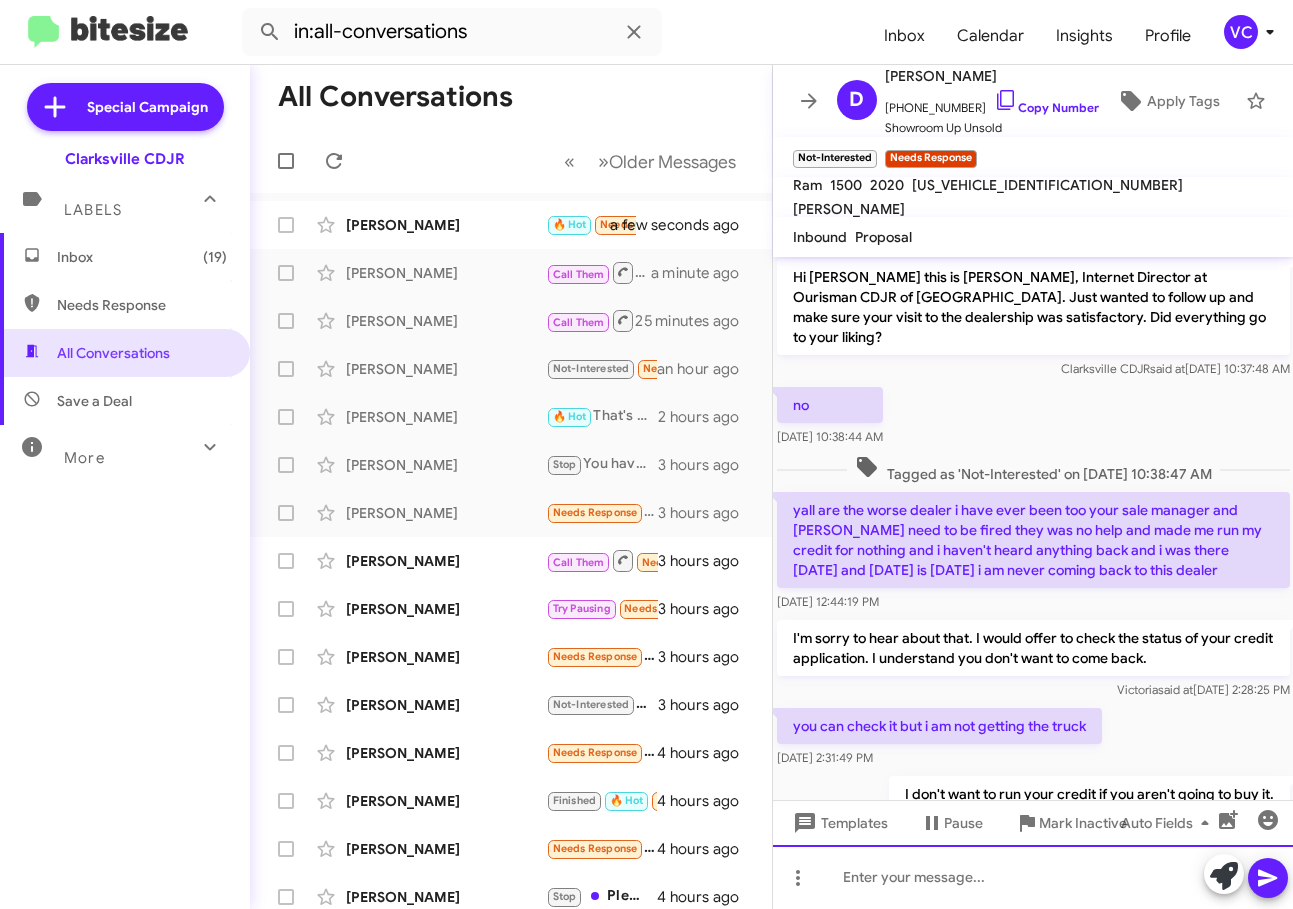
scroll to position [0, 0]
click at [1156, 408] on div "no [DATE] 10:38:44 AM" at bounding box center [1033, 419] width 521 height 68
click at [1223, 709] on div "you can check it but i am not getting the truck [DATE] 2:31:49 PM" at bounding box center [1033, 740] width 521 height 68
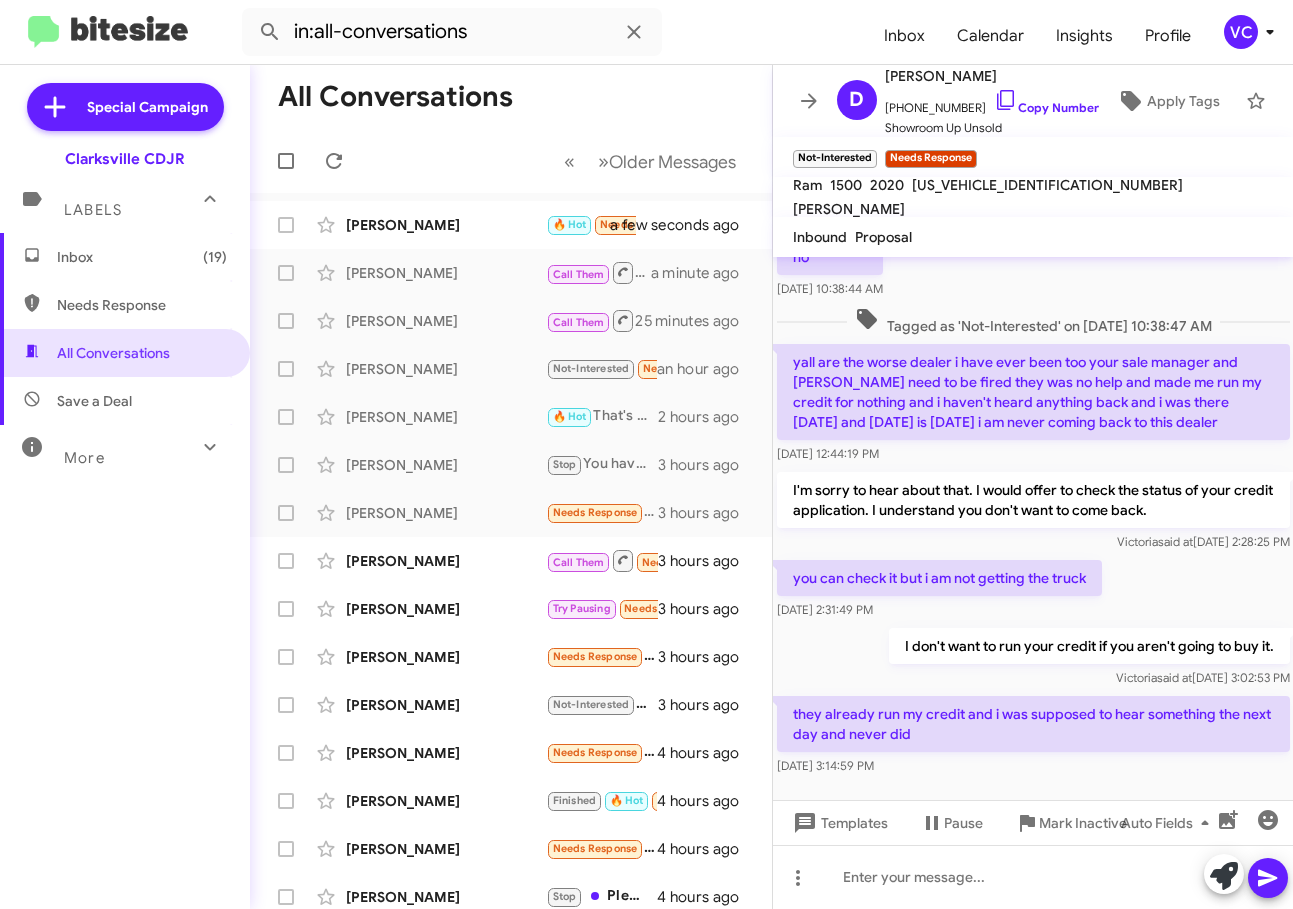
drag, startPoint x: 1181, startPoint y: 756, endPoint x: 1200, endPoint y: 645, distance: 112.6
click at [1181, 759] on div "they already run my credit and i was supposed to hear something the next day an…" at bounding box center [1033, 736] width 521 height 88
click at [1202, 556] on div "you can check it but i am not getting the truck [DATE] 2:31:49 PM" at bounding box center [1033, 590] width 521 height 68
drag, startPoint x: 1204, startPoint y: 760, endPoint x: 1183, endPoint y: 714, distance: 50.6
click at [1202, 749] on cdk-virtual-scroll-viewport "Hi [PERSON_NAME] this is [PERSON_NAME], Internet Director at Ourisman CDJR of […" at bounding box center [1033, 528] width 521 height 543
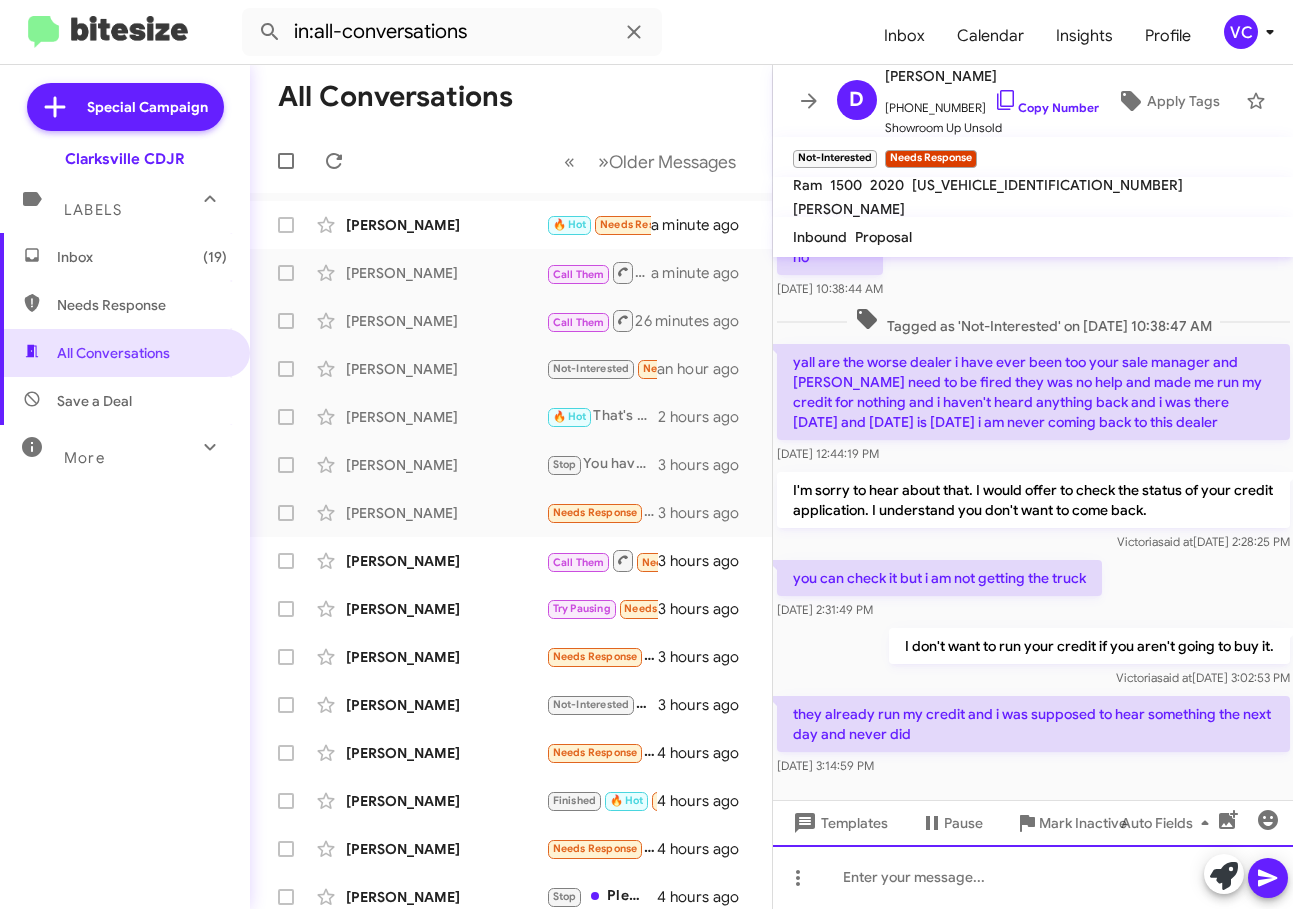
click at [926, 884] on div at bounding box center [1033, 877] width 521 height 64
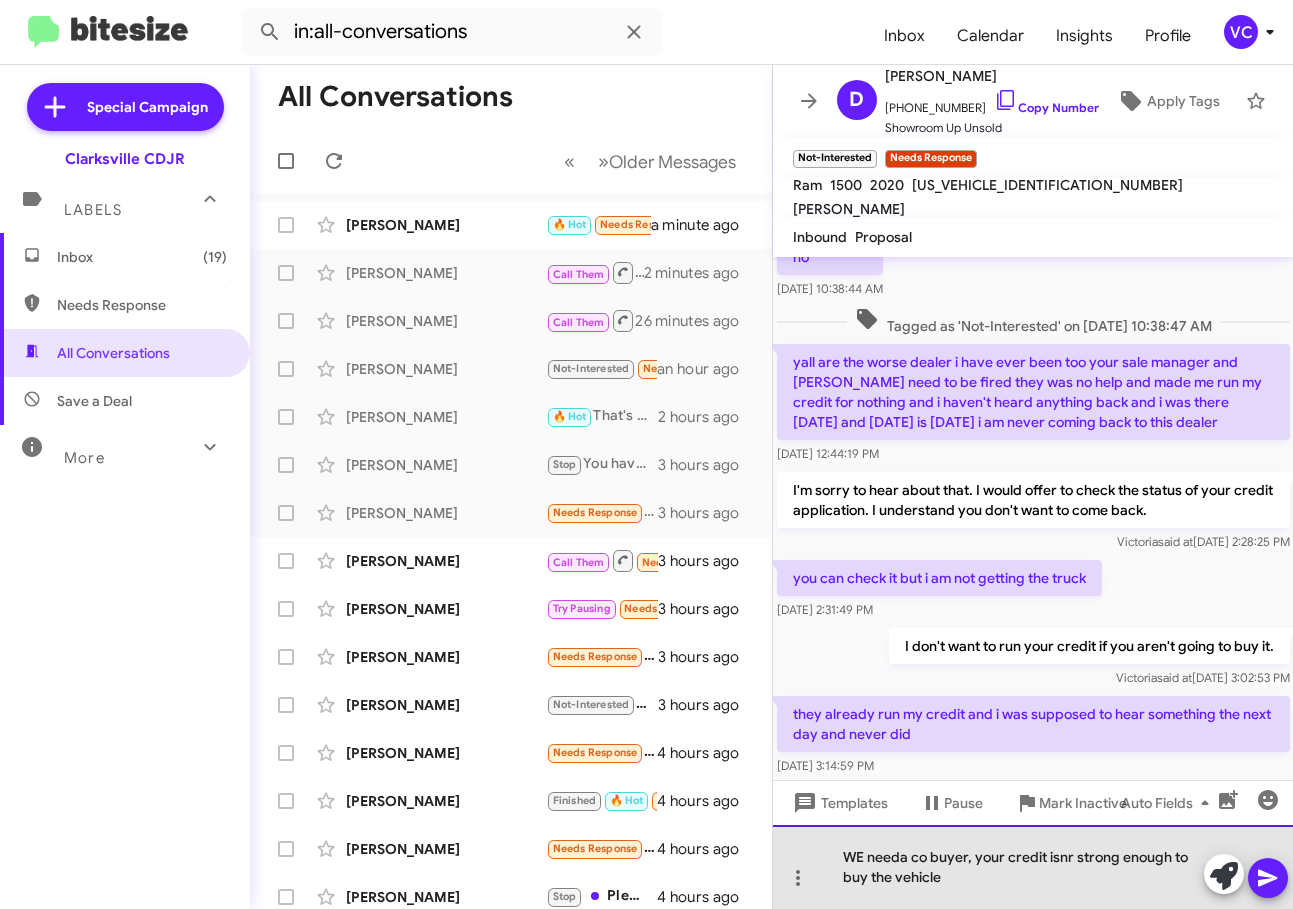
drag, startPoint x: 1053, startPoint y: 859, endPoint x: 1076, endPoint y: 870, distance: 25.5
click at [1091, 883] on div "WE needa co buyer, your credit isnr strong enough to buy the vehicle" at bounding box center [1033, 867] width 521 height 84
click at [1068, 861] on div "WE needa co buyer, your credit isnr strong enough to buy the vehicle" at bounding box center [1033, 867] width 521 height 84
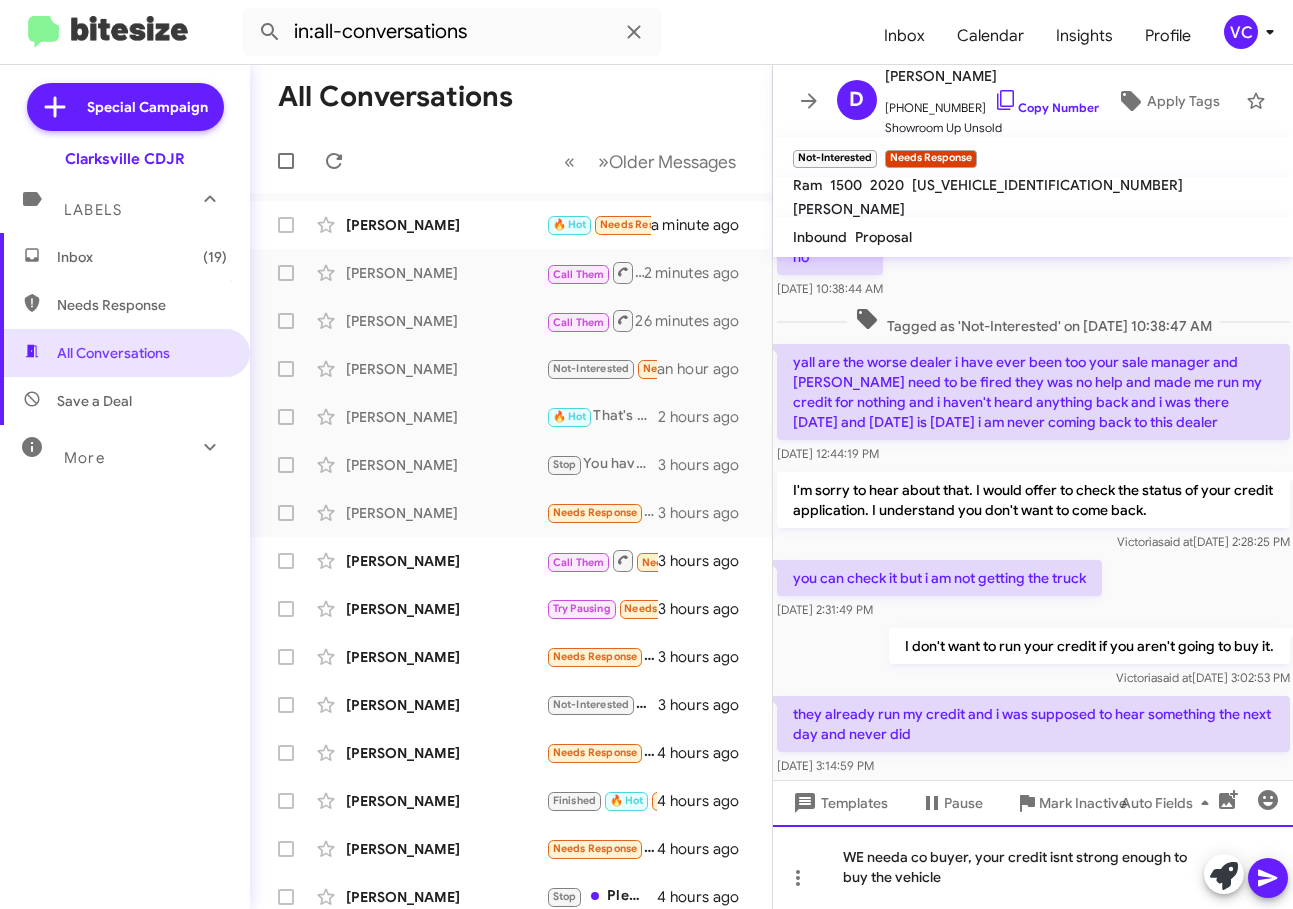
click at [901, 856] on div "WE needa co buyer, your credit isnt strong enough to buy the vehicle" at bounding box center [1033, 867] width 521 height 84
click at [1075, 883] on div "WE need a co buyer, your credit isnt strong enough to buy the vehicle" at bounding box center [1033, 867] width 521 height 84
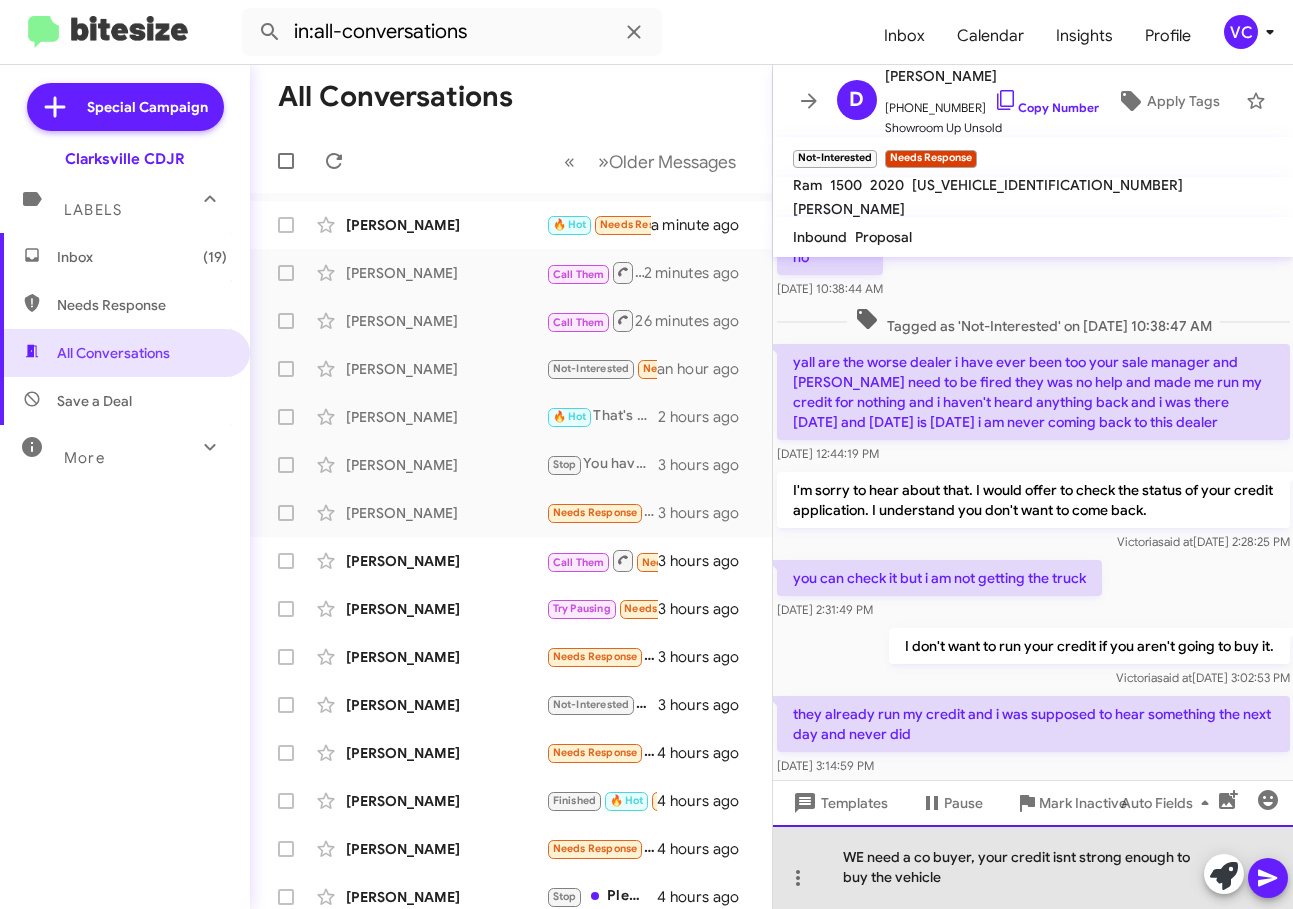
click at [864, 854] on div "WE need a co buyer, your credit isnt strong enough to buy the vehicle" at bounding box center [1033, 867] width 521 height 84
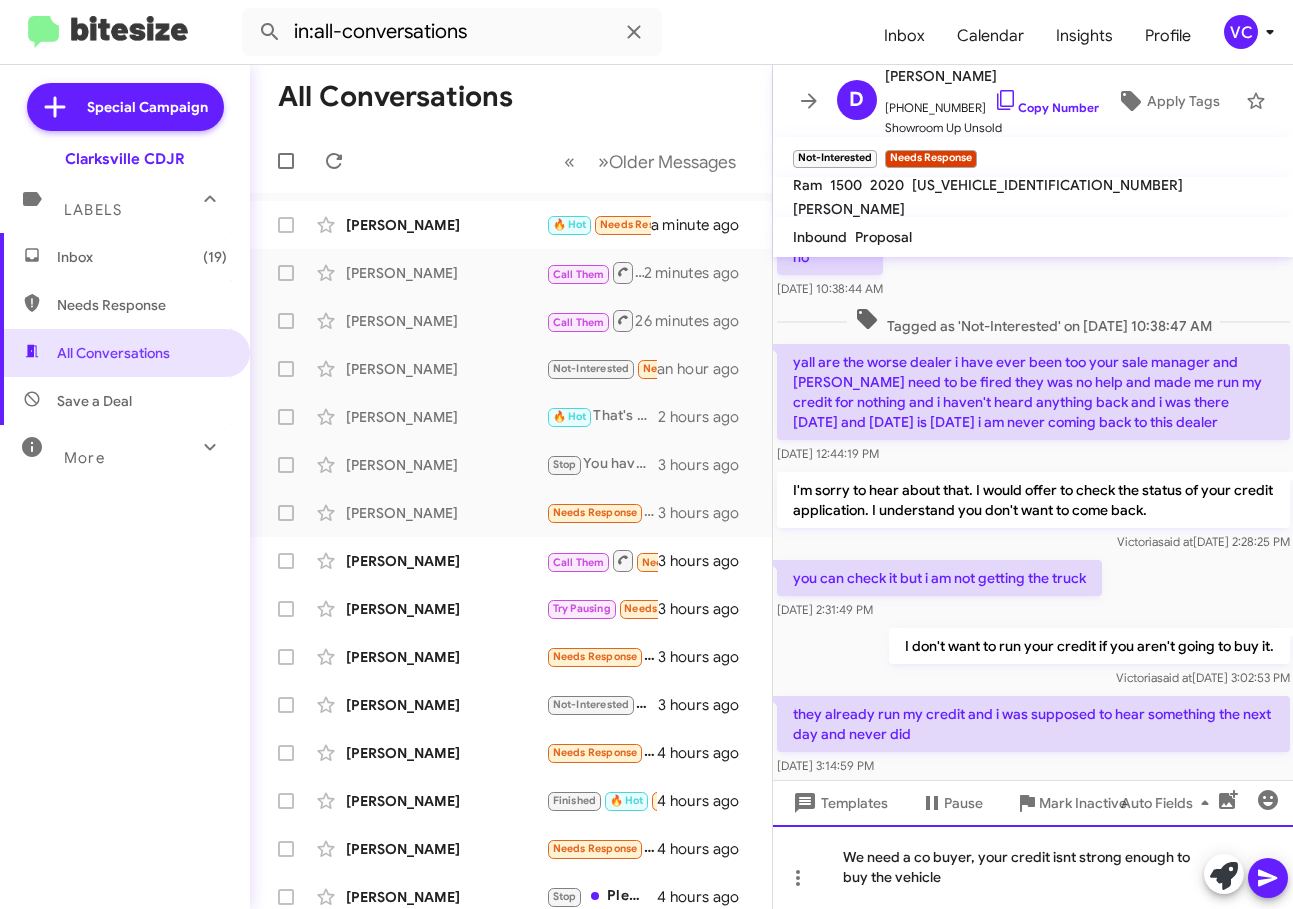
click at [1006, 880] on div "We need a co buyer, your credit isnt strong enough to buy the vehicle" at bounding box center [1033, 867] width 521 height 84
click at [985, 876] on div "We need a co buyer, your credit isnt strong enough to buy the vehicle" at bounding box center [1033, 867] width 521 height 84
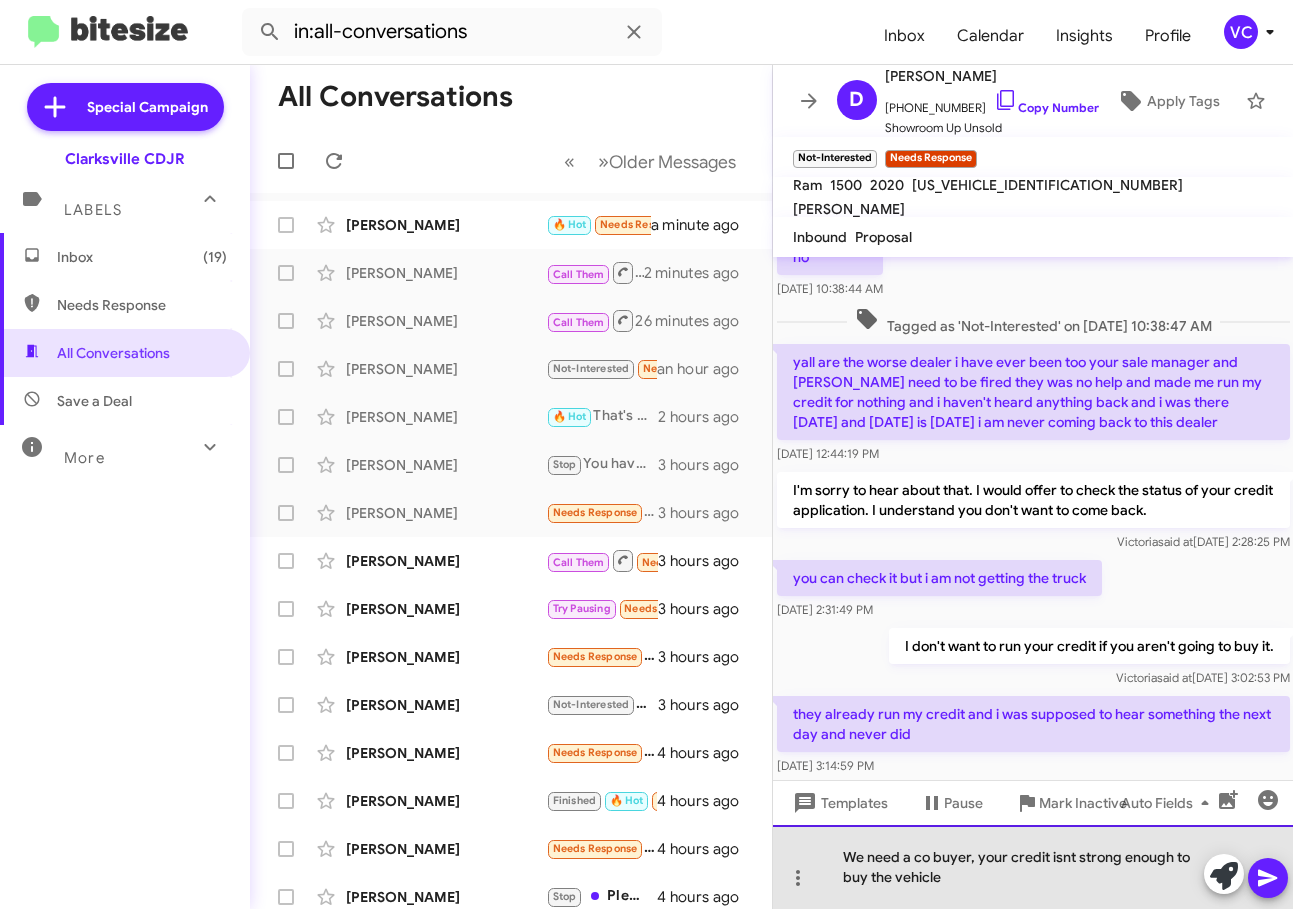
click at [1090, 872] on div "We need a co buyer, your credit isnt strong enough to buy the vehicle" at bounding box center [1033, 867] width 521 height 84
click at [1070, 889] on div "We need a co buyer, your credit isnt strong enough to buy the vehicle on your o…" at bounding box center [1033, 867] width 521 height 84
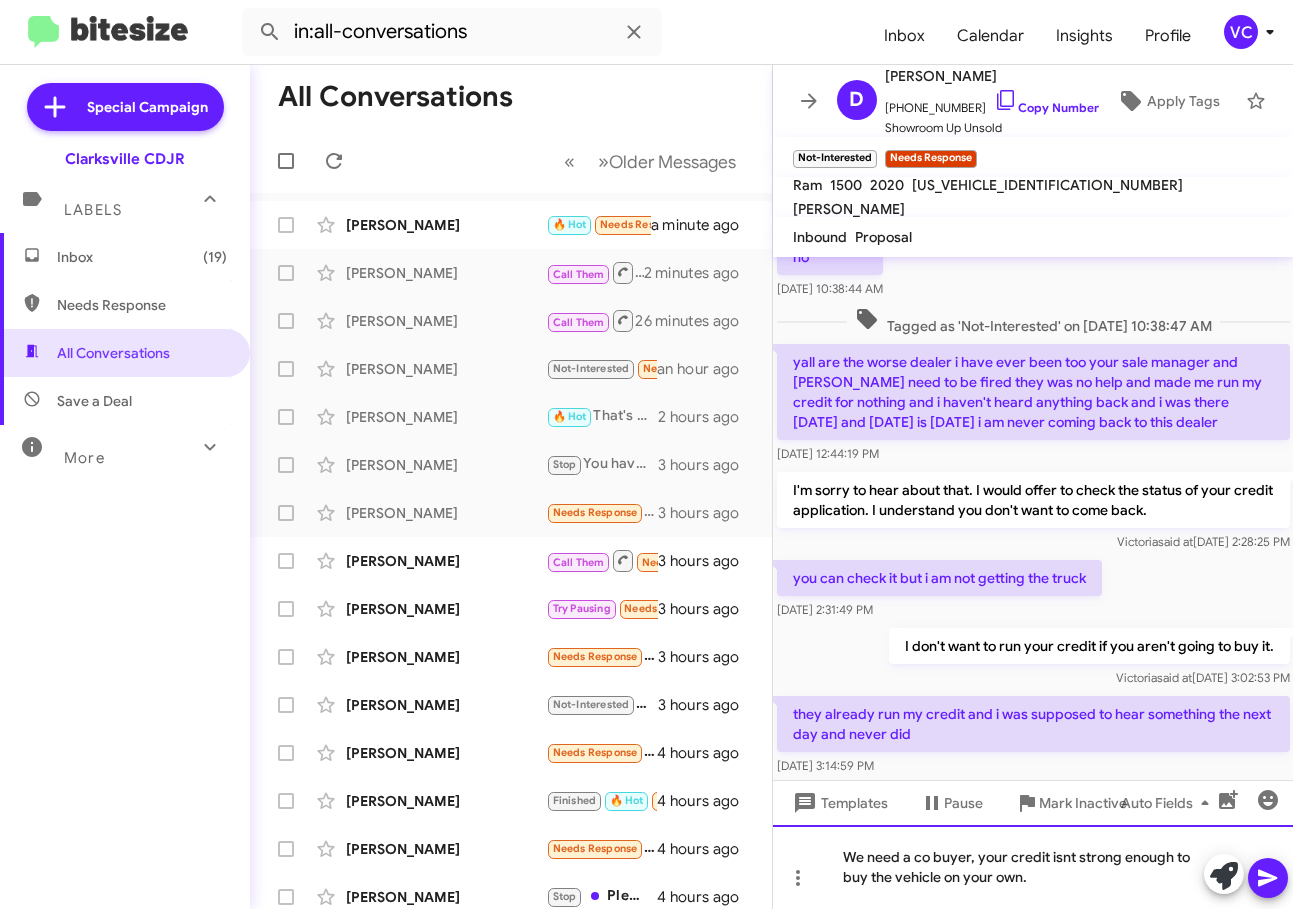
click at [1070, 889] on div "We need a co buyer, your credit isnt strong enough to buy the vehicle on your o…" at bounding box center [1033, 867] width 521 height 84
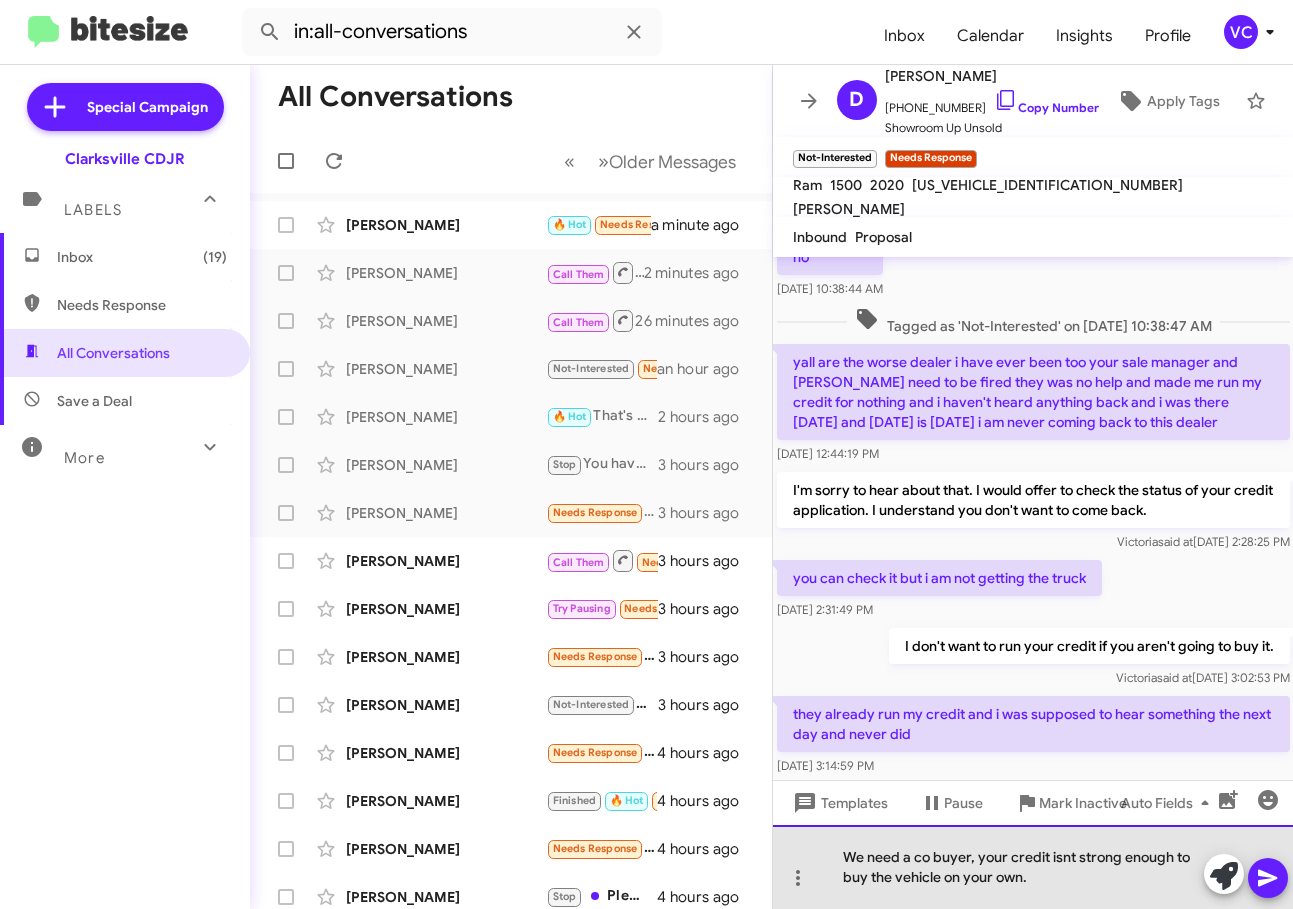
click at [1070, 889] on div "We need a co buyer, your credit isnt strong enough to buy the vehicle on your o…" at bounding box center [1033, 867] width 521 height 84
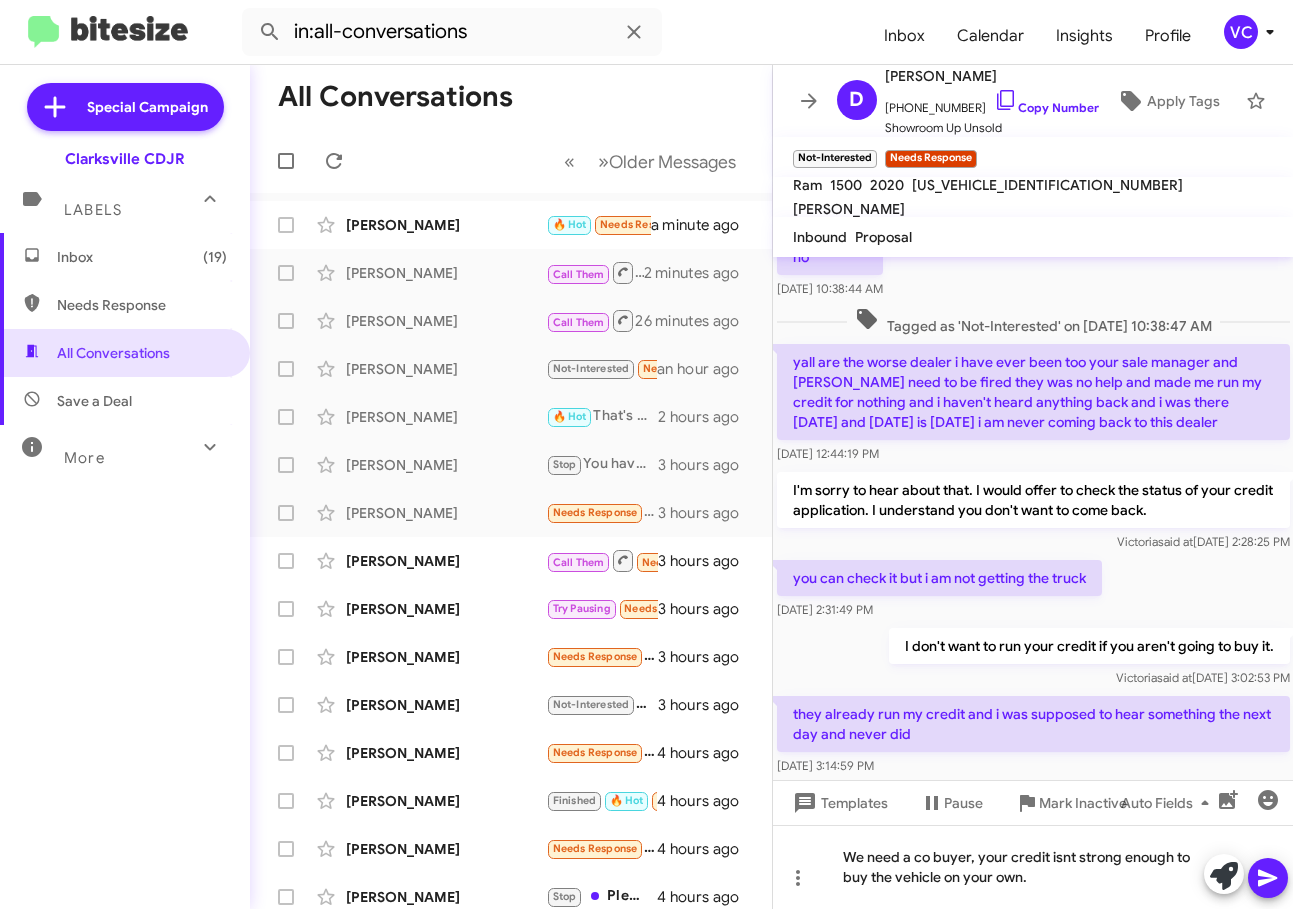
click at [1282, 875] on button at bounding box center [1268, 878] width 40 height 40
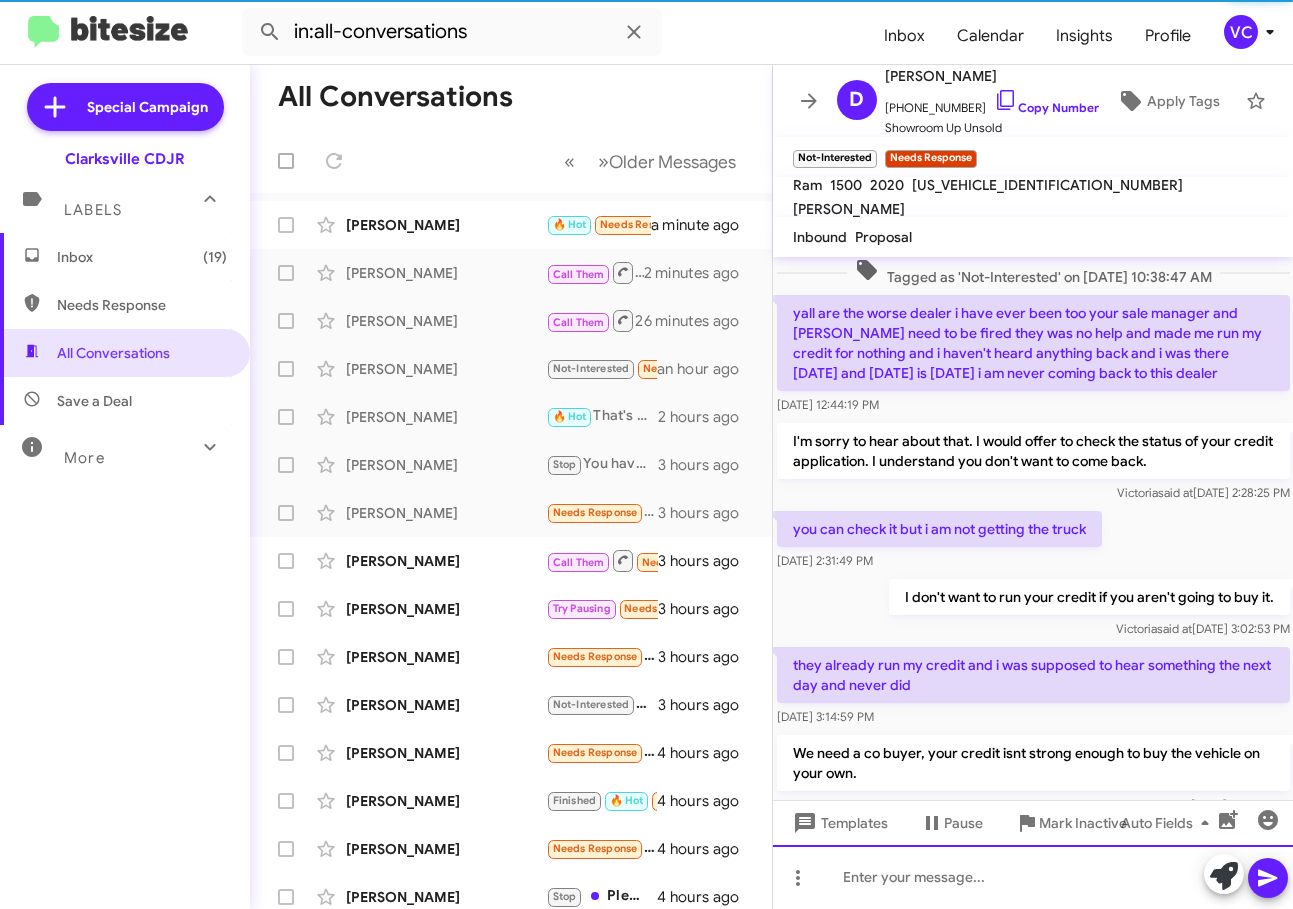
scroll to position [243, 0]
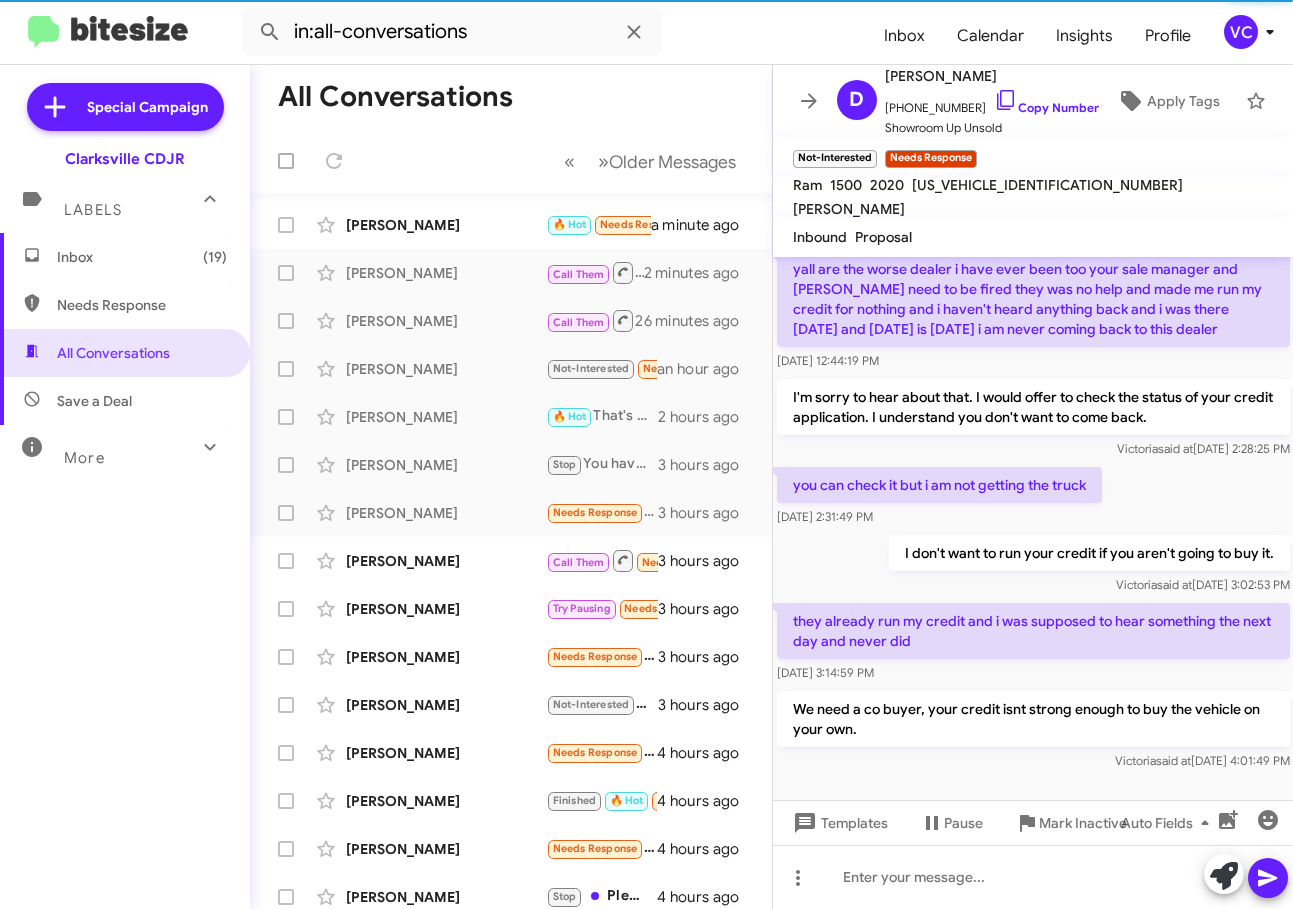
click at [1106, 535] on p "I don't want to run your credit if you aren't going to buy it." at bounding box center [1088, 553] width 401 height 36
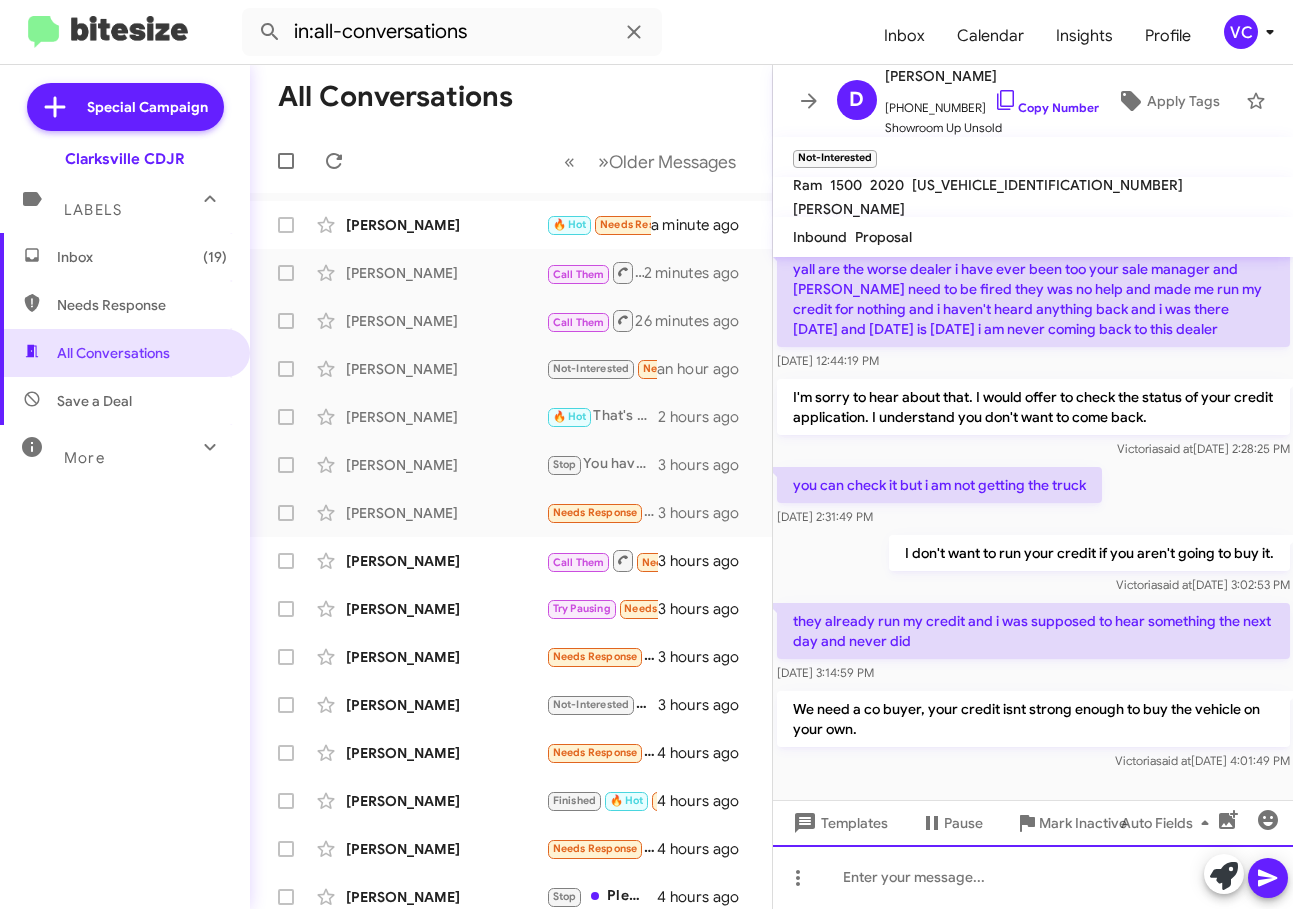
click at [1055, 887] on div at bounding box center [1033, 877] width 521 height 64
drag, startPoint x: 1109, startPoint y: 874, endPoint x: 1123, endPoint y: 876, distance: 14.1
click at [1110, 875] on div "I'm sorry that wasn't explained to you?" at bounding box center [1033, 877] width 521 height 64
click at [1281, 882] on button at bounding box center [1268, 878] width 40 height 40
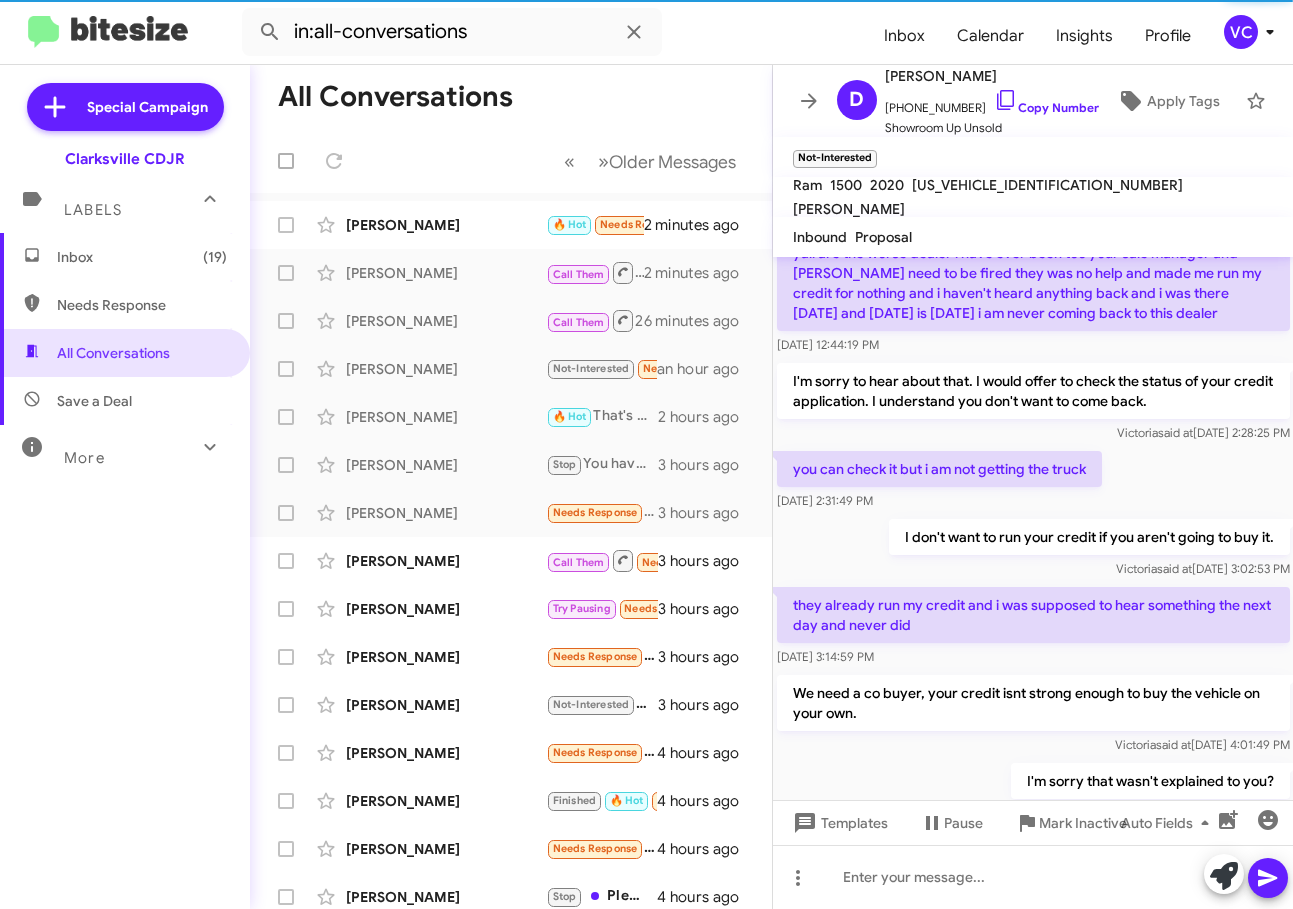
scroll to position [316, 0]
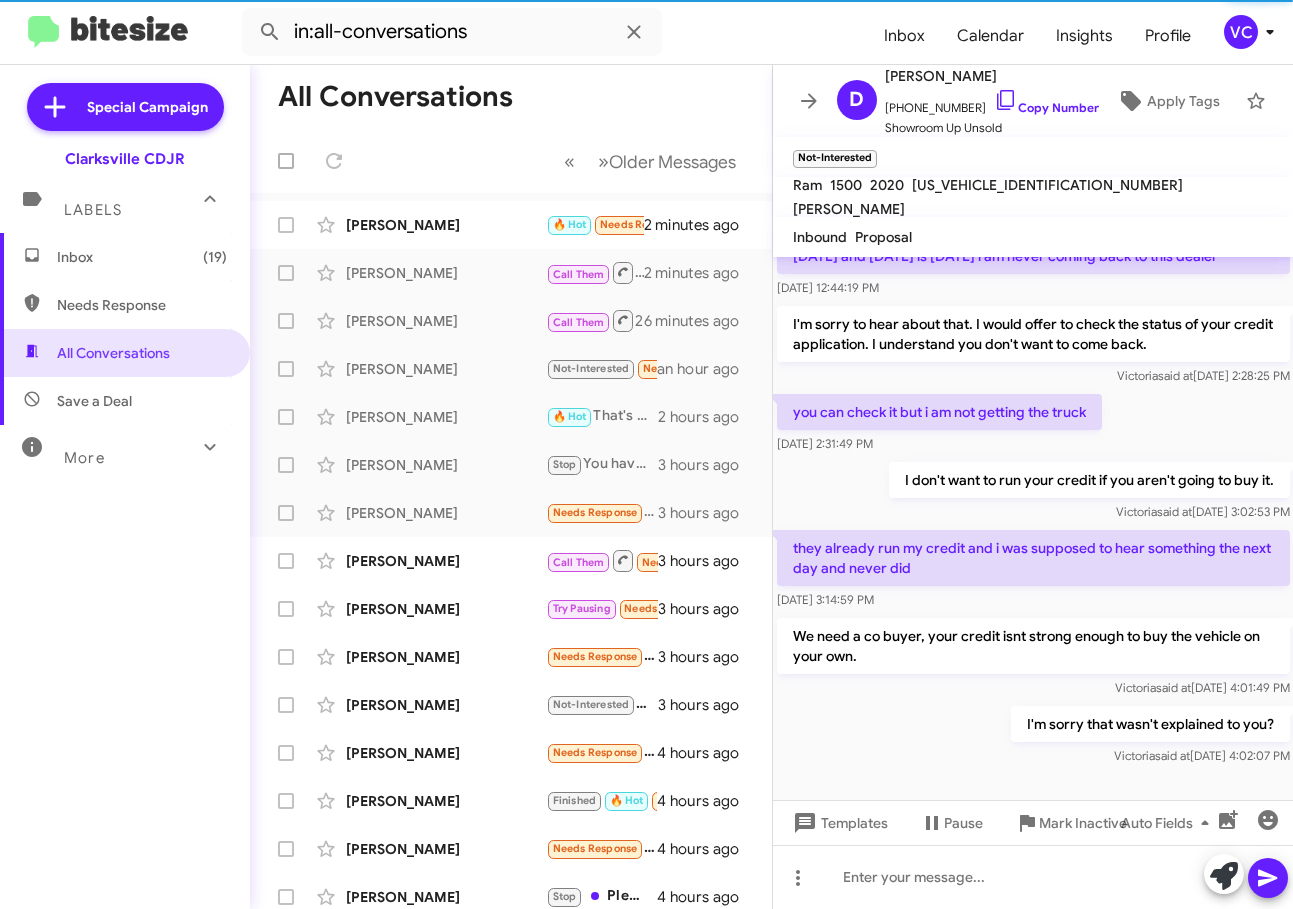
click at [1021, 511] on div "Hi [PERSON_NAME] this is [PERSON_NAME], Internet Director at Ourisman CDJR of […" at bounding box center [1033, 355] width 521 height 829
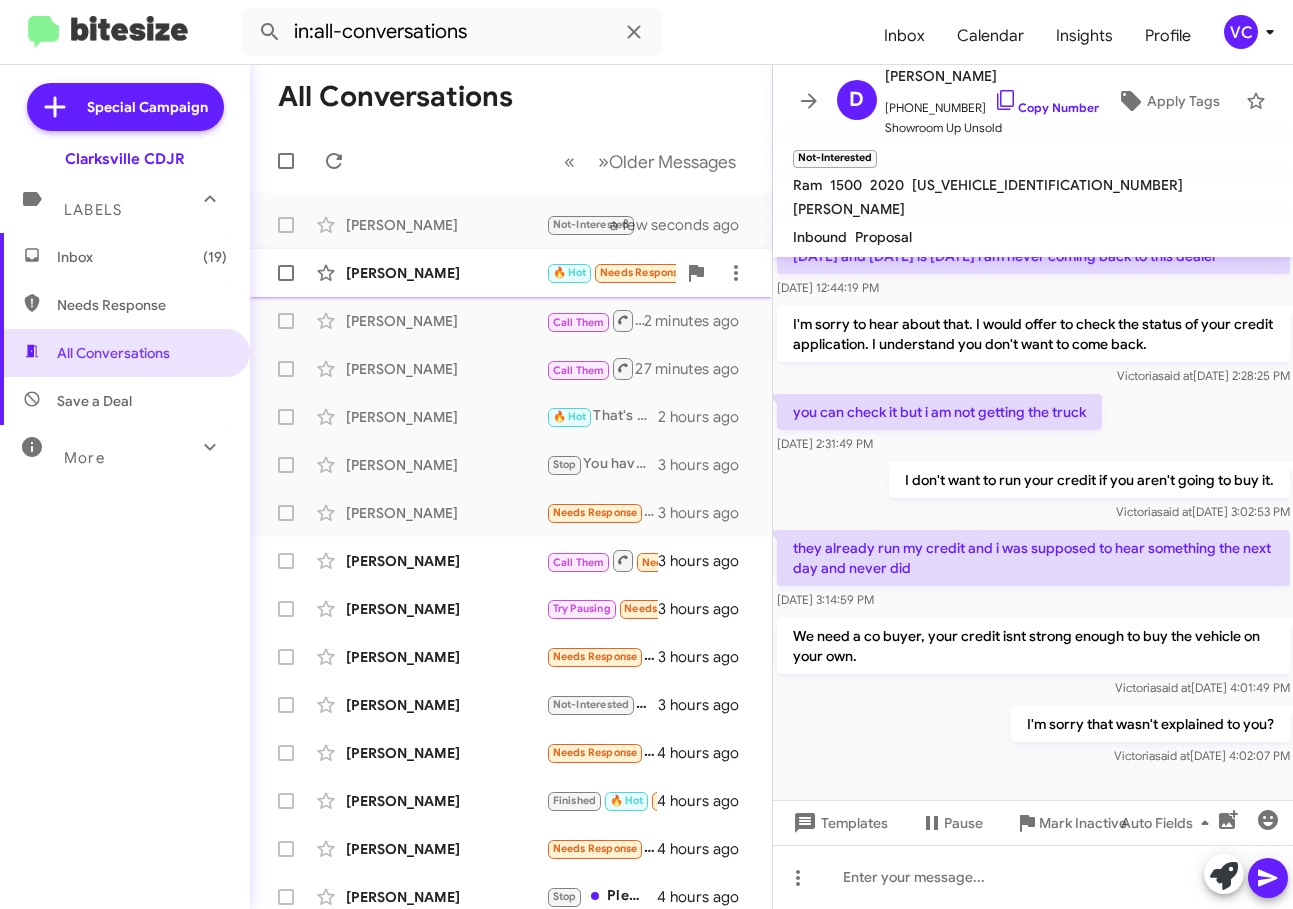
click at [443, 272] on div "[PERSON_NAME]" at bounding box center [446, 273] width 200 height 20
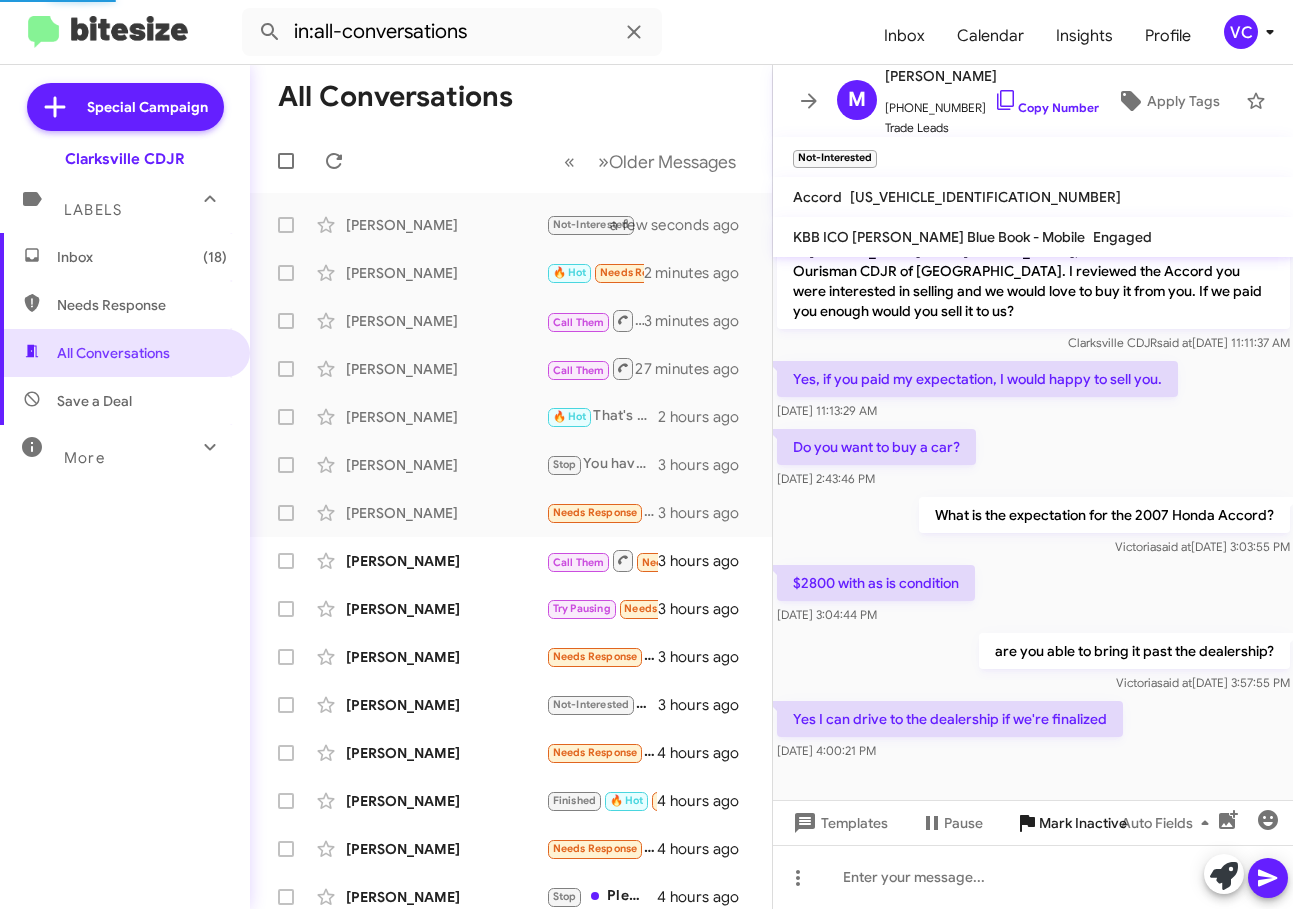
scroll to position [28, 0]
click at [1188, 732] on div "Yes I can drive to the dealership if we're finalized [DATE] 4:00:21 PM" at bounding box center [1033, 731] width 521 height 68
click at [1176, 599] on div "$2800 with as is condition [DATE] 3:04:44 PM" at bounding box center [1033, 595] width 521 height 68
click at [1174, 756] on div "Yes I can drive to the dealership if we're finalized [DATE] 4:00:21 PM" at bounding box center [1033, 731] width 521 height 68
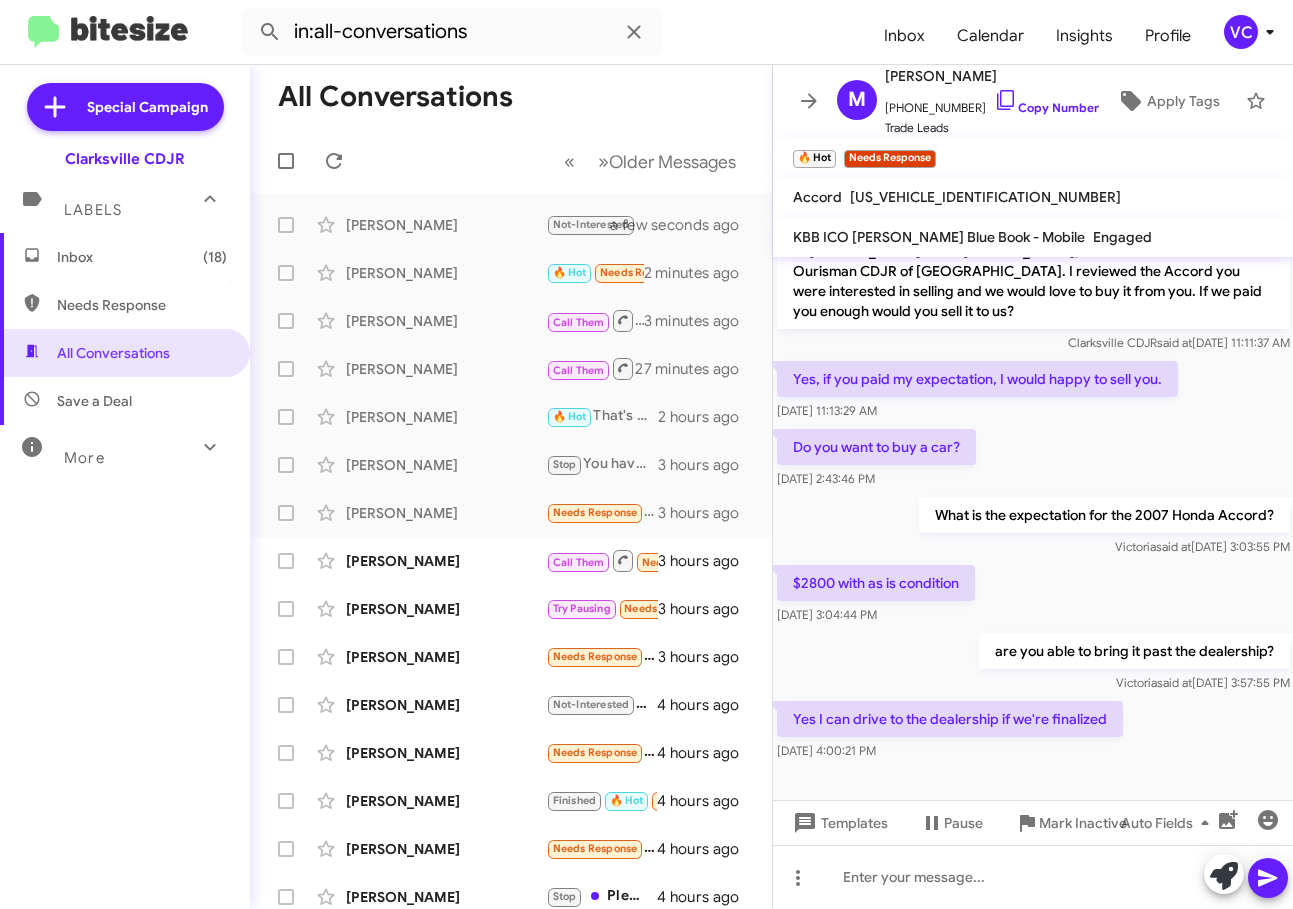
click at [1206, 735] on div "Yes I can drive to the dealership if we're finalized [DATE] 4:00:21 PM" at bounding box center [1033, 731] width 521 height 68
click at [1184, 592] on div "$2800 with as is condition [DATE] 3:04:44 PM" at bounding box center [1033, 595] width 521 height 68
click at [1198, 743] on div "Yes I can drive to the dealership if we're finalized [DATE] 4:00:21 PM" at bounding box center [1033, 731] width 521 height 68
click at [871, 886] on div at bounding box center [1033, 877] width 521 height 64
click at [1278, 888] on icon at bounding box center [1268, 878] width 24 height 24
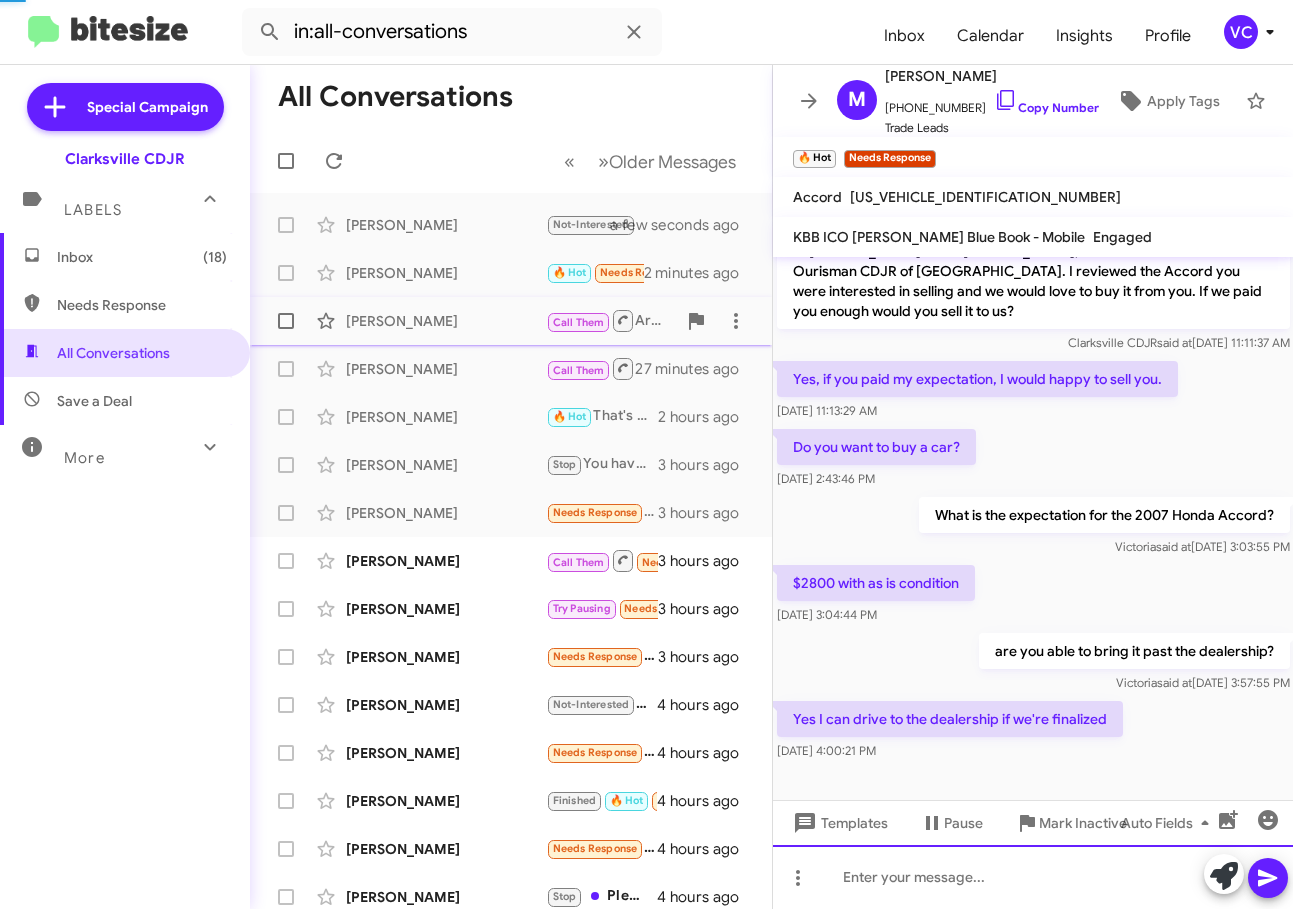
scroll to position [101, 0]
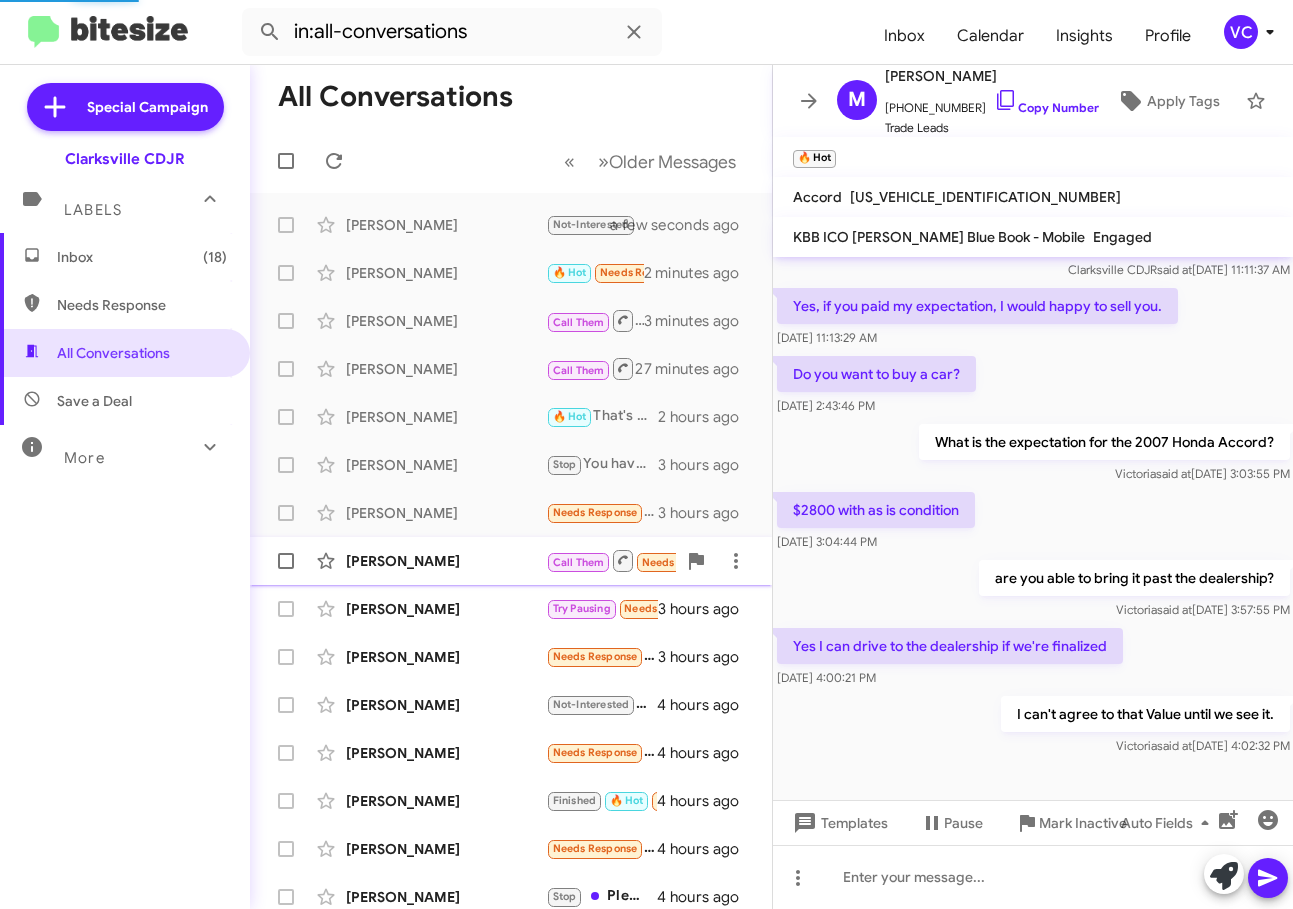
click at [442, 538] on span "[PERSON_NAME] Call Them Needs Response Does the 0 finance apply to stock number…" at bounding box center [511, 561] width 522 height 48
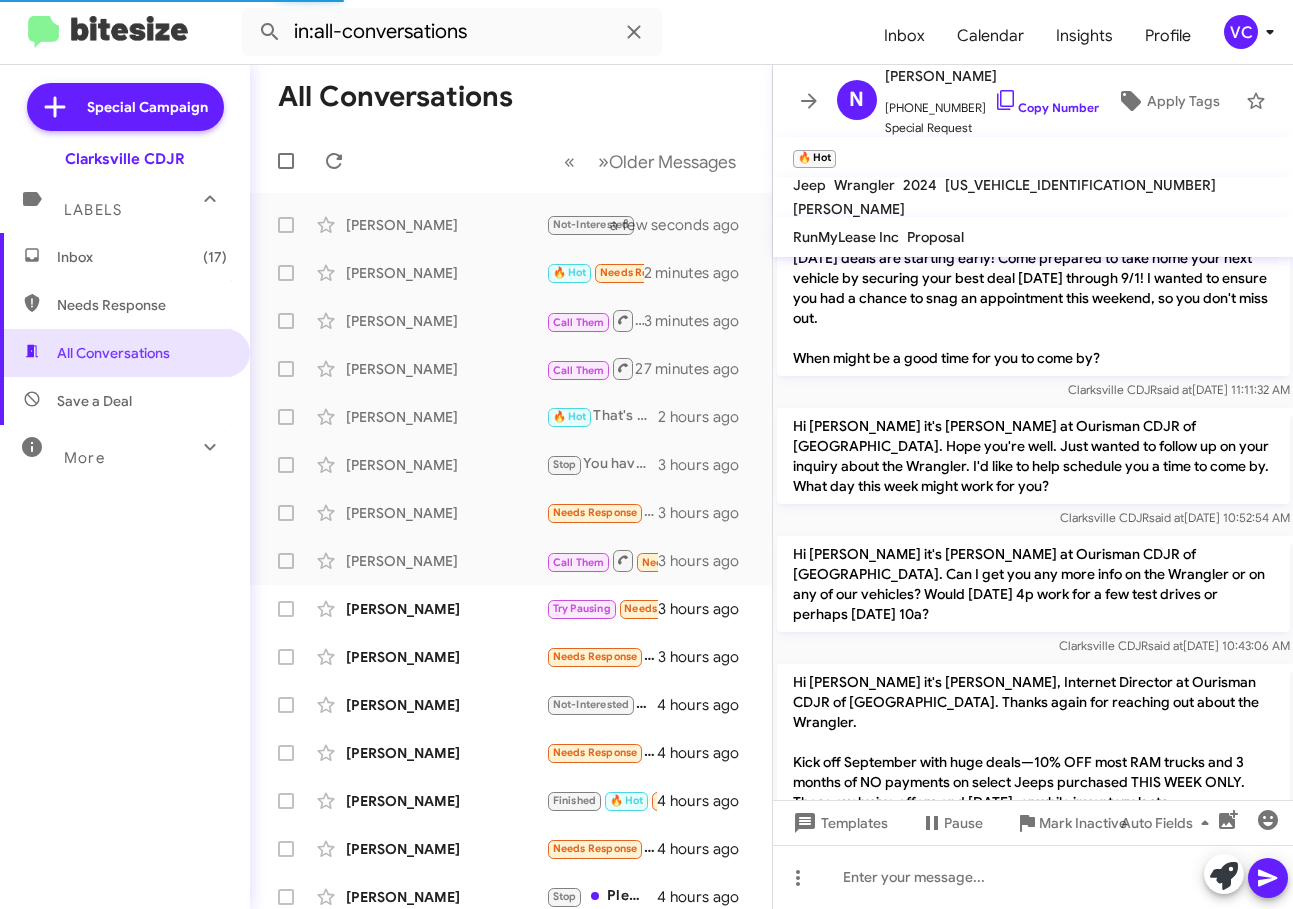
scroll to position [1076, 0]
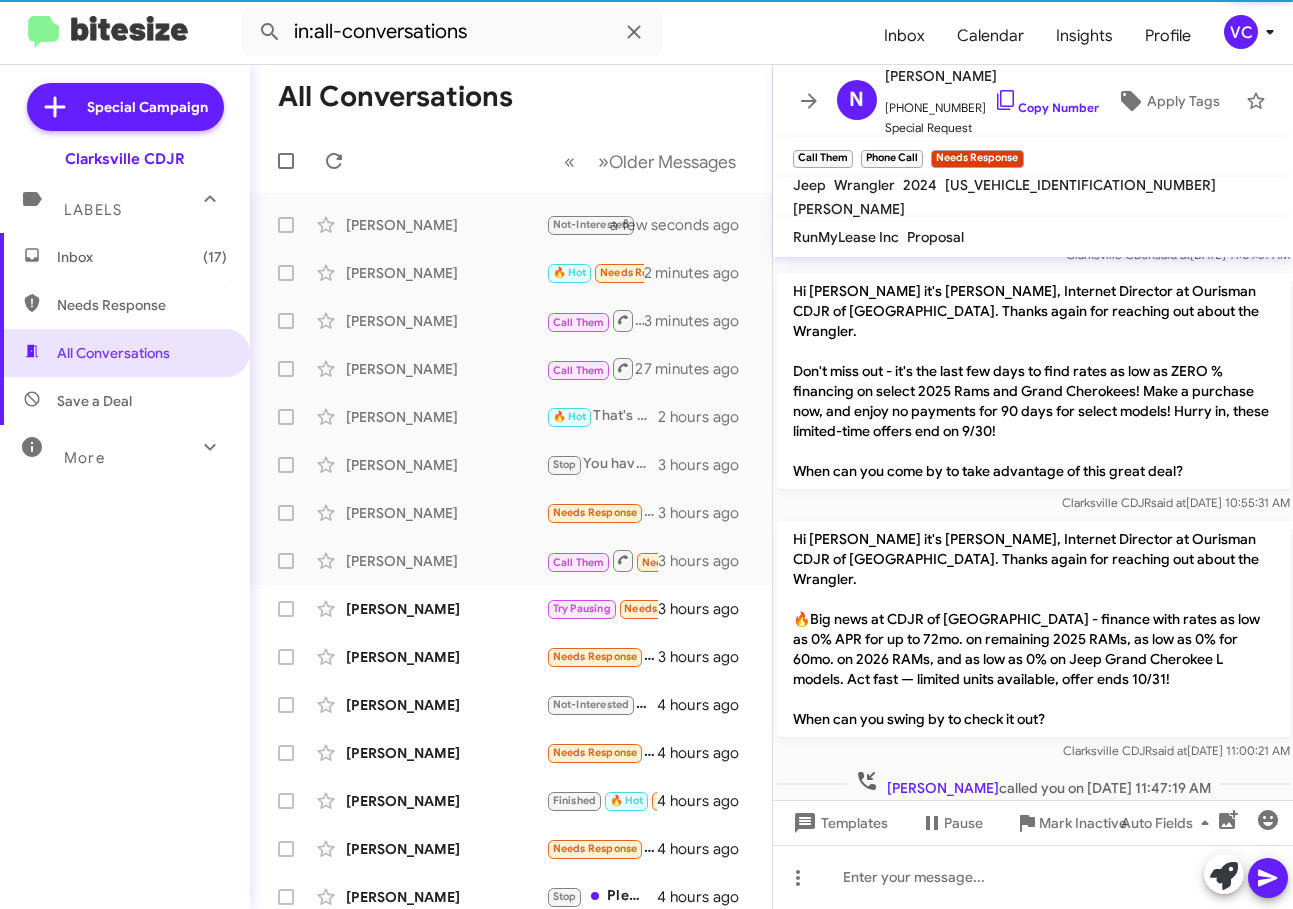
click at [1116, 538] on p "Hi [PERSON_NAME] it's [PERSON_NAME], Internet Director at Ourisman CDJR of [GEO…" at bounding box center [1033, 629] width 513 height 216
click at [1218, 802] on div "Does the 0 finance apply to stock number 14315810? [DATE] 12:24:44 PM" at bounding box center [1033, 836] width 521 height 68
click at [1118, 806] on p "Does the 0 finance apply to stock number 14315810?" at bounding box center [962, 824] width 371 height 36
copy p "14315810"
